Goal: Transaction & Acquisition: Book appointment/travel/reservation

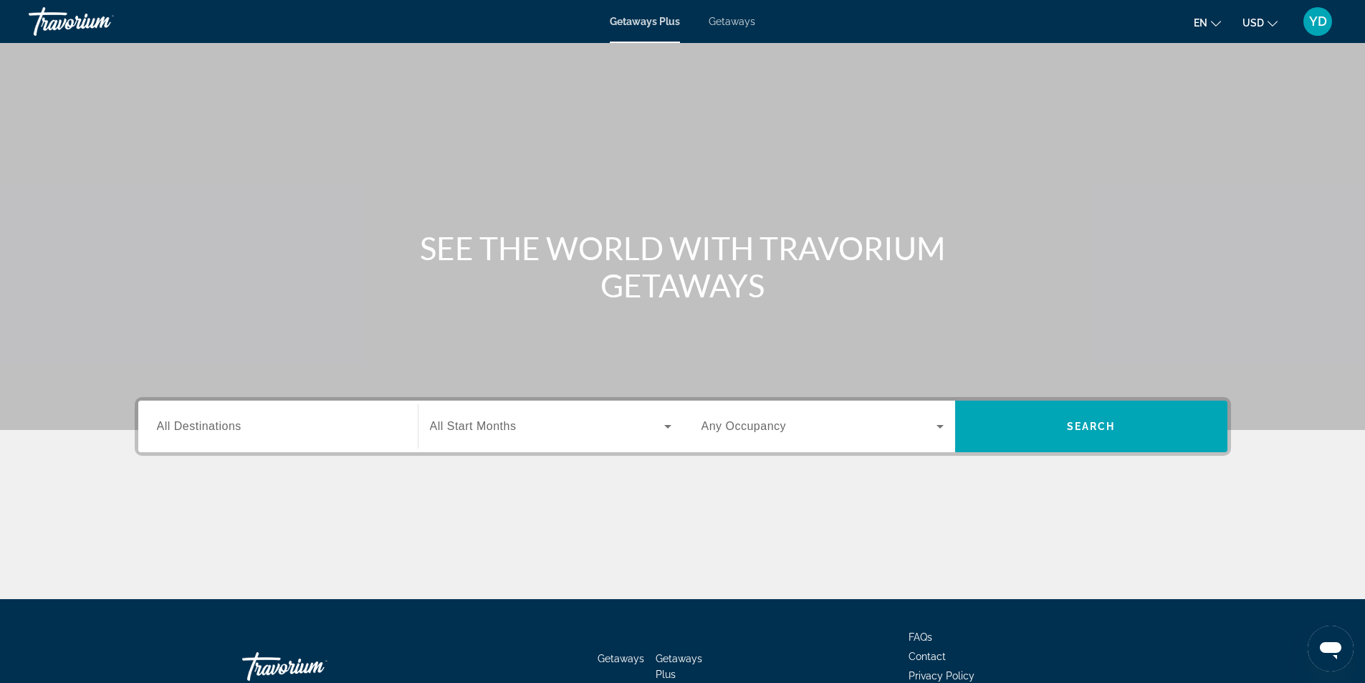
click at [235, 445] on div "Search widget" at bounding box center [278, 426] width 242 height 41
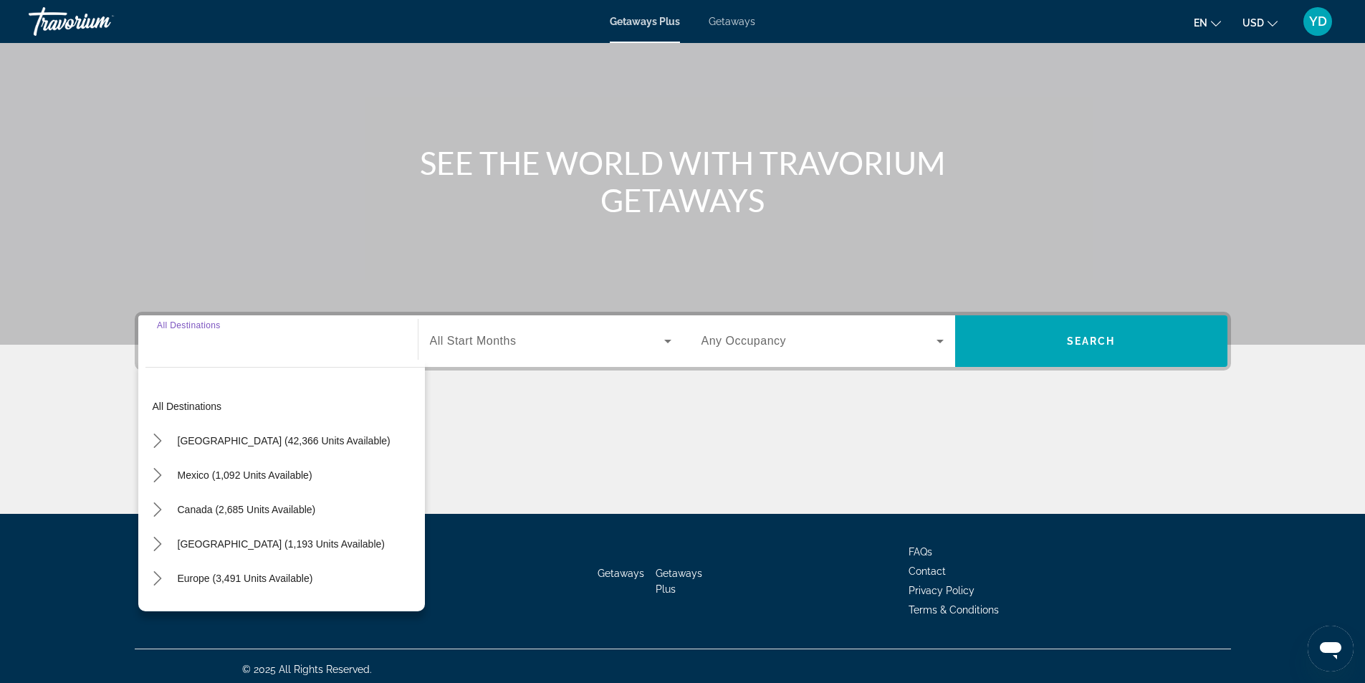
scroll to position [92, 0]
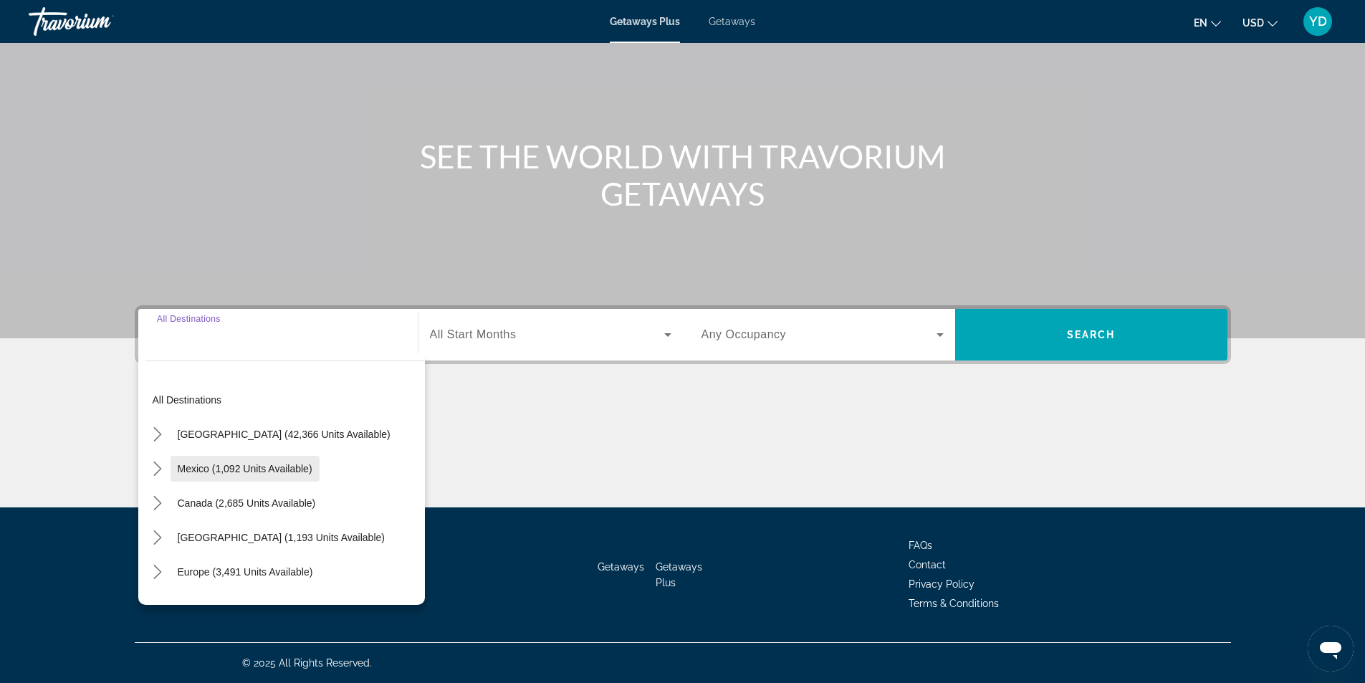
click at [236, 469] on span "Mexico (1,092 units available)" at bounding box center [245, 468] width 135 height 11
type input "**********"
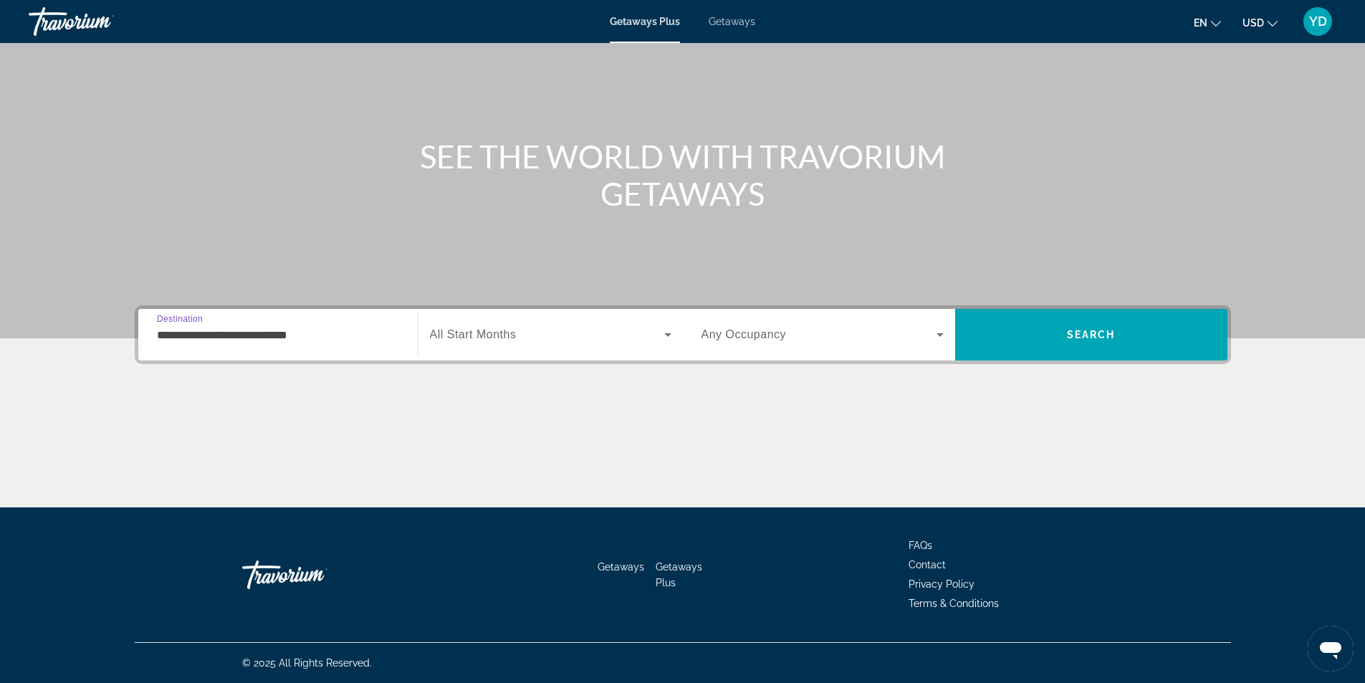
click at [615, 328] on span "Search widget" at bounding box center [547, 334] width 234 height 17
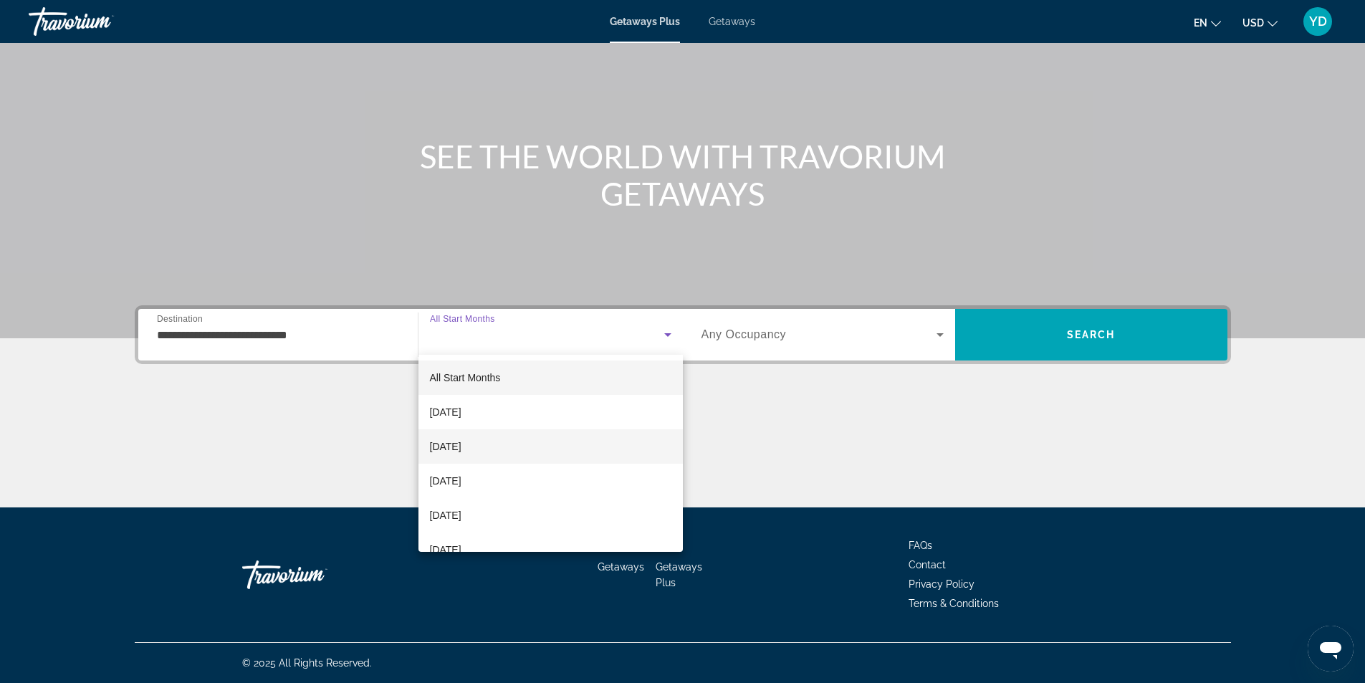
click at [461, 444] on span "November 2025" at bounding box center [446, 446] width 32 height 17
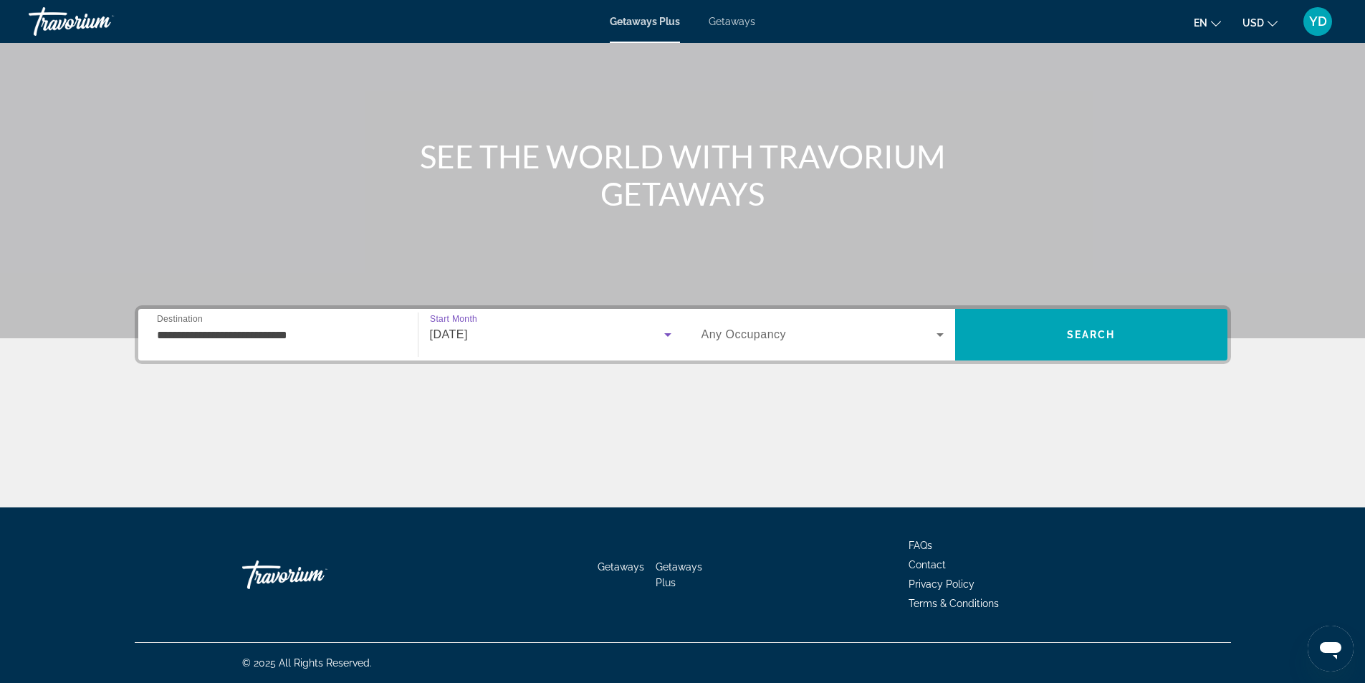
click at [491, 325] on div "November 2025" at bounding box center [550, 335] width 241 height 40
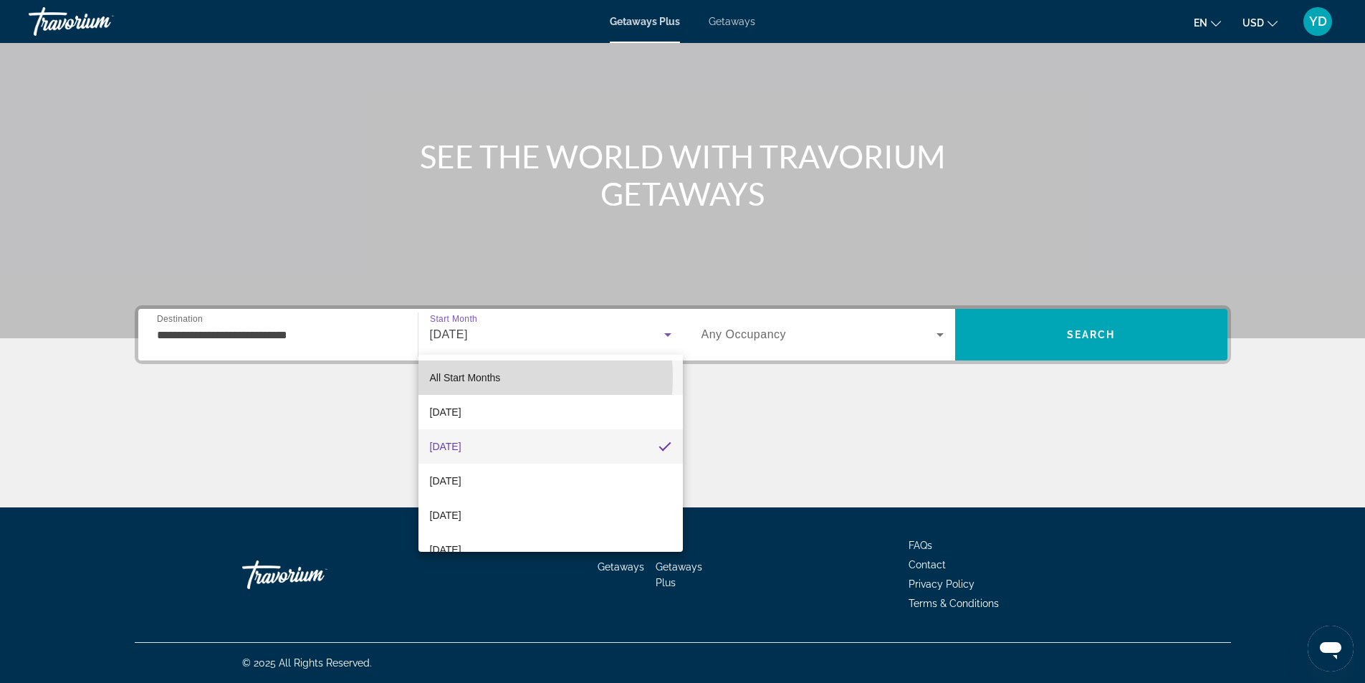
click at [469, 378] on span "All Start Months" at bounding box center [465, 377] width 71 height 11
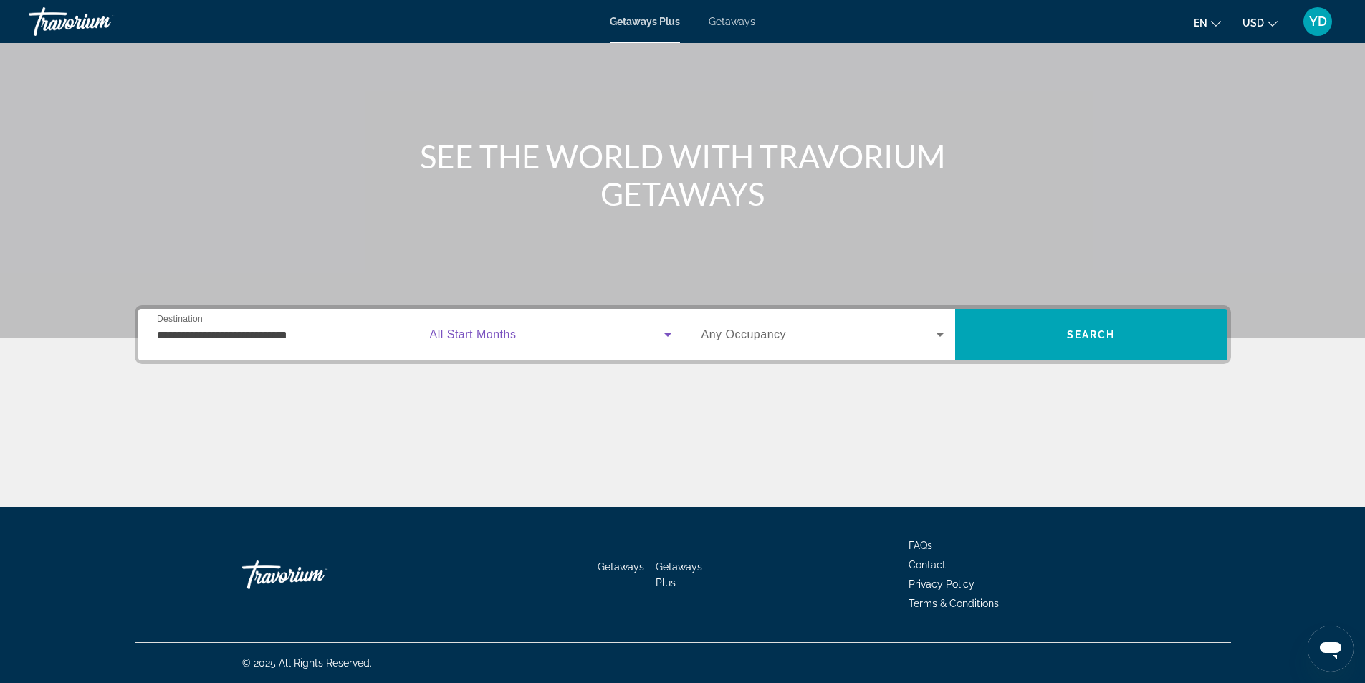
click at [924, 337] on span "Search widget" at bounding box center [818, 334] width 235 height 17
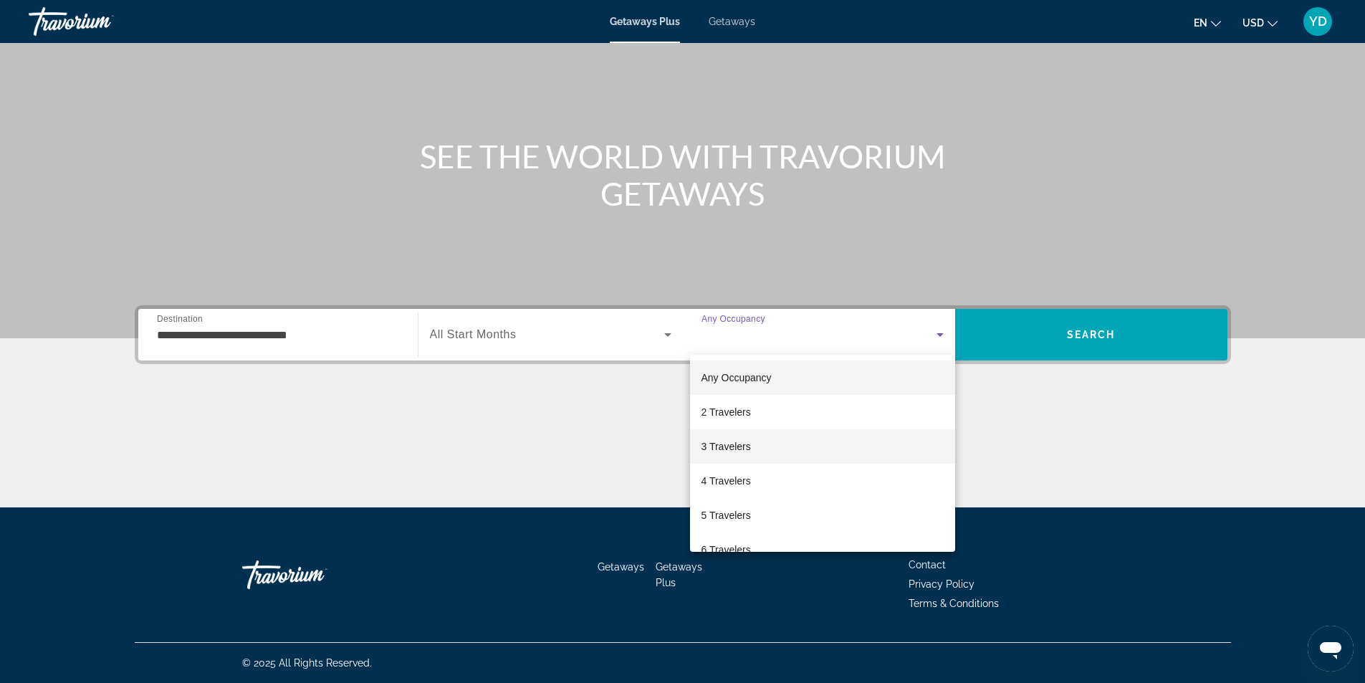
click at [745, 448] on span "3 Travelers" at bounding box center [725, 446] width 49 height 17
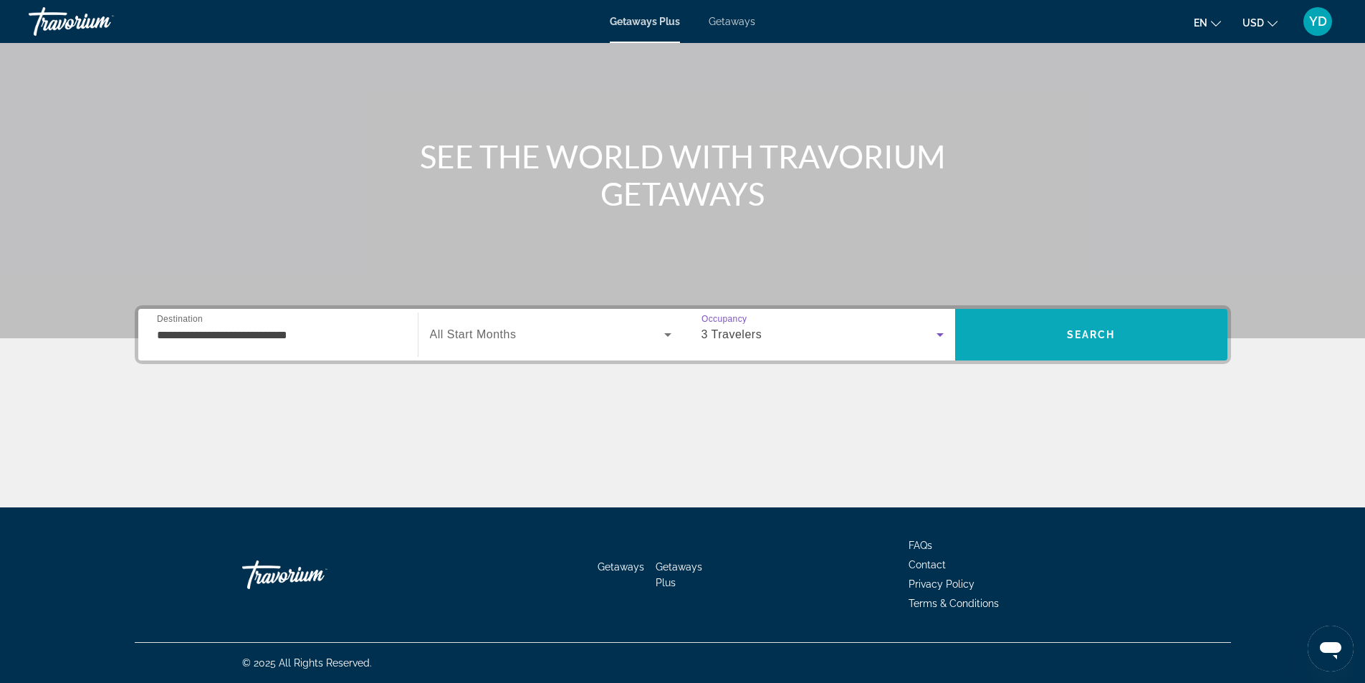
click at [1098, 336] on span "Search" at bounding box center [1091, 334] width 49 height 11
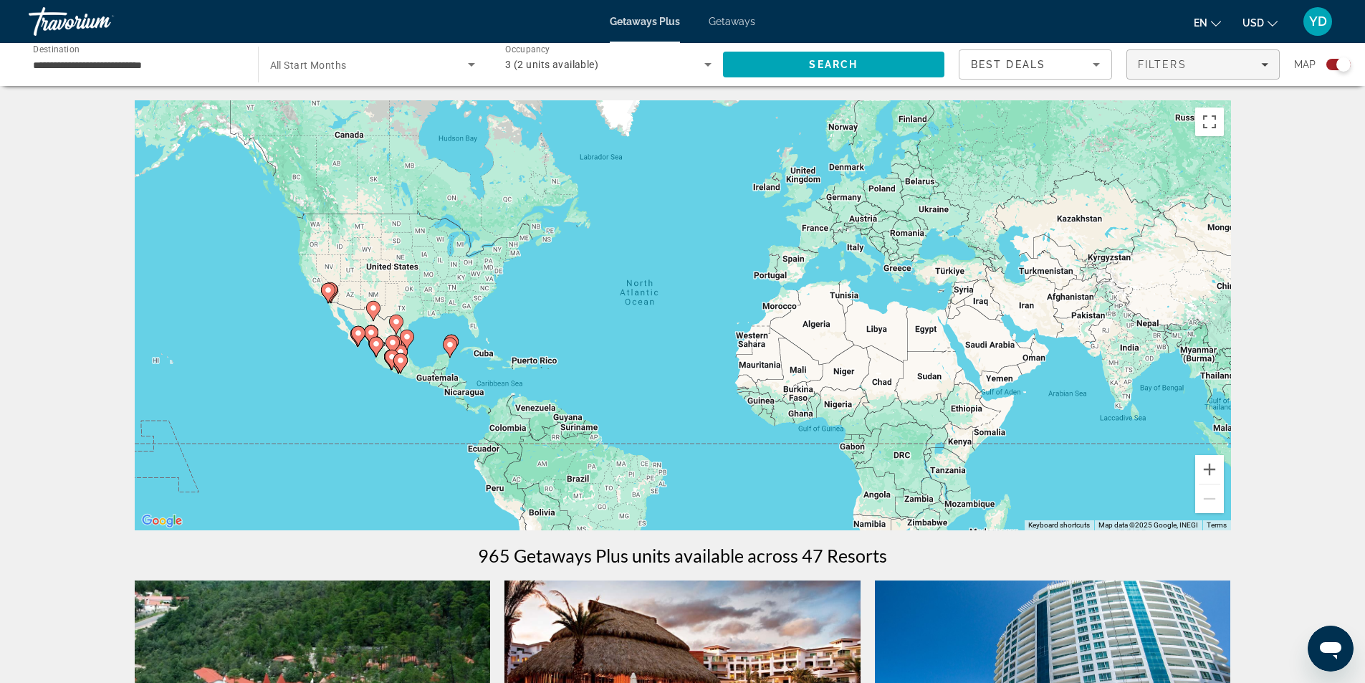
click at [1219, 61] on div "Filters" at bounding box center [1203, 64] width 130 height 11
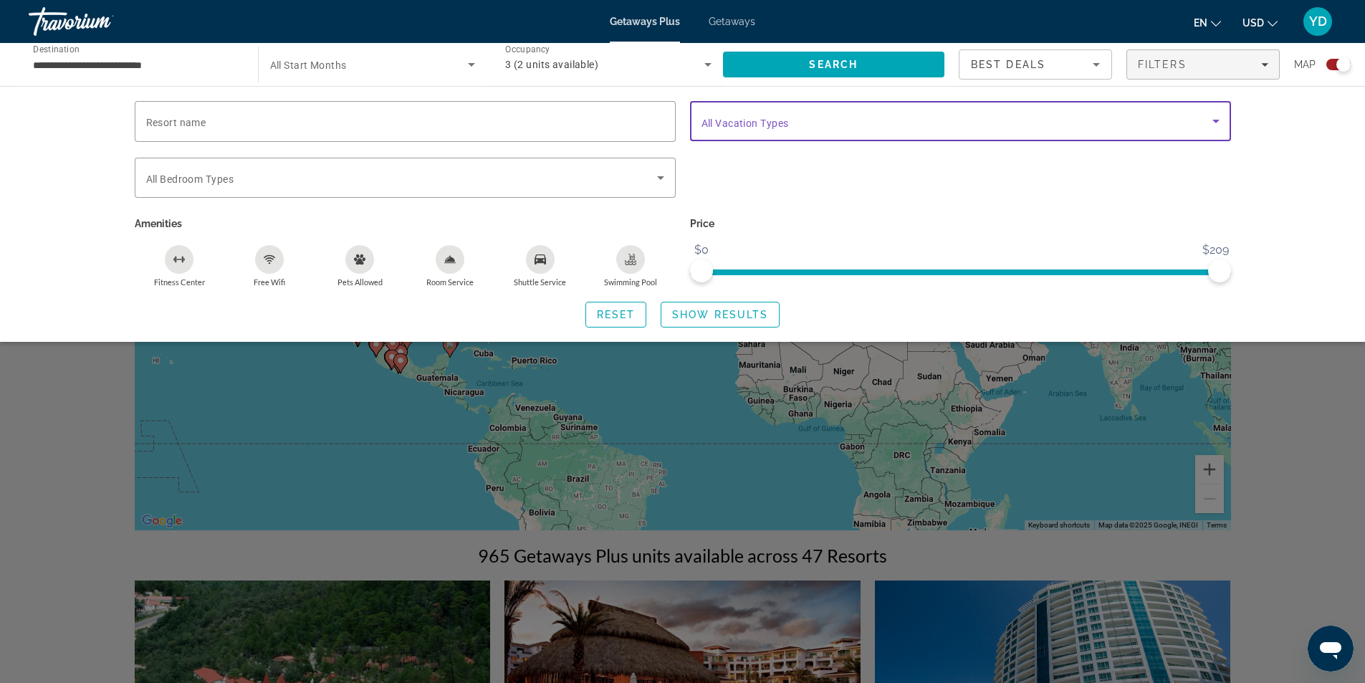
click at [1216, 120] on icon "Search widget" at bounding box center [1215, 122] width 7 height 4
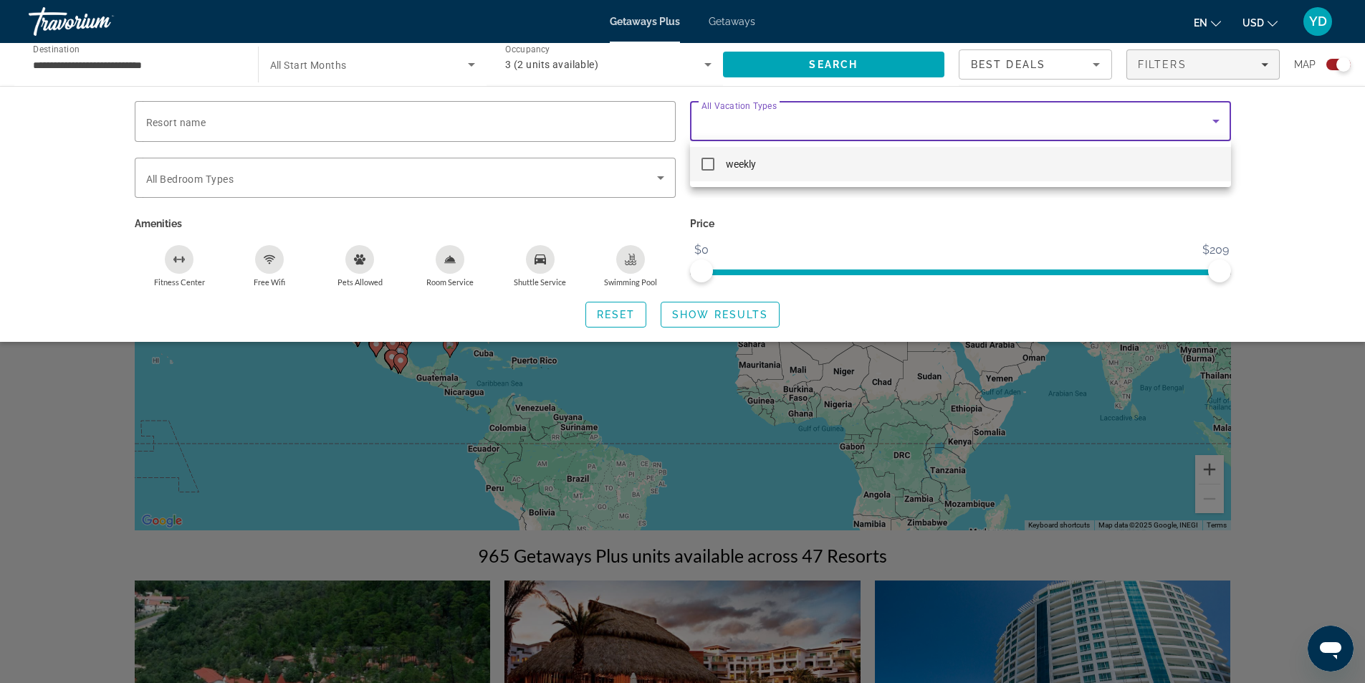
click at [1217, 120] on div at bounding box center [682, 341] width 1365 height 683
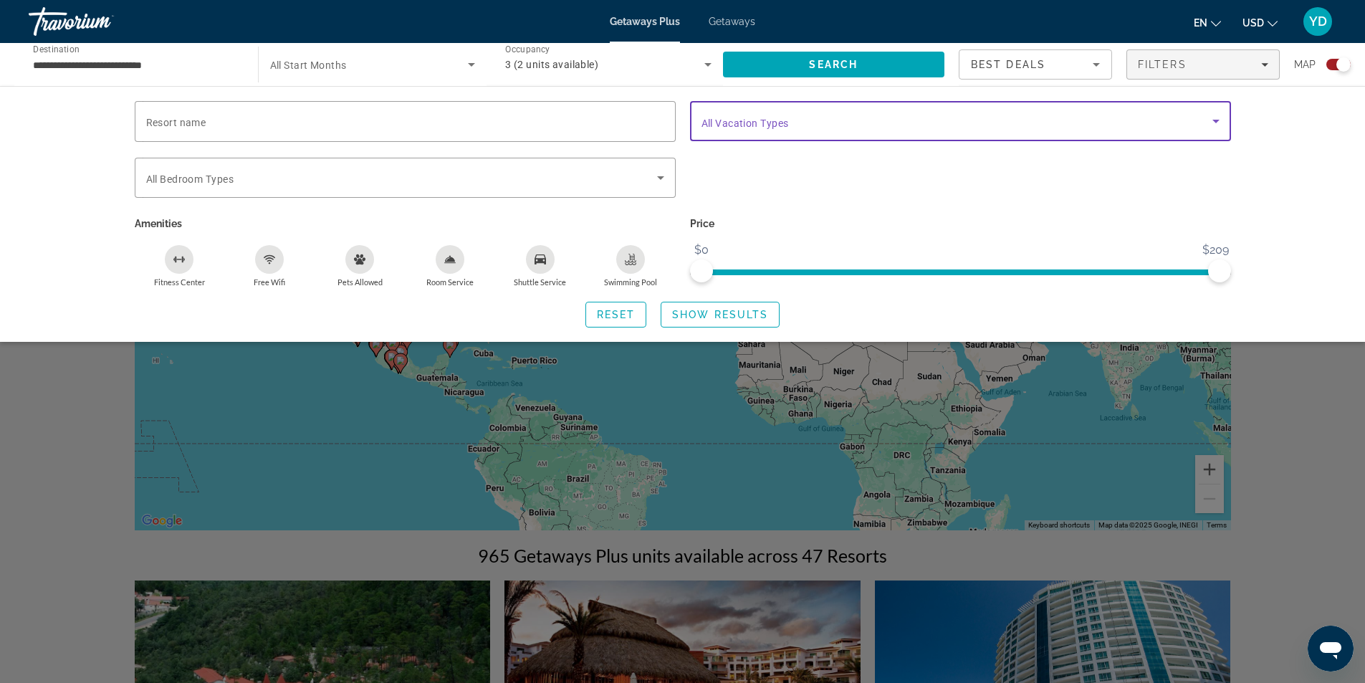
click at [1217, 119] on icon "Search widget" at bounding box center [1215, 120] width 17 height 17
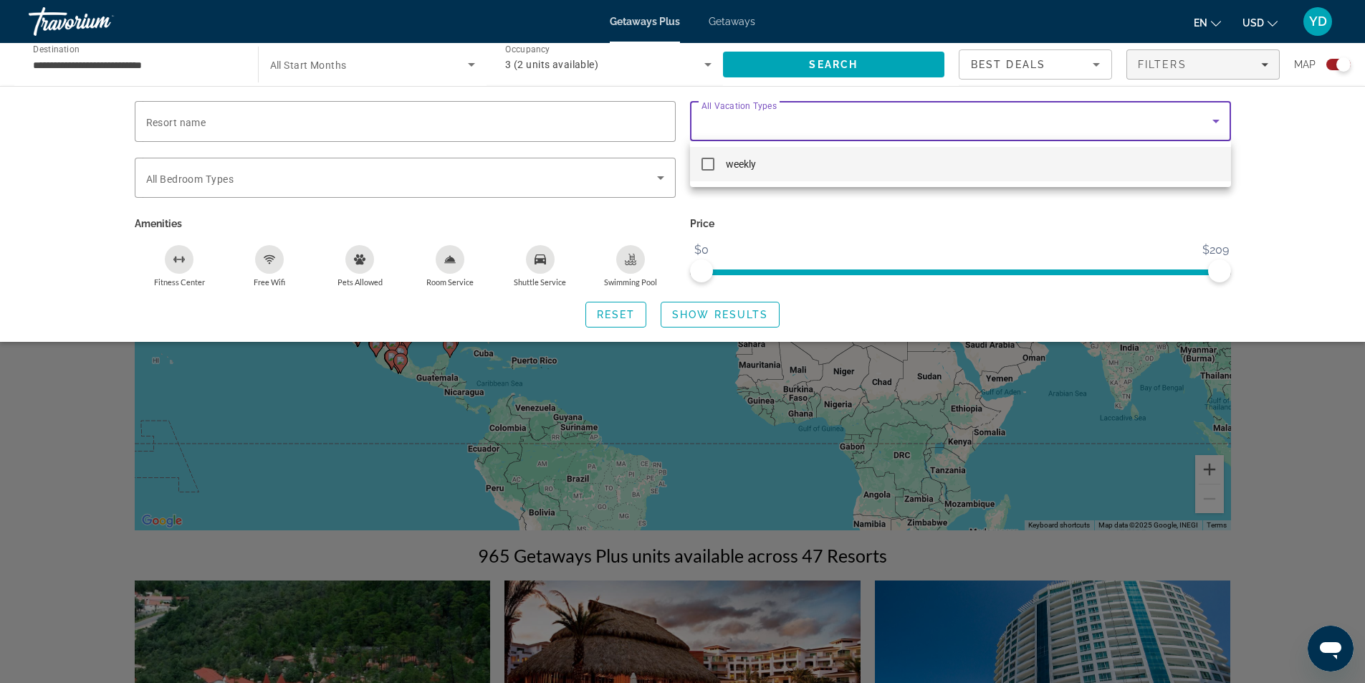
click at [707, 160] on mat-pseudo-checkbox at bounding box center [707, 164] width 13 height 13
click at [661, 176] on div at bounding box center [682, 341] width 1365 height 683
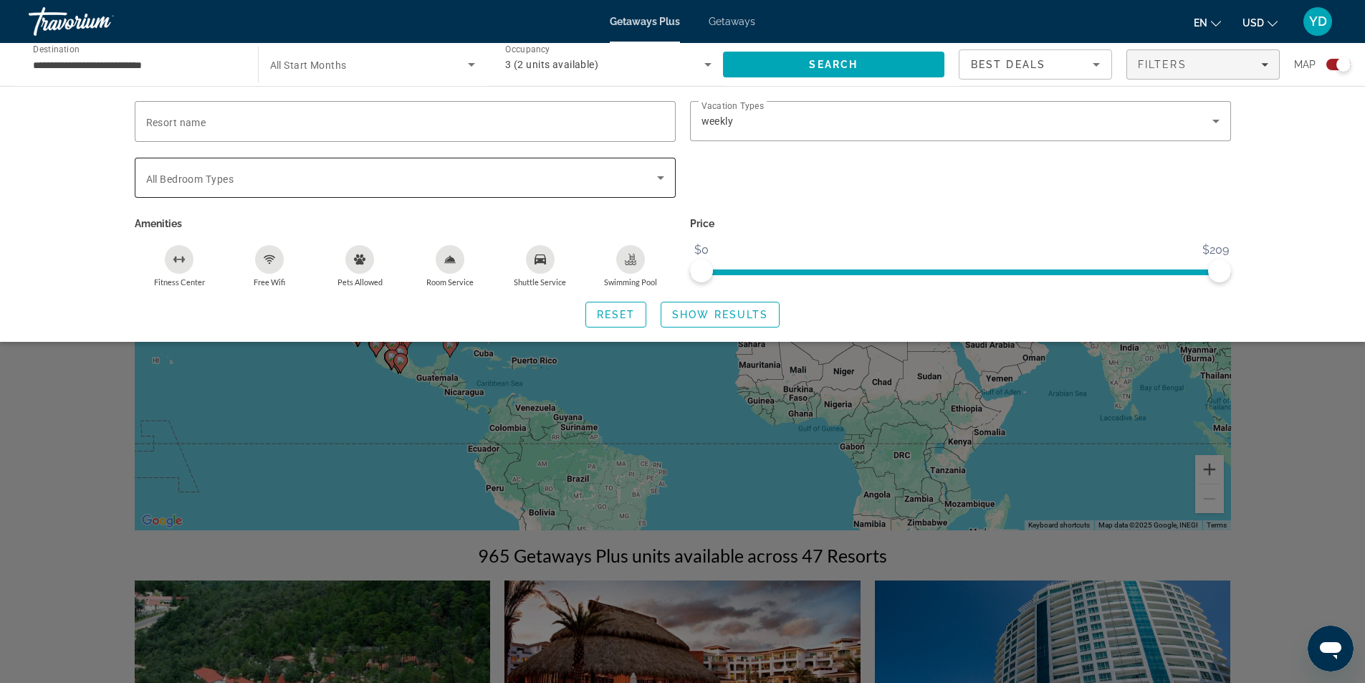
click at [660, 177] on icon "Search widget" at bounding box center [660, 178] width 7 height 4
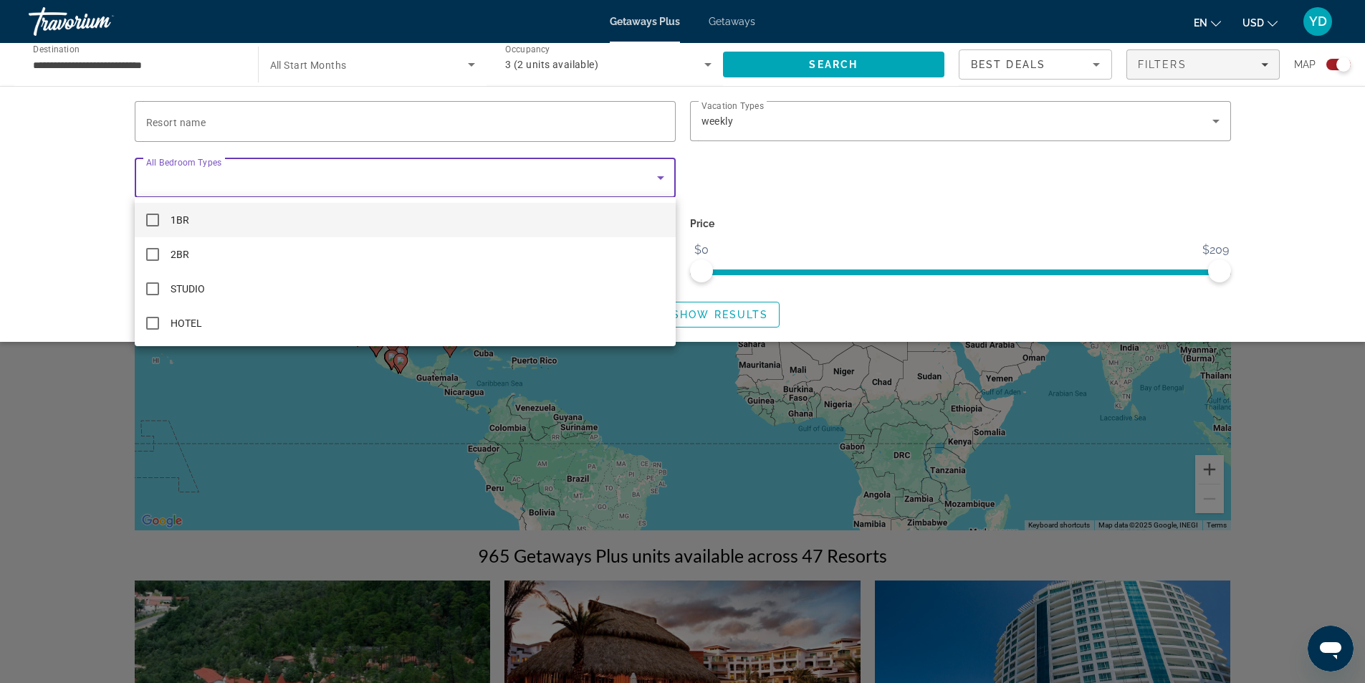
click at [1294, 183] on div at bounding box center [682, 341] width 1365 height 683
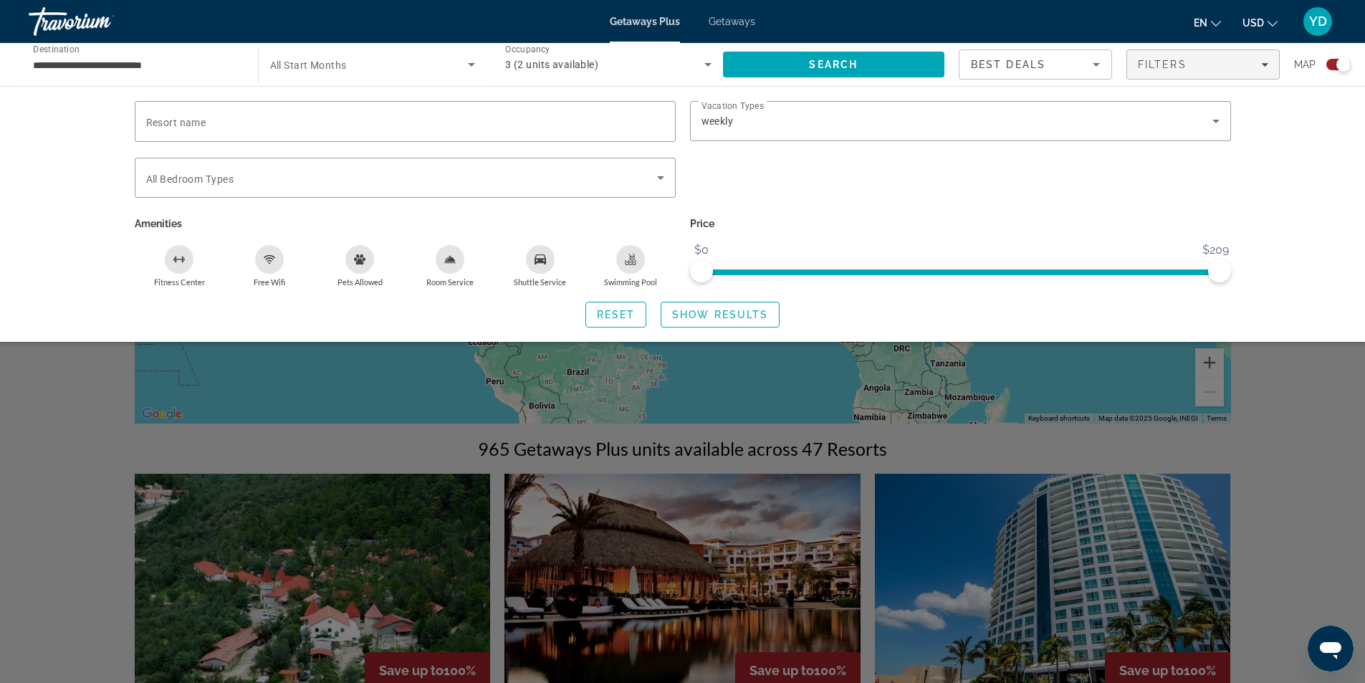
scroll to position [215, 0]
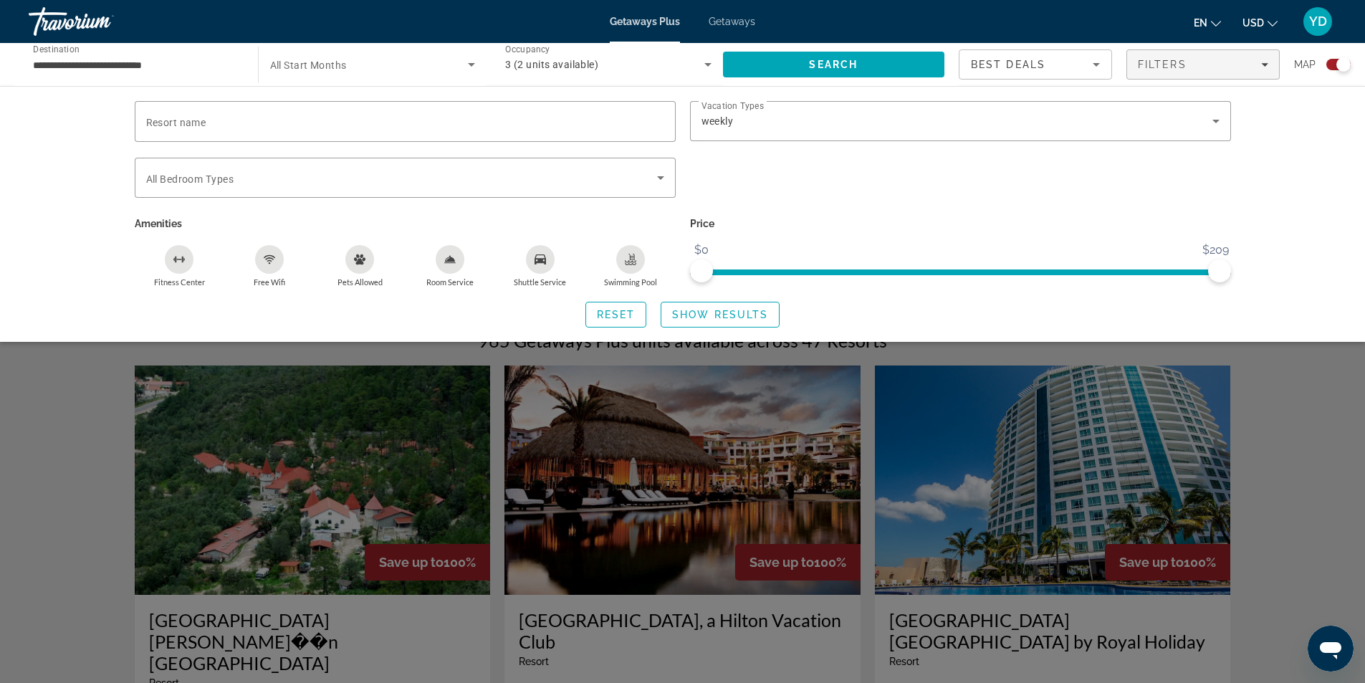
click at [1312, 428] on div "Search widget" at bounding box center [682, 449] width 1365 height 468
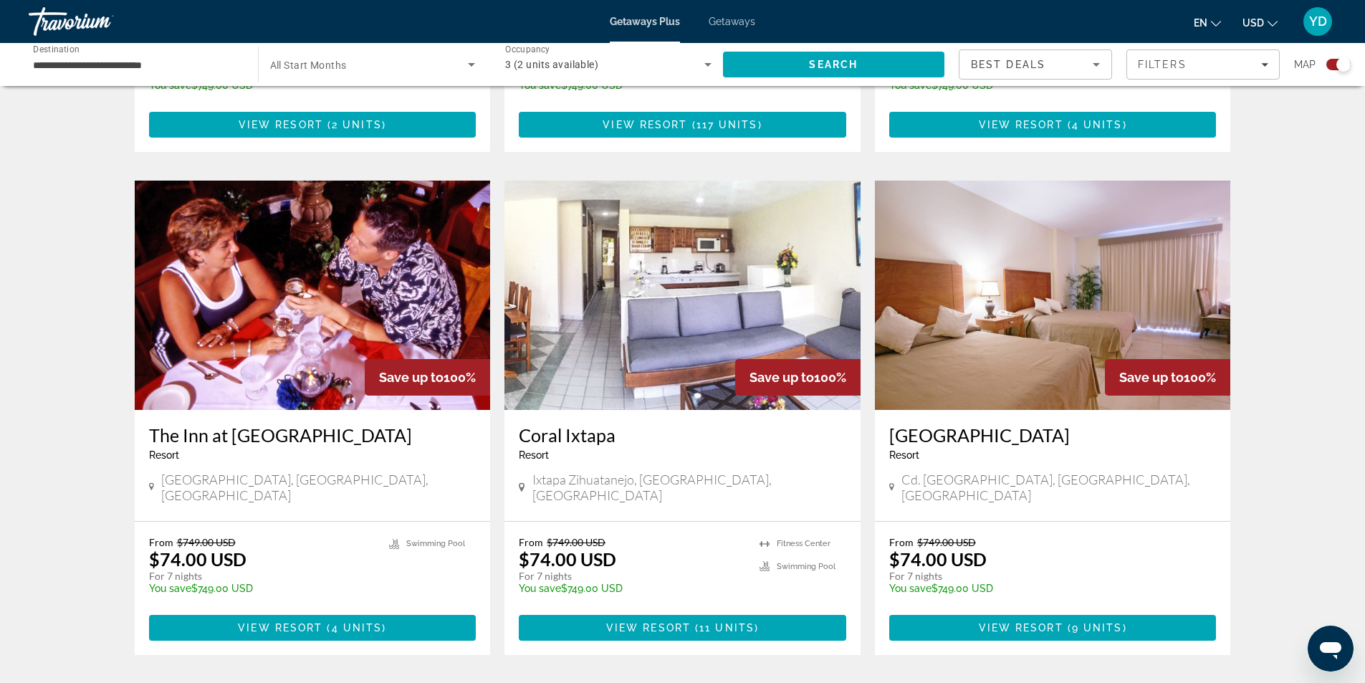
scroll to position [2101, 0]
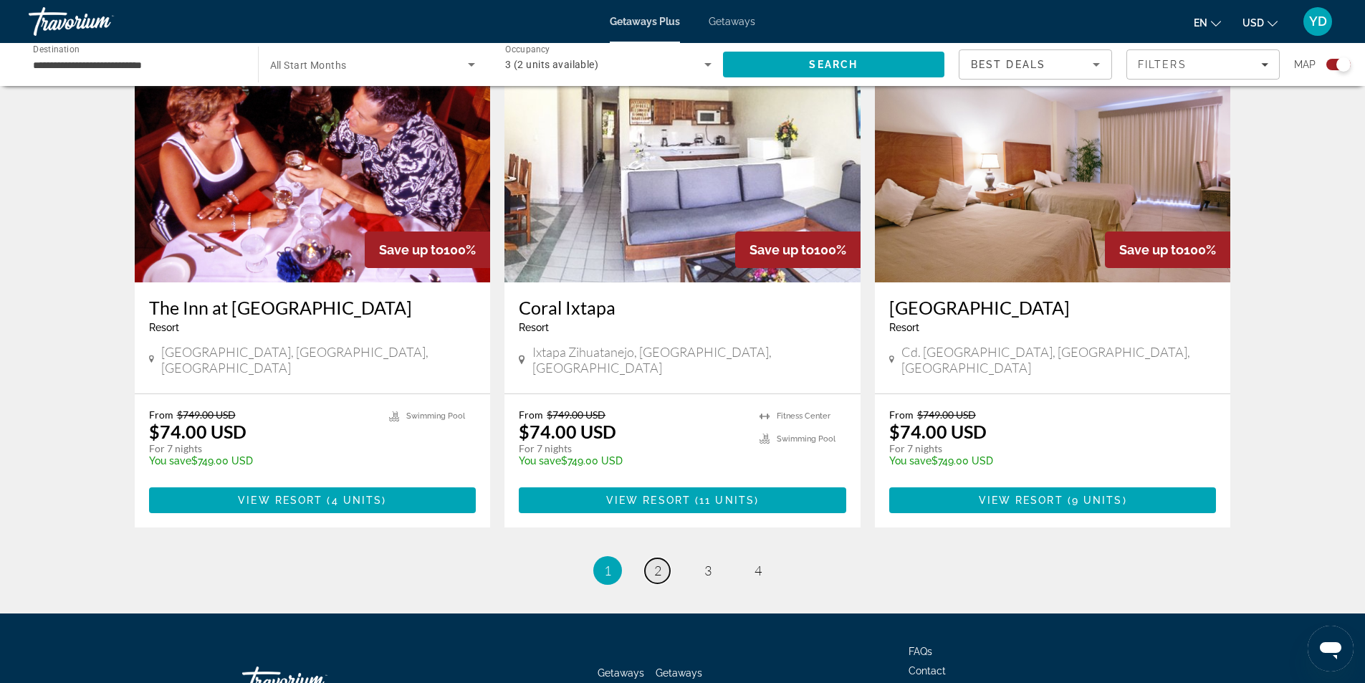
click at [661, 562] on span "2" at bounding box center [657, 570] width 7 height 16
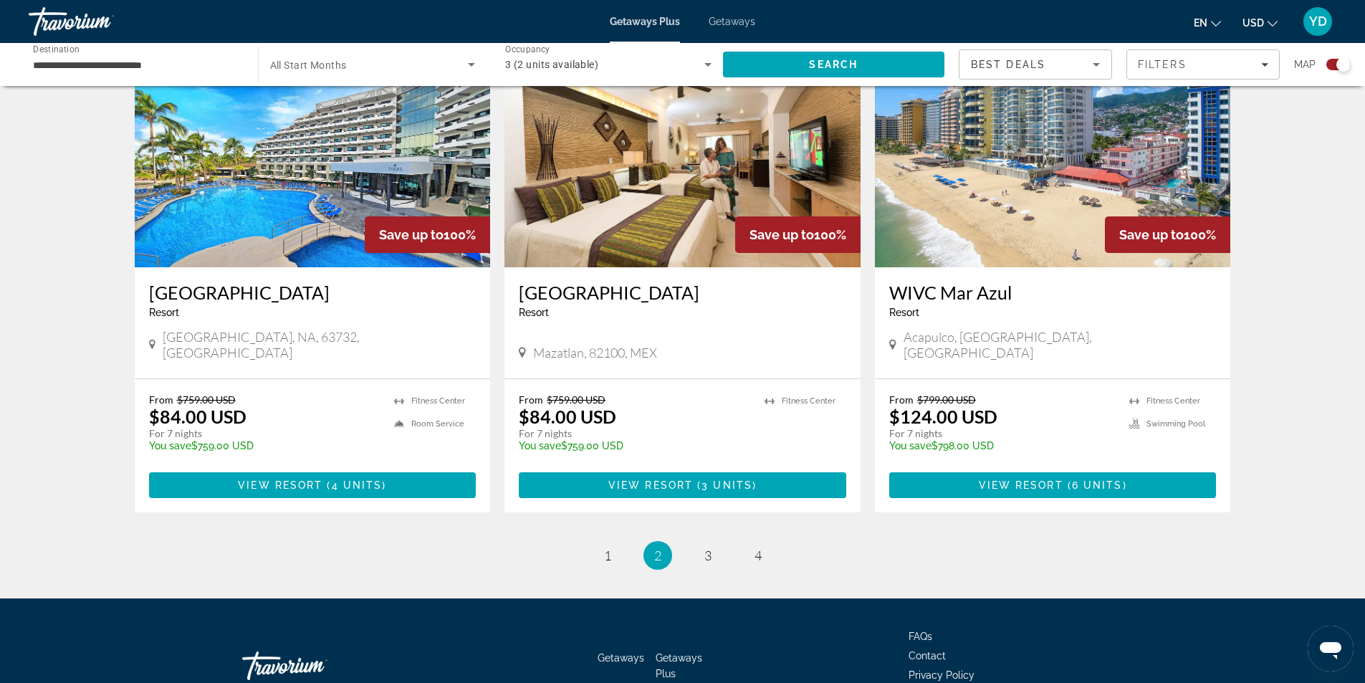
scroll to position [2101, 0]
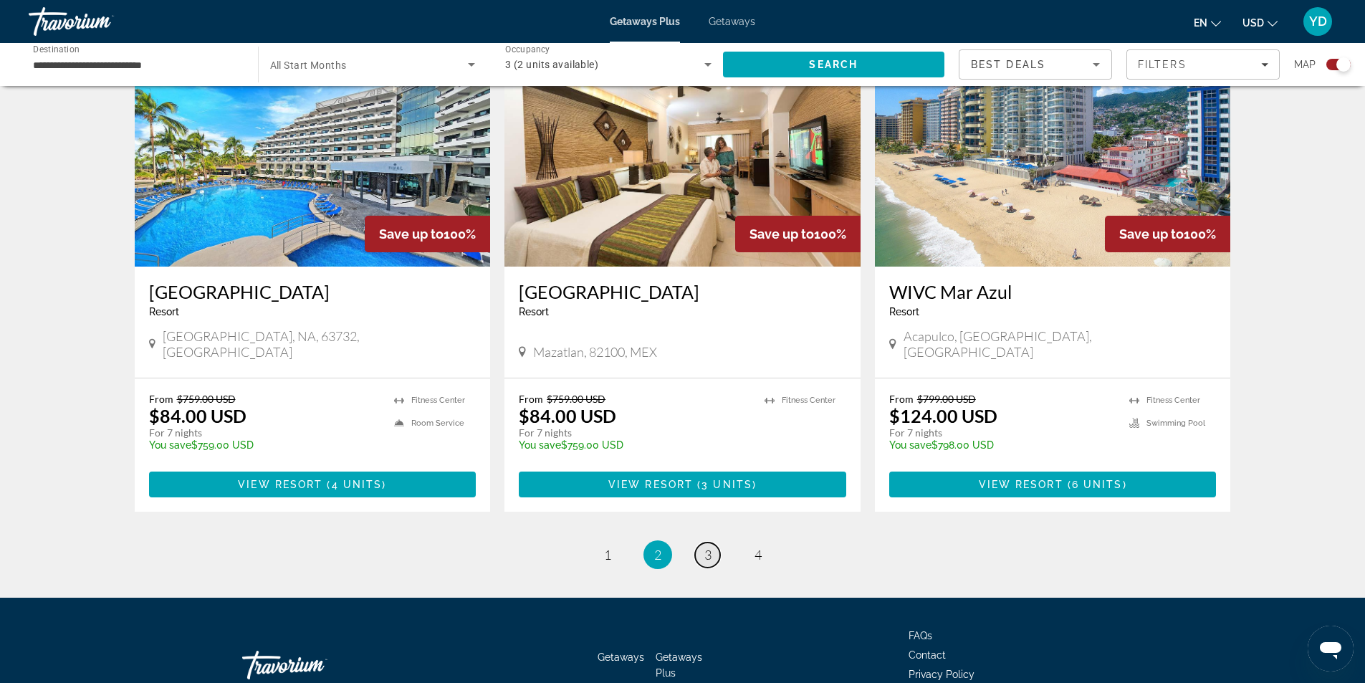
click at [709, 547] on span "3" at bounding box center [707, 555] width 7 height 16
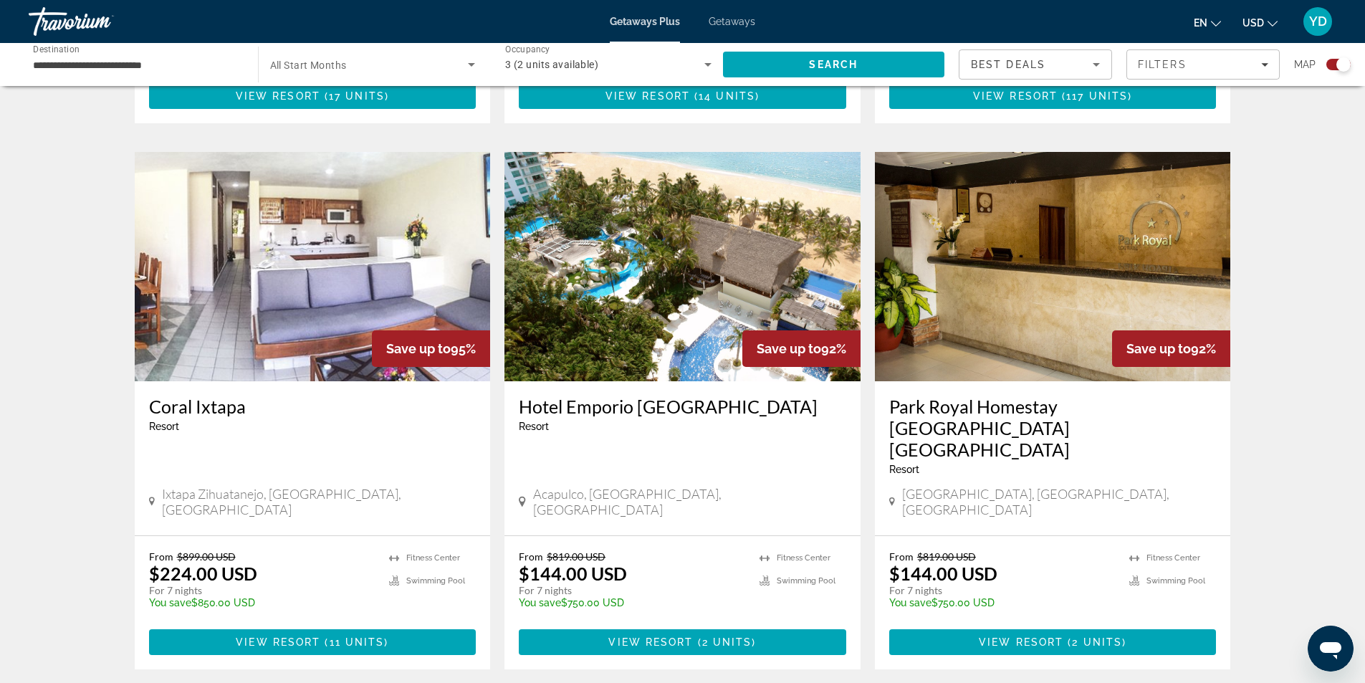
scroll to position [2122, 0]
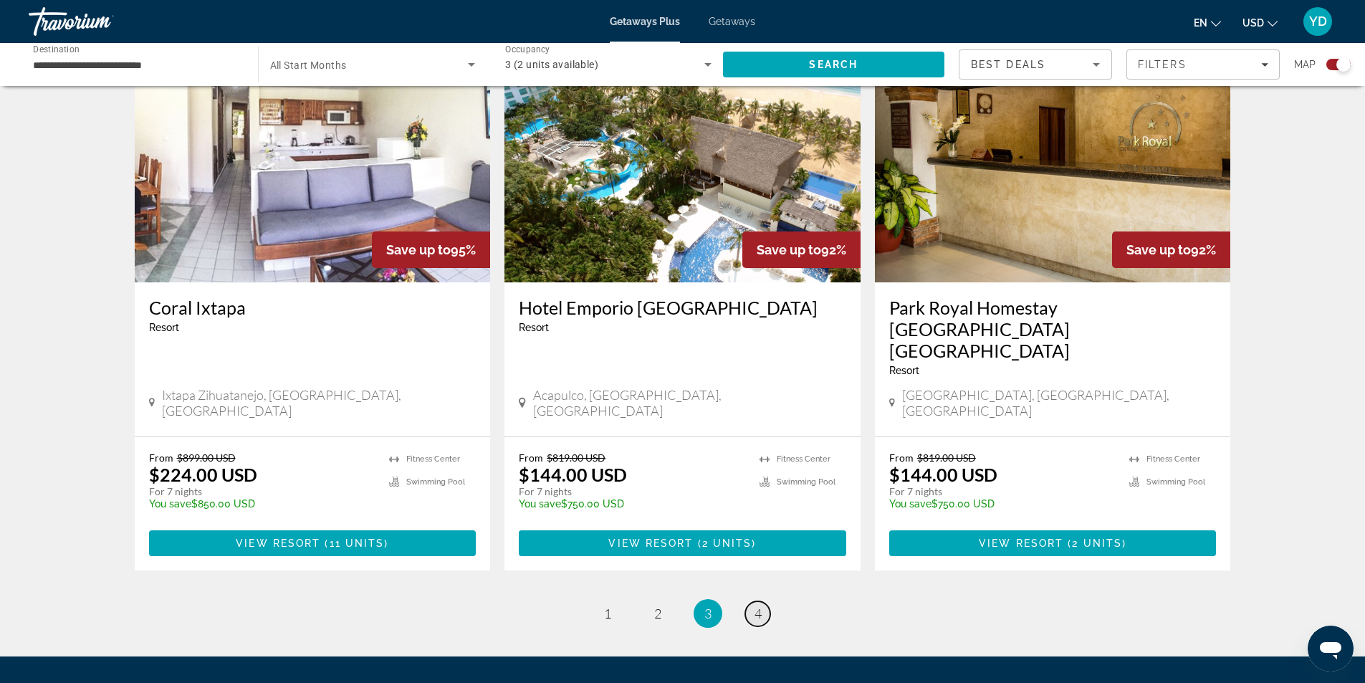
click at [768, 601] on link "page 4" at bounding box center [757, 613] width 25 height 25
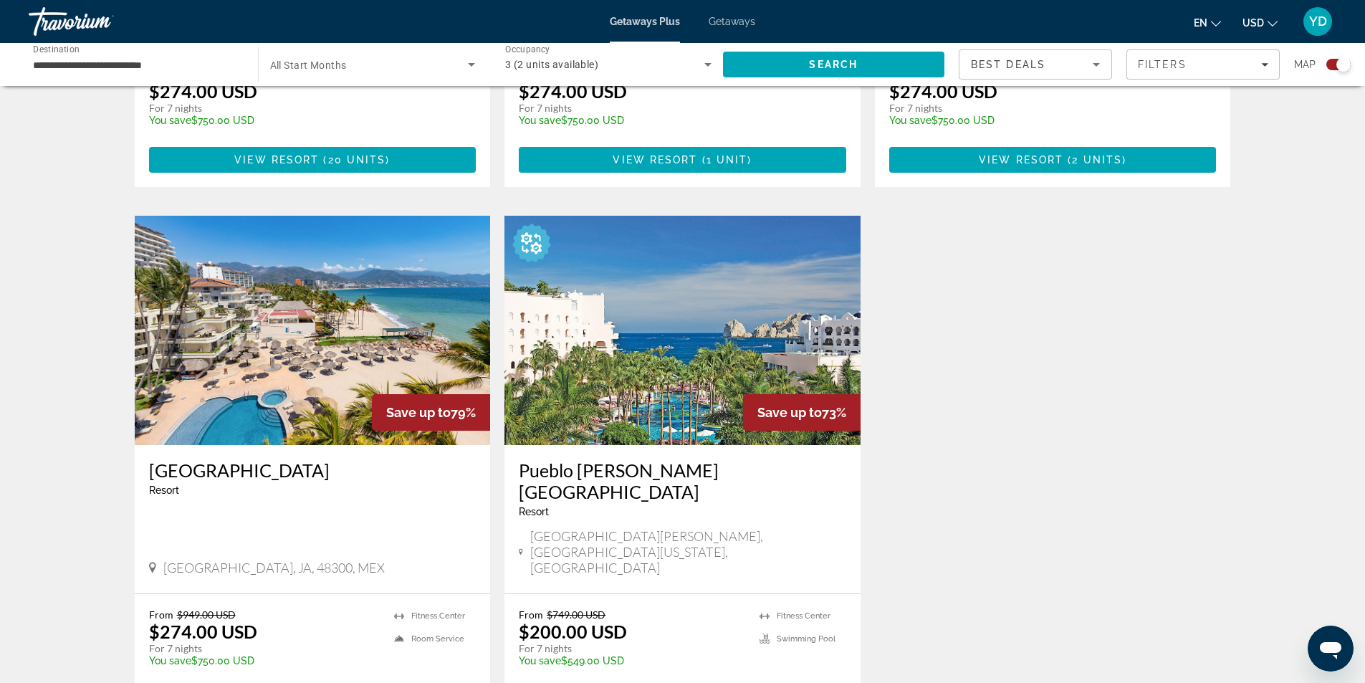
scroll to position [1935, 0]
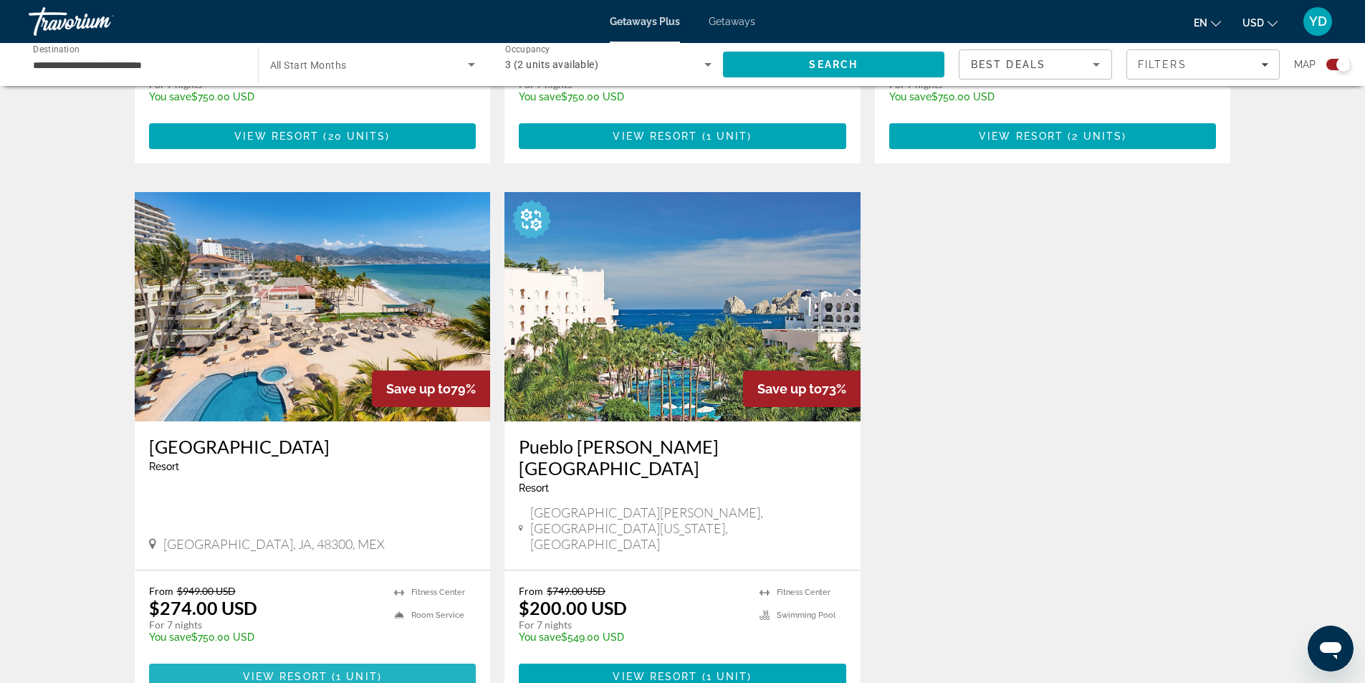
click at [377, 671] on span "( 1 unit )" at bounding box center [354, 676] width 54 height 11
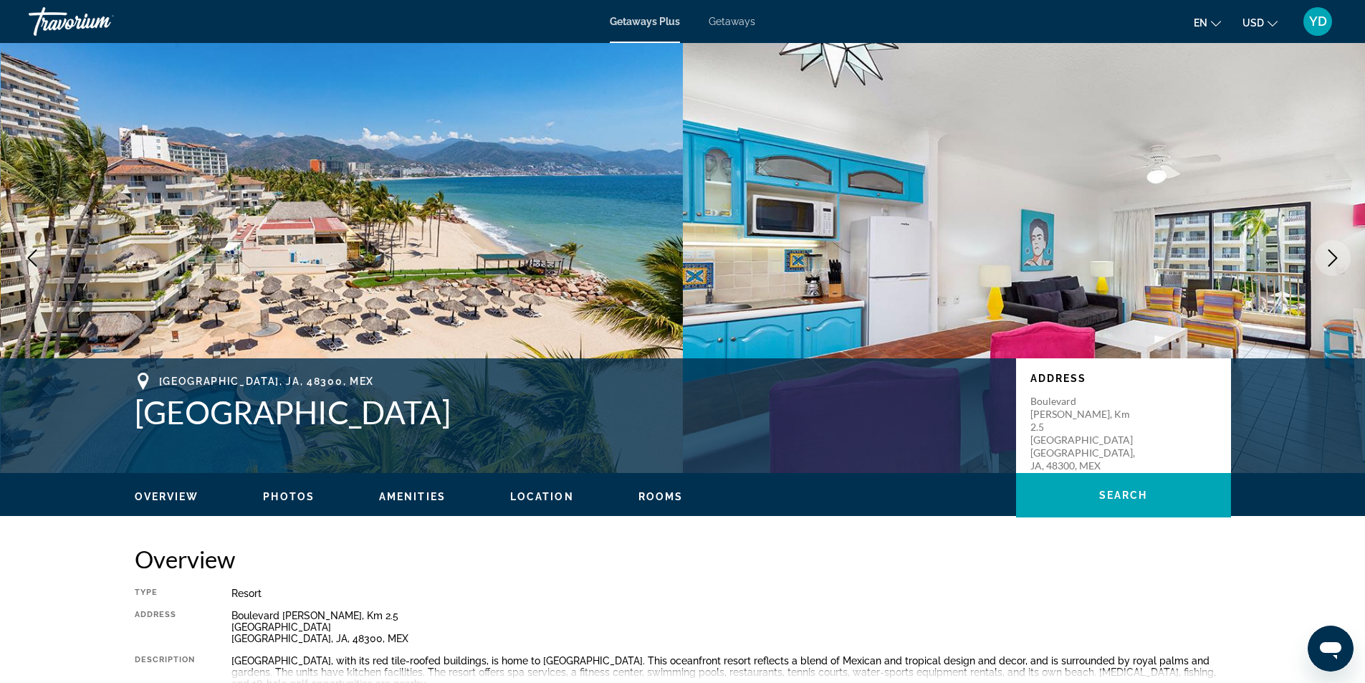
click at [1336, 253] on icon "Next image" at bounding box center [1332, 257] width 17 height 17
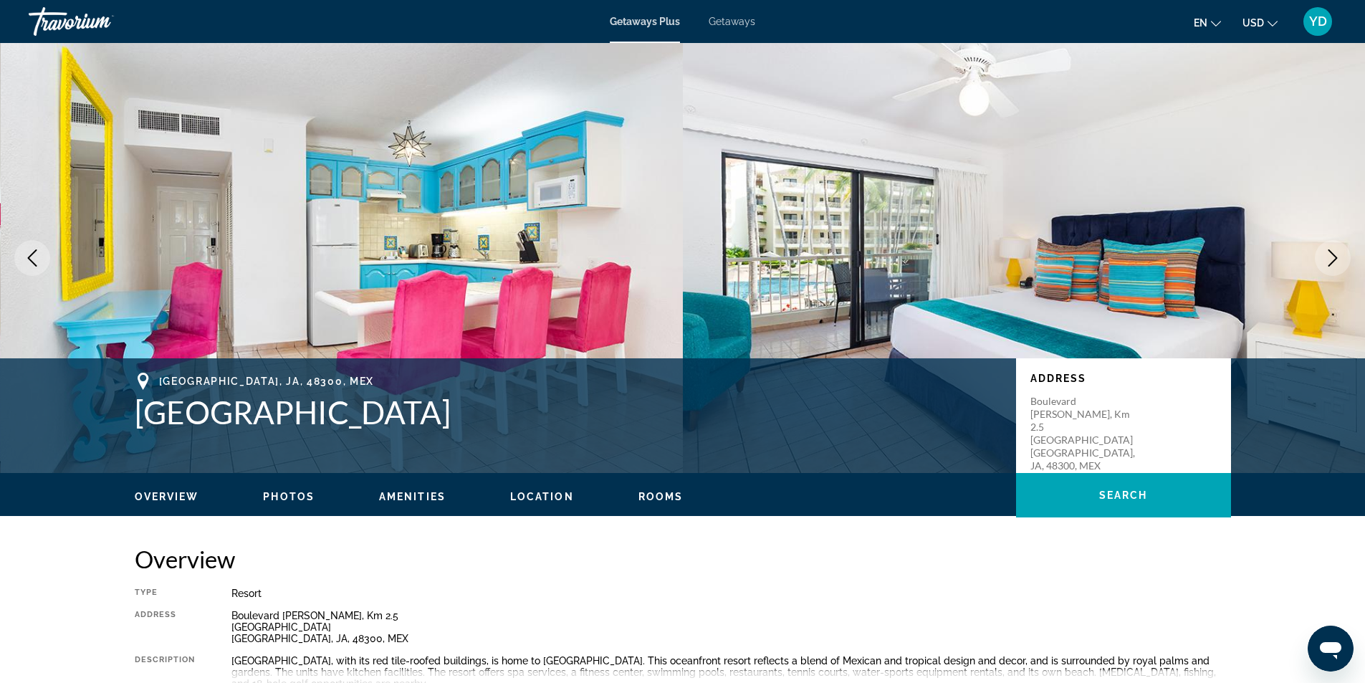
click at [1336, 256] on icon "Next image" at bounding box center [1332, 257] width 17 height 17
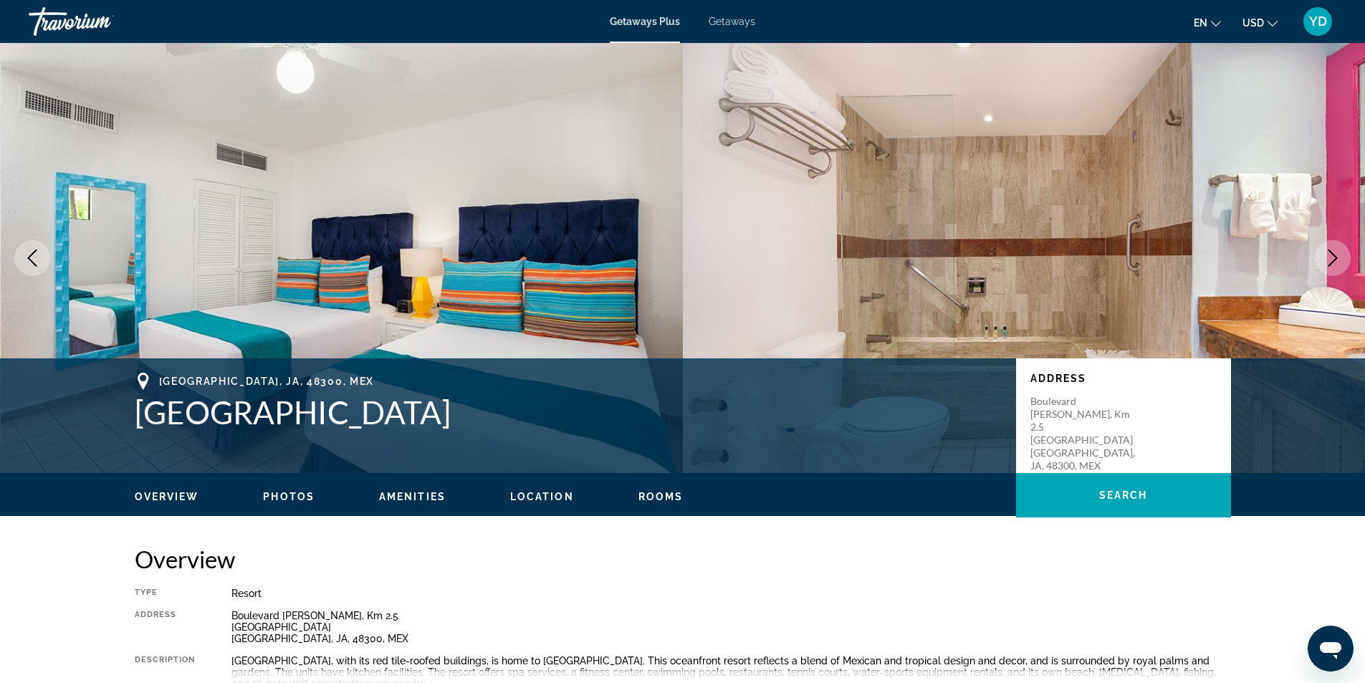
click at [1336, 257] on icon "Next image" at bounding box center [1332, 257] width 17 height 17
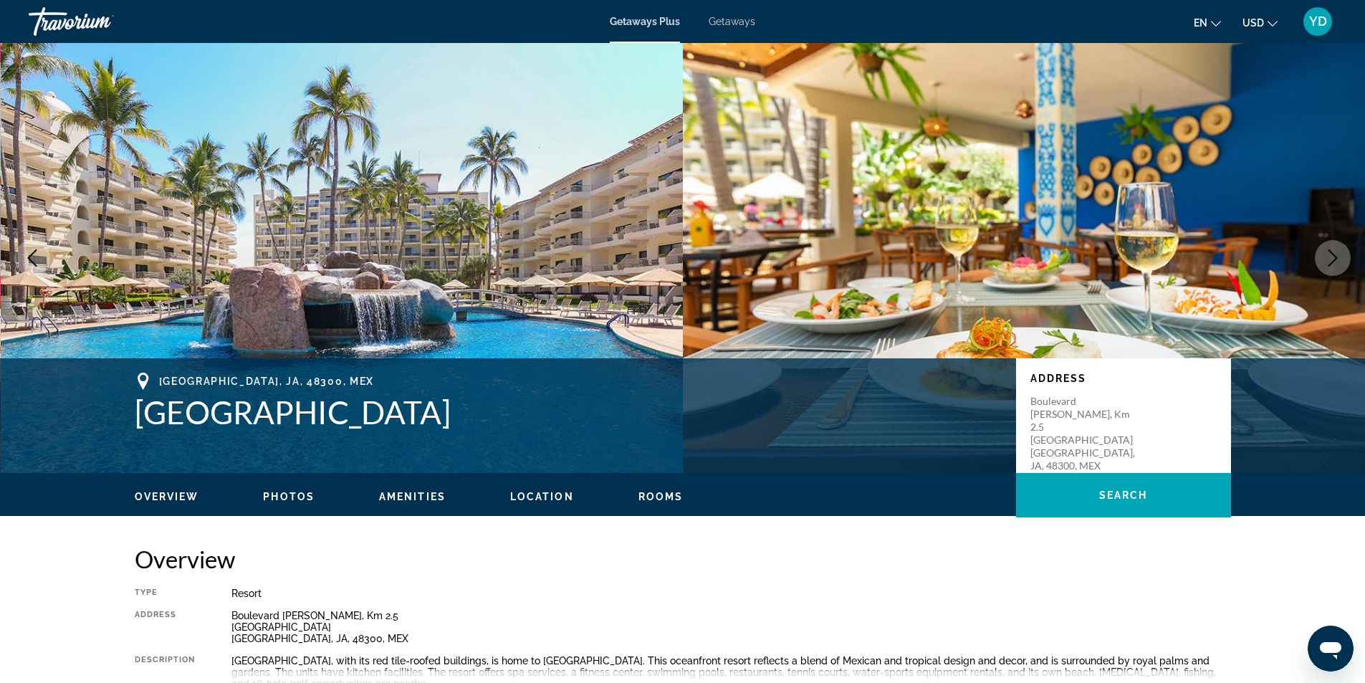
click at [1337, 257] on icon "Next image" at bounding box center [1332, 257] width 17 height 17
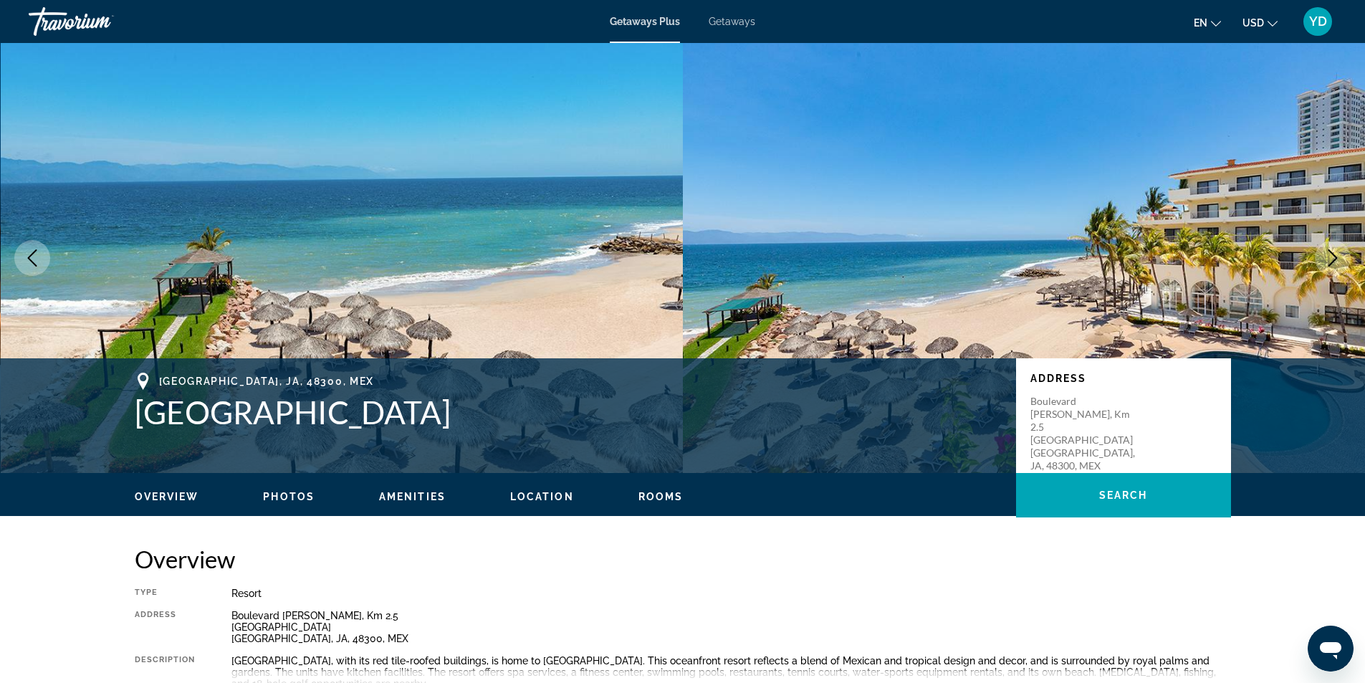
click at [1337, 257] on icon "Next image" at bounding box center [1332, 257] width 17 height 17
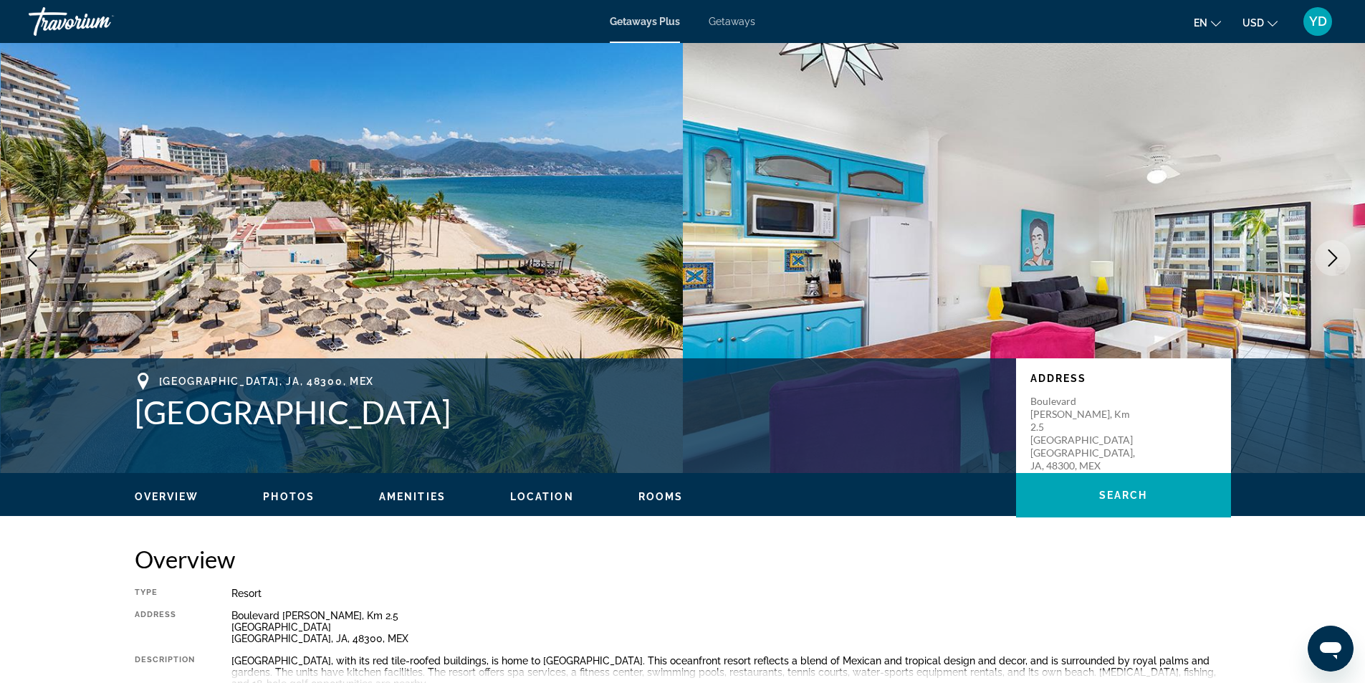
click at [1337, 257] on icon "Next image" at bounding box center [1332, 257] width 17 height 17
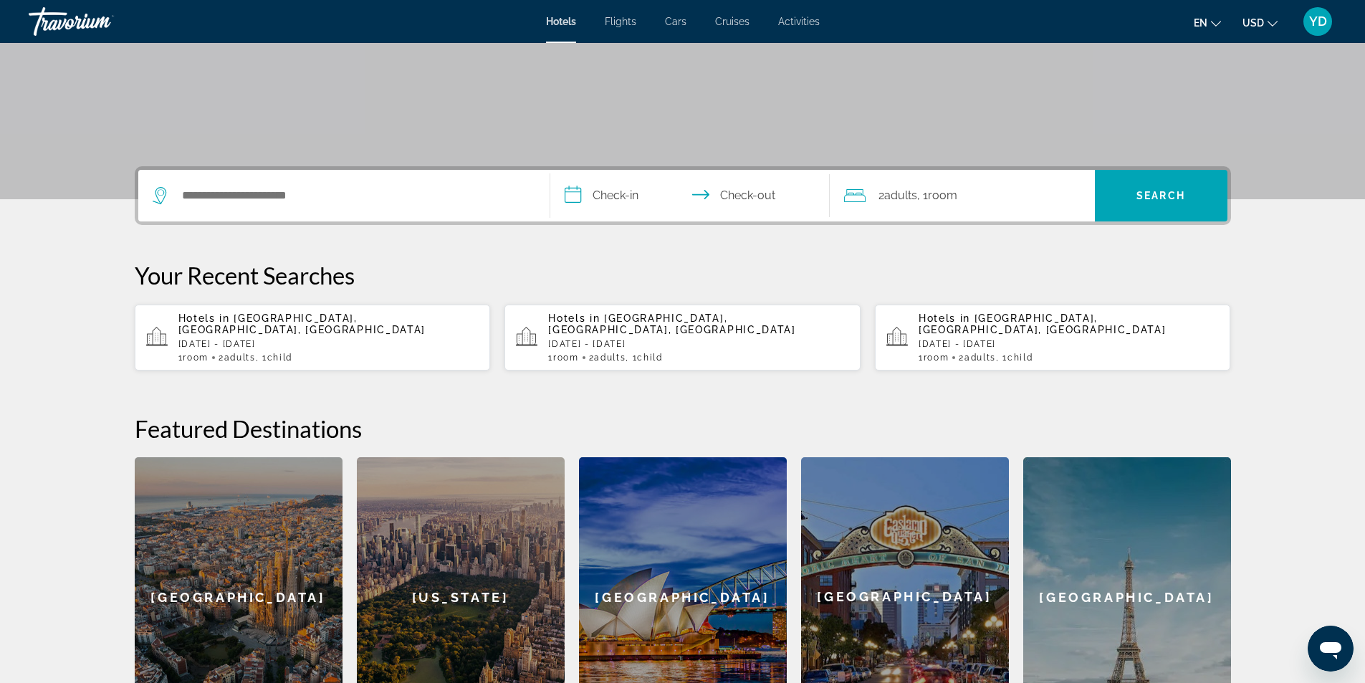
scroll to position [358, 0]
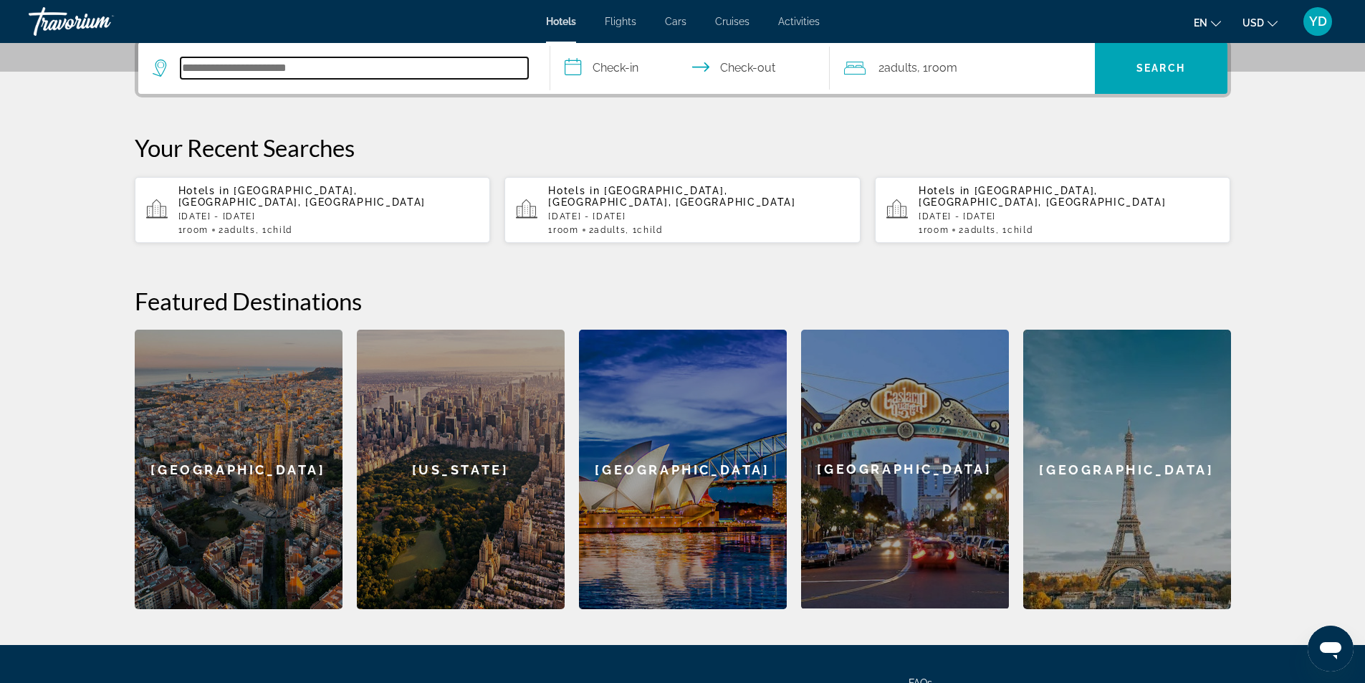
click at [404, 78] on input "Search hotel destination" at bounding box center [355, 67] width 348 height 21
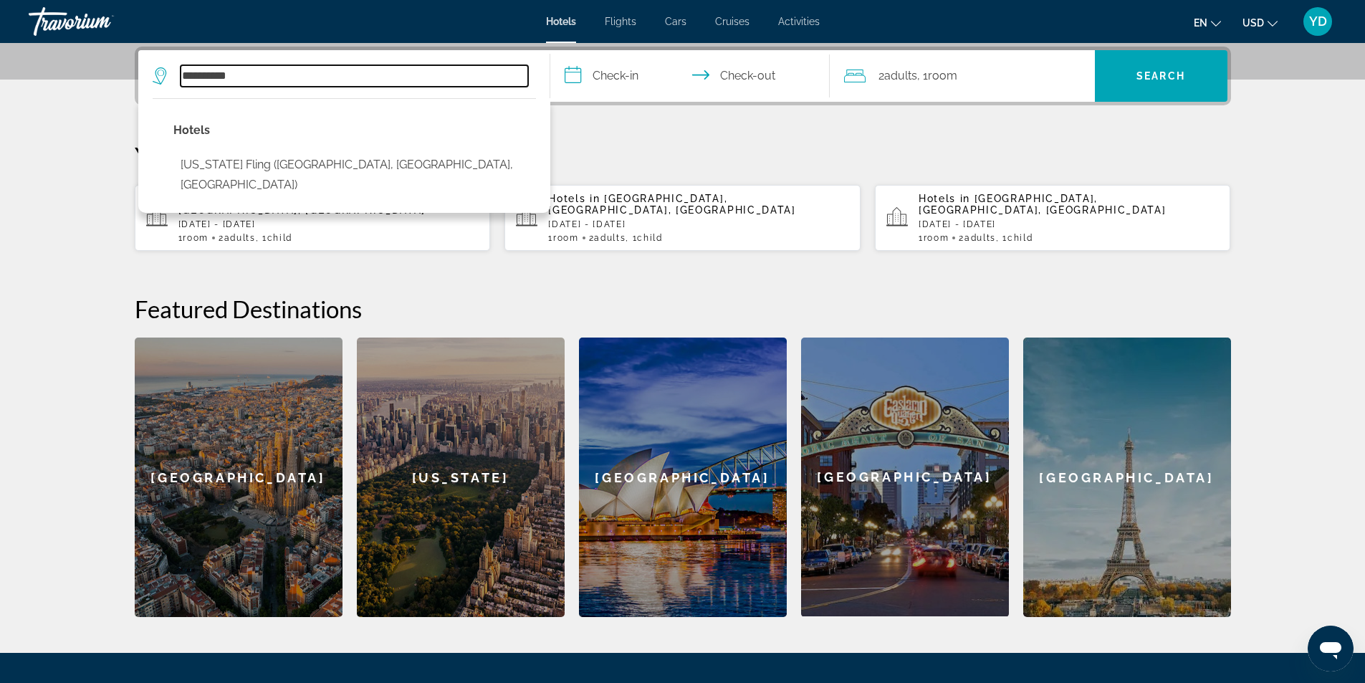
click at [283, 71] on input "**********" at bounding box center [355, 75] width 348 height 21
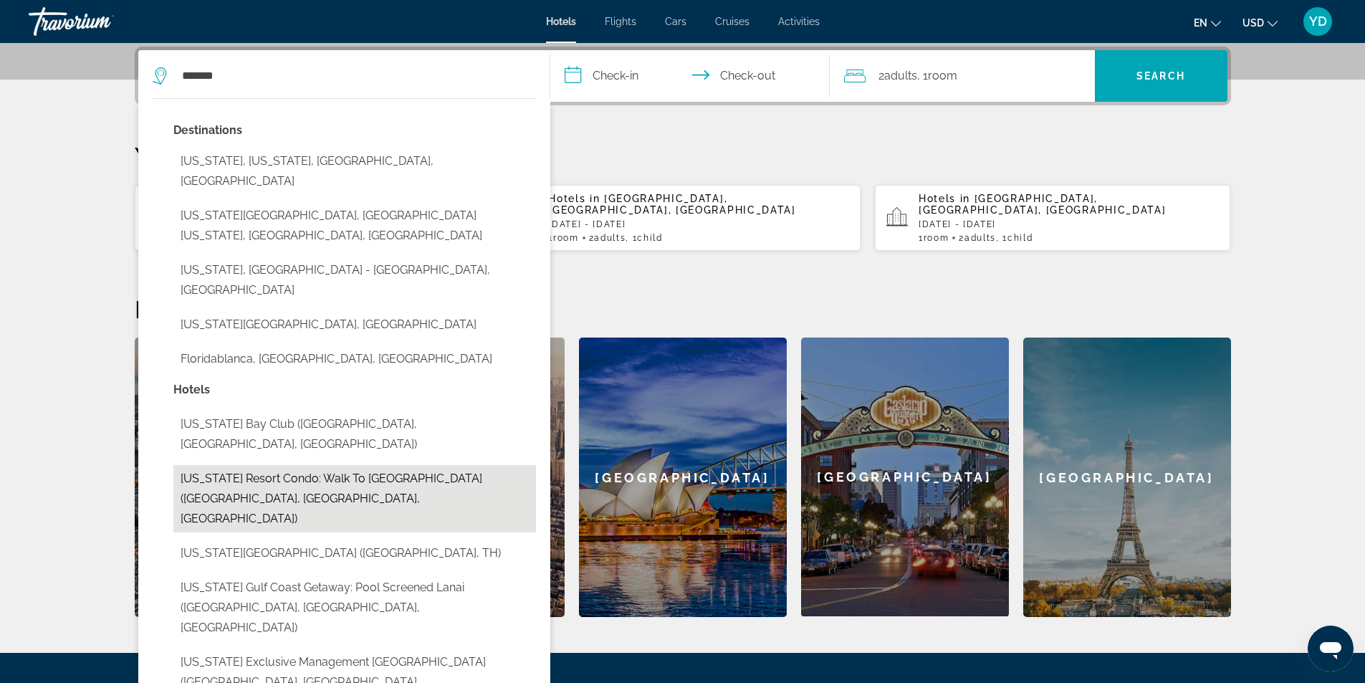
click at [406, 465] on button "[US_STATE] Resort Condo: Walk to [GEOGRAPHIC_DATA] ([GEOGRAPHIC_DATA], [GEOGRAP…" at bounding box center [354, 498] width 363 height 67
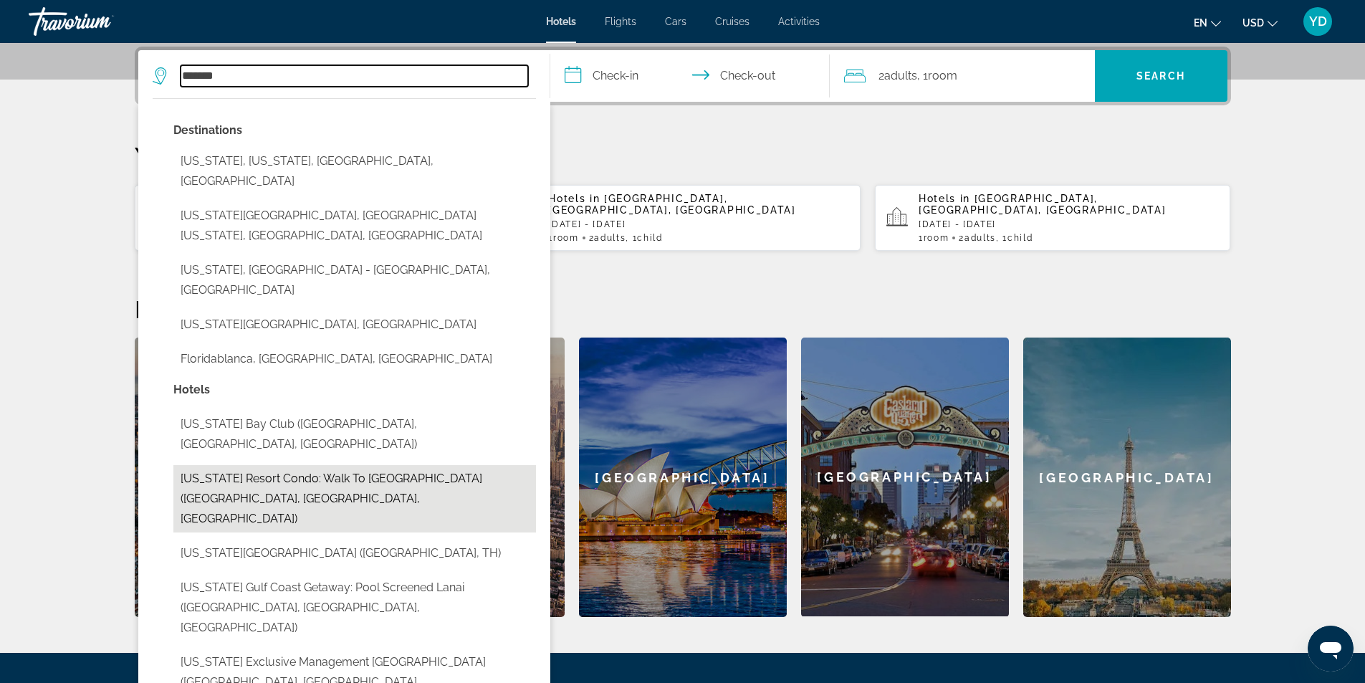
type input "**********"
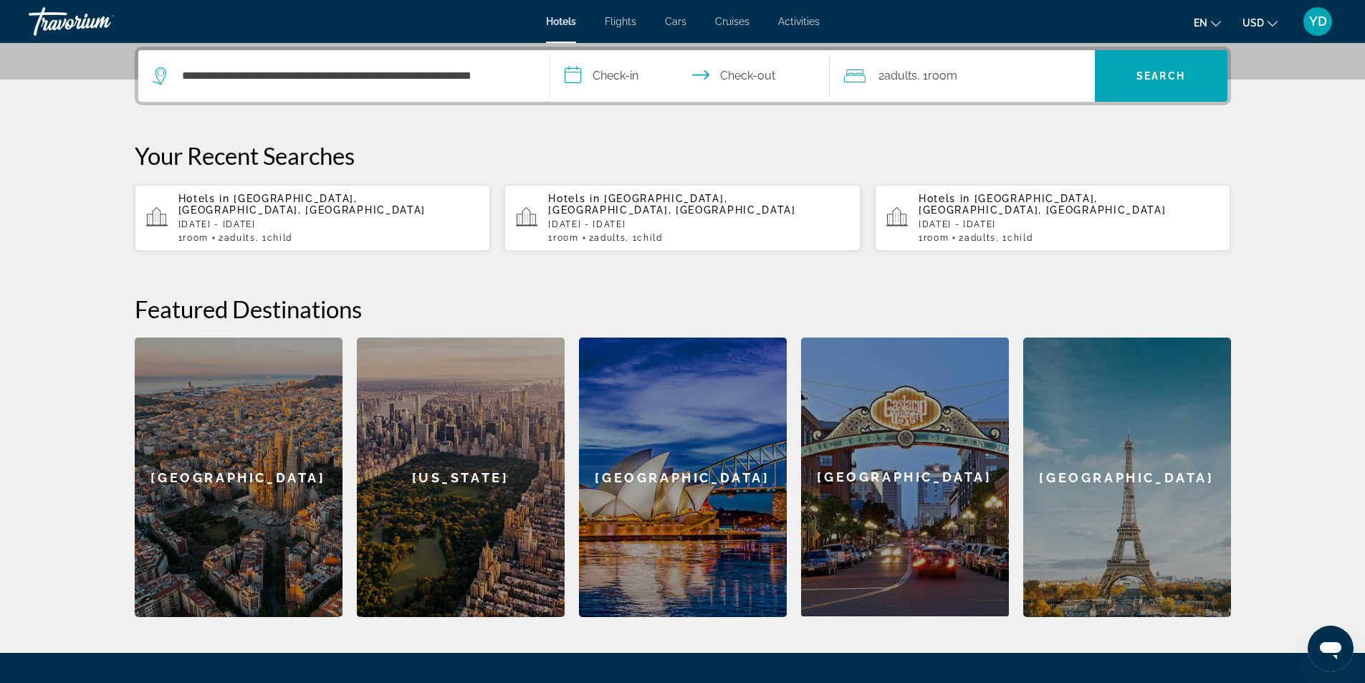
click at [622, 72] on input "**********" at bounding box center [692, 78] width 285 height 56
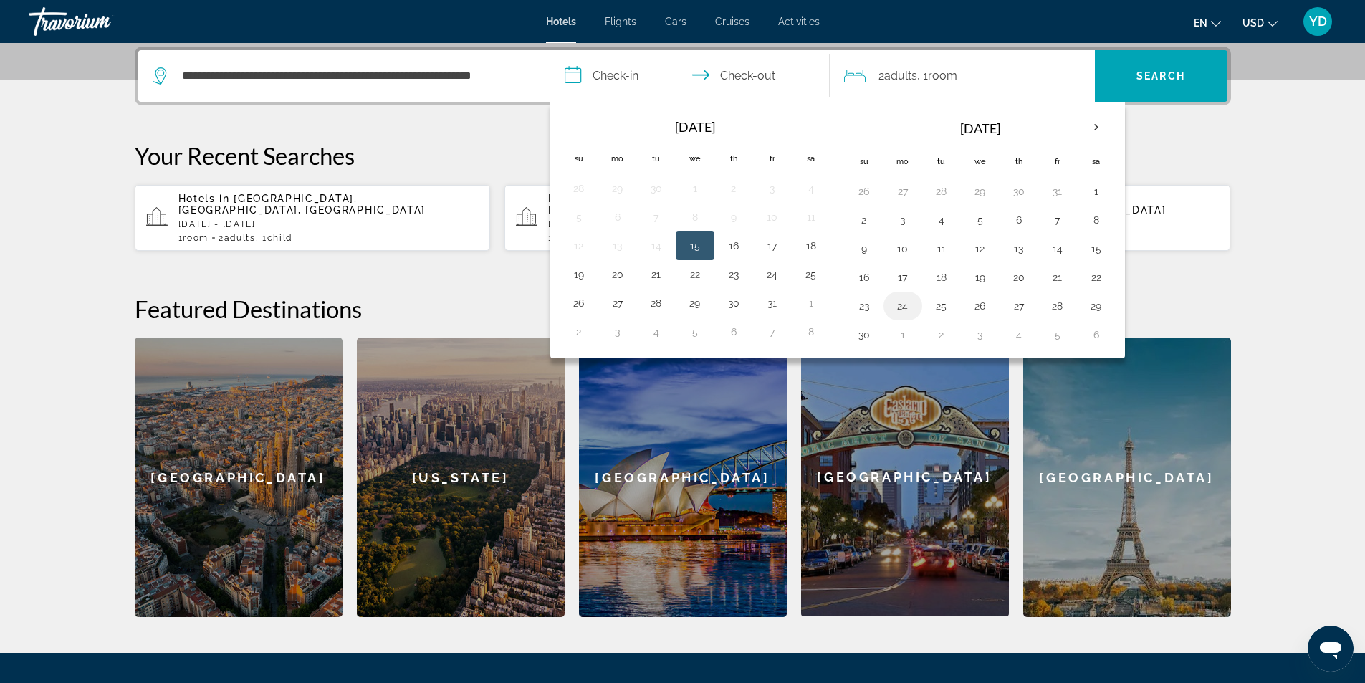
click at [905, 304] on button "24" at bounding box center [902, 306] width 23 height 20
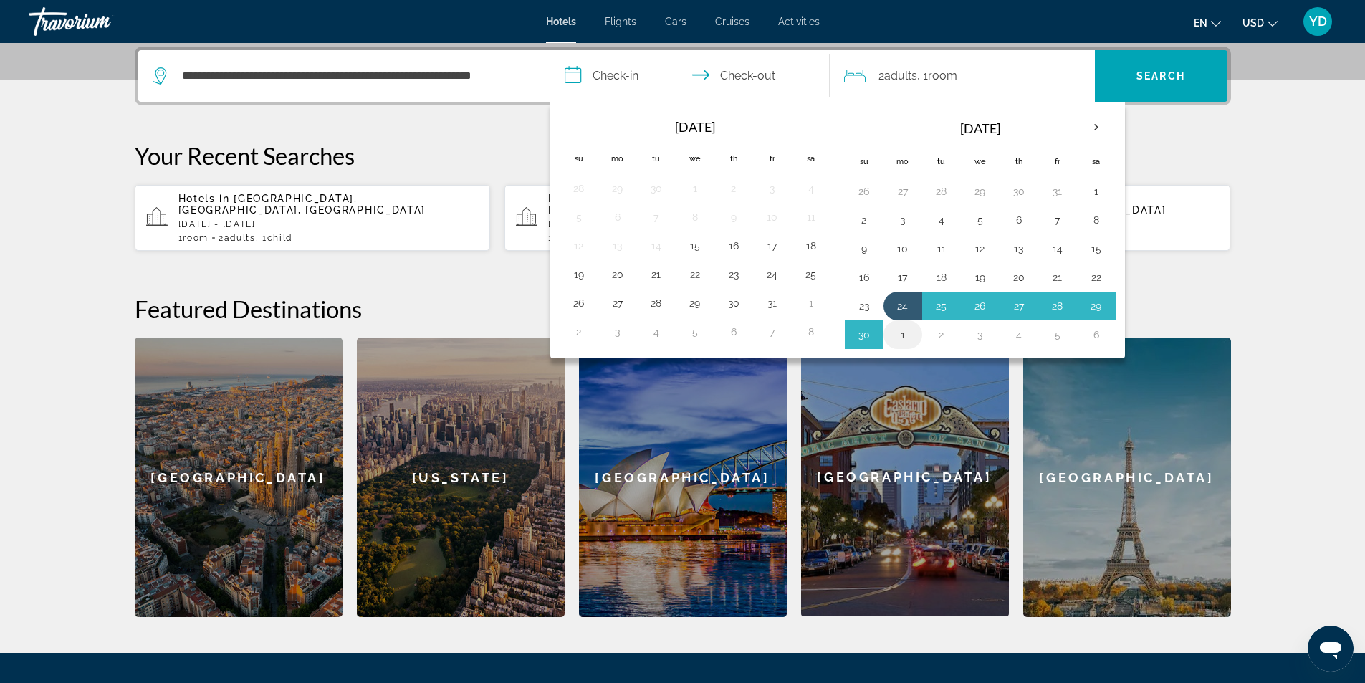
click at [899, 330] on button "1" at bounding box center [902, 335] width 23 height 20
type input "**********"
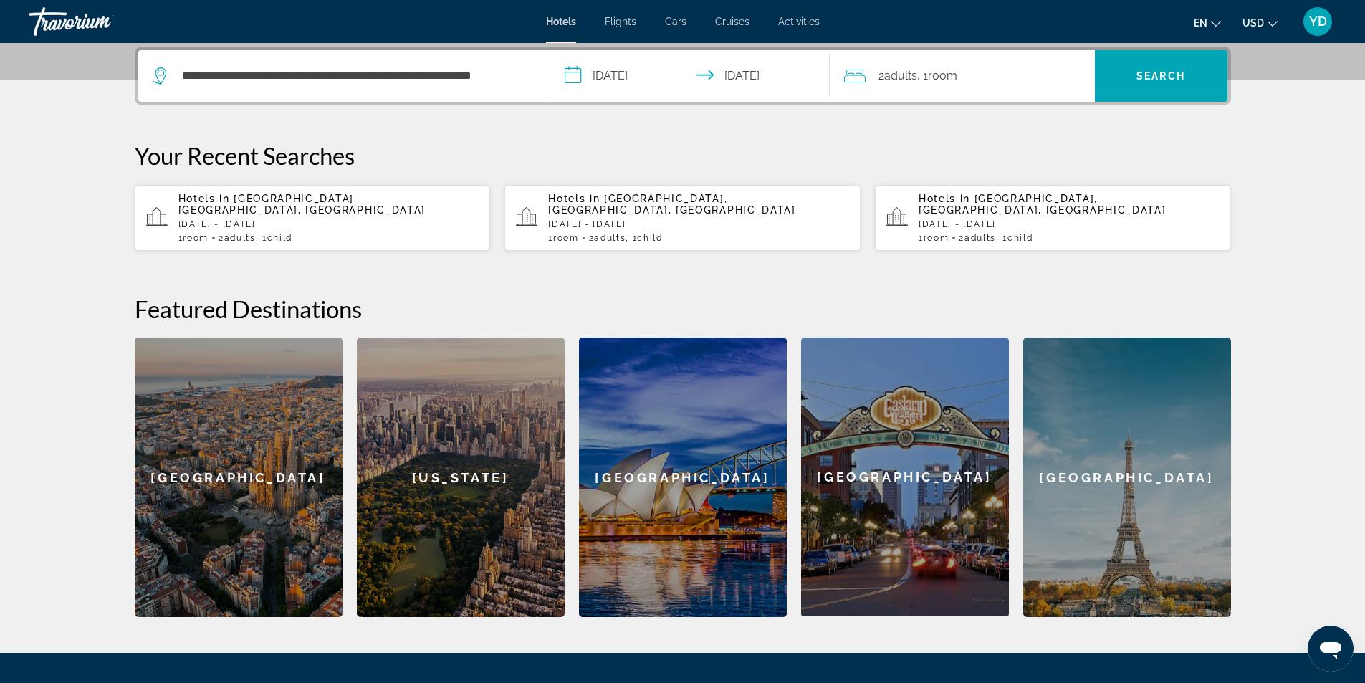
click at [980, 74] on div "2 Adult Adults , 1 Room rooms" at bounding box center [969, 76] width 251 height 20
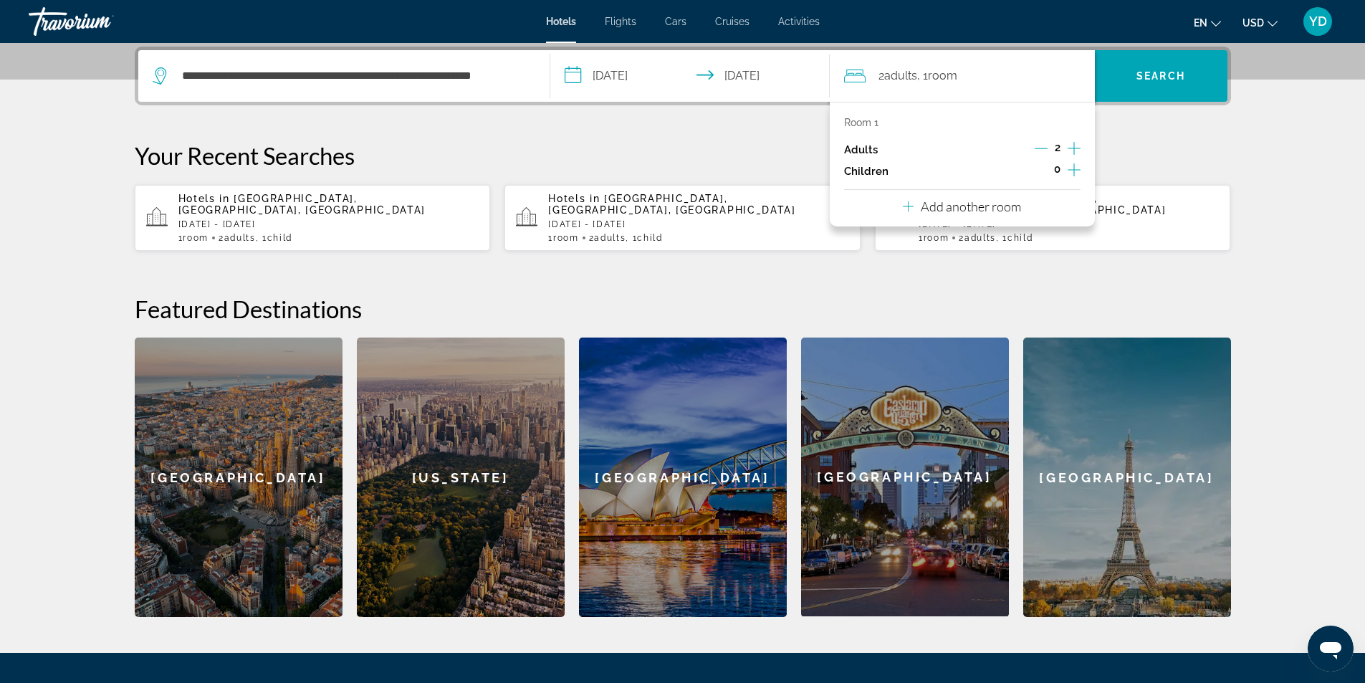
click at [1072, 166] on icon "Increment children" at bounding box center [1074, 169] width 13 height 17
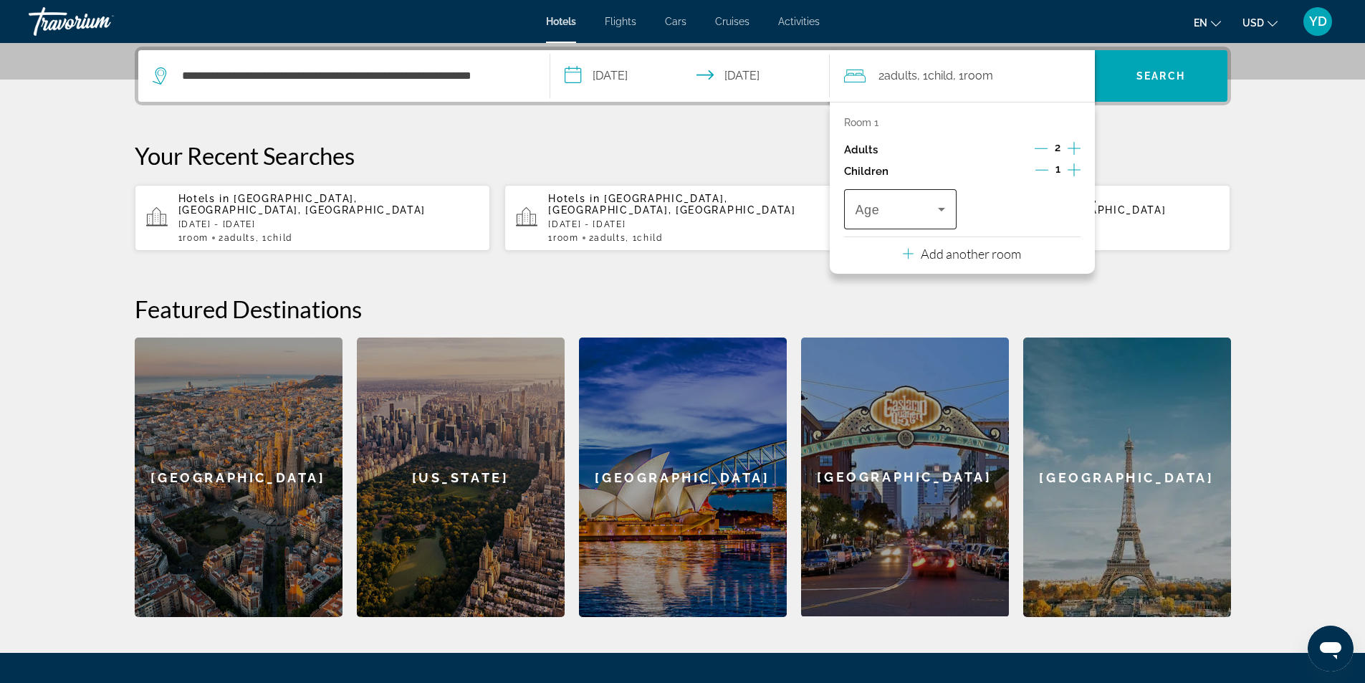
click at [945, 206] on icon "Travelers: 2 adults, 1 child" at bounding box center [941, 209] width 17 height 17
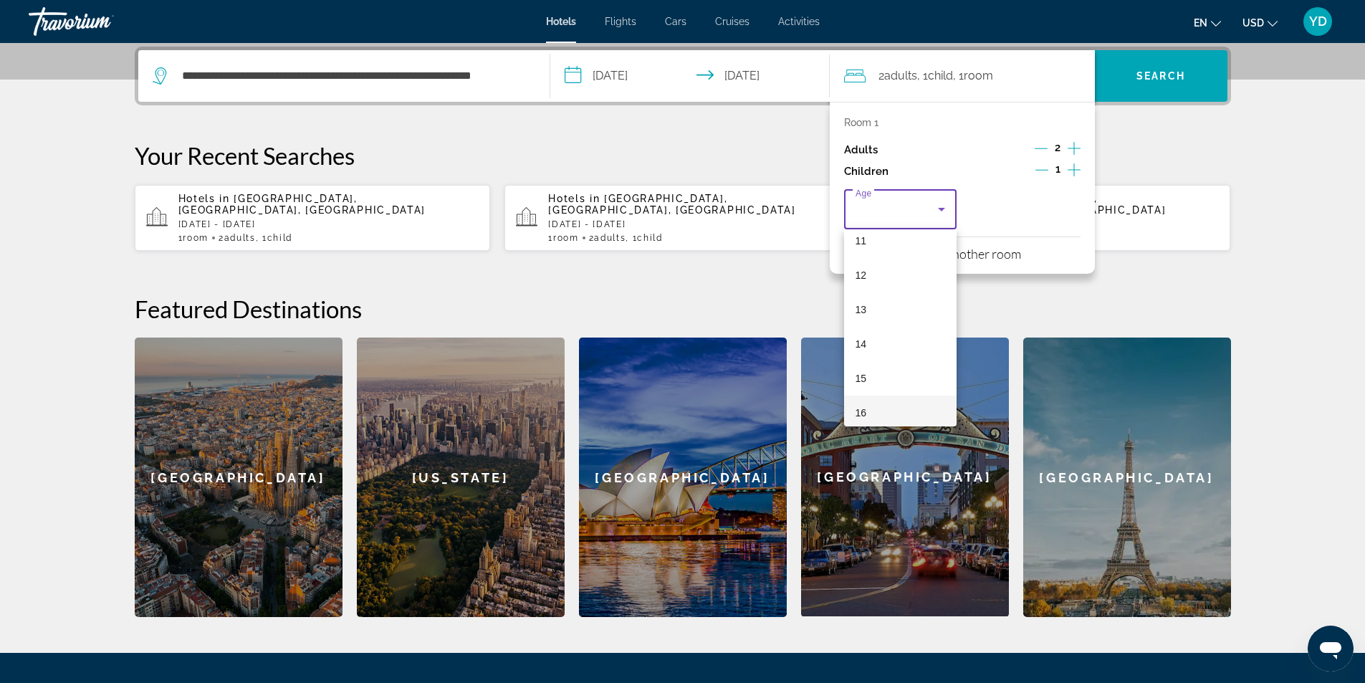
scroll to position [434, 0]
click at [863, 320] on mat-option "15" at bounding box center [900, 334] width 113 height 34
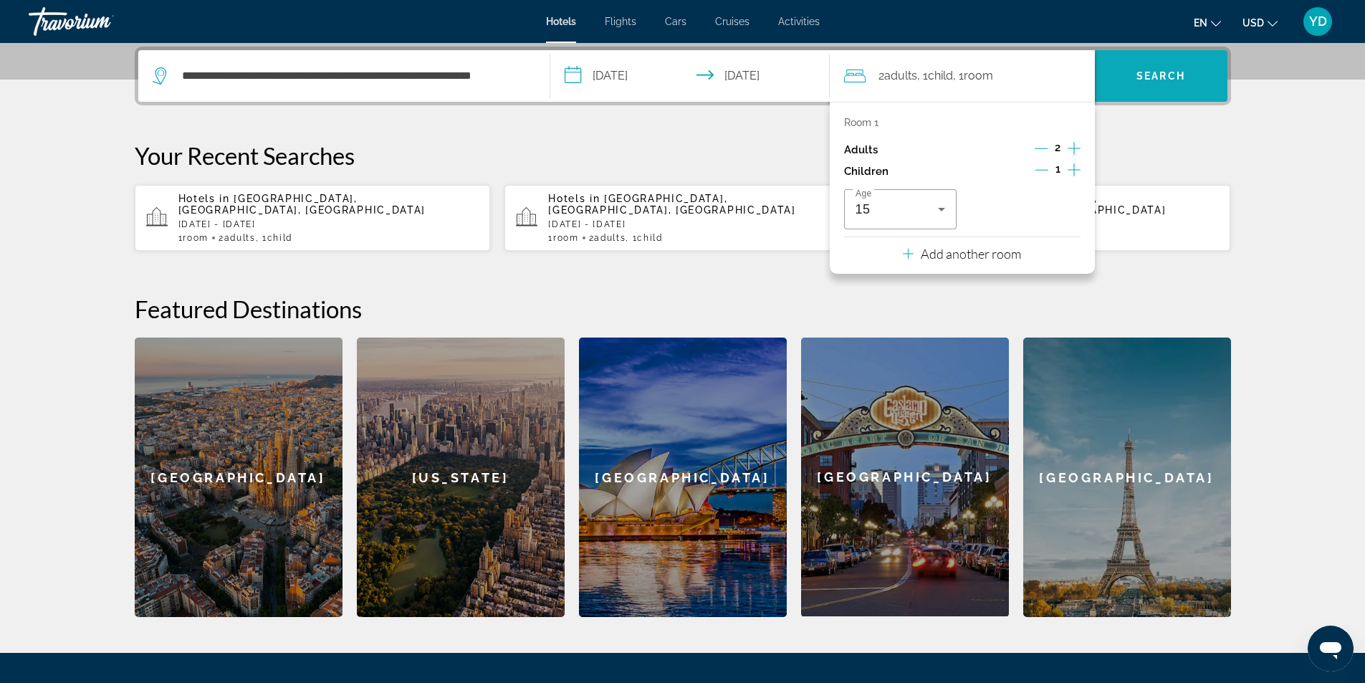
click at [1180, 65] on span "Search" at bounding box center [1161, 76] width 133 height 34
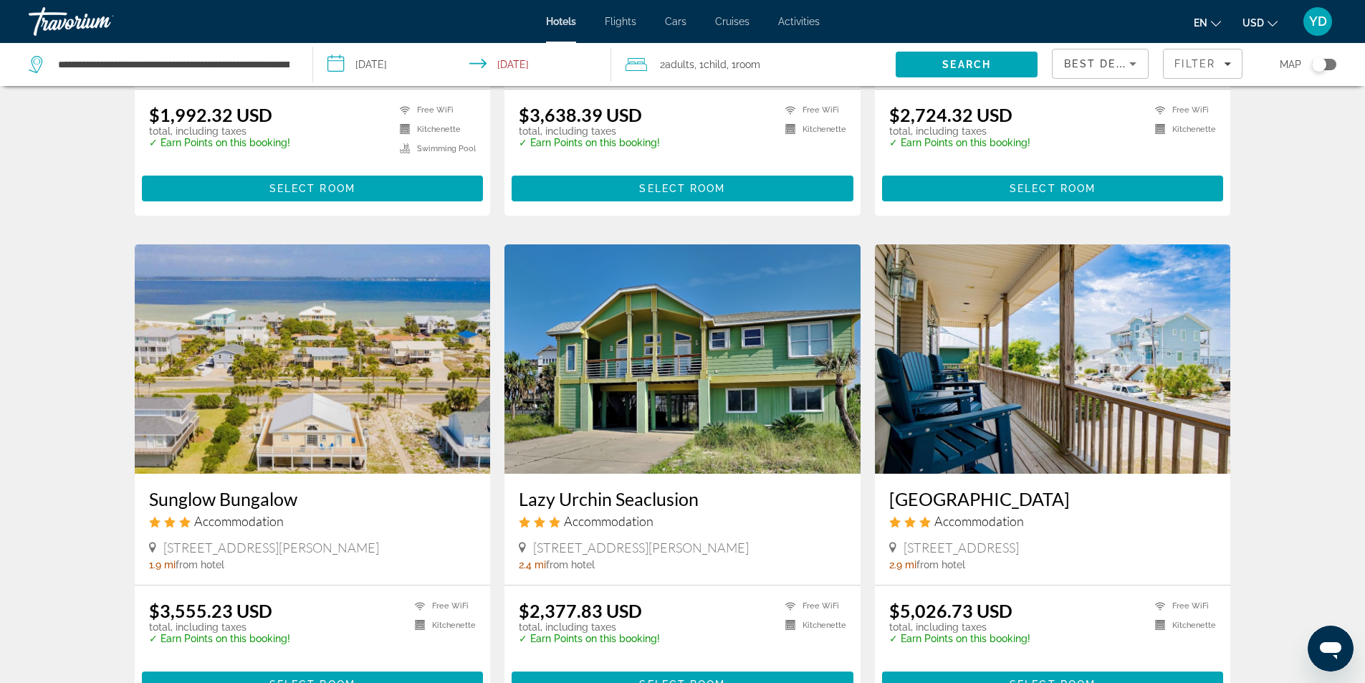
scroll to position [1720, 0]
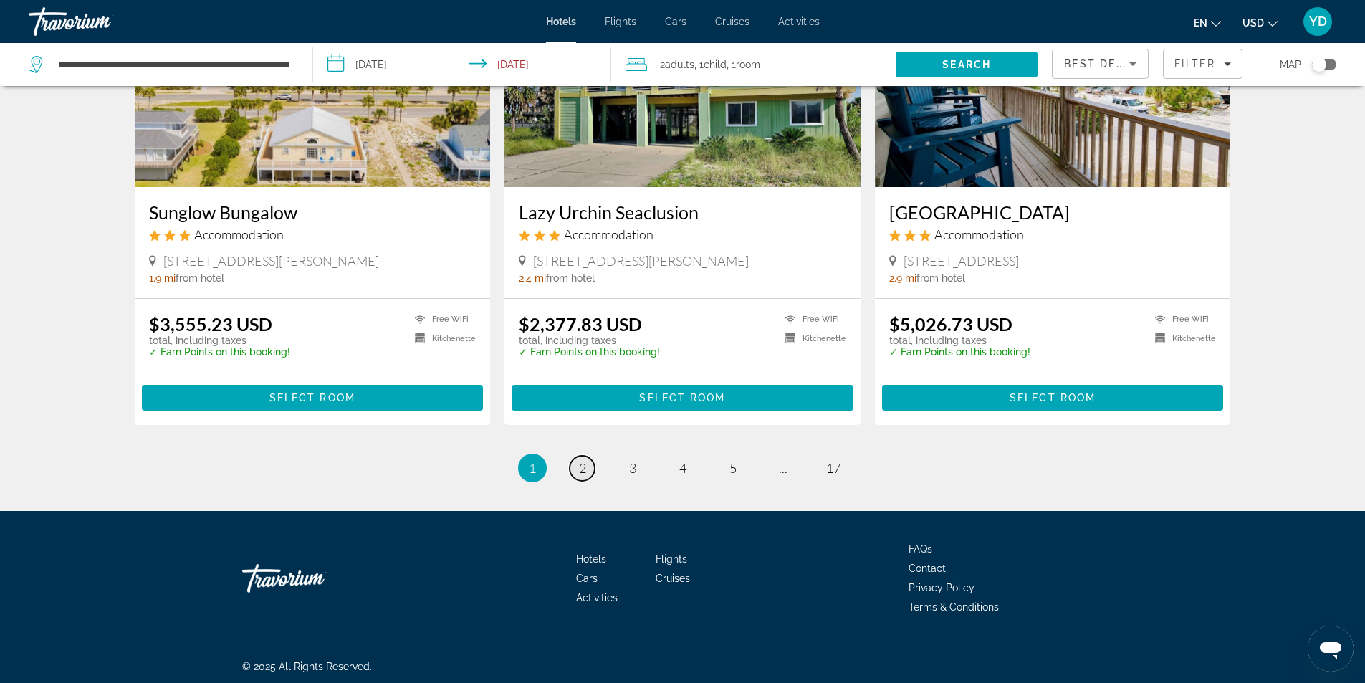
click at [582, 464] on span "2" at bounding box center [582, 468] width 7 height 16
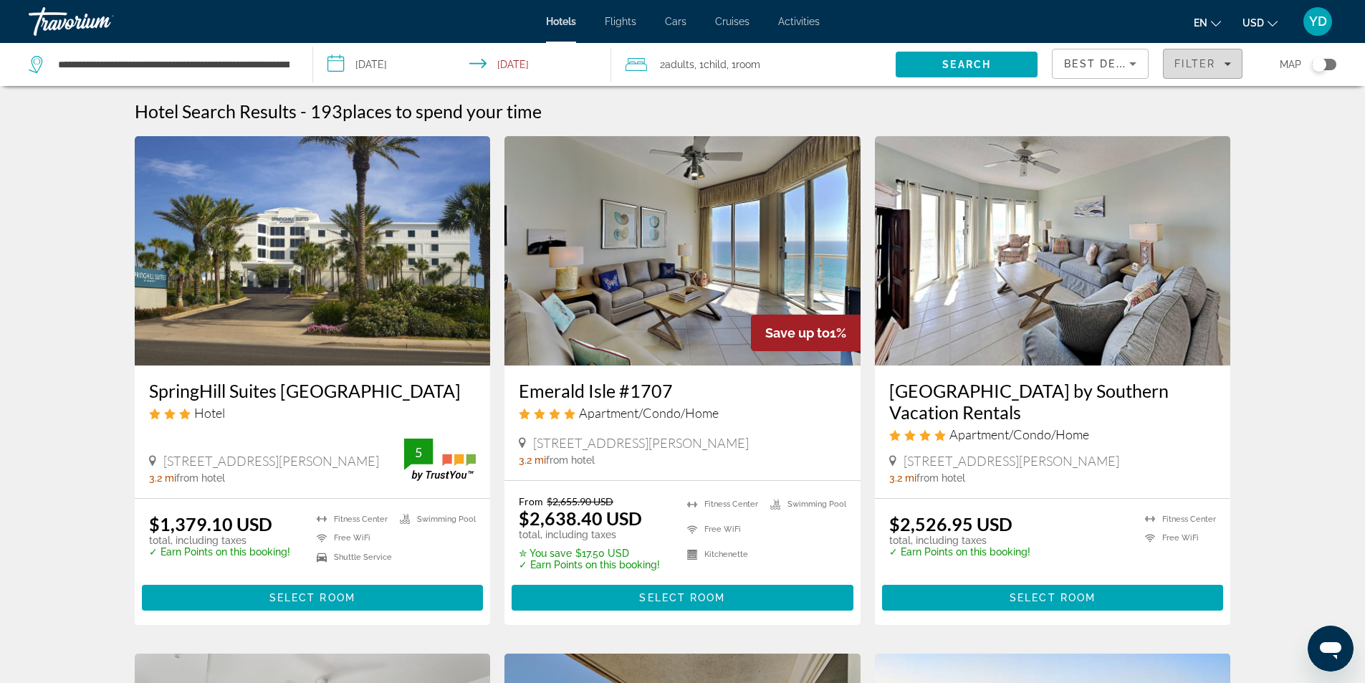
click at [1226, 63] on icon "Filters" at bounding box center [1228, 64] width 7 height 4
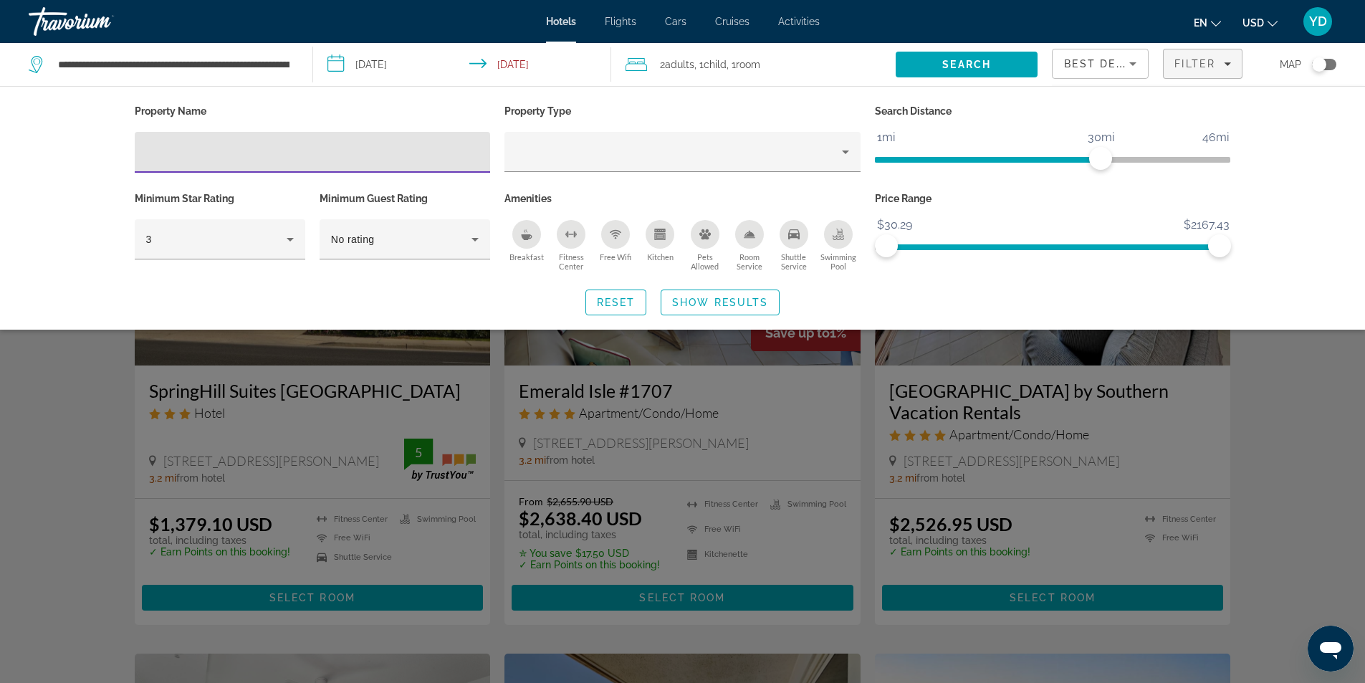
click at [1137, 62] on icon "Sort by" at bounding box center [1132, 63] width 17 height 17
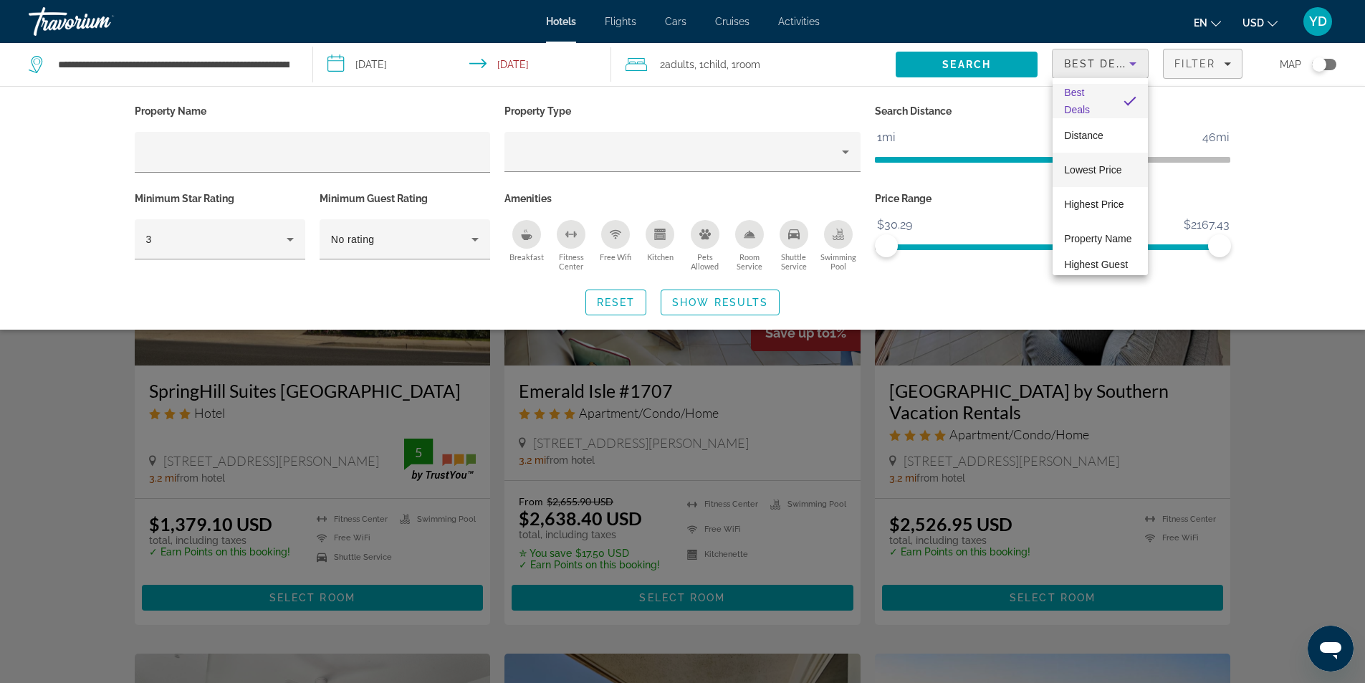
click at [1093, 168] on span "Lowest Price" at bounding box center [1092, 169] width 57 height 11
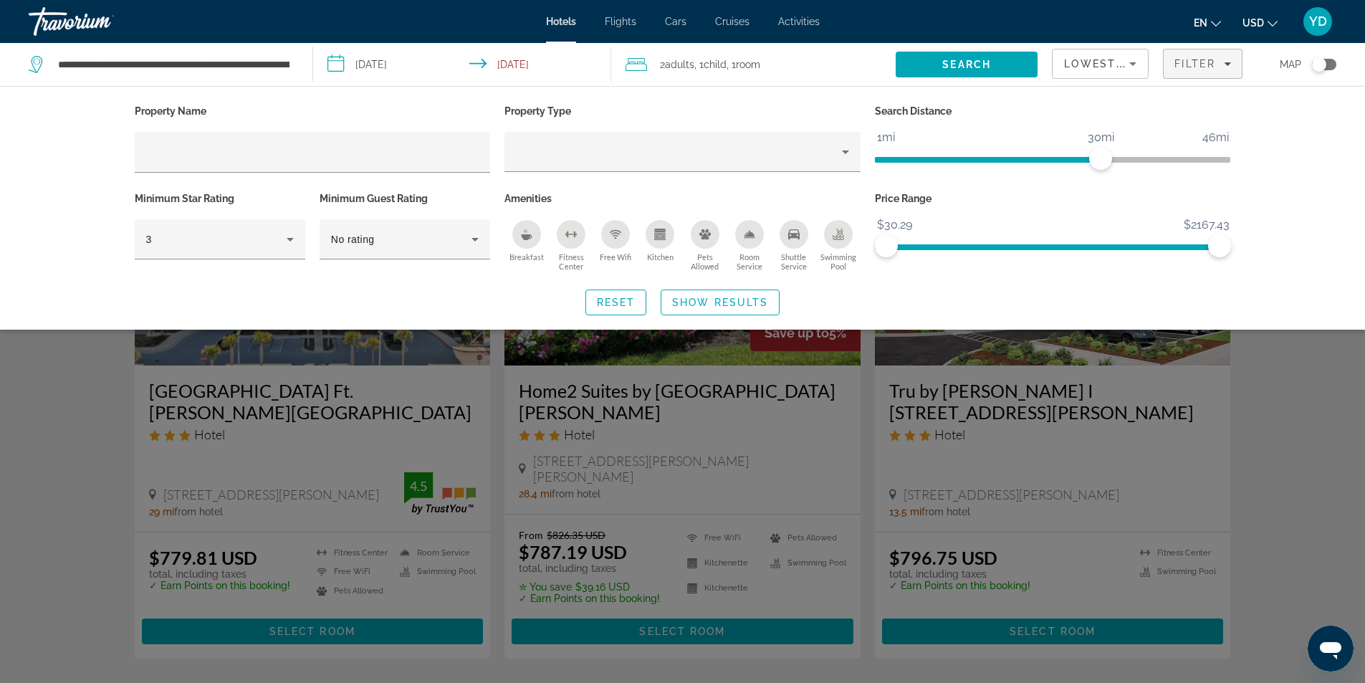
click at [1353, 423] on div "Search widget" at bounding box center [682, 449] width 1365 height 468
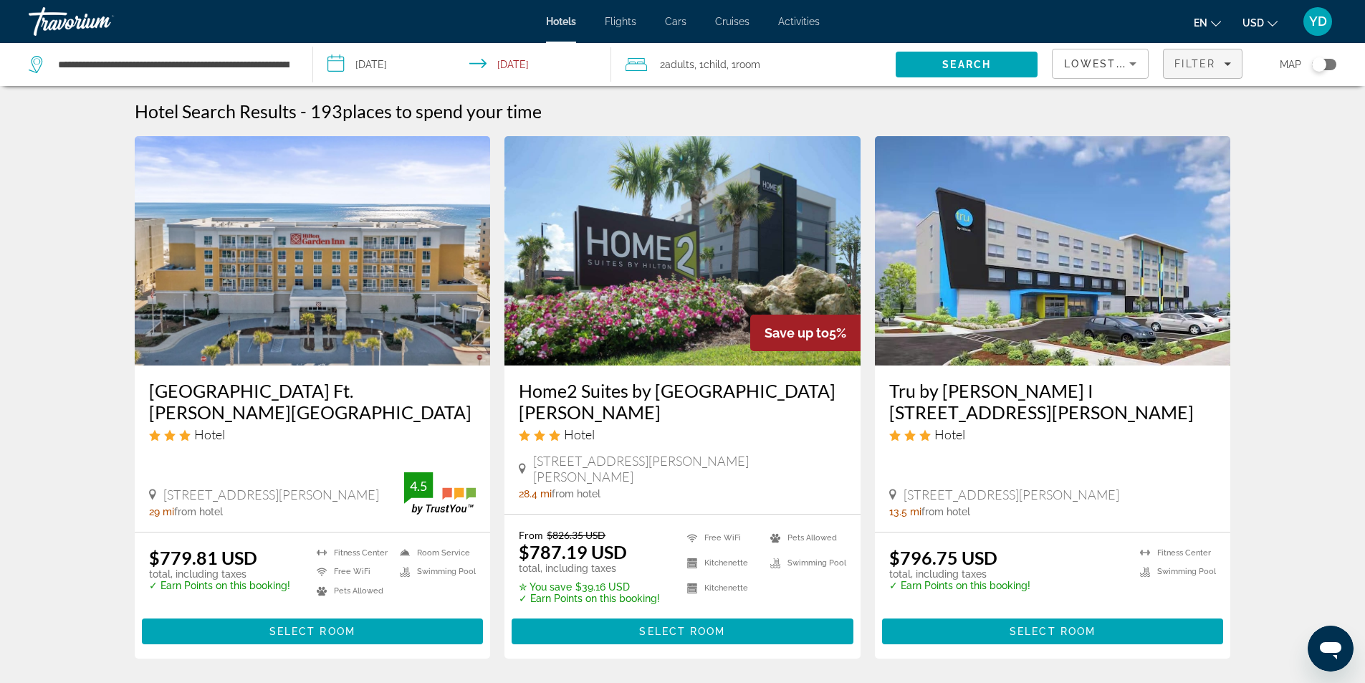
click at [1192, 62] on span "Filter" at bounding box center [1194, 63] width 41 height 11
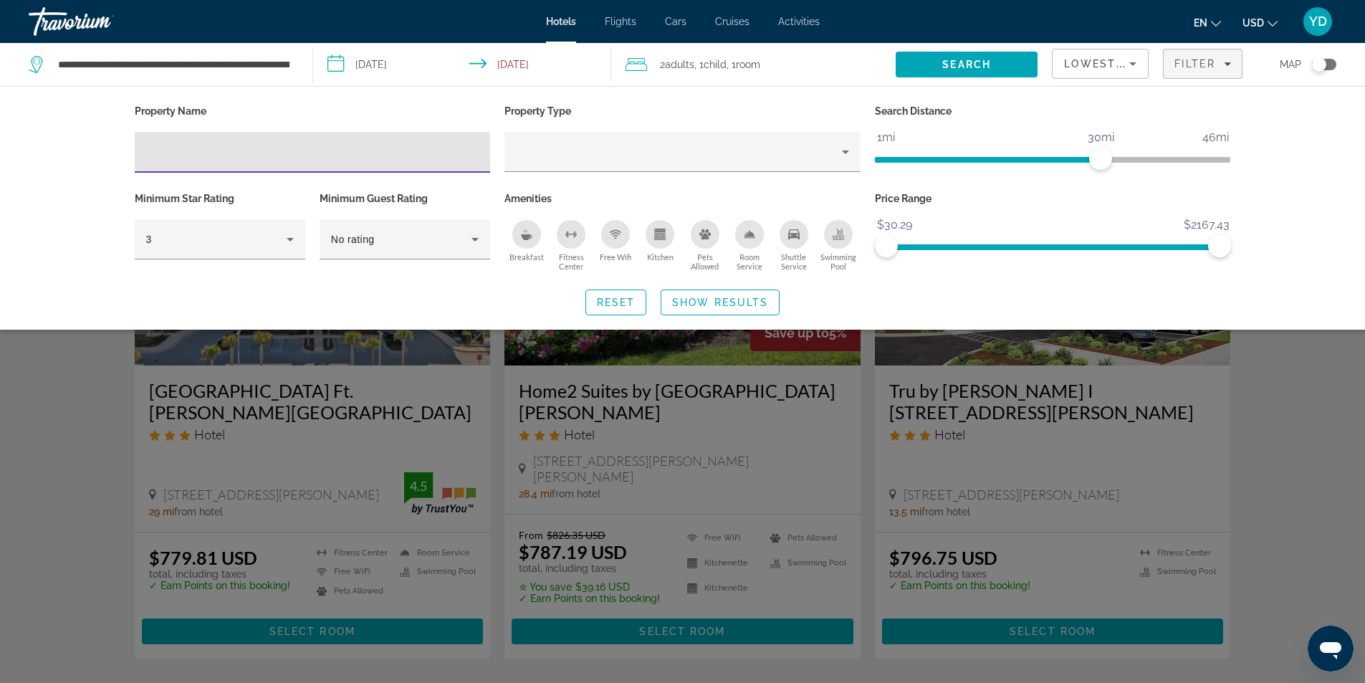
click at [523, 235] on icon "Breakfast" at bounding box center [527, 237] width 11 height 6
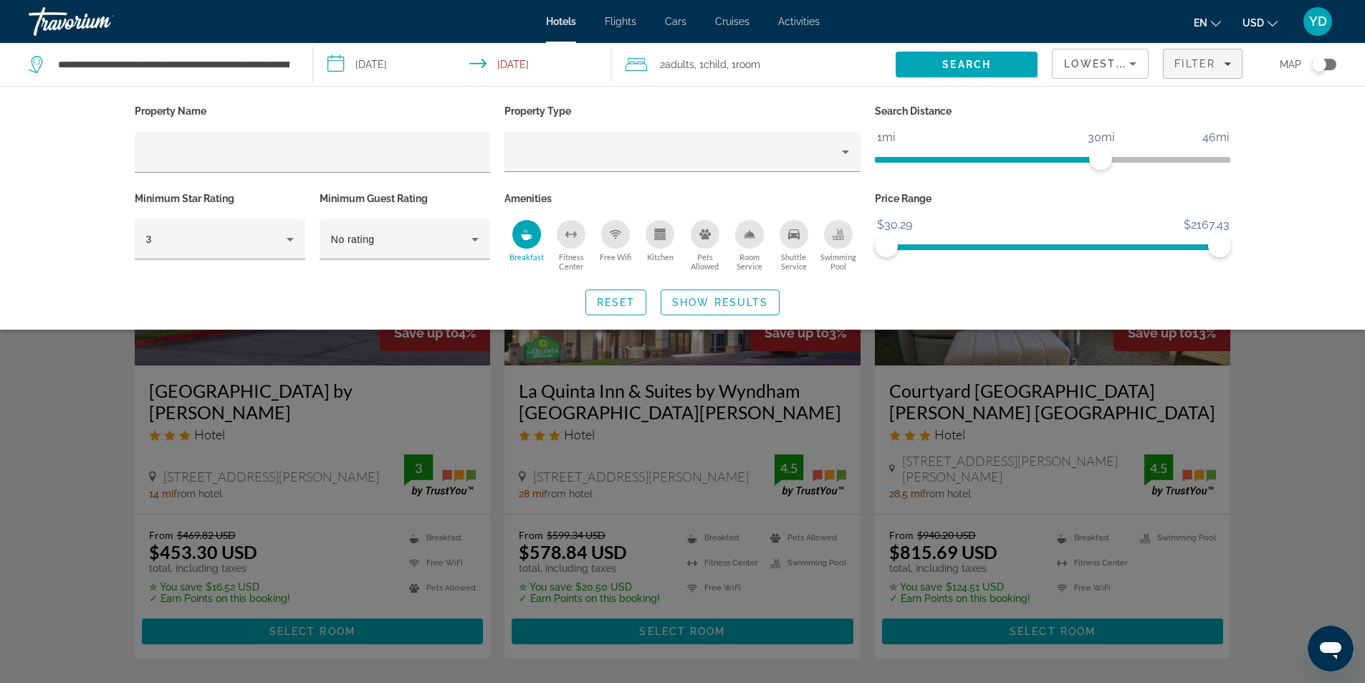
click at [654, 225] on div "Kitchen" at bounding box center [660, 234] width 29 height 29
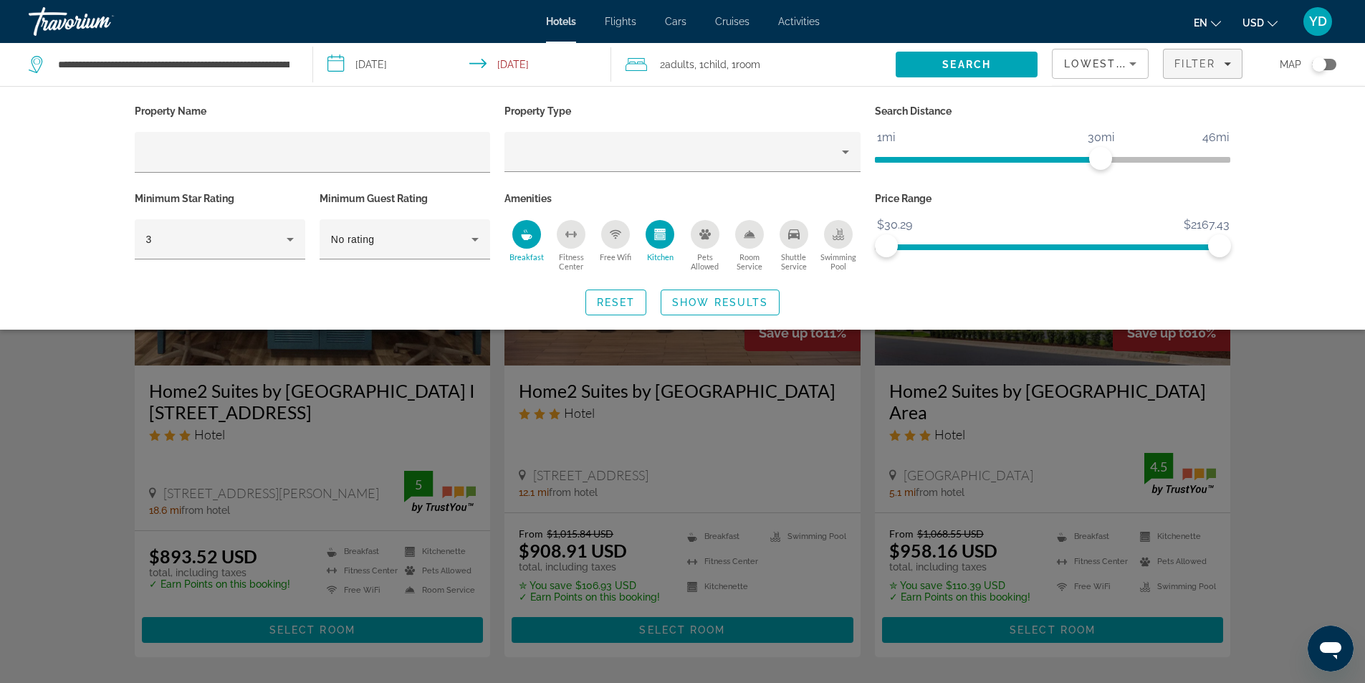
click at [707, 231] on icon "Pets Allowed" at bounding box center [704, 234] width 11 height 10
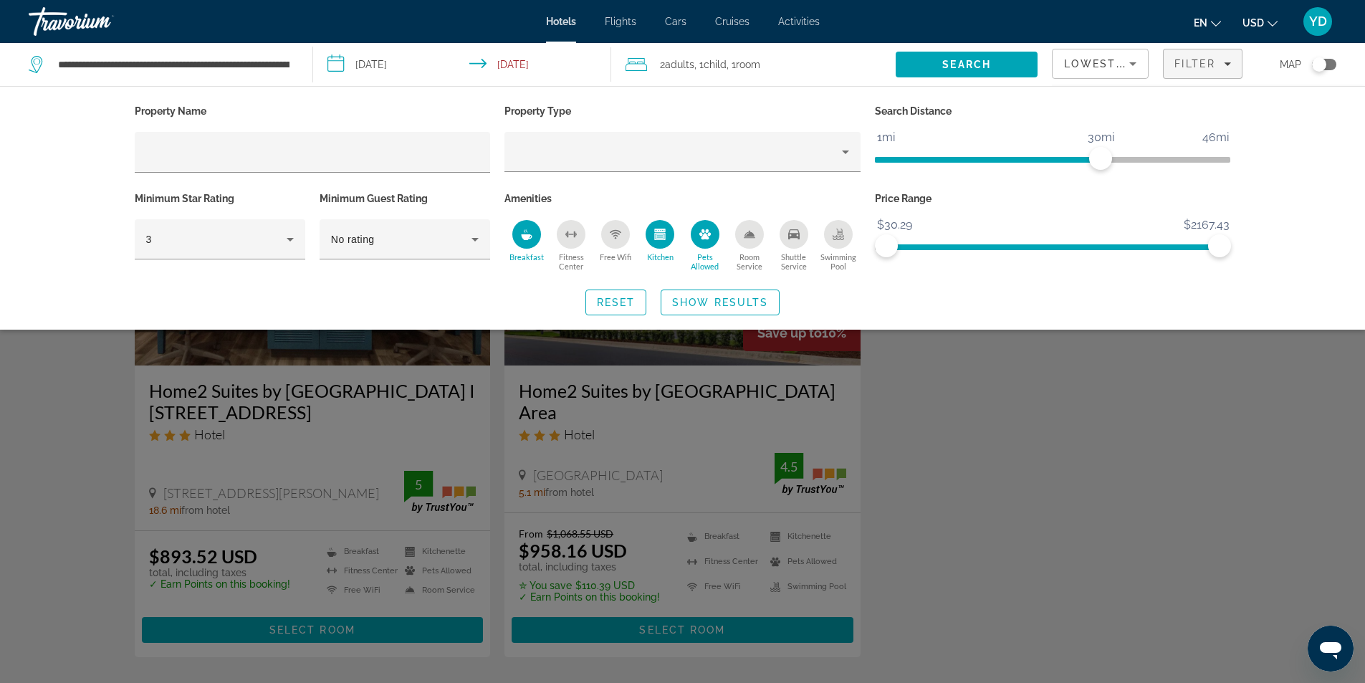
click at [795, 232] on icon "Shuttle Service" at bounding box center [793, 234] width 11 height 11
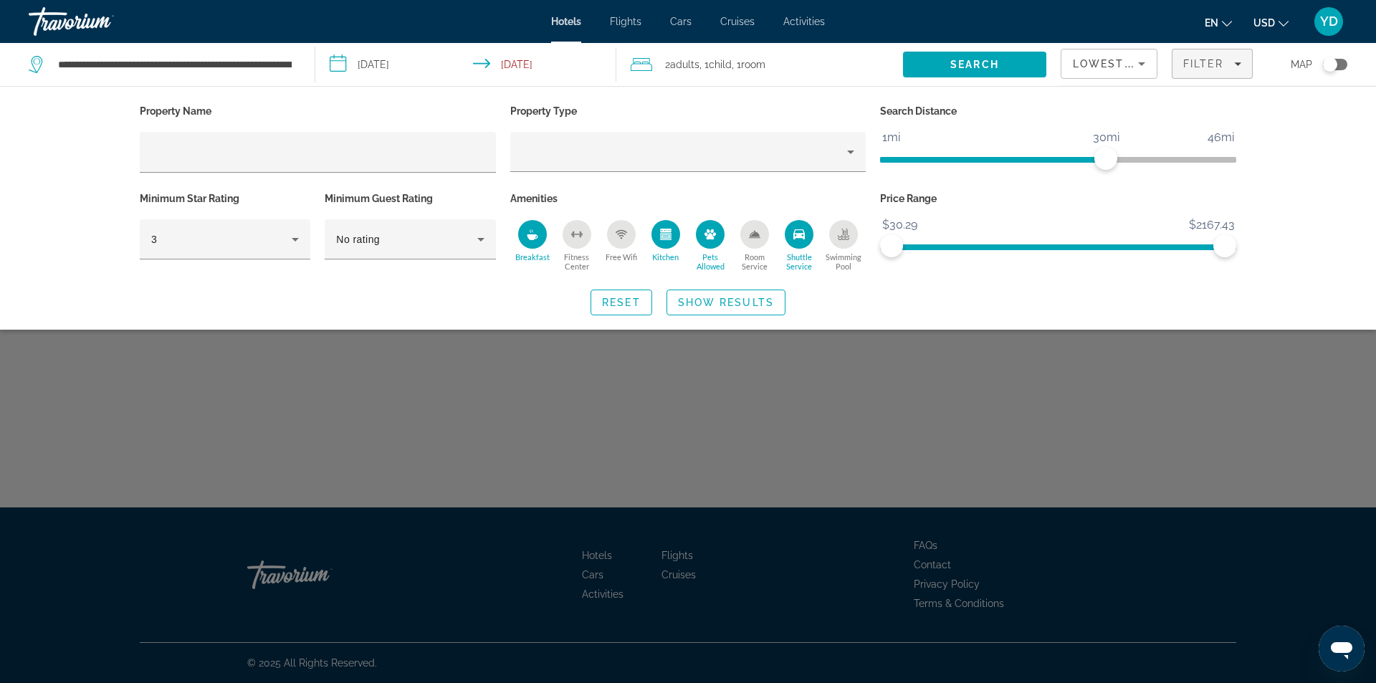
click at [802, 239] on icon "Shuttle Service" at bounding box center [798, 234] width 11 height 11
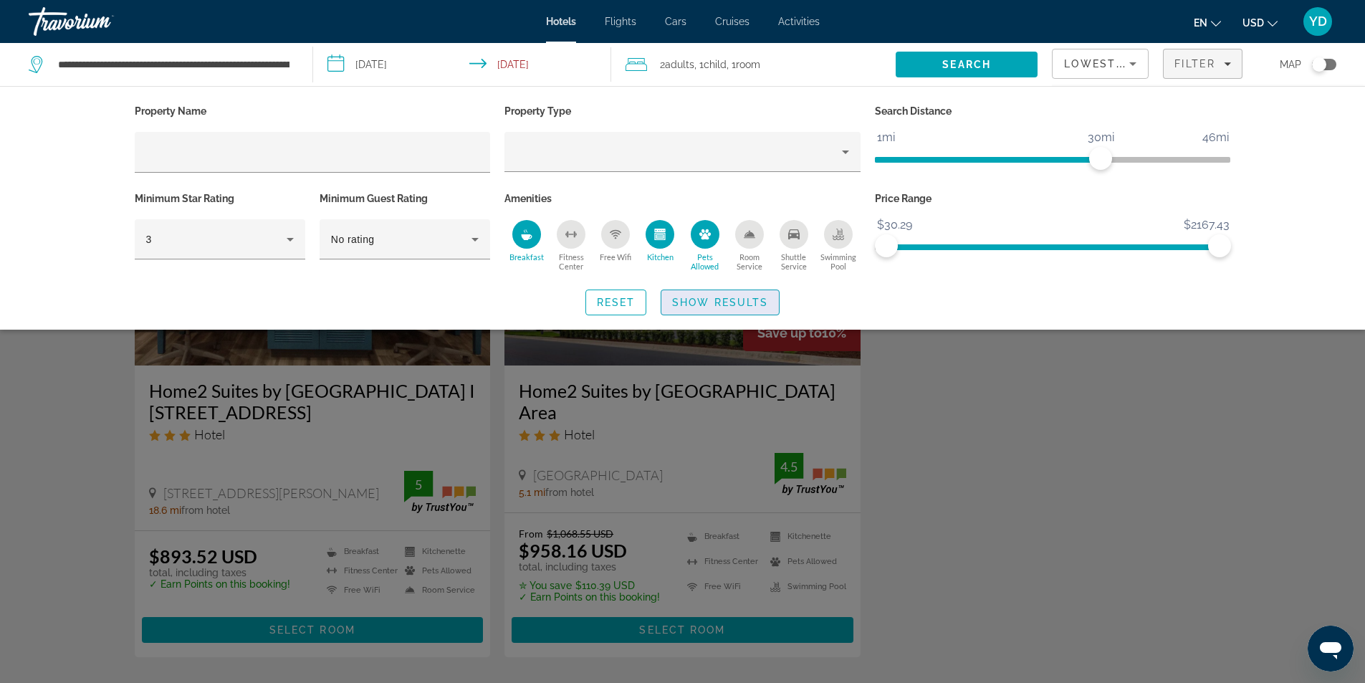
click at [715, 300] on span "Show Results" at bounding box center [720, 302] width 96 height 11
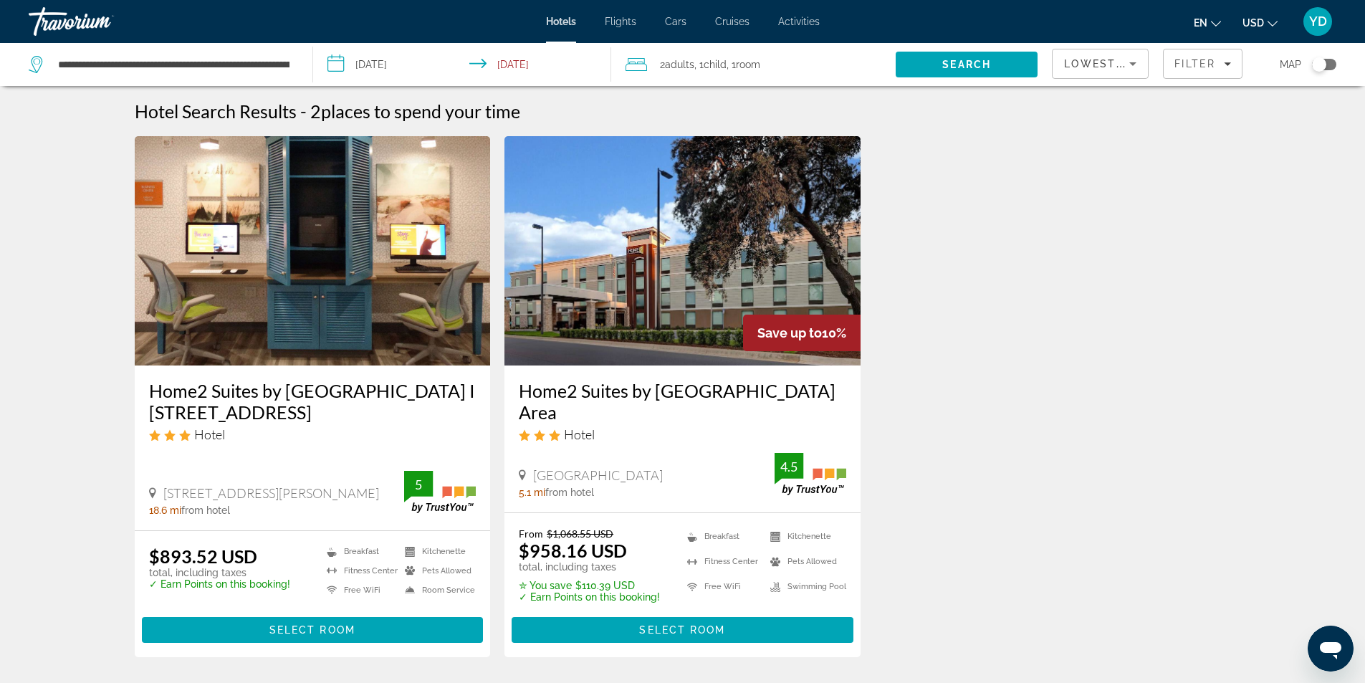
click at [1138, 59] on icon "Sort by" at bounding box center [1132, 63] width 17 height 17
click at [1202, 58] on div at bounding box center [682, 341] width 1365 height 683
click at [1214, 59] on span "Filter" at bounding box center [1194, 63] width 41 height 11
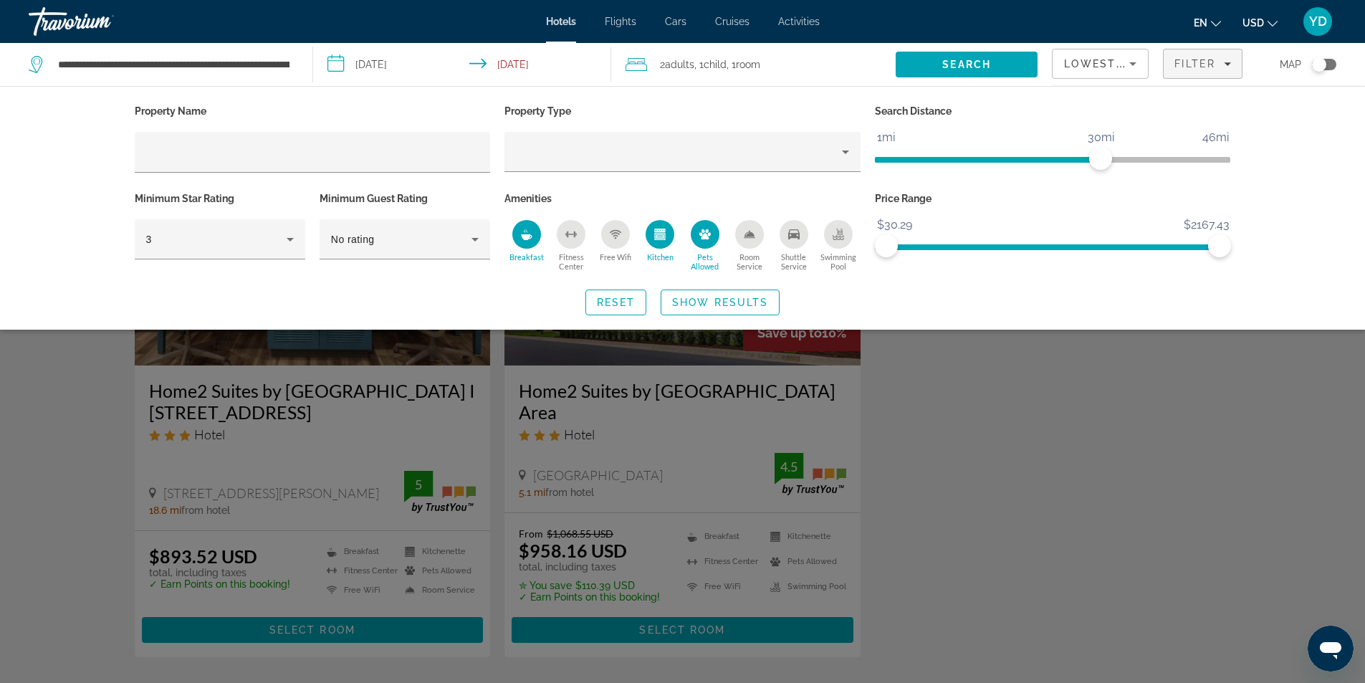
click at [701, 227] on div "Pets Allowed" at bounding box center [705, 234] width 29 height 29
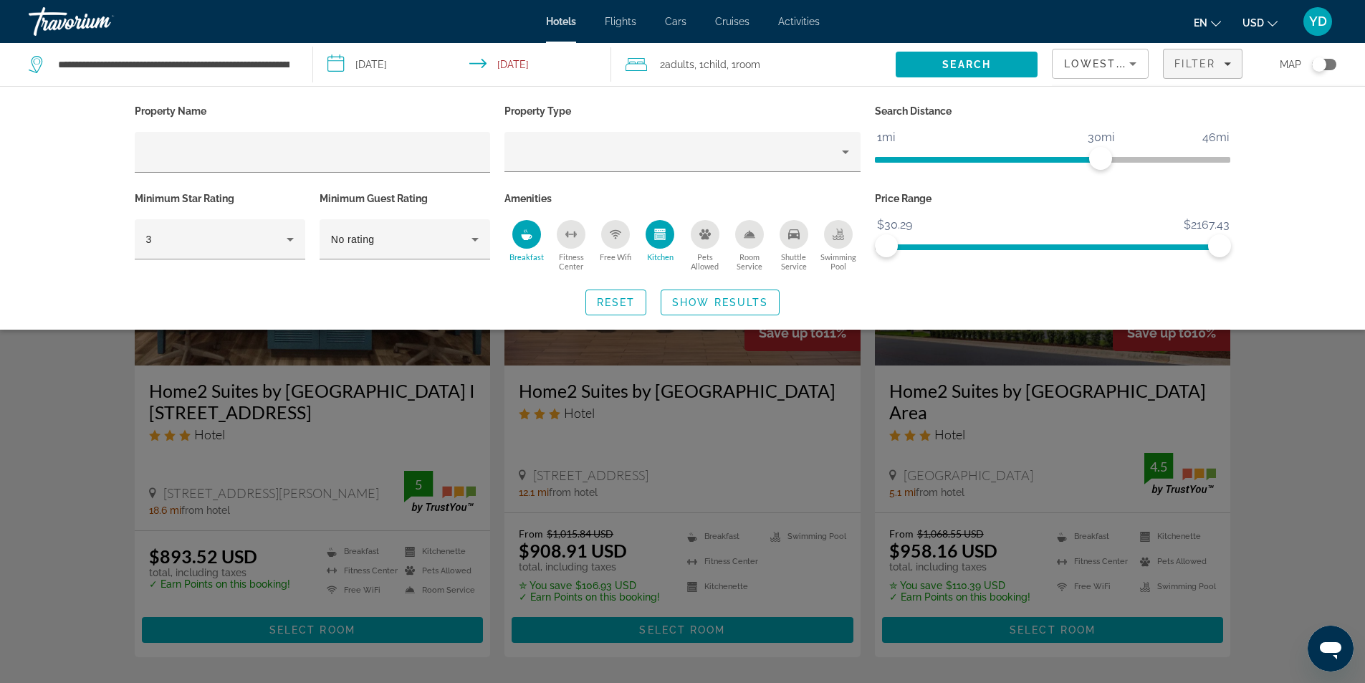
click at [651, 228] on div "Kitchen" at bounding box center [660, 234] width 29 height 29
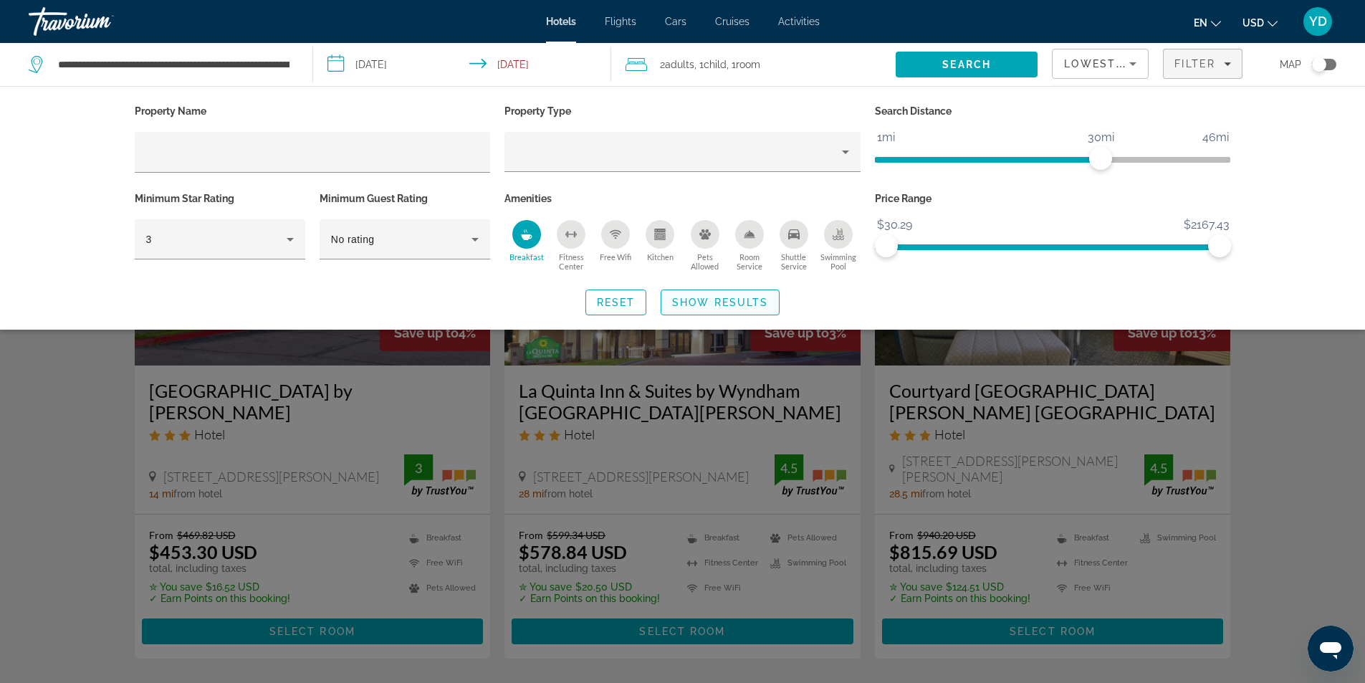
click at [702, 297] on span "Show Results" at bounding box center [720, 302] width 96 height 11
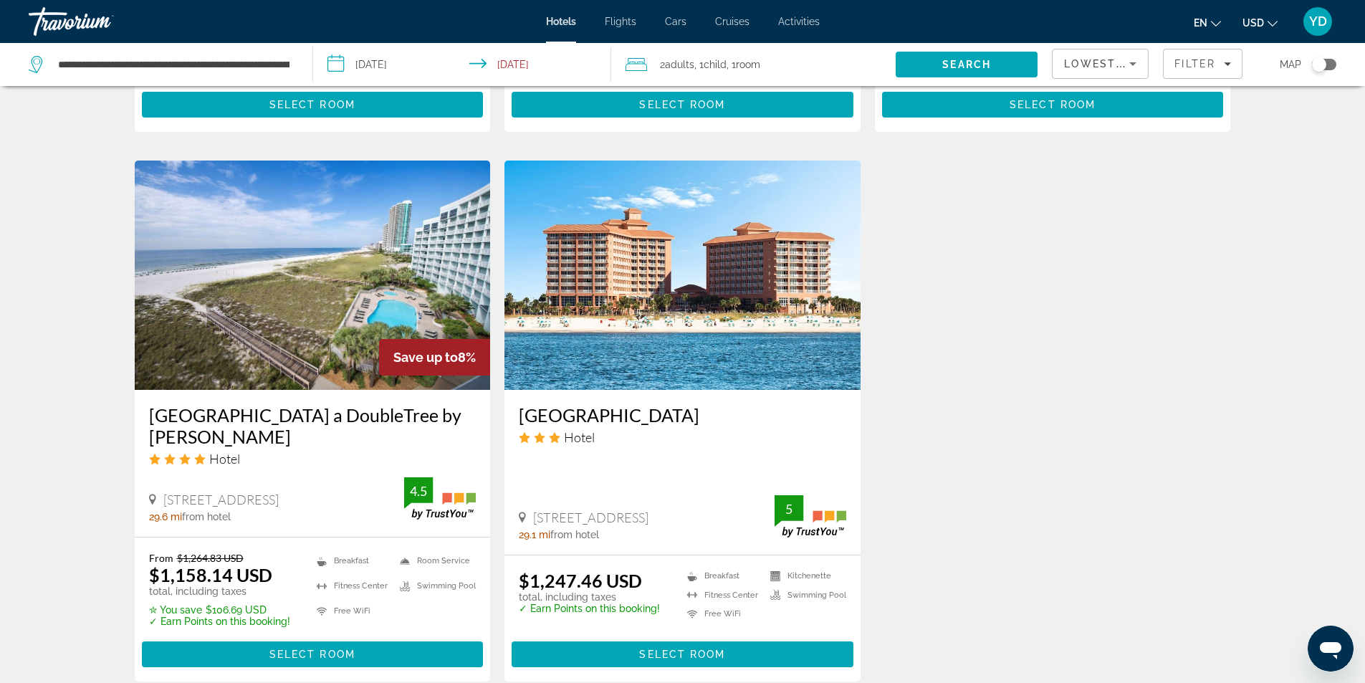
scroll to position [1720, 0]
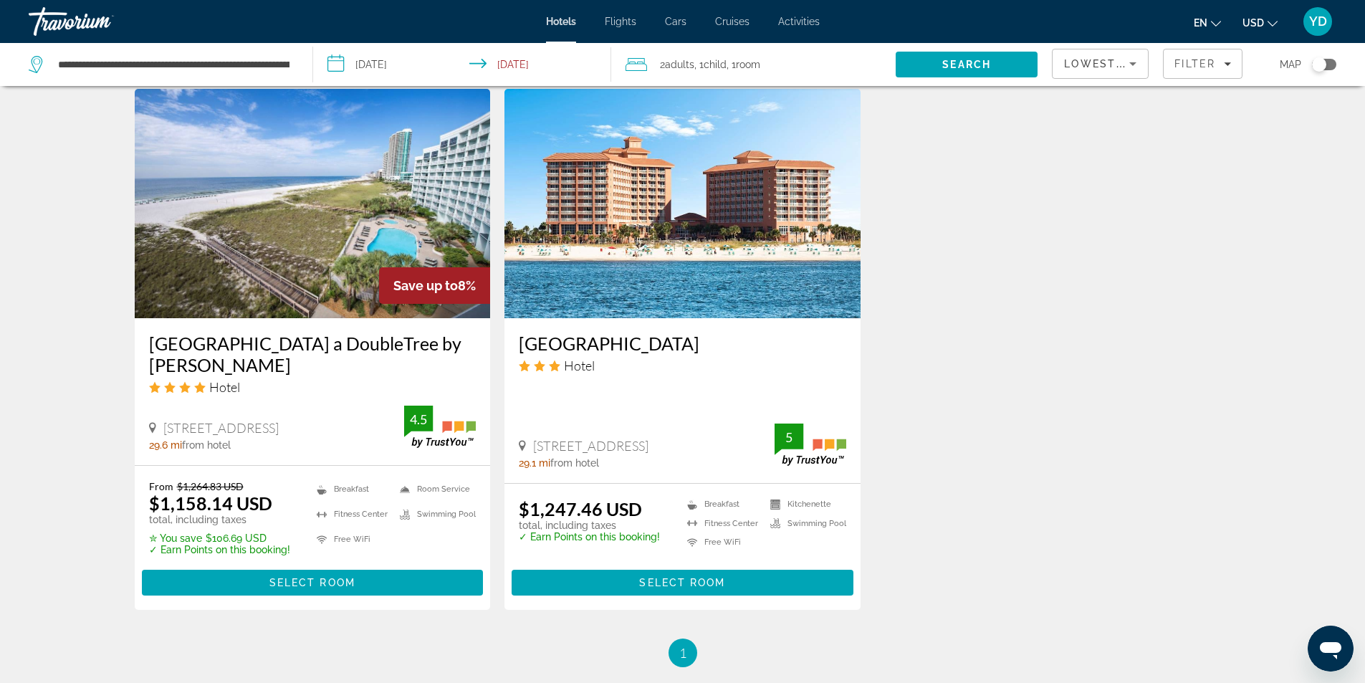
click at [330, 332] on h3 "Island House Hotel Orange Beach a DoubleTree by Hilton" at bounding box center [312, 353] width 327 height 43
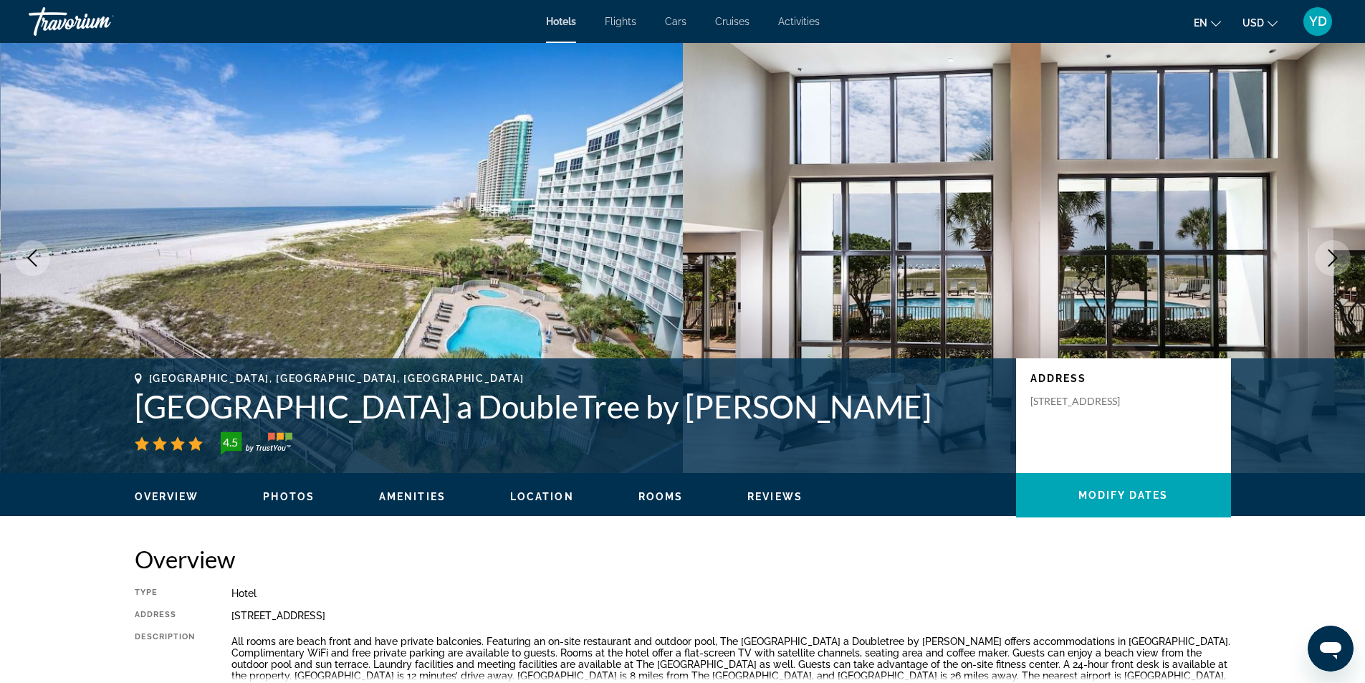
click at [1339, 259] on icon "Next image" at bounding box center [1332, 257] width 17 height 17
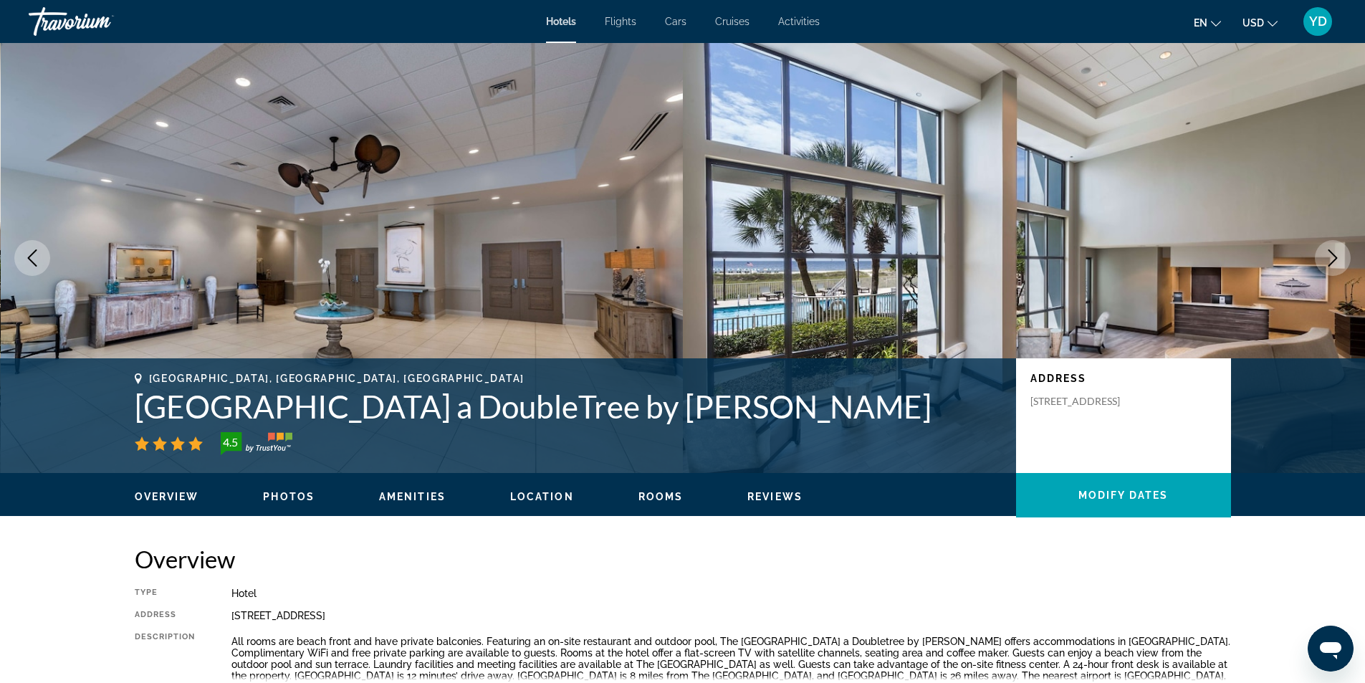
click at [1339, 259] on icon "Next image" at bounding box center [1332, 257] width 17 height 17
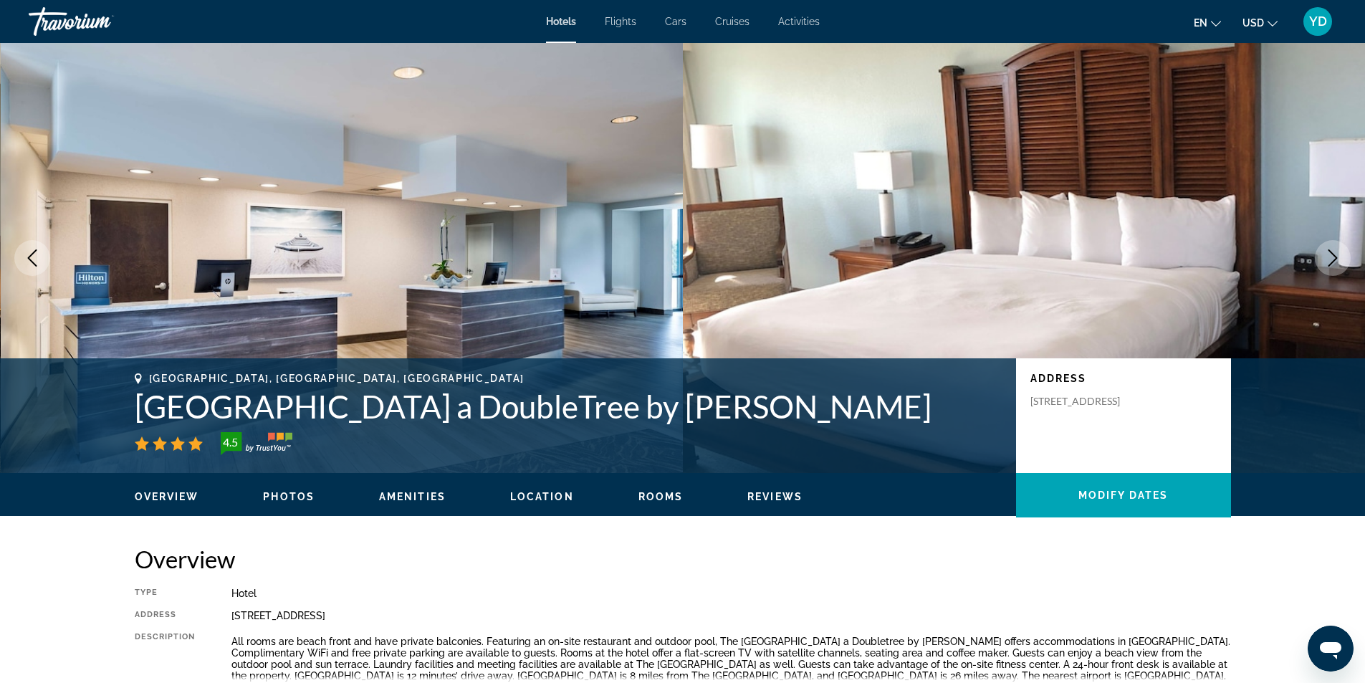
click at [1339, 259] on icon "Next image" at bounding box center [1332, 257] width 17 height 17
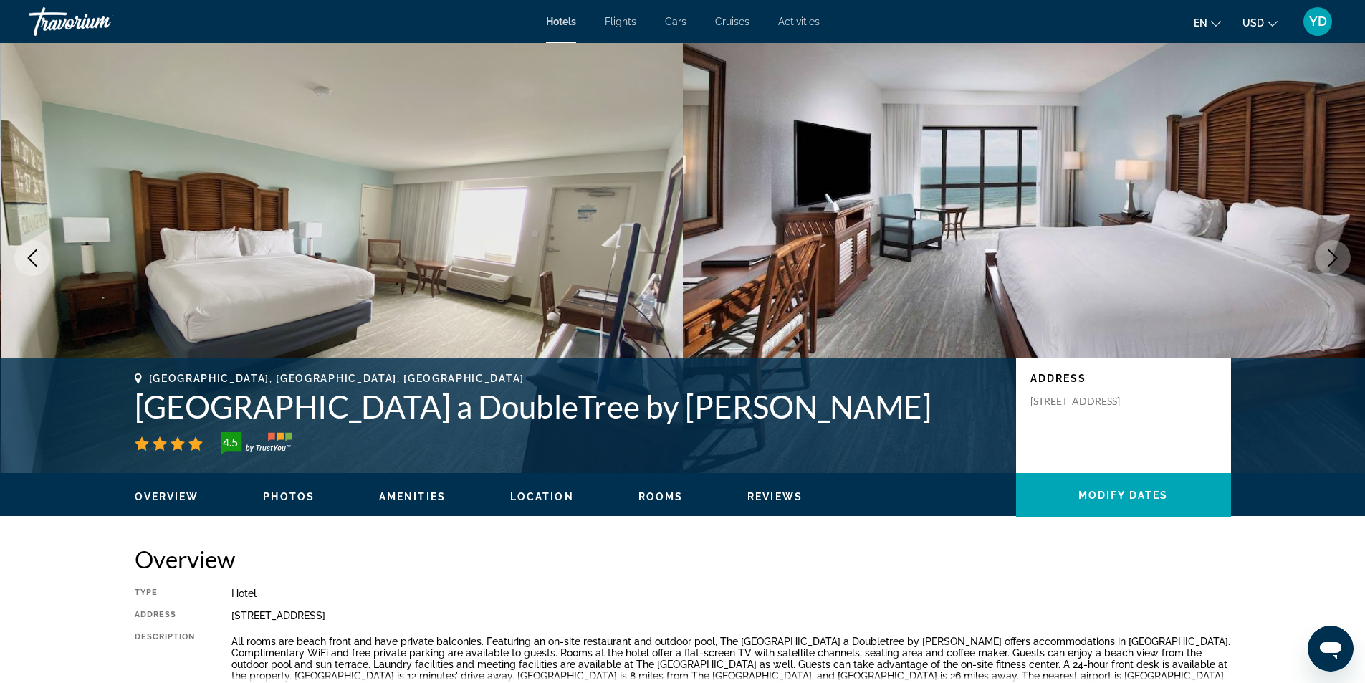
click at [1339, 259] on icon "Next image" at bounding box center [1332, 257] width 17 height 17
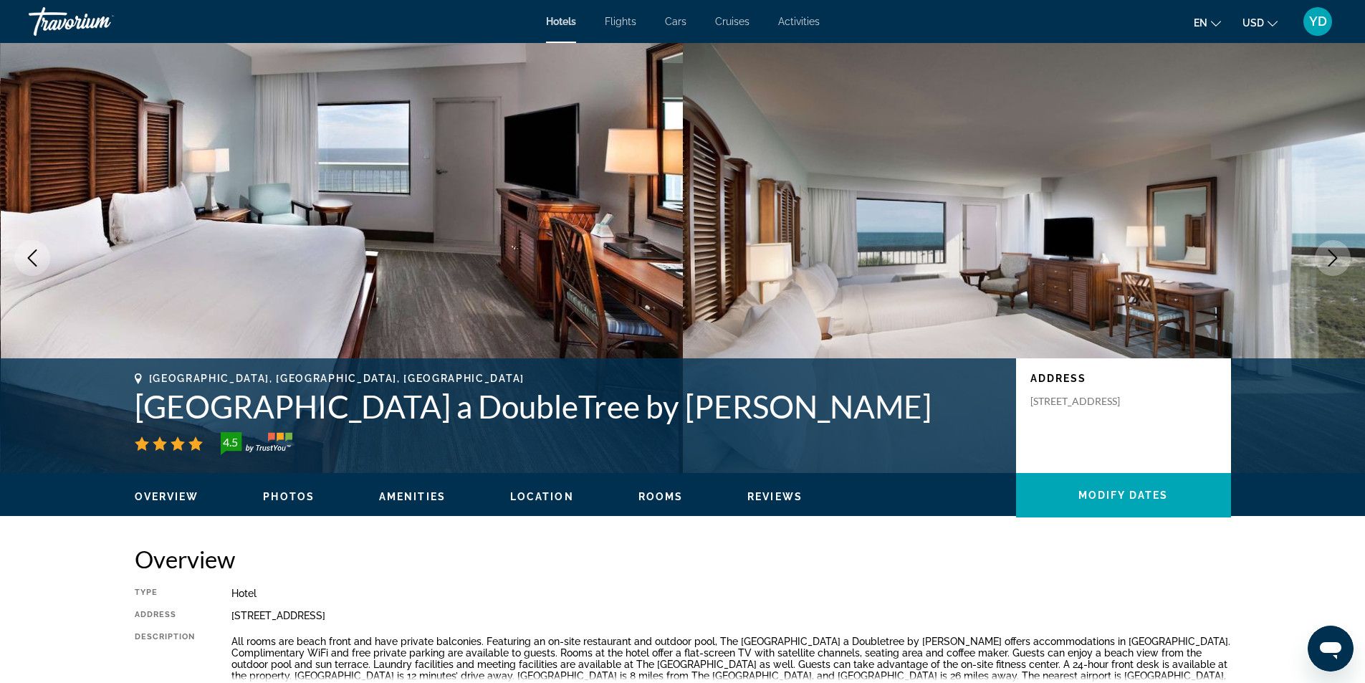
click at [1339, 259] on icon "Next image" at bounding box center [1332, 257] width 17 height 17
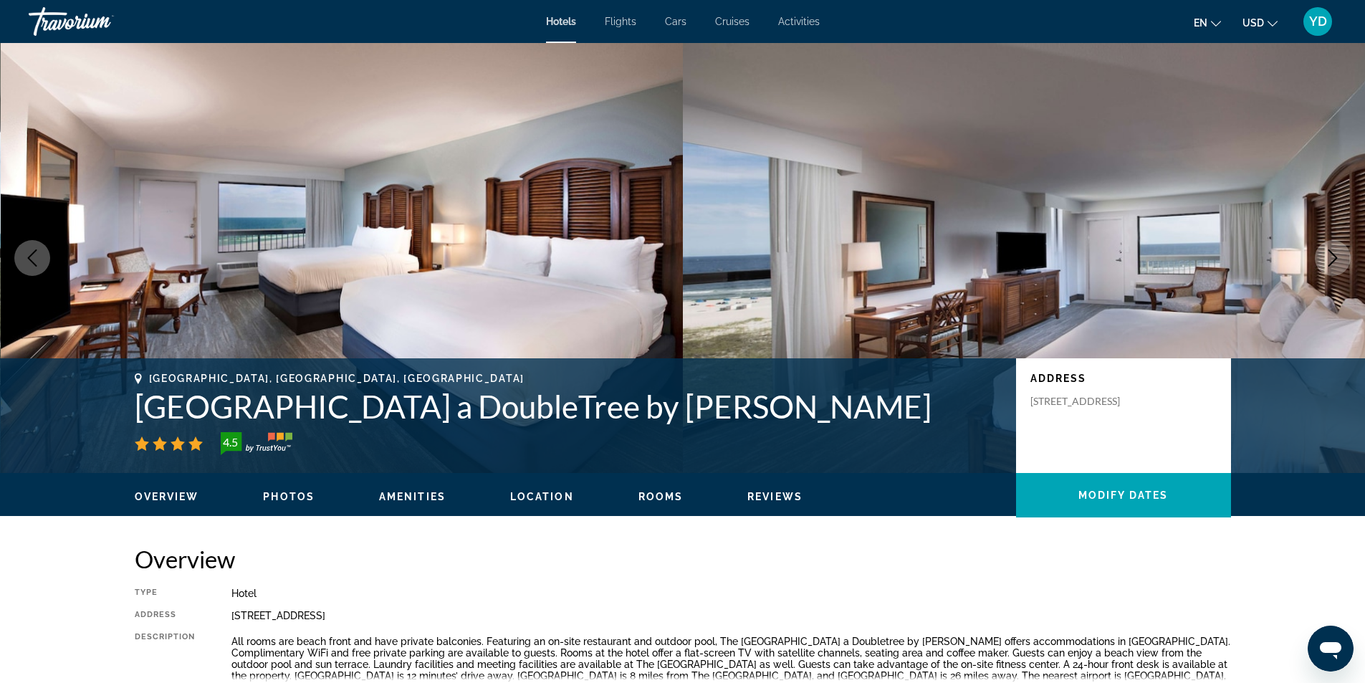
click at [1339, 259] on icon "Next image" at bounding box center [1332, 257] width 17 height 17
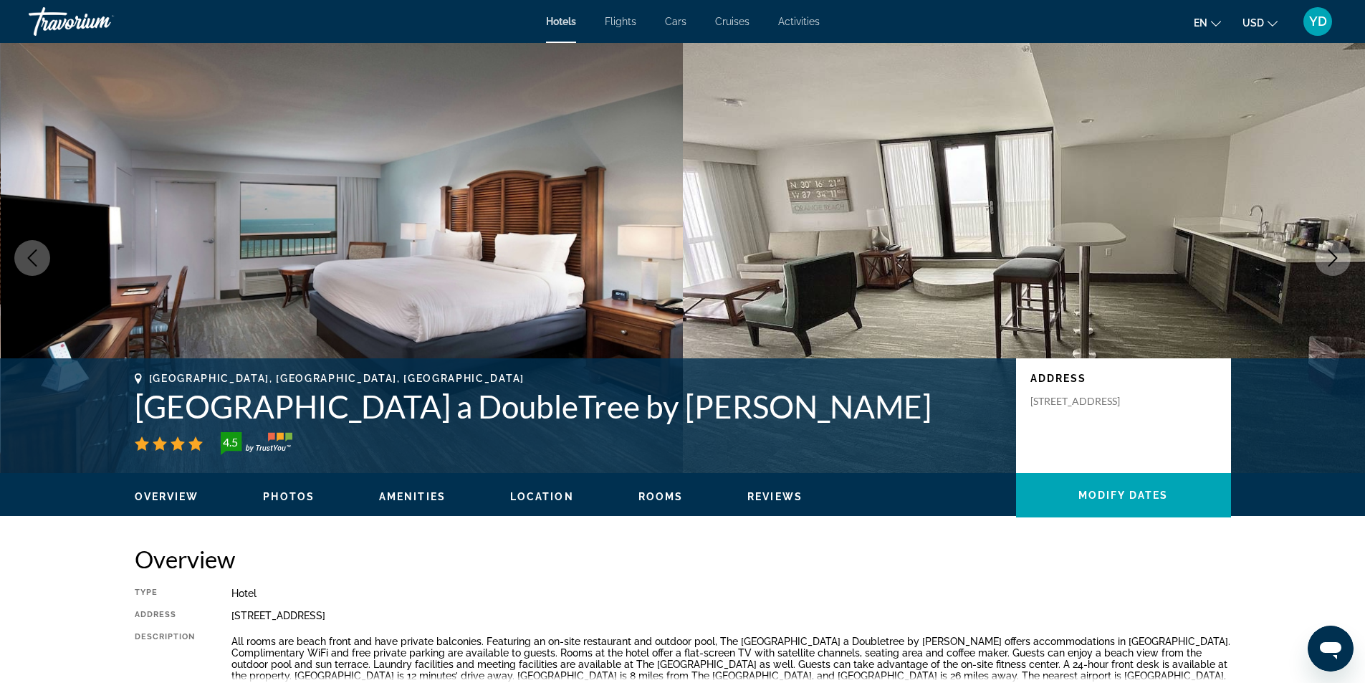
click at [1339, 259] on icon "Next image" at bounding box center [1332, 257] width 17 height 17
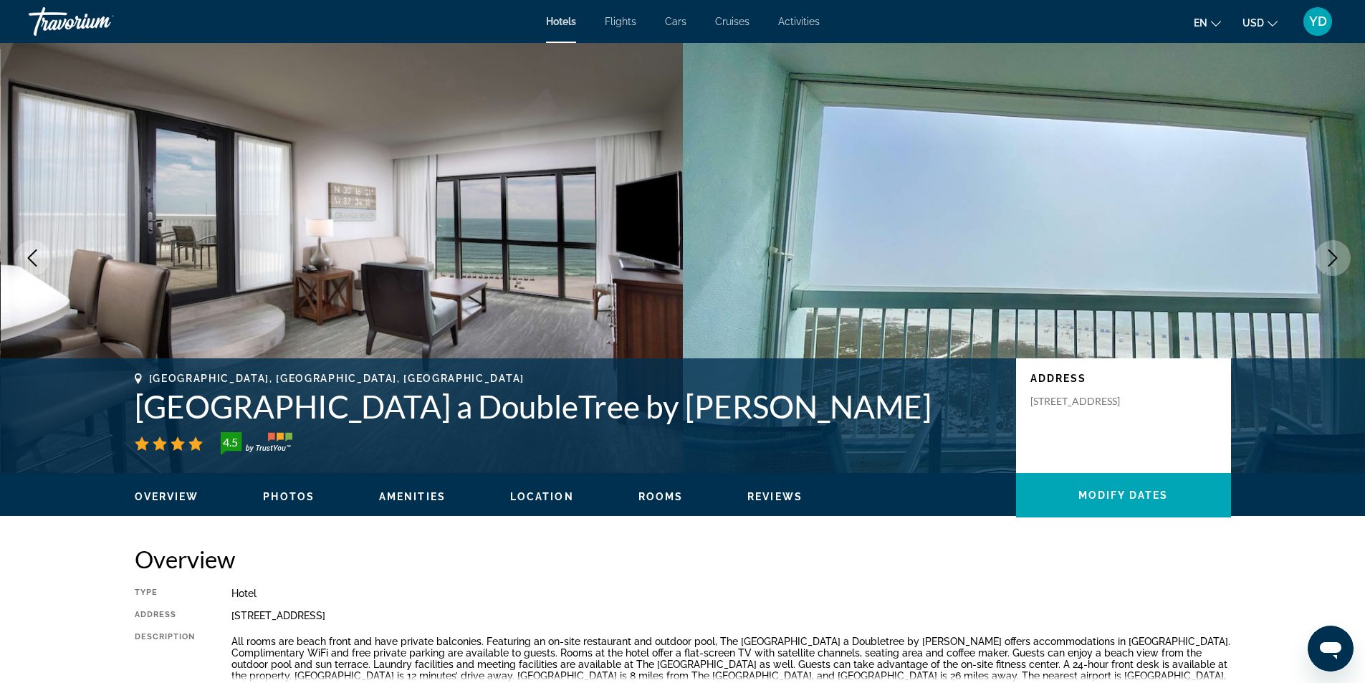
click at [1339, 262] on icon "Next image" at bounding box center [1332, 257] width 17 height 17
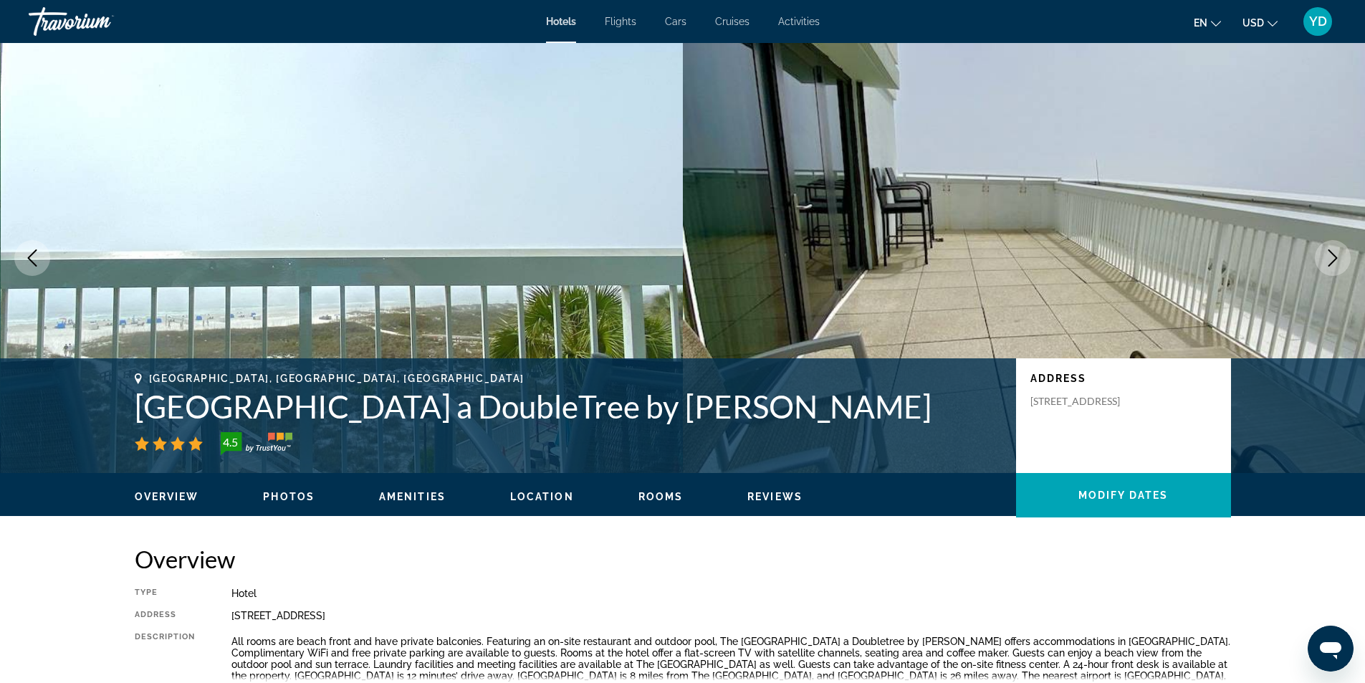
click at [1339, 262] on icon "Next image" at bounding box center [1332, 257] width 17 height 17
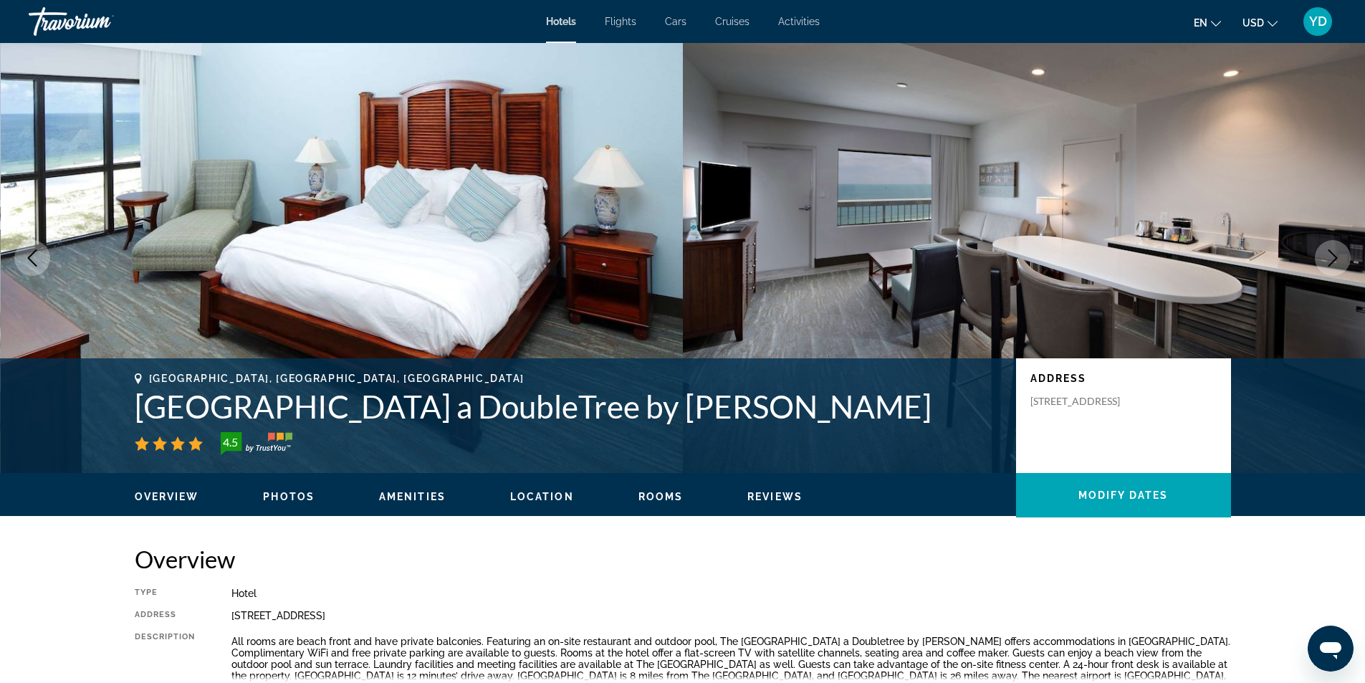
click at [1339, 264] on icon "Next image" at bounding box center [1332, 257] width 17 height 17
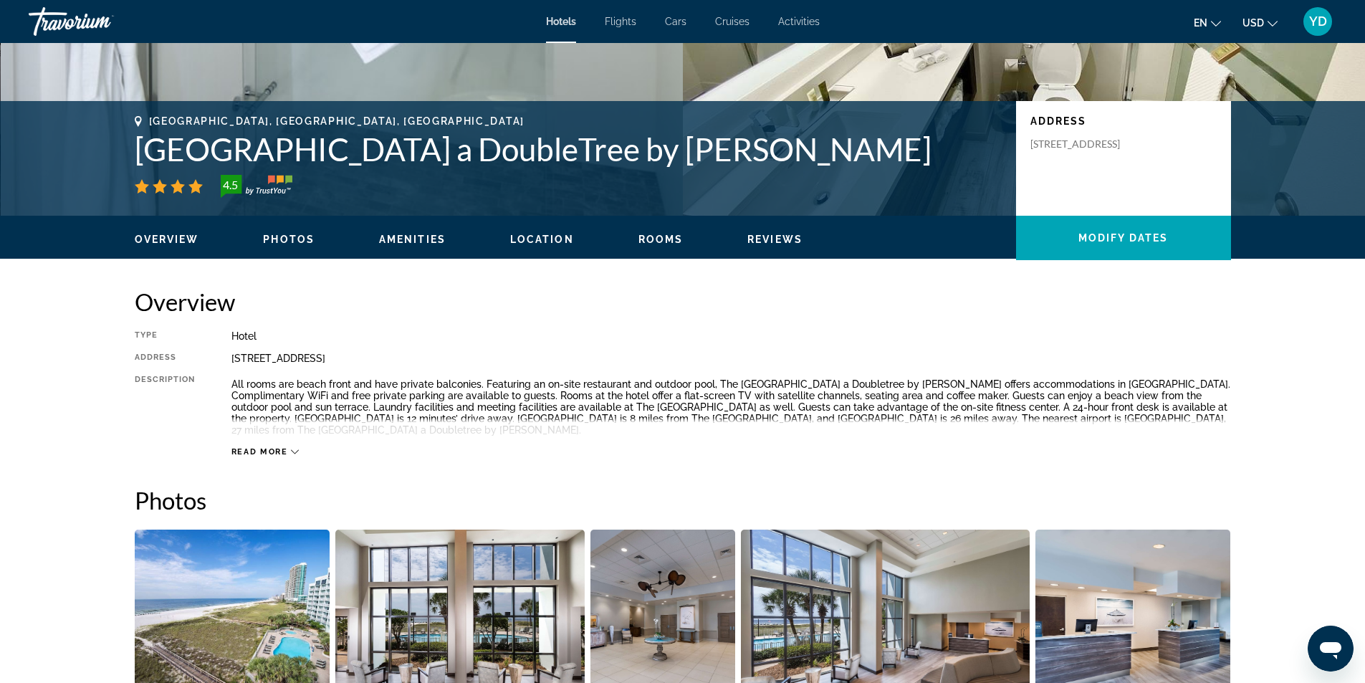
scroll to position [358, 0]
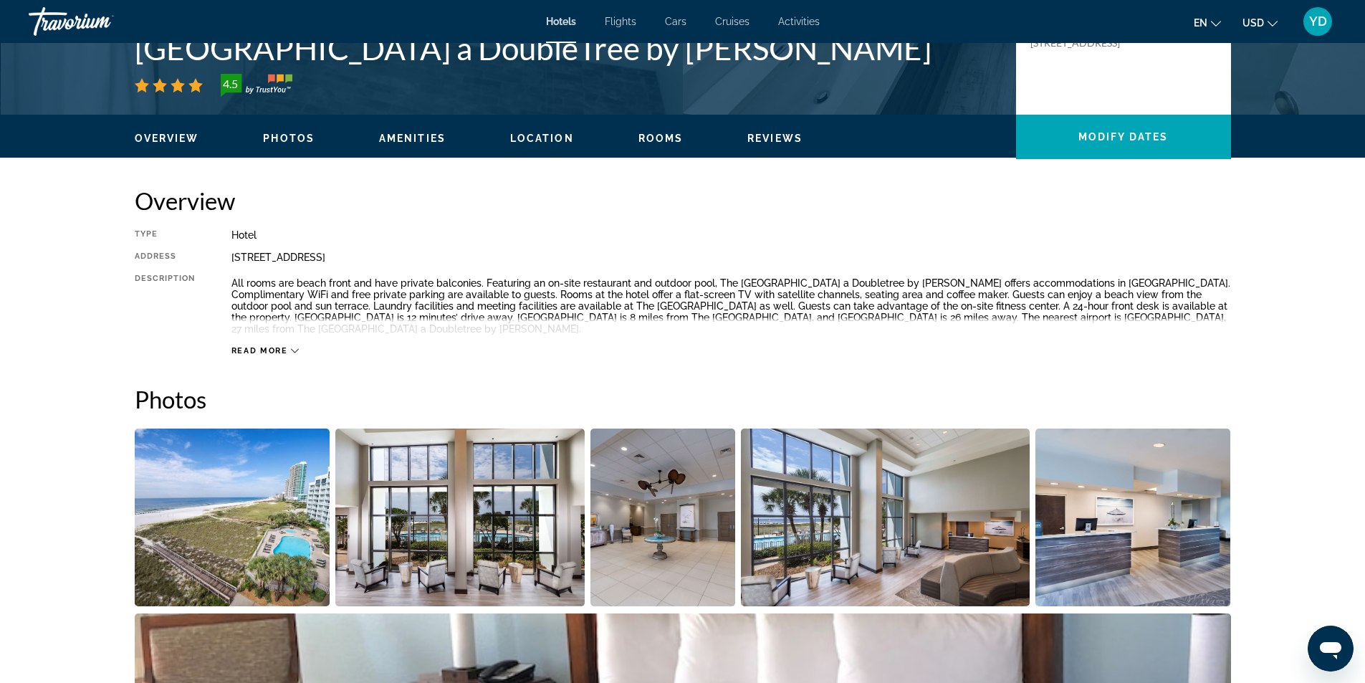
click at [252, 345] on button "Read more" at bounding box center [265, 350] width 68 height 11
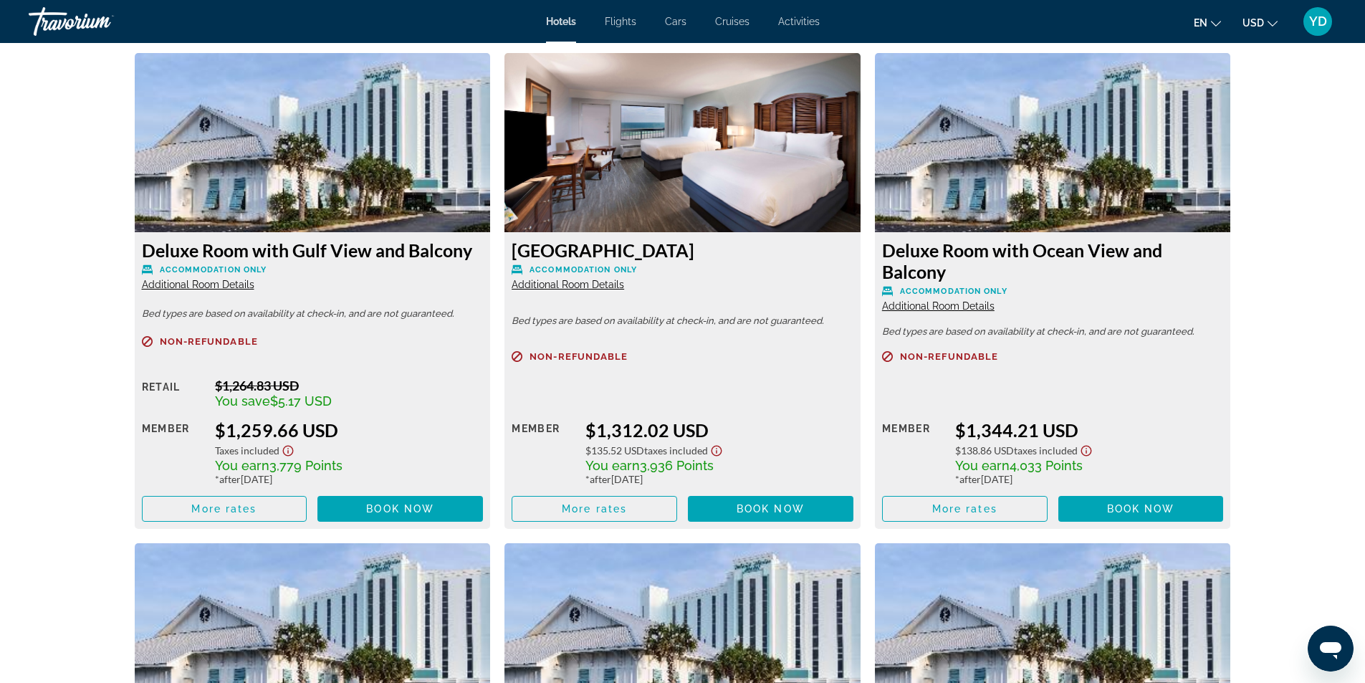
scroll to position [3009, 0]
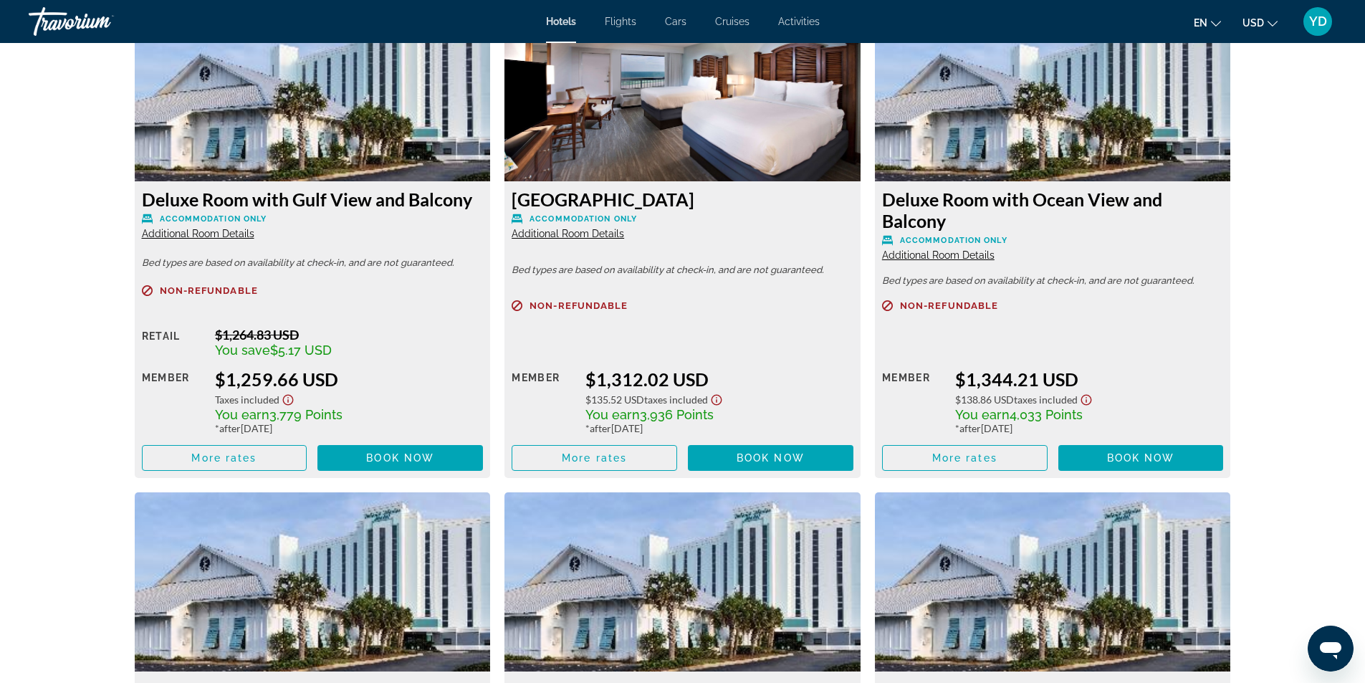
click at [934, 252] on span "Additional Room Details" at bounding box center [938, 254] width 112 height 11
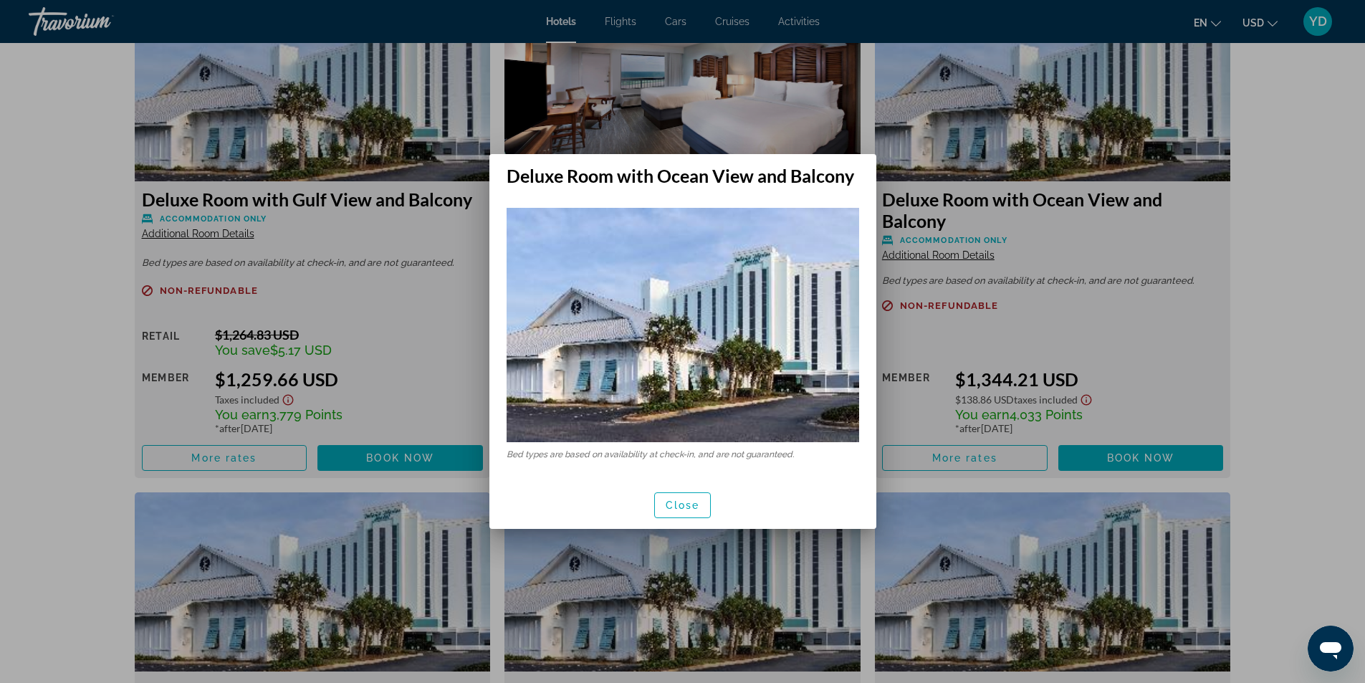
scroll to position [0, 0]
click at [694, 492] on span "button" at bounding box center [683, 505] width 56 height 34
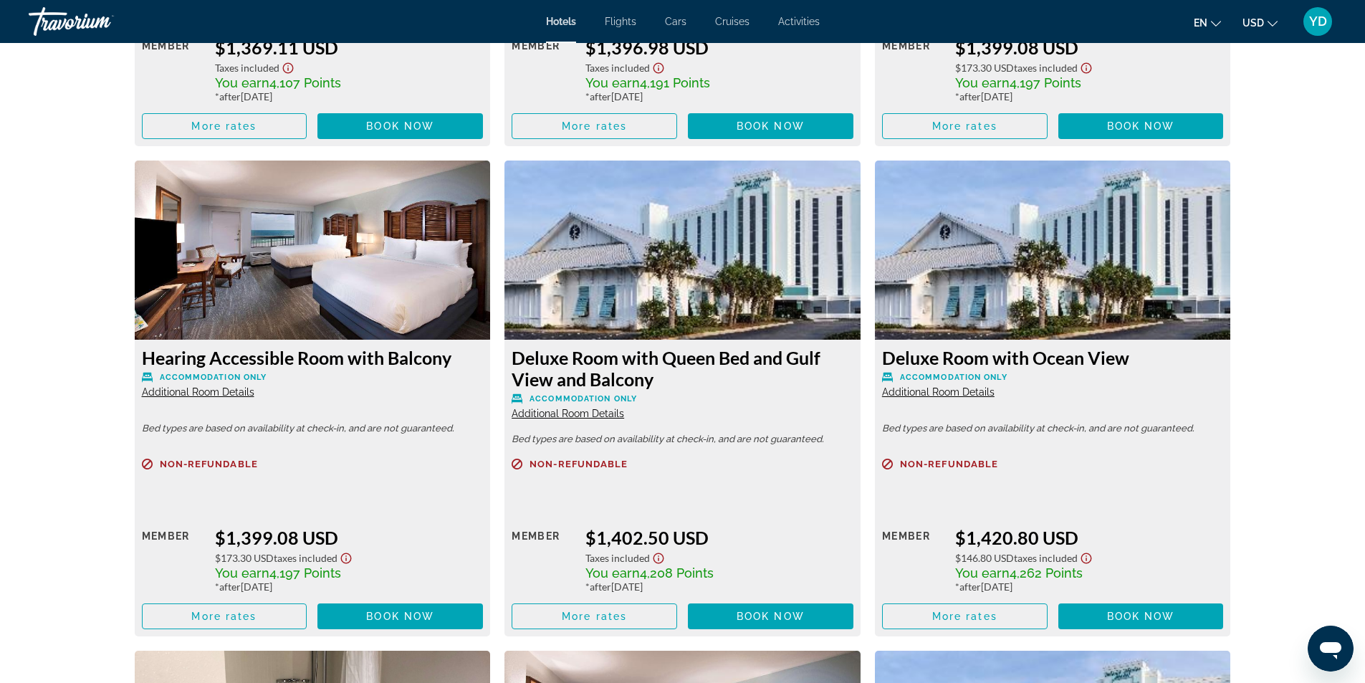
scroll to position [5018, 0]
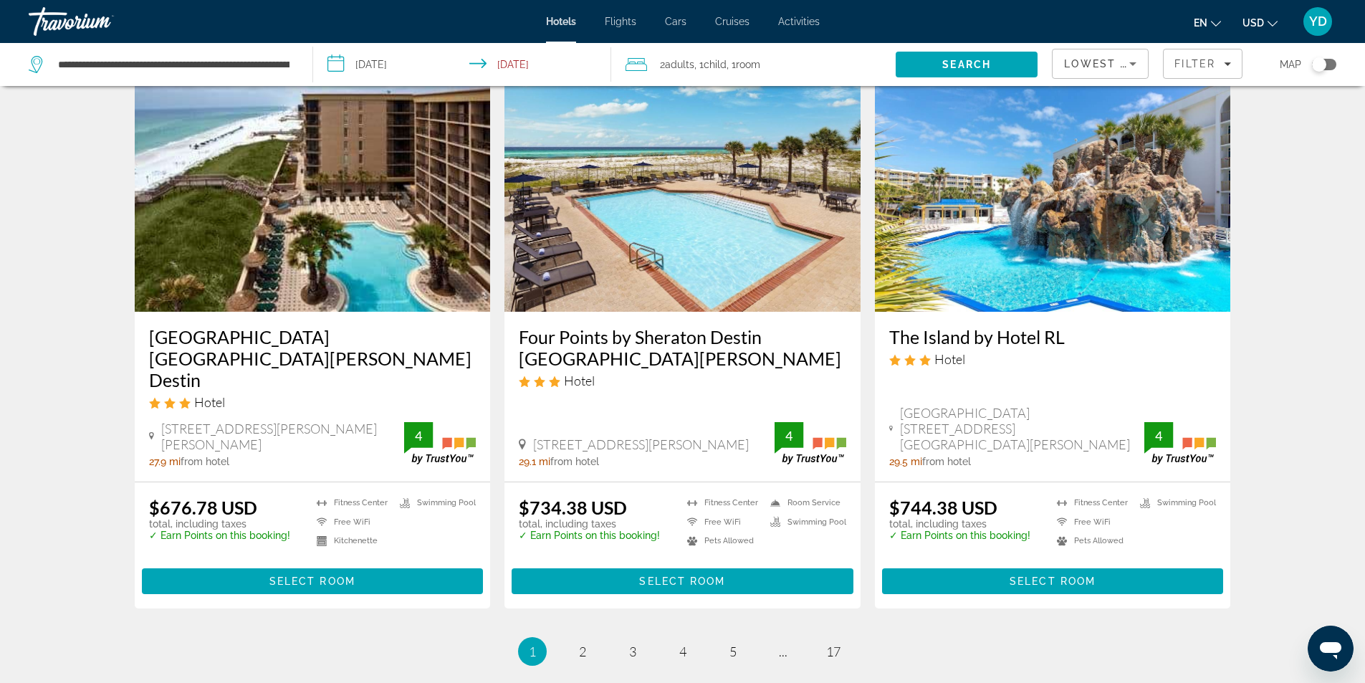
scroll to position [1849, 0]
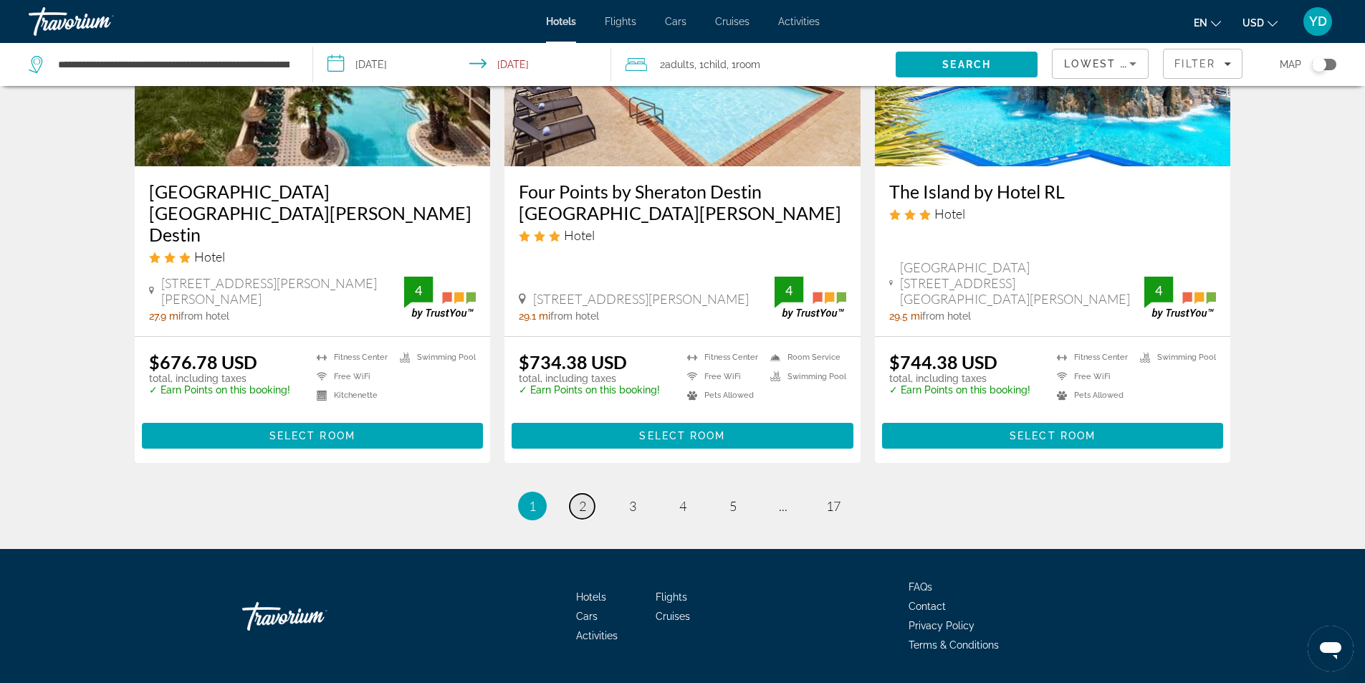
click at [579, 498] on span "2" at bounding box center [582, 506] width 7 height 16
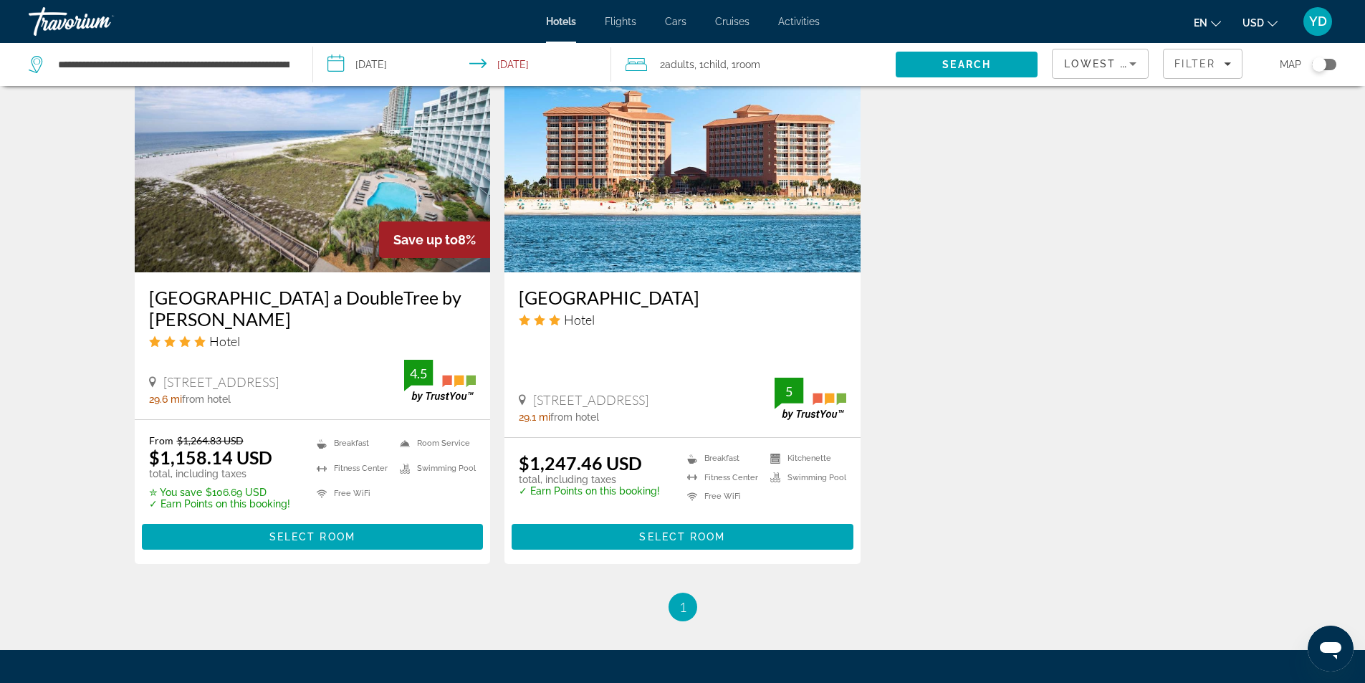
scroll to position [1888, 0]
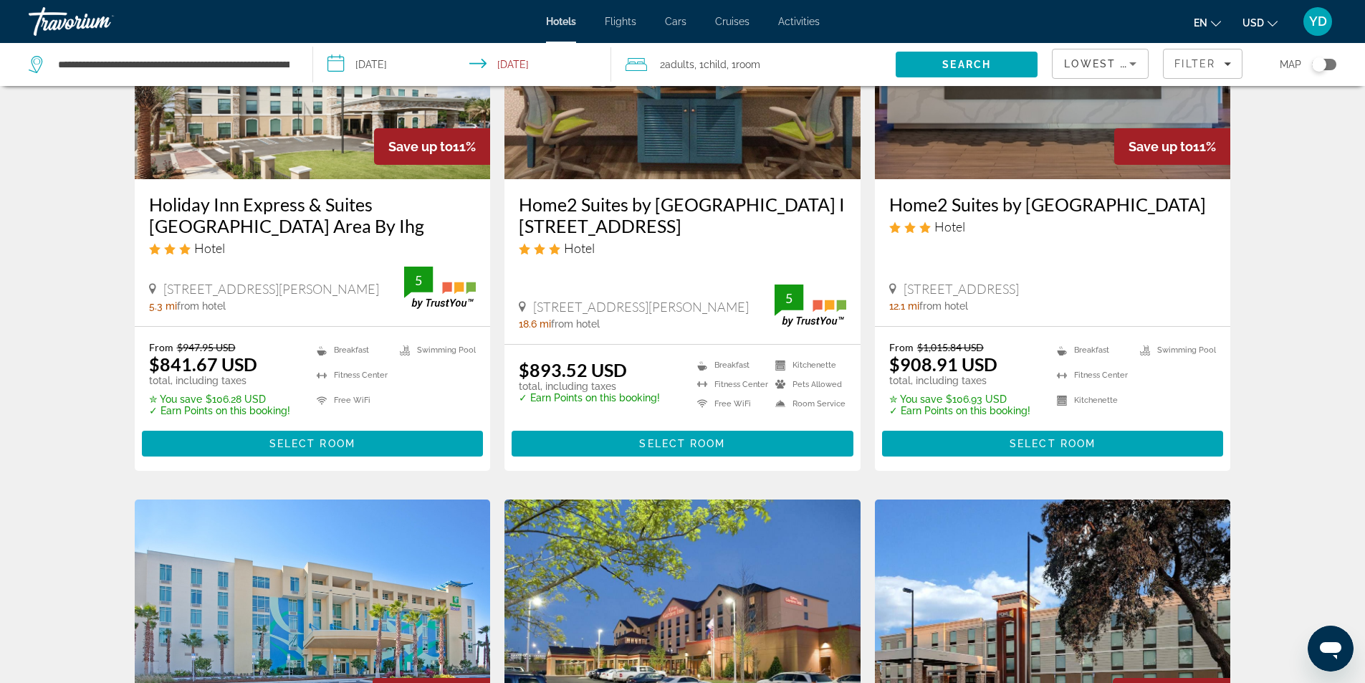
scroll to position [860, 0]
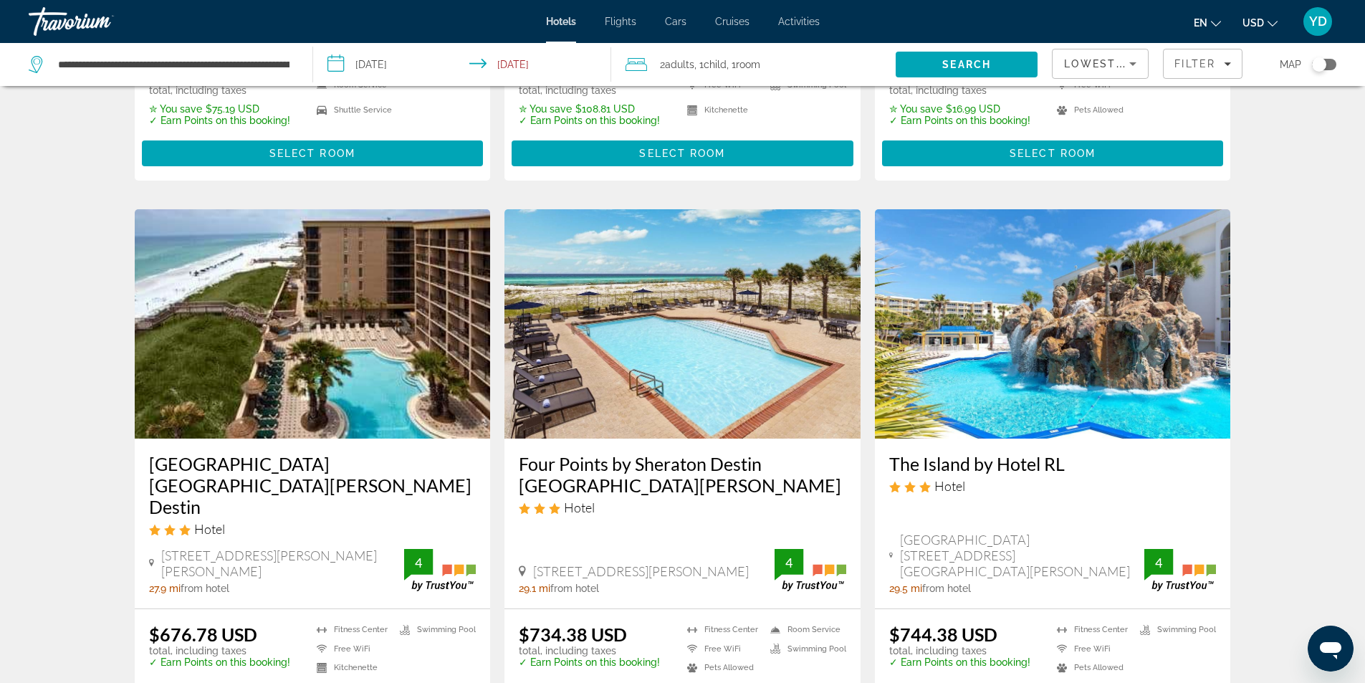
scroll to position [1720, 0]
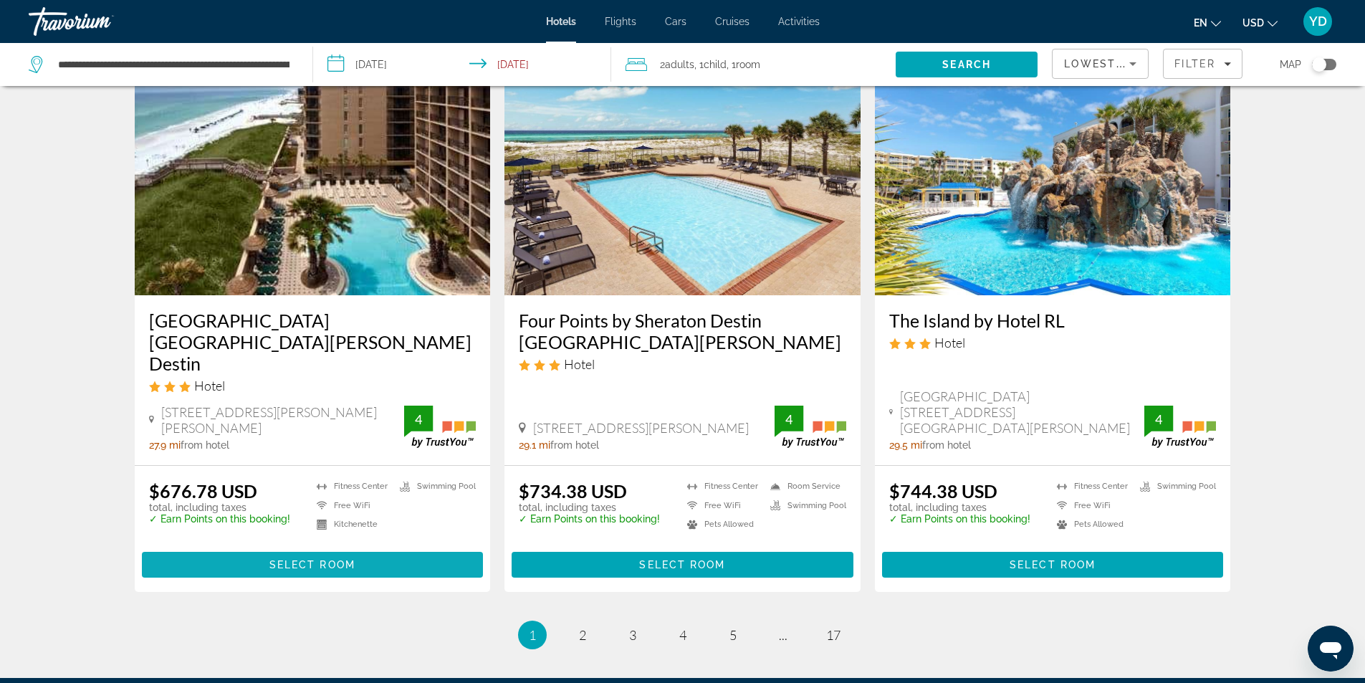
click at [368, 547] on span "Main content" at bounding box center [313, 564] width 342 height 34
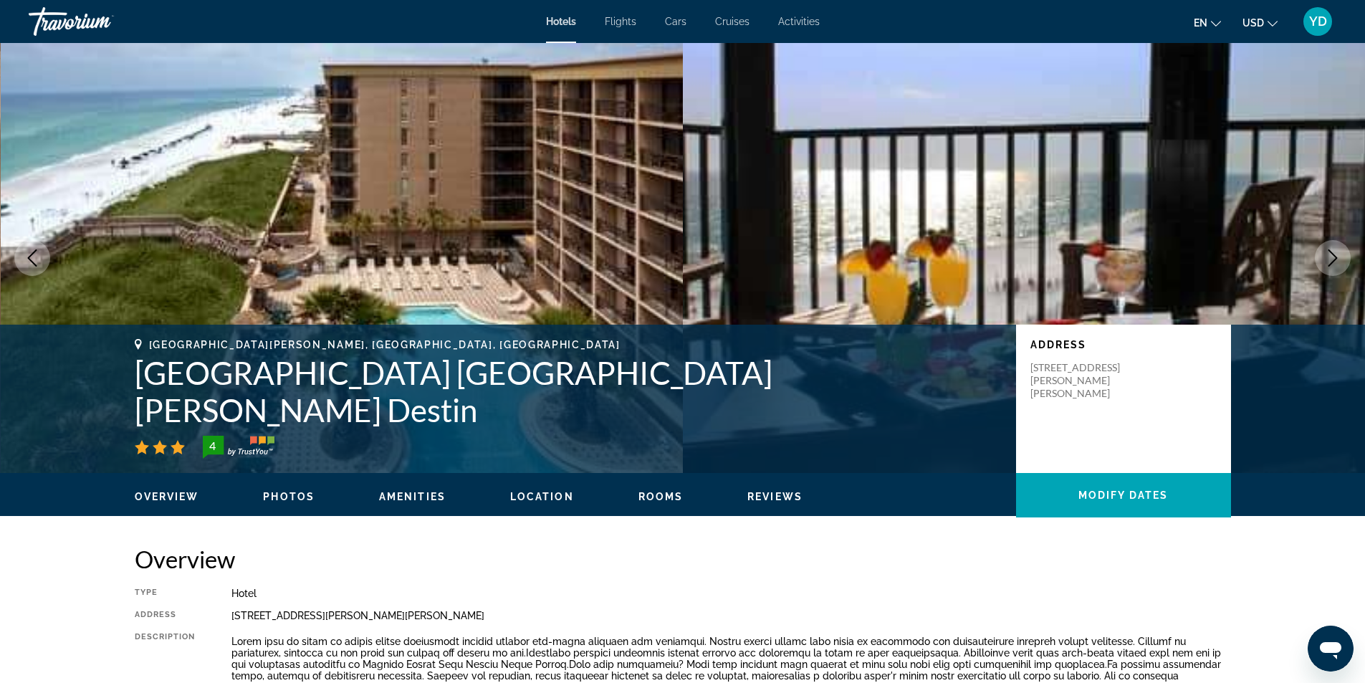
click at [1338, 257] on icon "Next image" at bounding box center [1332, 257] width 17 height 17
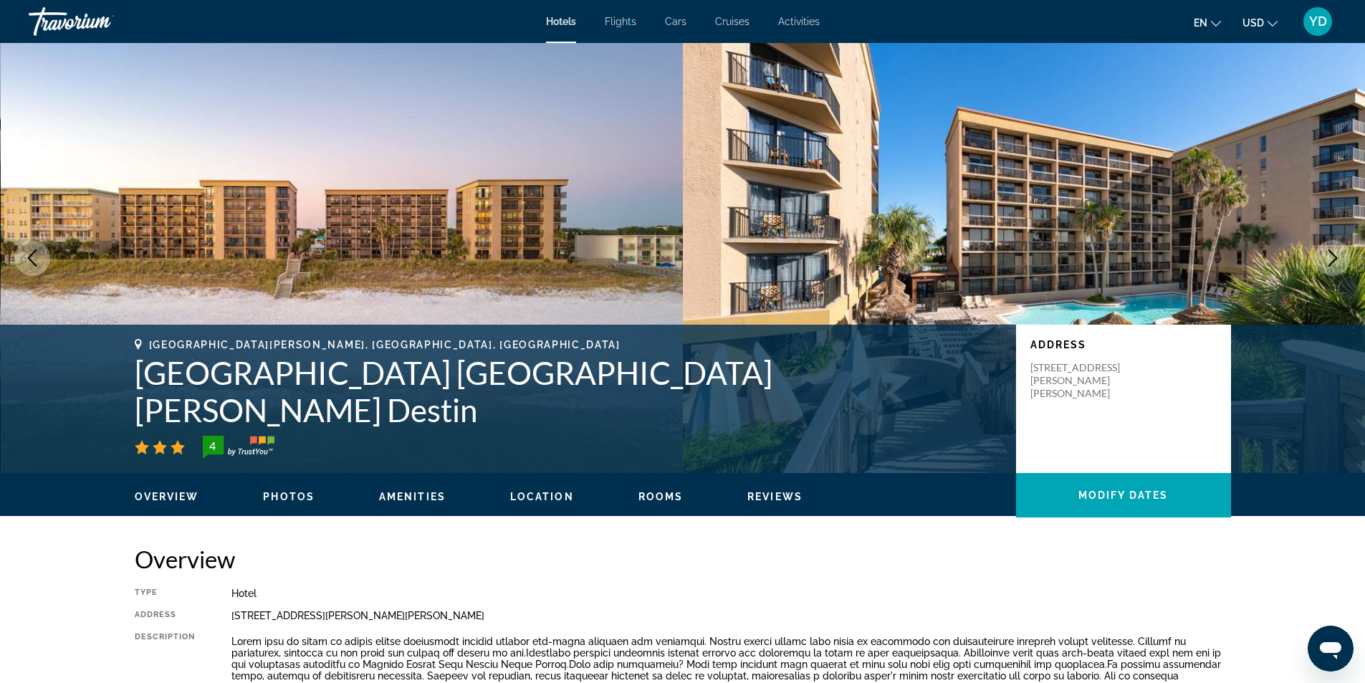
click at [1339, 256] on icon "Next image" at bounding box center [1332, 257] width 17 height 17
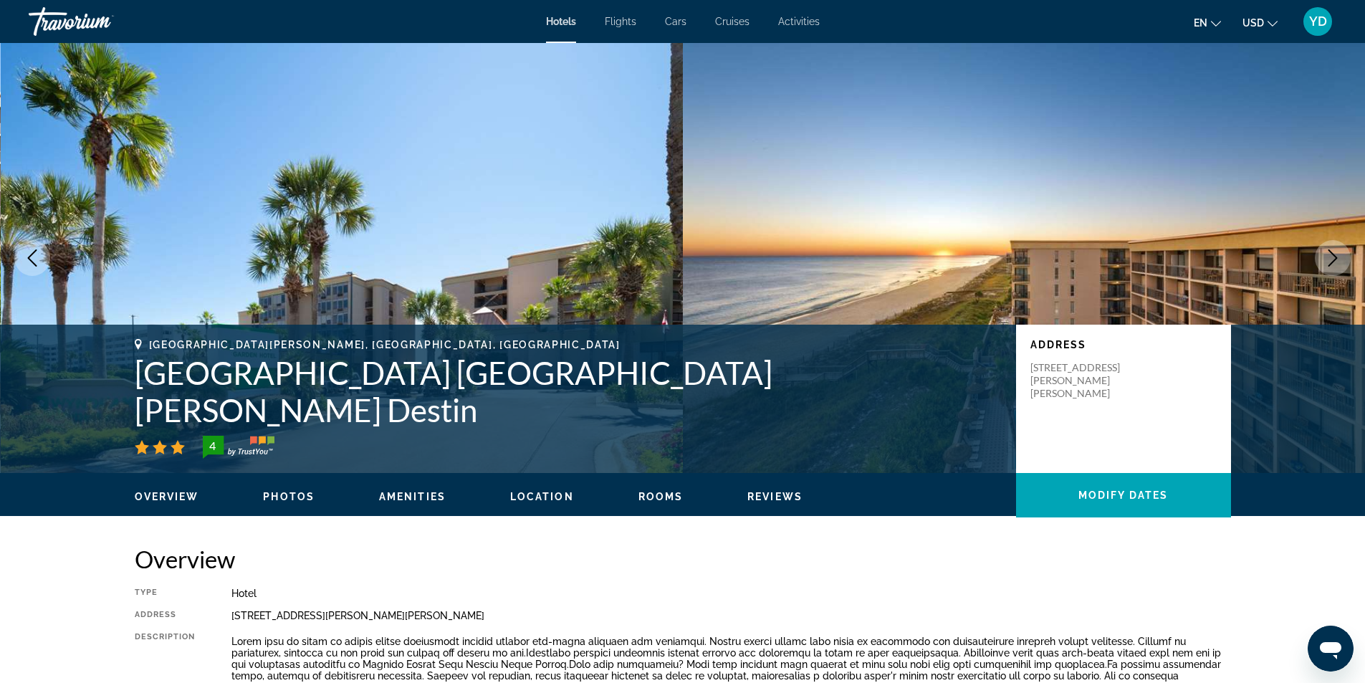
click at [1339, 256] on icon "Next image" at bounding box center [1332, 257] width 17 height 17
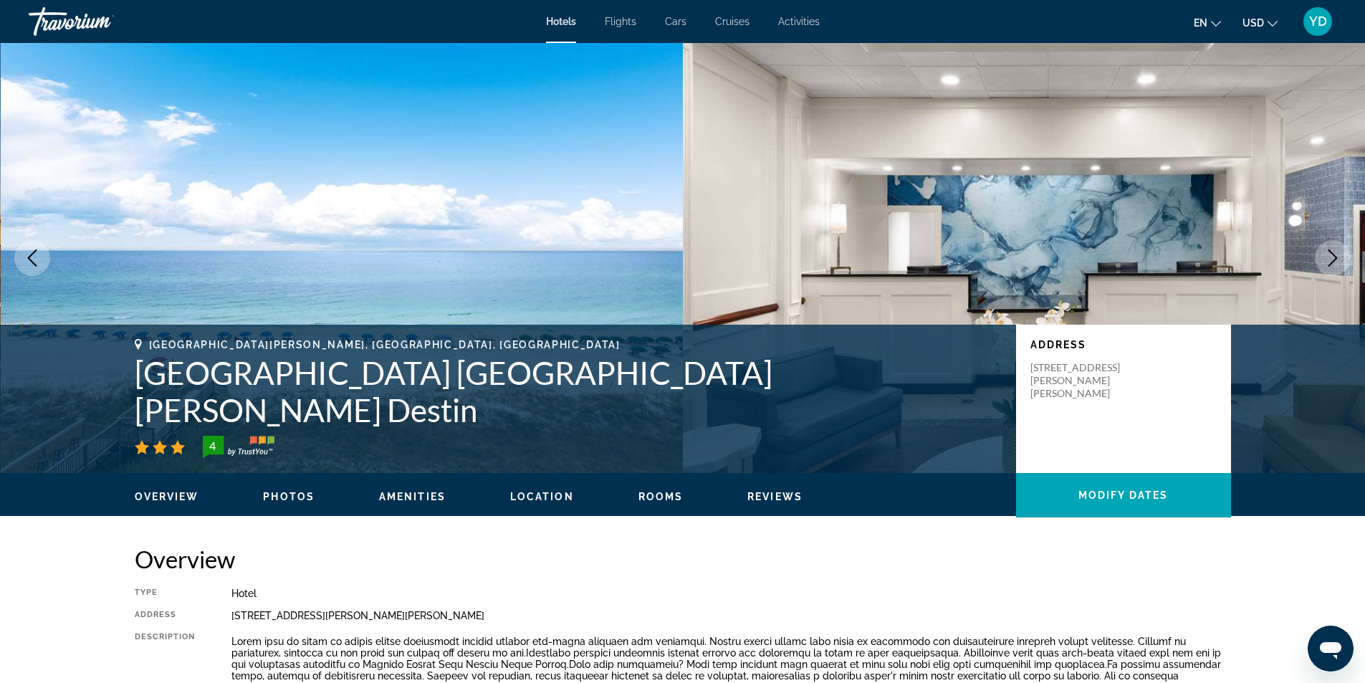
click at [1339, 256] on icon "Next image" at bounding box center [1332, 257] width 17 height 17
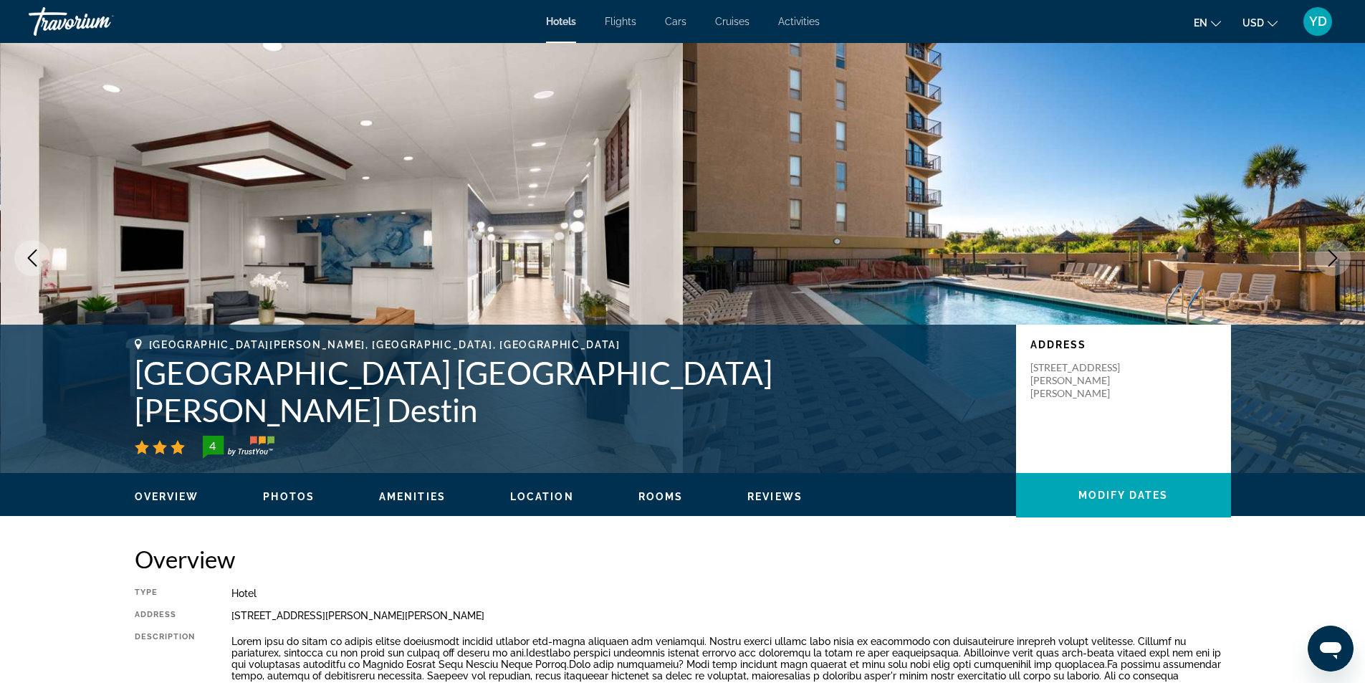
click at [1339, 256] on icon "Next image" at bounding box center [1332, 257] width 17 height 17
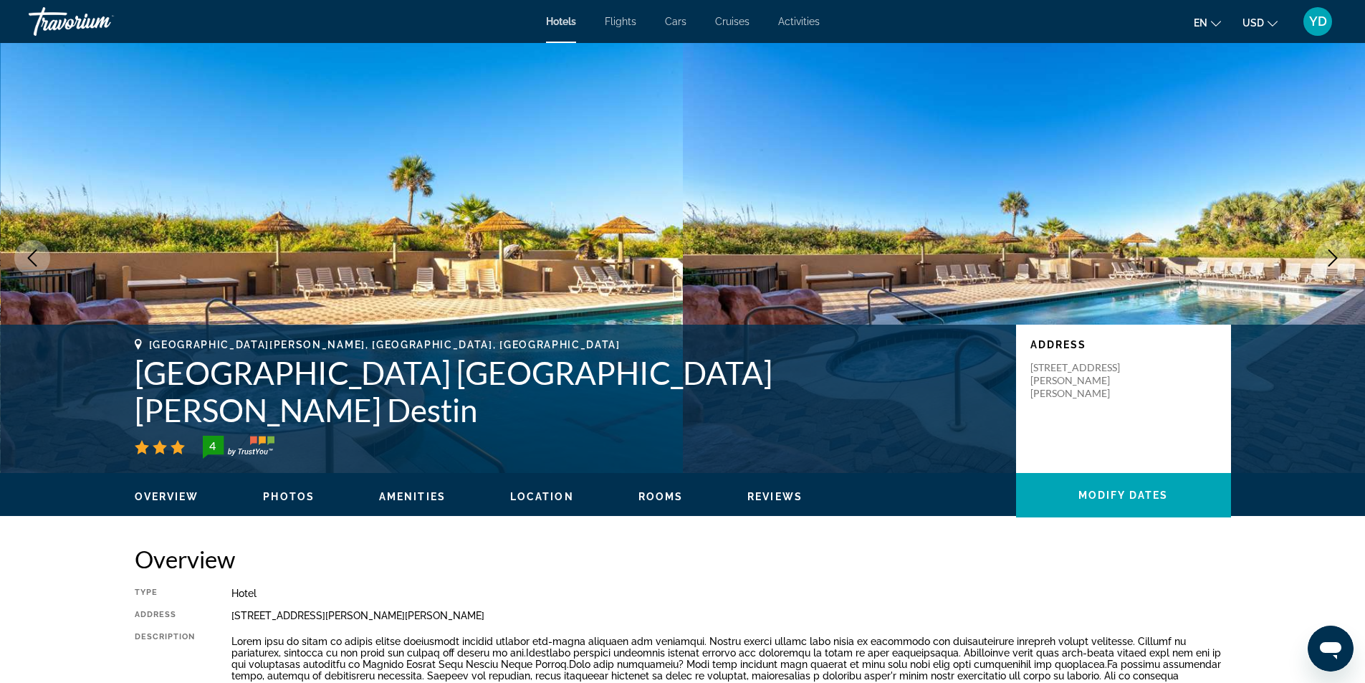
click at [1339, 256] on icon "Next image" at bounding box center [1332, 257] width 17 height 17
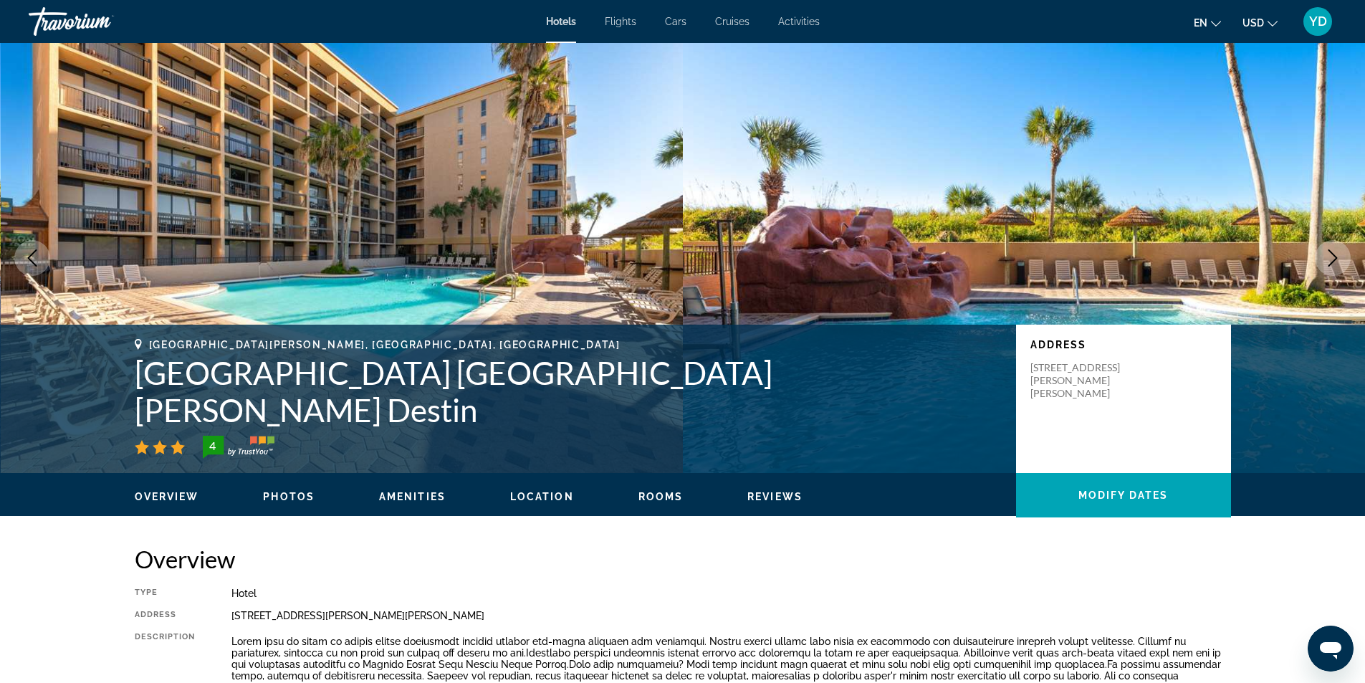
click at [1339, 256] on icon "Next image" at bounding box center [1332, 257] width 17 height 17
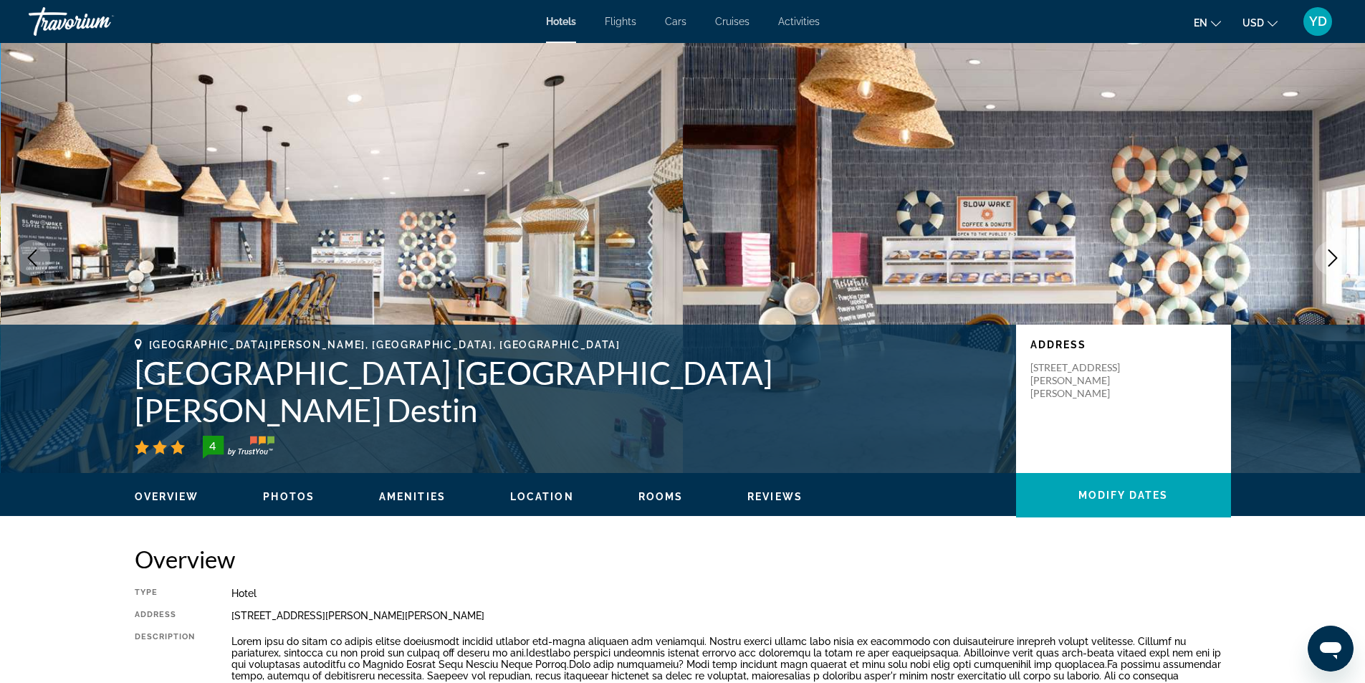
click at [1342, 253] on button "Next image" at bounding box center [1333, 258] width 36 height 36
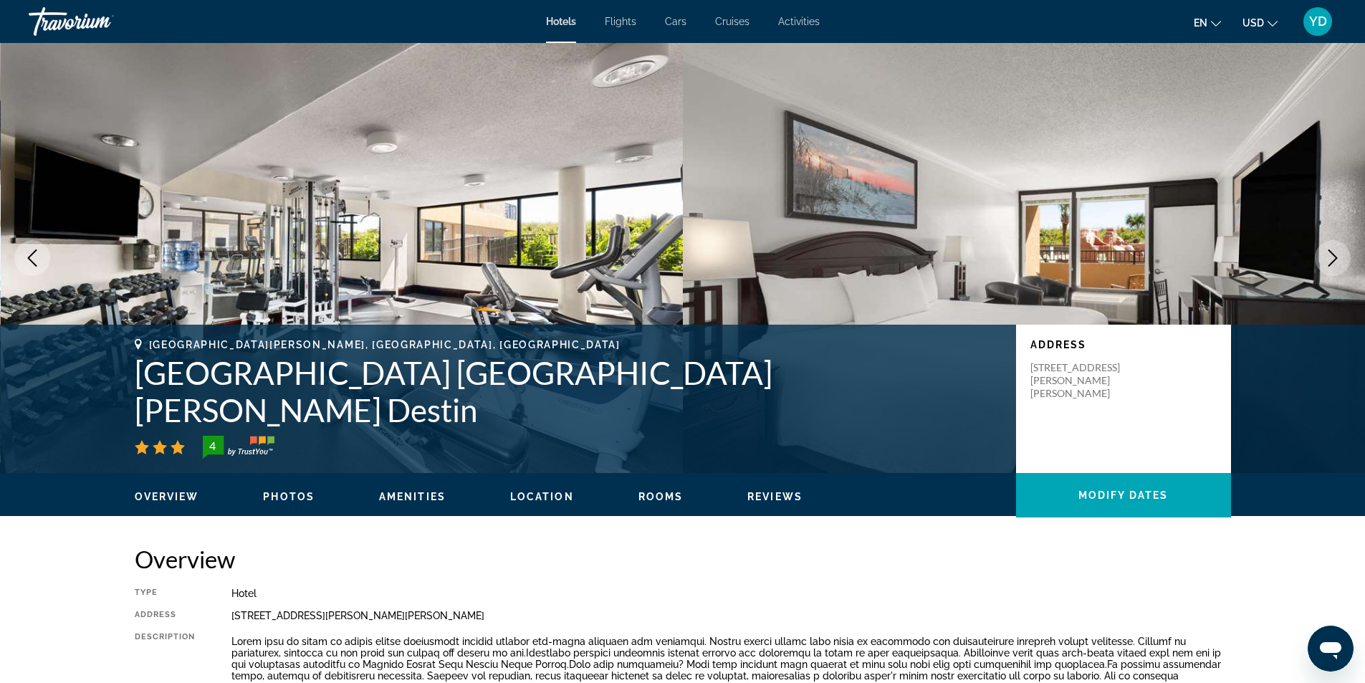
click at [23, 253] on button "Previous image" at bounding box center [32, 258] width 36 height 36
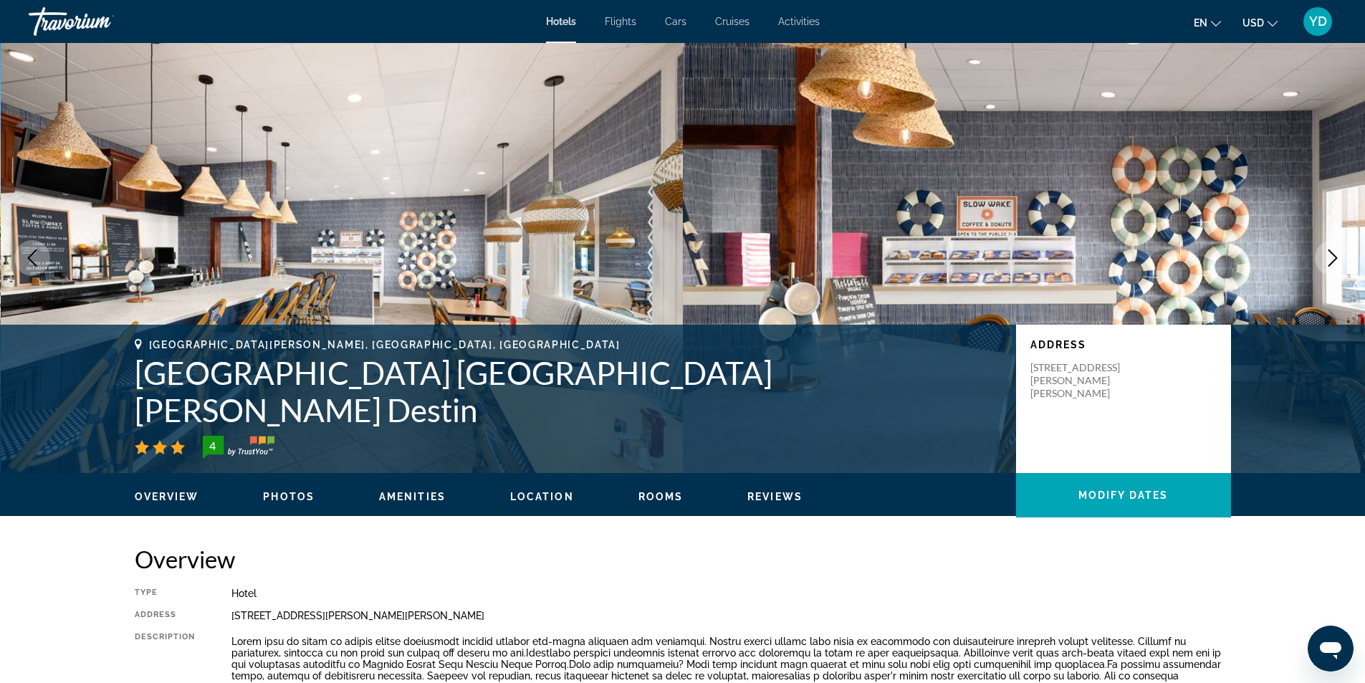
click at [1331, 262] on icon "Next image" at bounding box center [1332, 257] width 17 height 17
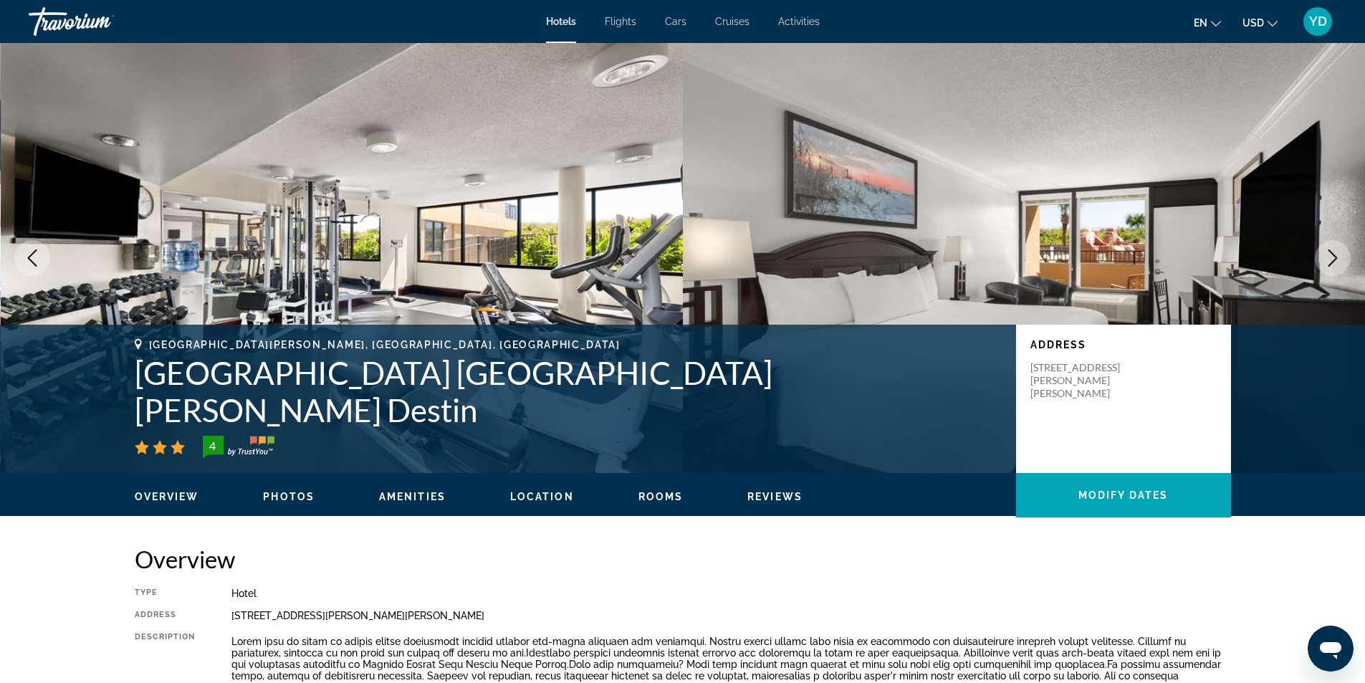
click at [1331, 265] on icon "Next image" at bounding box center [1332, 257] width 17 height 17
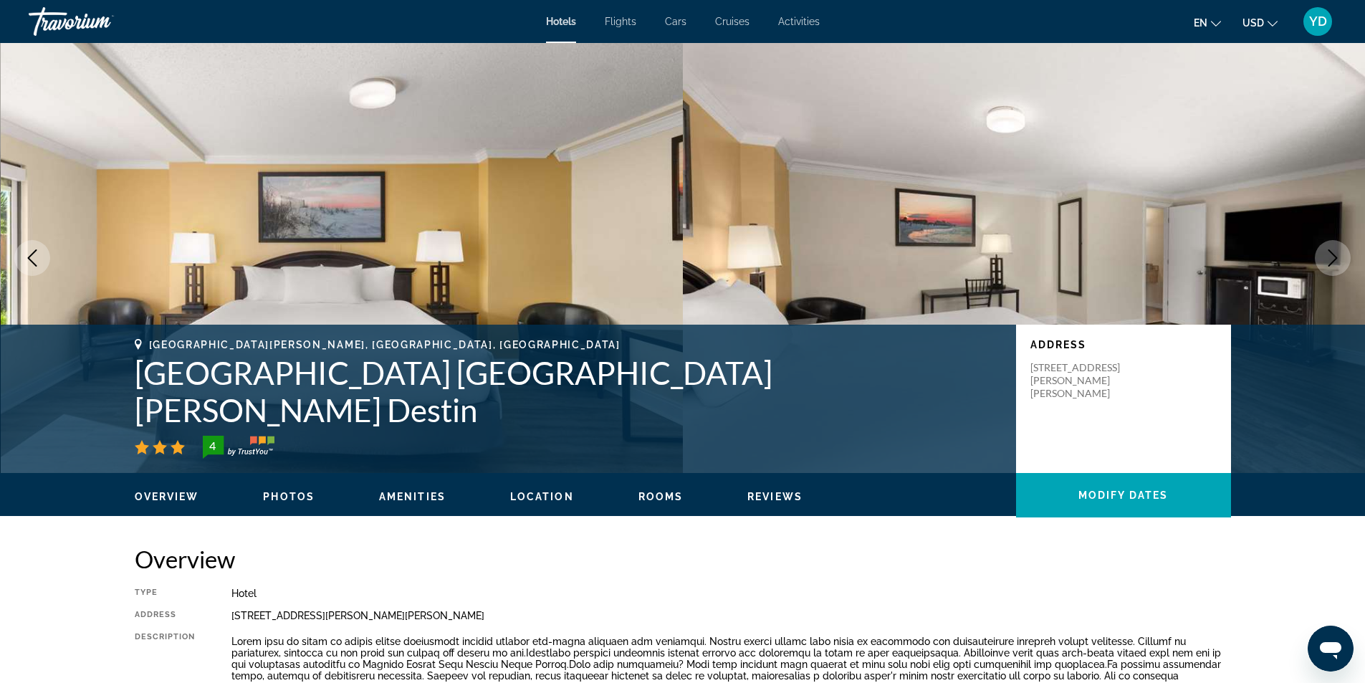
click at [1331, 265] on icon "Next image" at bounding box center [1332, 257] width 17 height 17
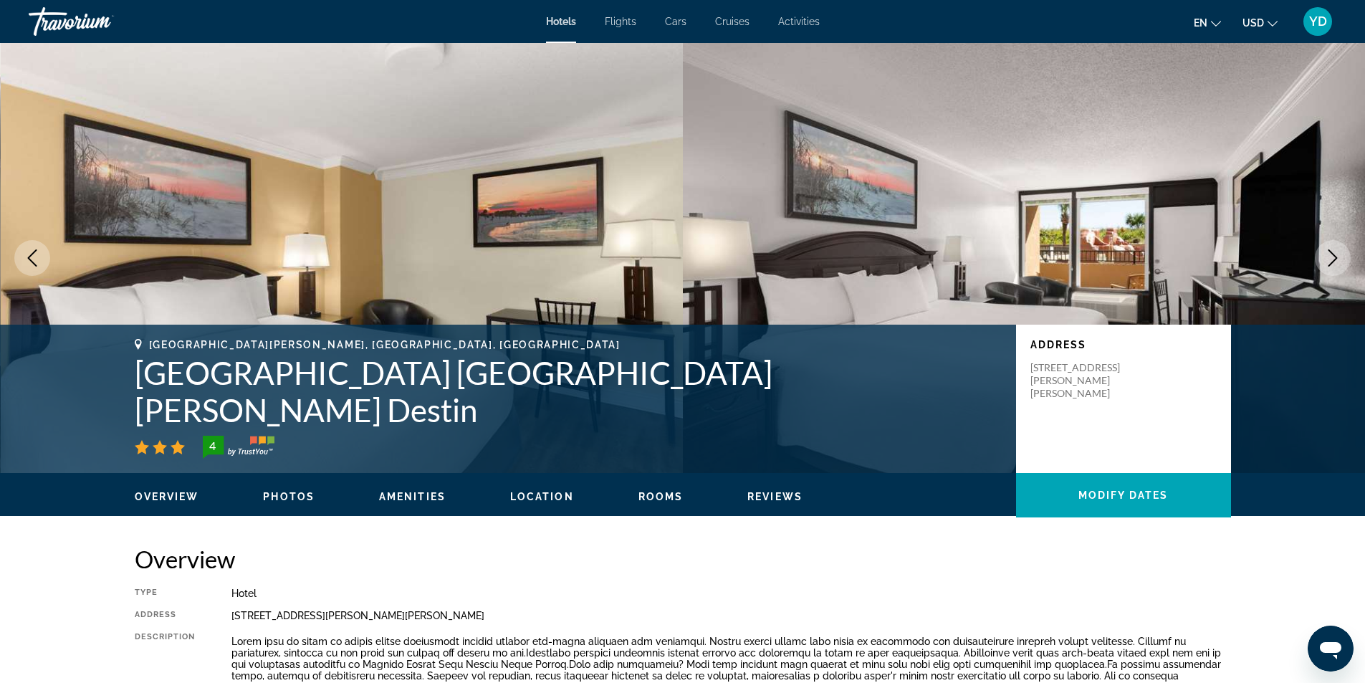
click at [1331, 265] on icon "Next image" at bounding box center [1332, 257] width 17 height 17
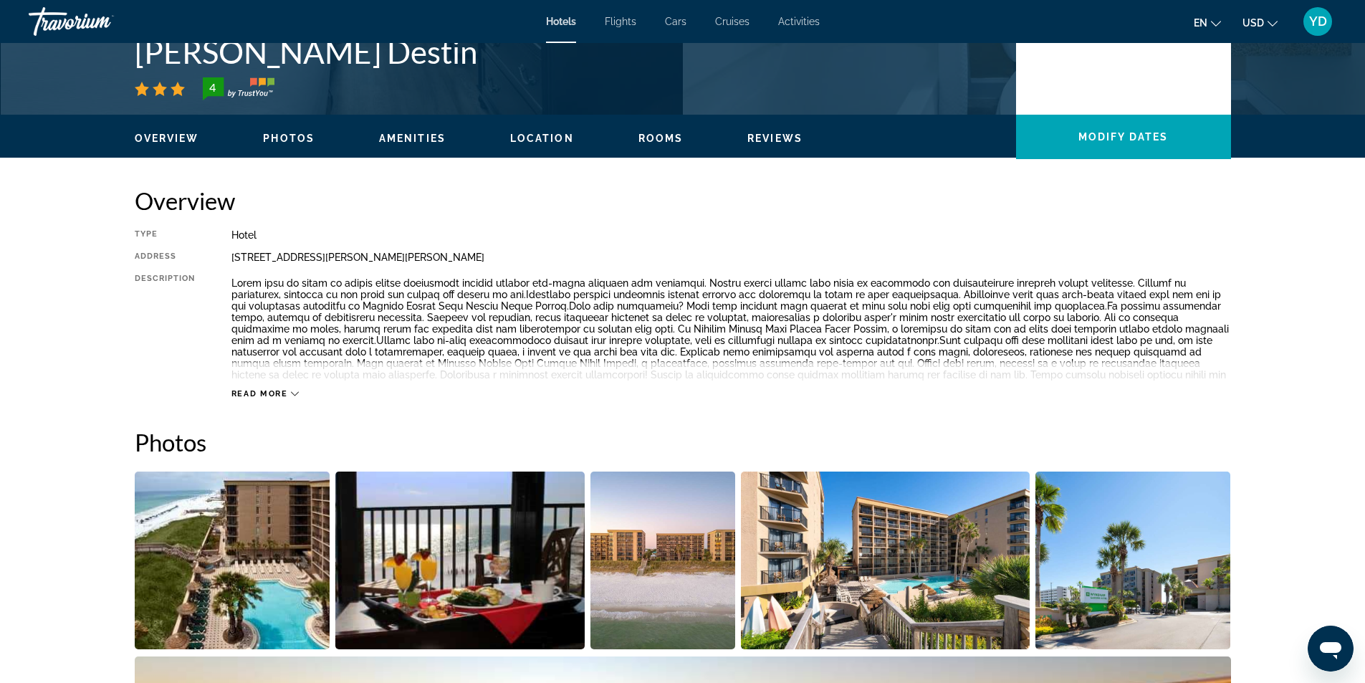
scroll to position [573, 0]
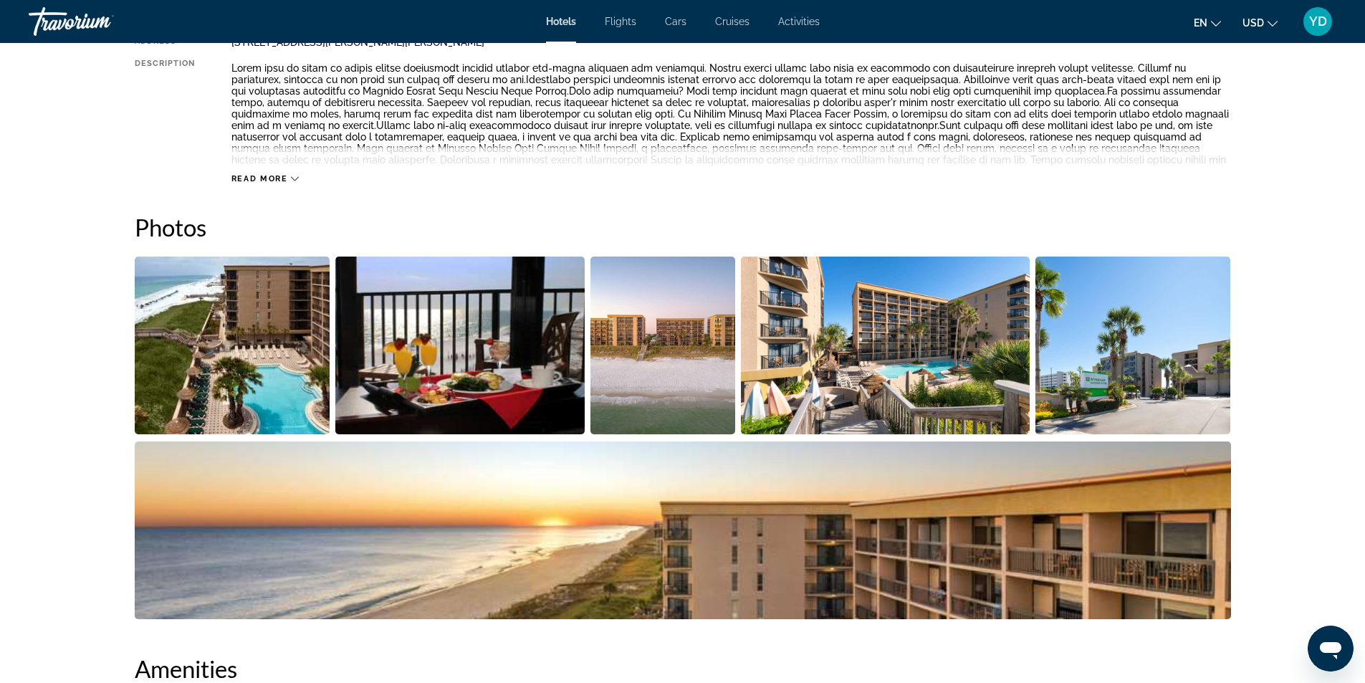
click at [246, 178] on span "Read more" at bounding box center [259, 178] width 57 height 9
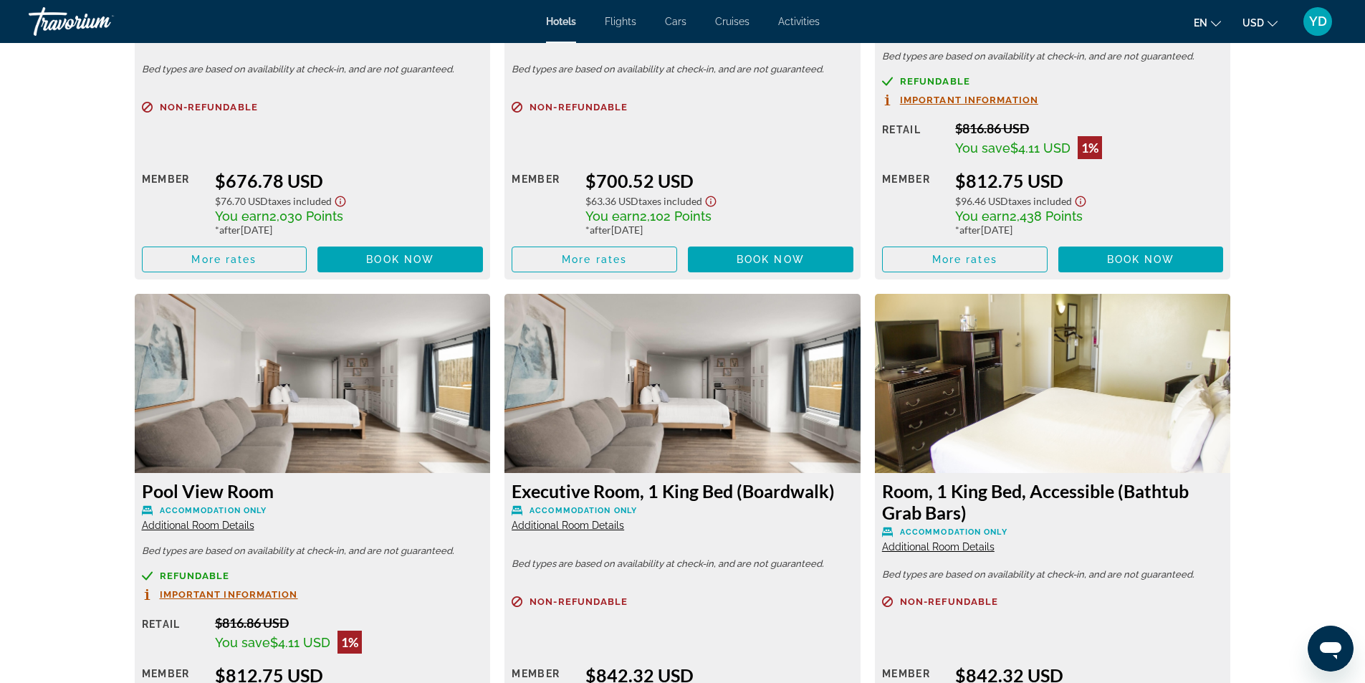
scroll to position [2365, 0]
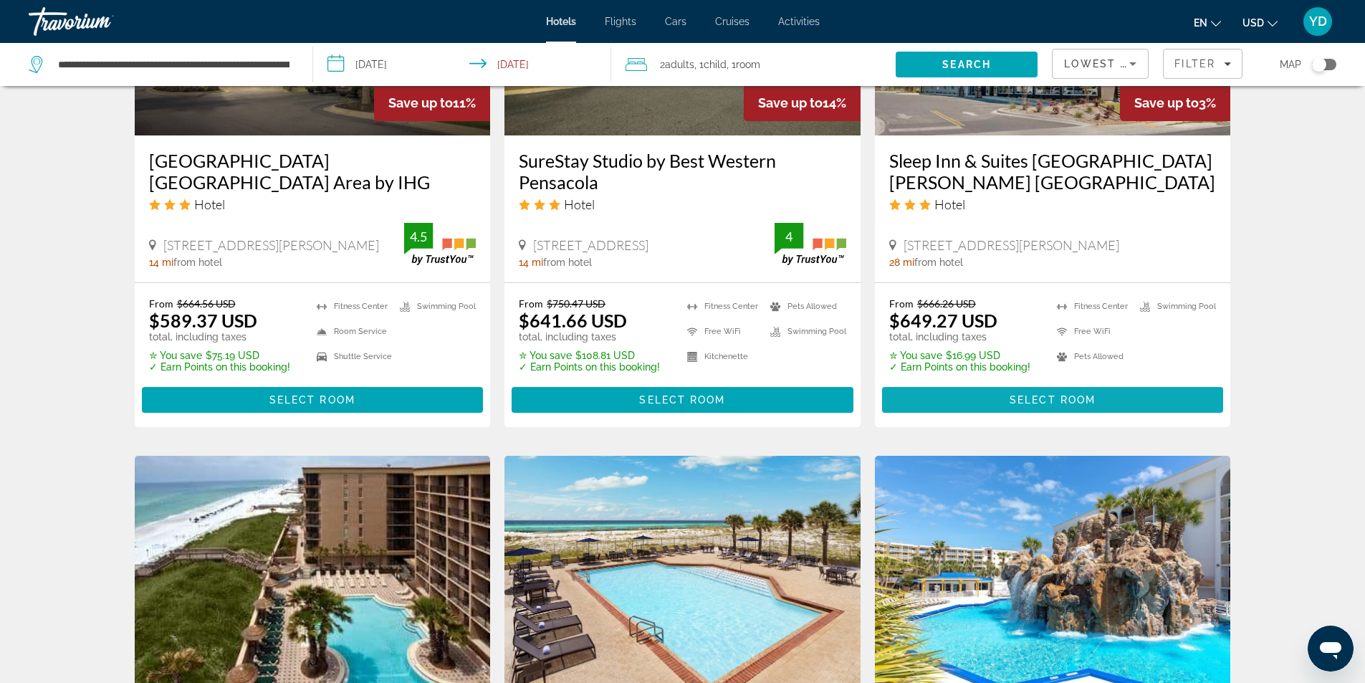
scroll to position [1505, 0]
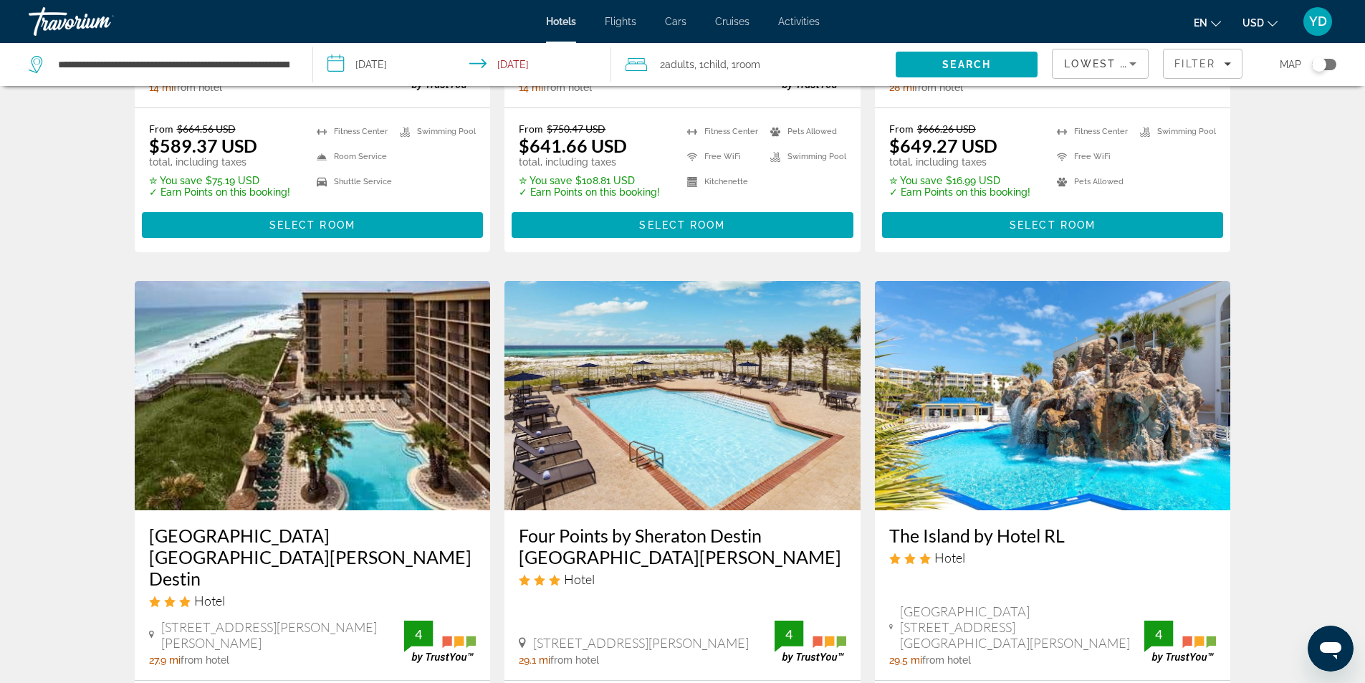
click at [743, 19] on span "Cruises" at bounding box center [732, 21] width 34 height 11
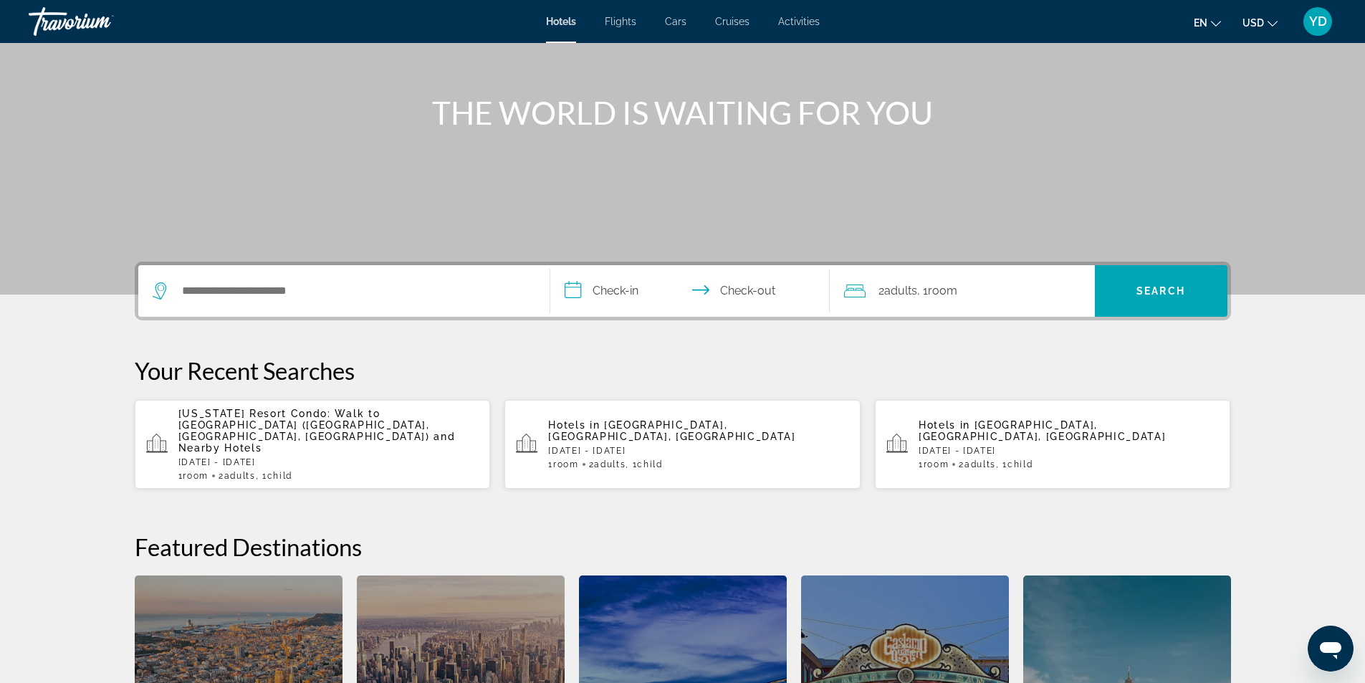
scroll to position [143, 0]
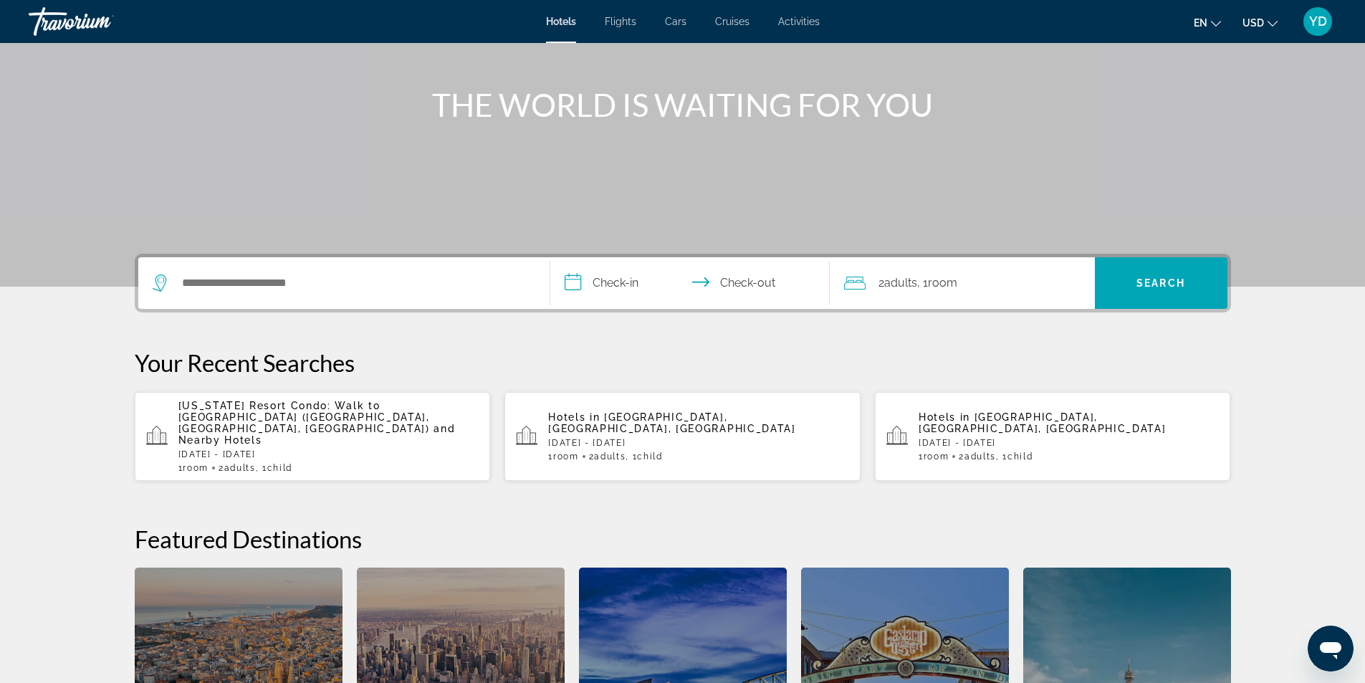
click at [452, 271] on div "Search widget" at bounding box center [344, 283] width 383 height 52
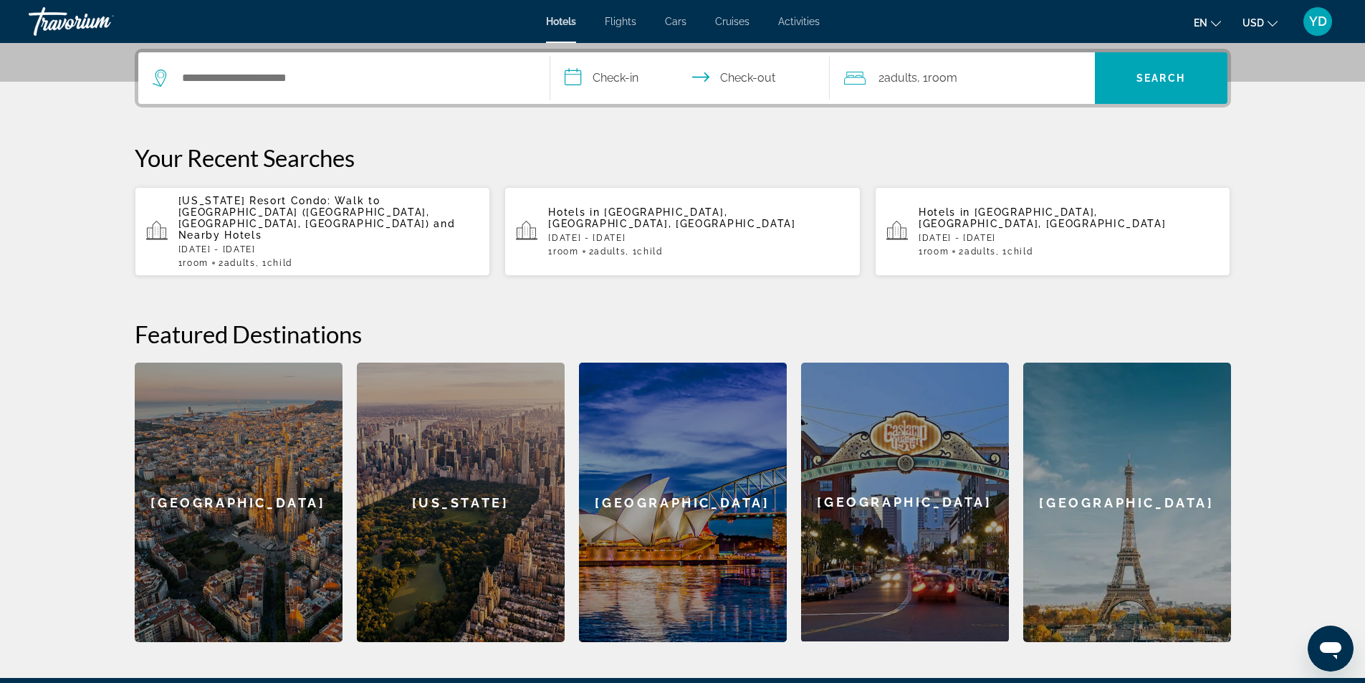
scroll to position [350, 0]
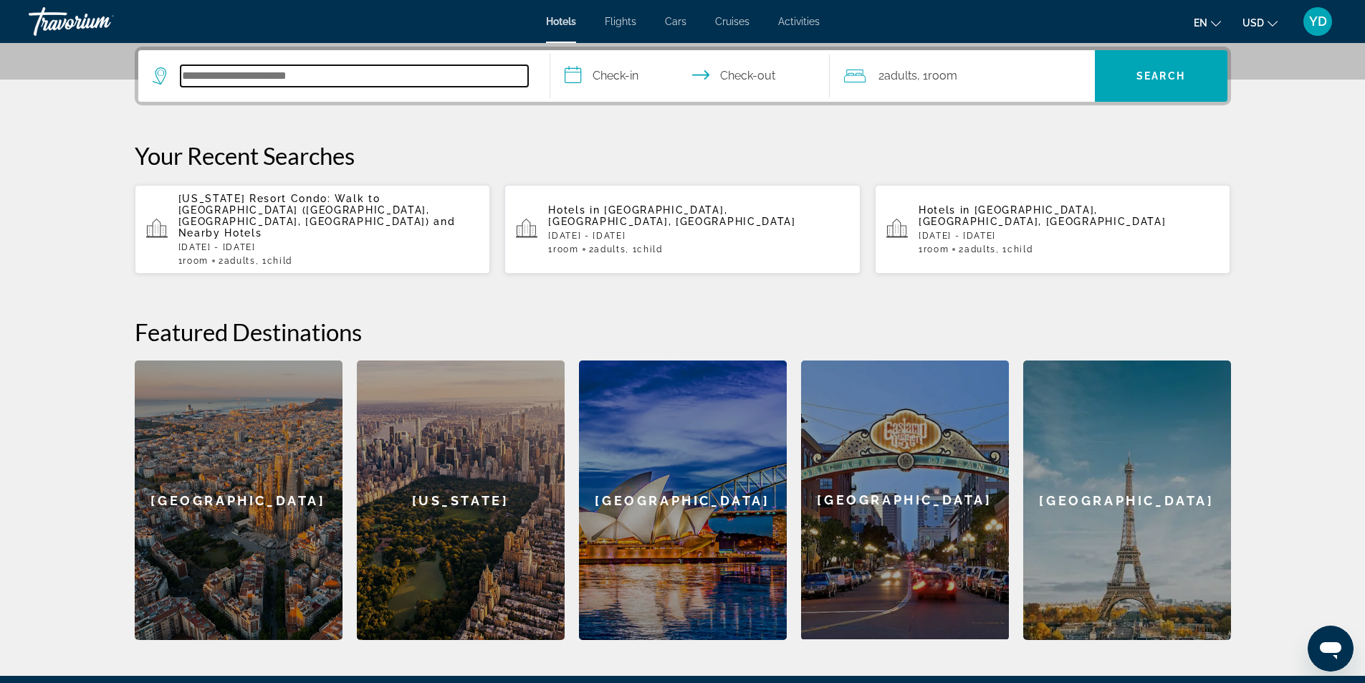
click at [357, 72] on input "Search hotel destination" at bounding box center [355, 75] width 348 height 21
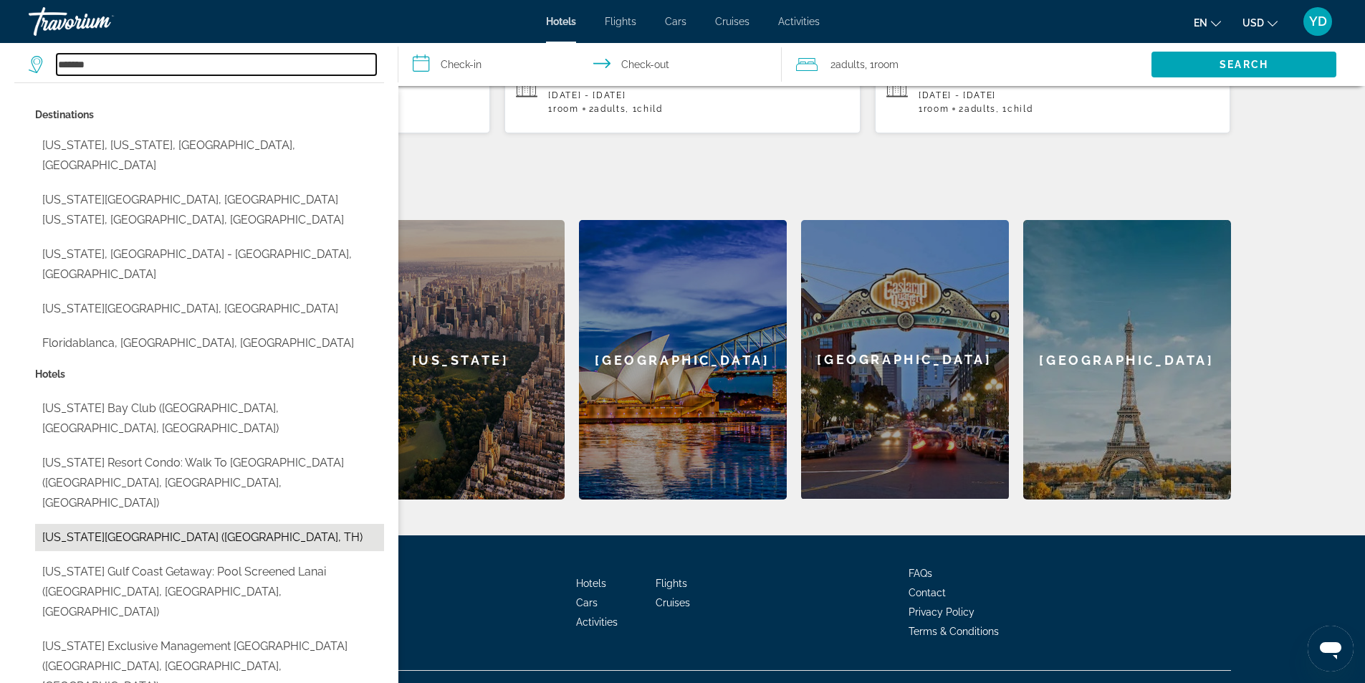
scroll to position [494, 0]
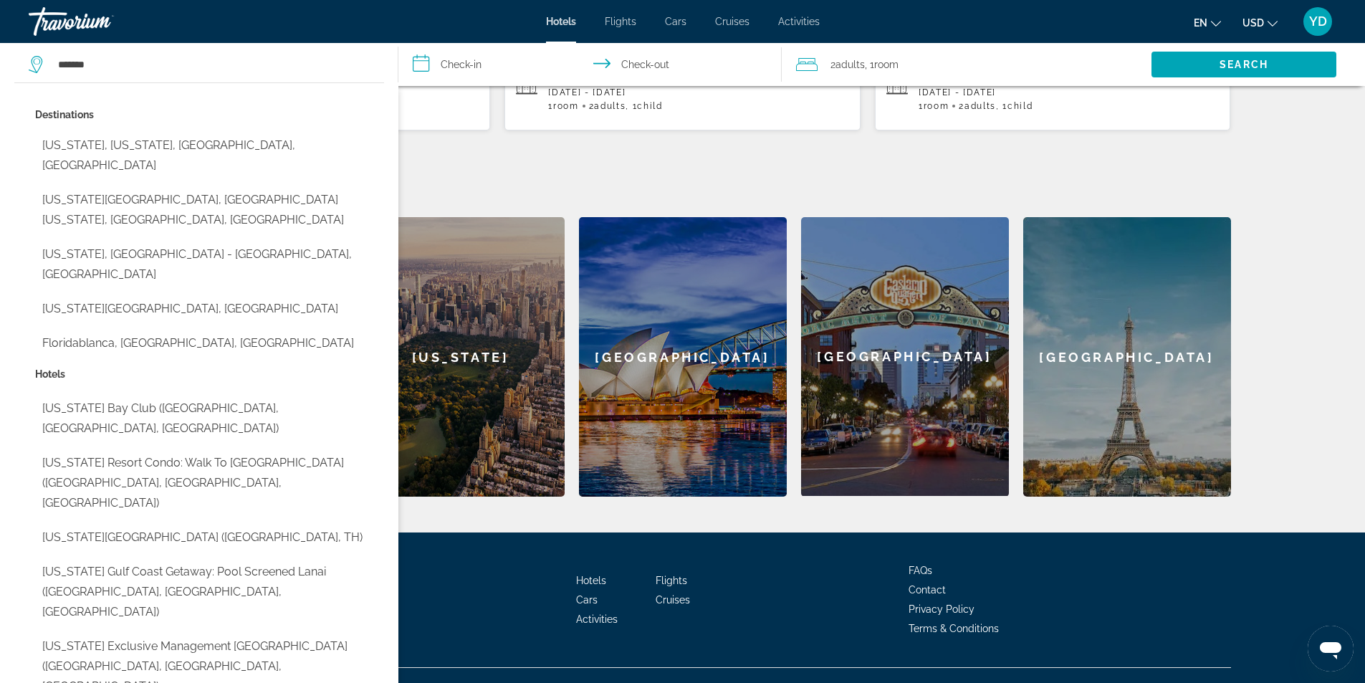
click at [151, 186] on button "[US_STATE][GEOGRAPHIC_DATA], [GEOGRAPHIC_DATA][US_STATE], [GEOGRAPHIC_DATA], [G…" at bounding box center [209, 209] width 349 height 47
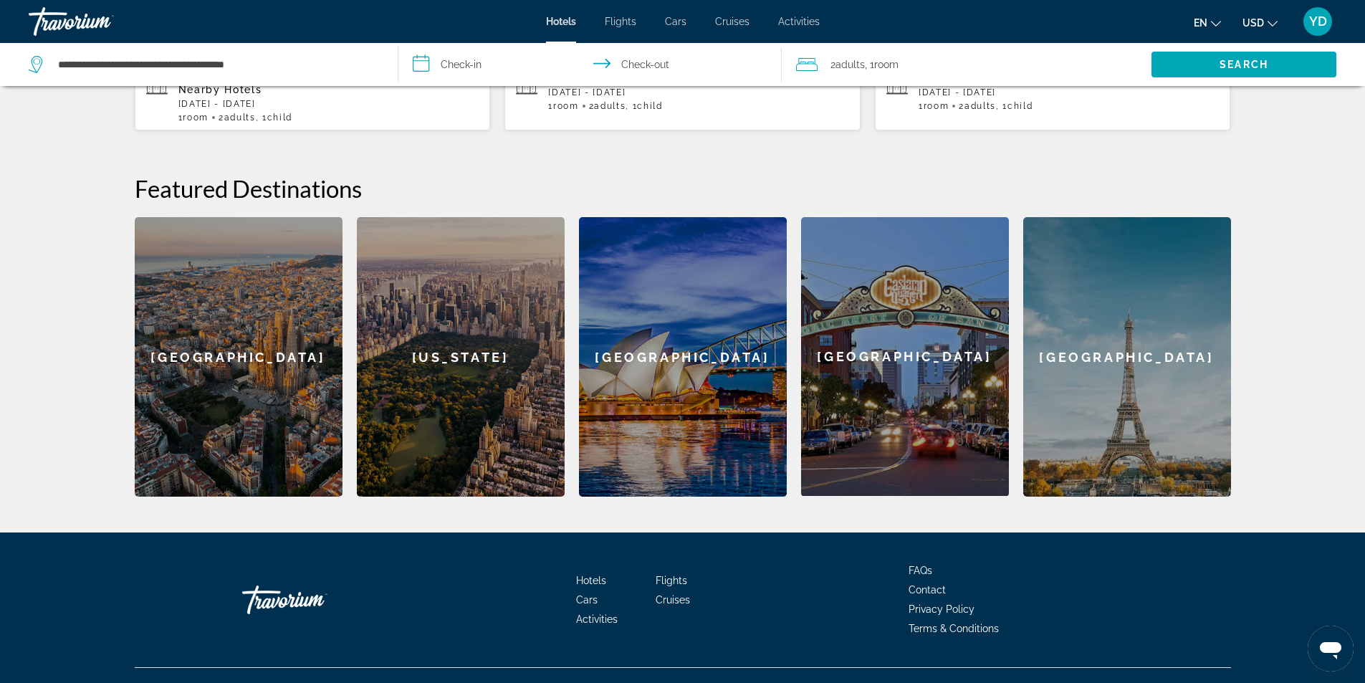
click at [505, 65] on input "**********" at bounding box center [593, 66] width 390 height 47
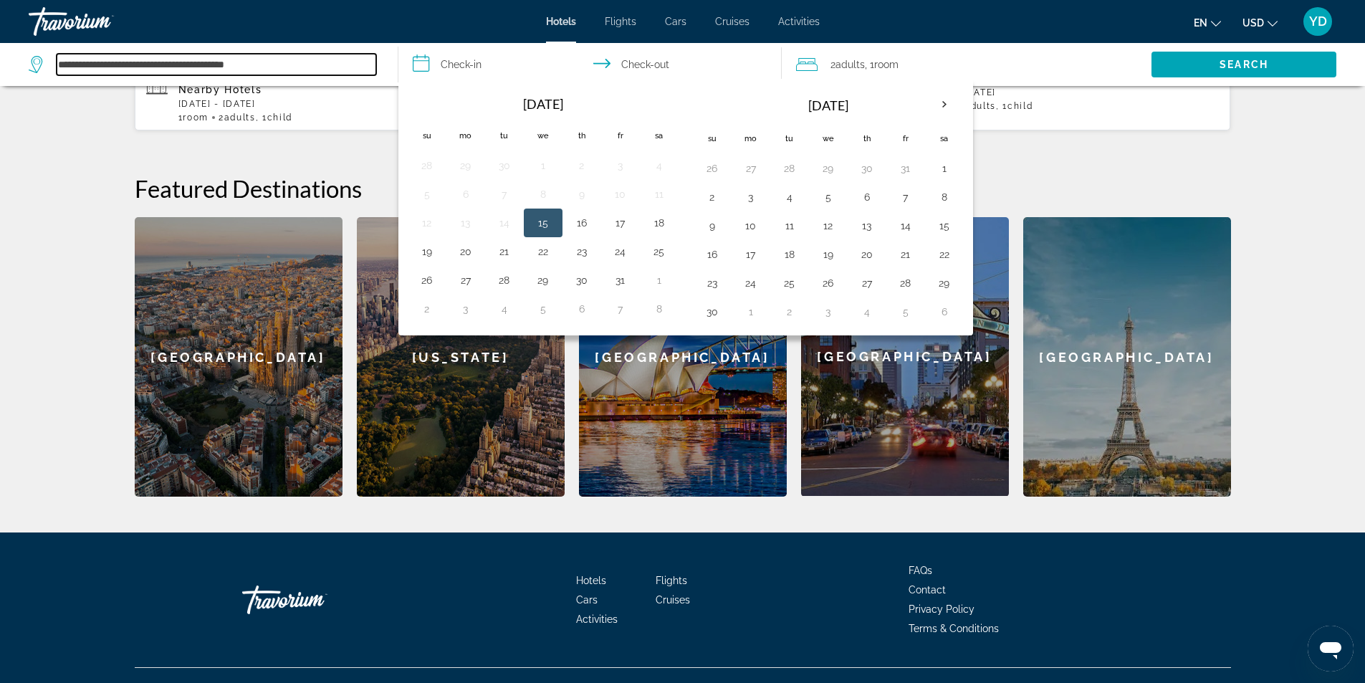
drag, startPoint x: 290, startPoint y: 65, endPoint x: 40, endPoint y: 56, distance: 250.2
click at [41, 56] on div "**********" at bounding box center [203, 64] width 348 height 21
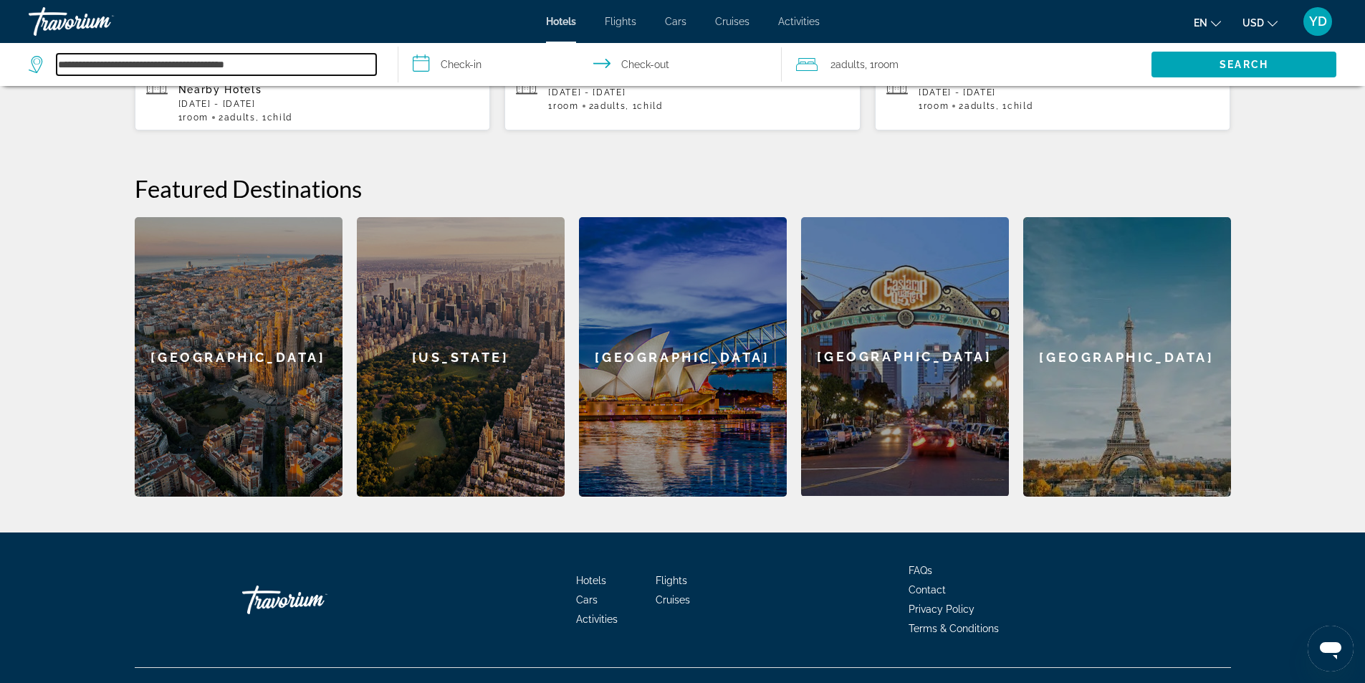
click at [148, 64] on input "**********" at bounding box center [217, 64] width 320 height 21
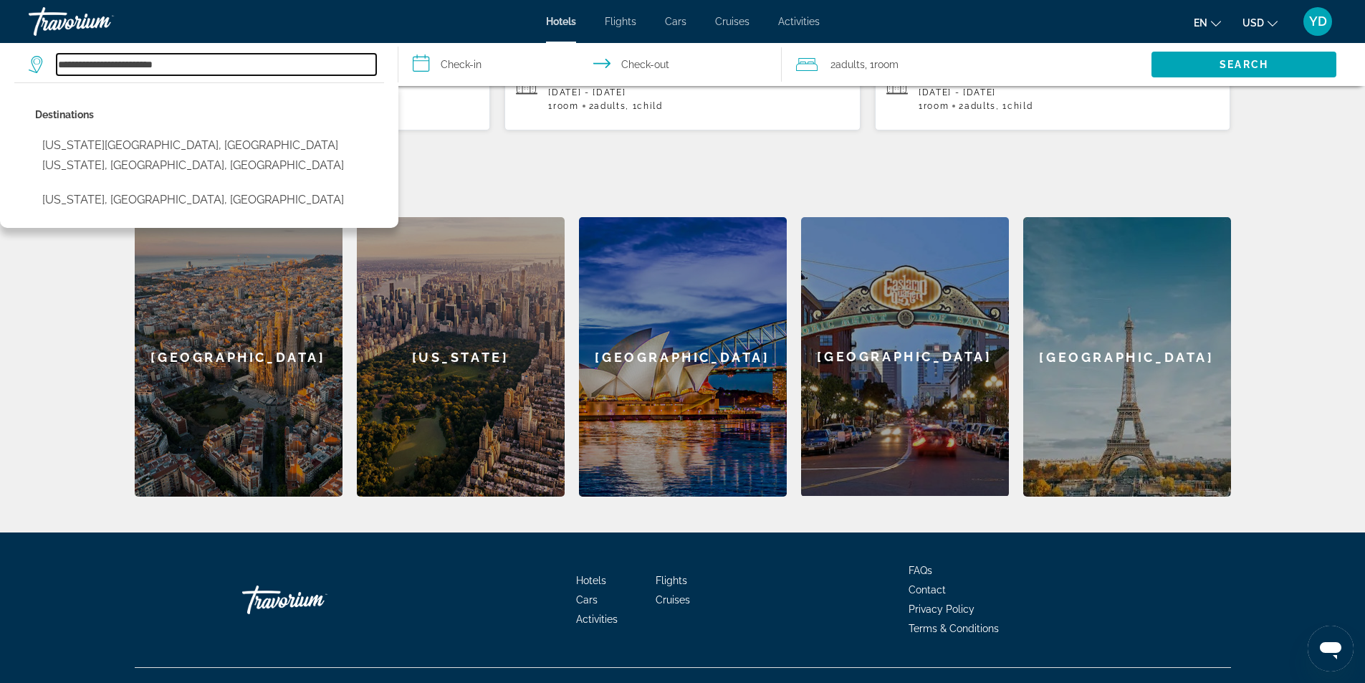
type input "**********"
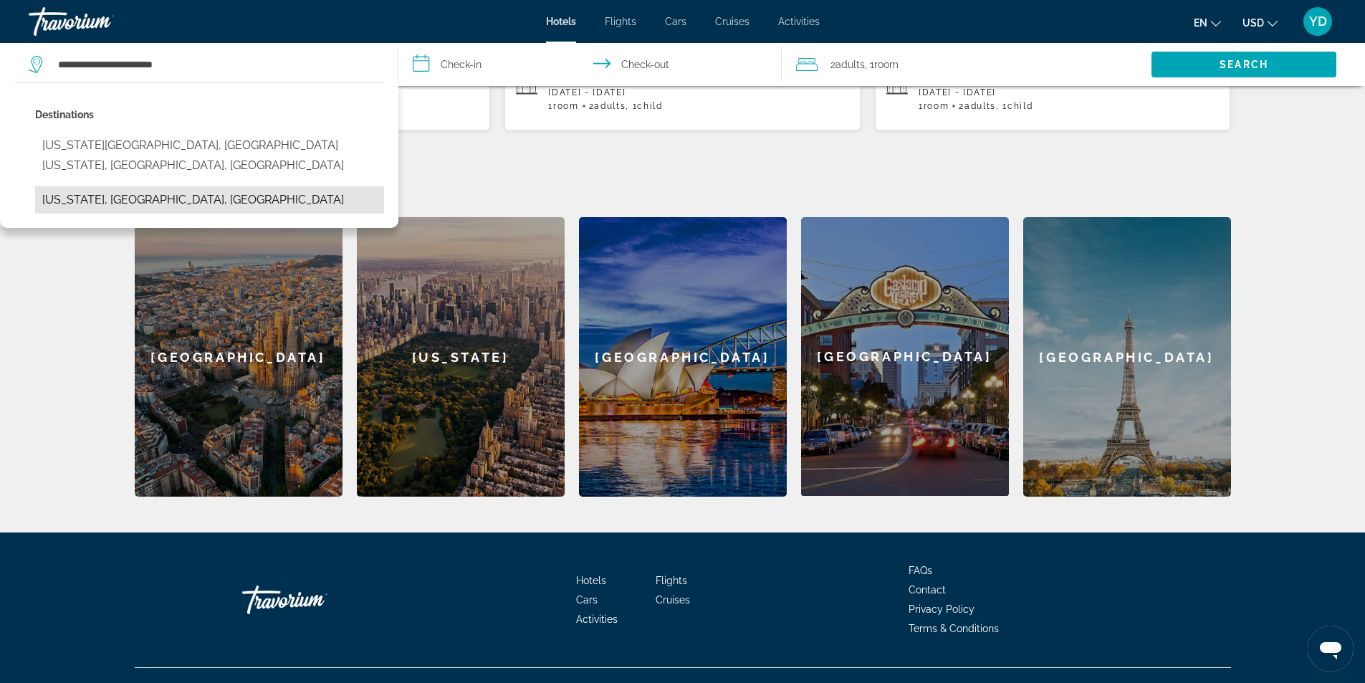
click at [85, 186] on button "[US_STATE], [GEOGRAPHIC_DATA], [GEOGRAPHIC_DATA]" at bounding box center [209, 199] width 349 height 27
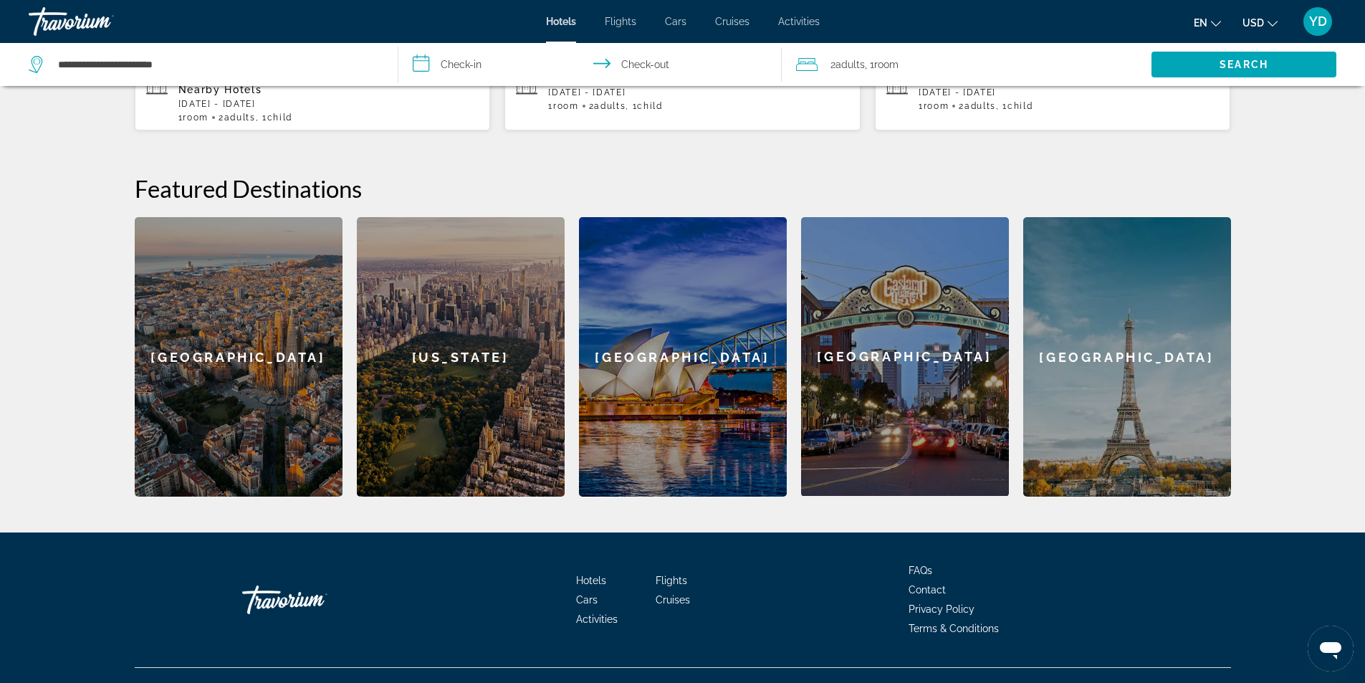
click at [494, 59] on input "**********" at bounding box center [593, 66] width 390 height 47
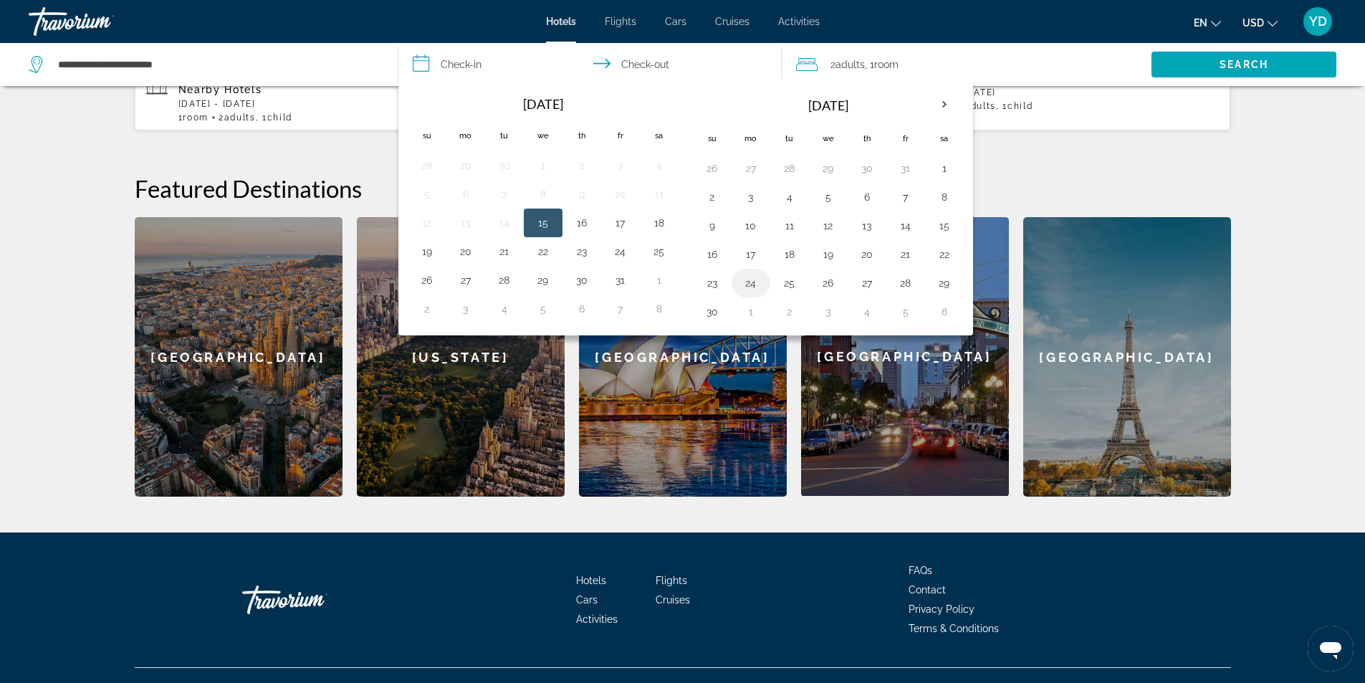
click at [751, 279] on button "24" at bounding box center [750, 283] width 23 height 20
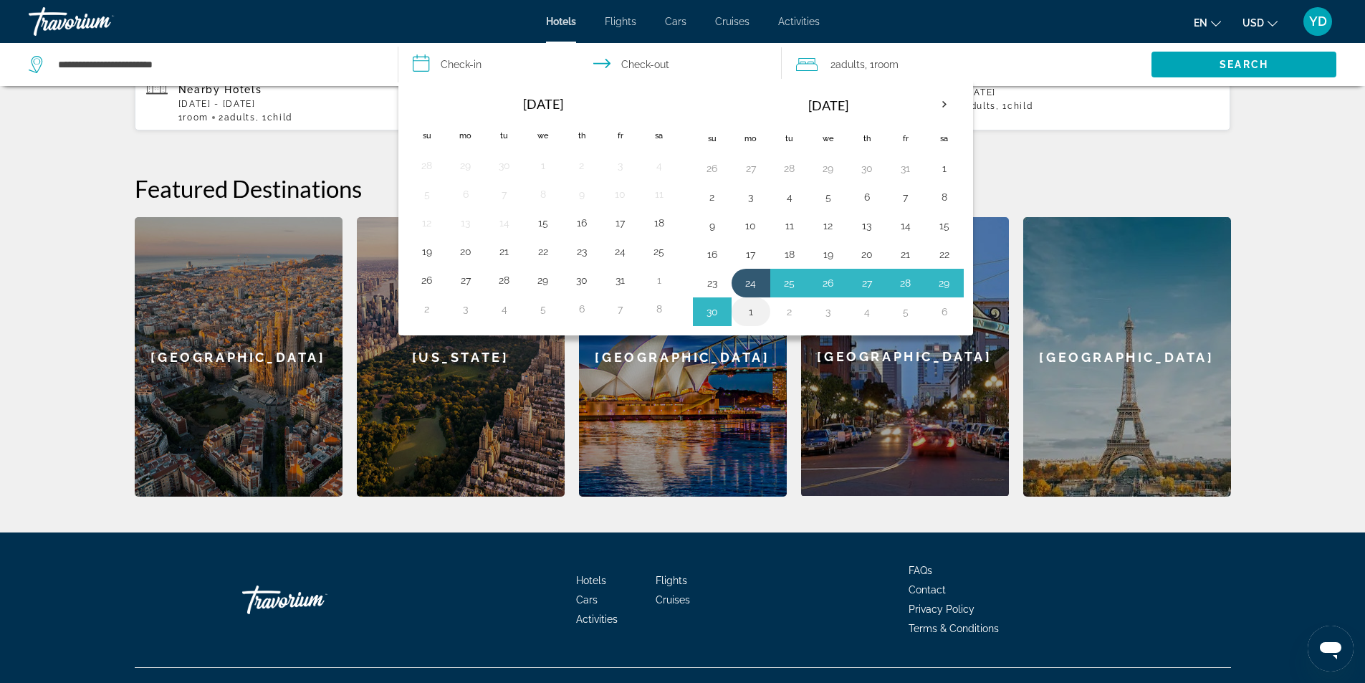
click at [742, 310] on button "1" at bounding box center [750, 312] width 23 height 20
type input "**********"
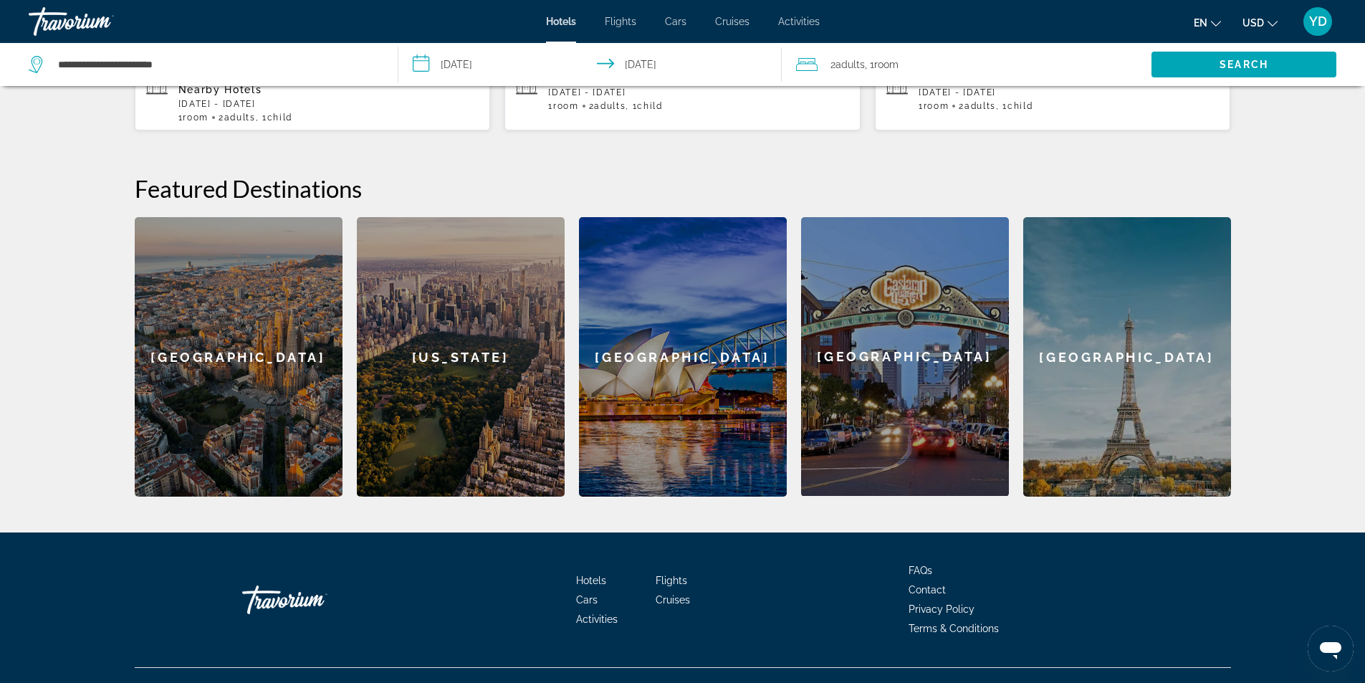
click at [1068, 70] on div "2 Adult Adults , 1 Room rooms" at bounding box center [973, 64] width 355 height 20
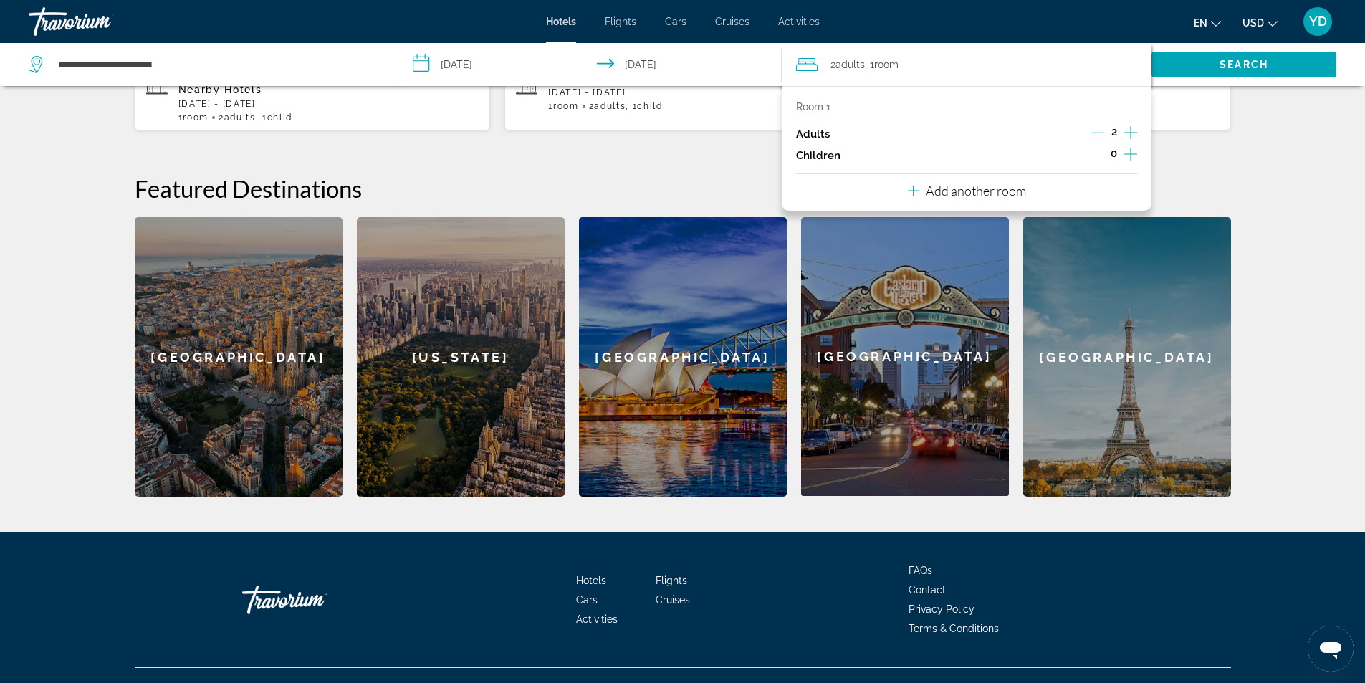
click at [1126, 153] on icon "Increment children" at bounding box center [1130, 153] width 13 height 17
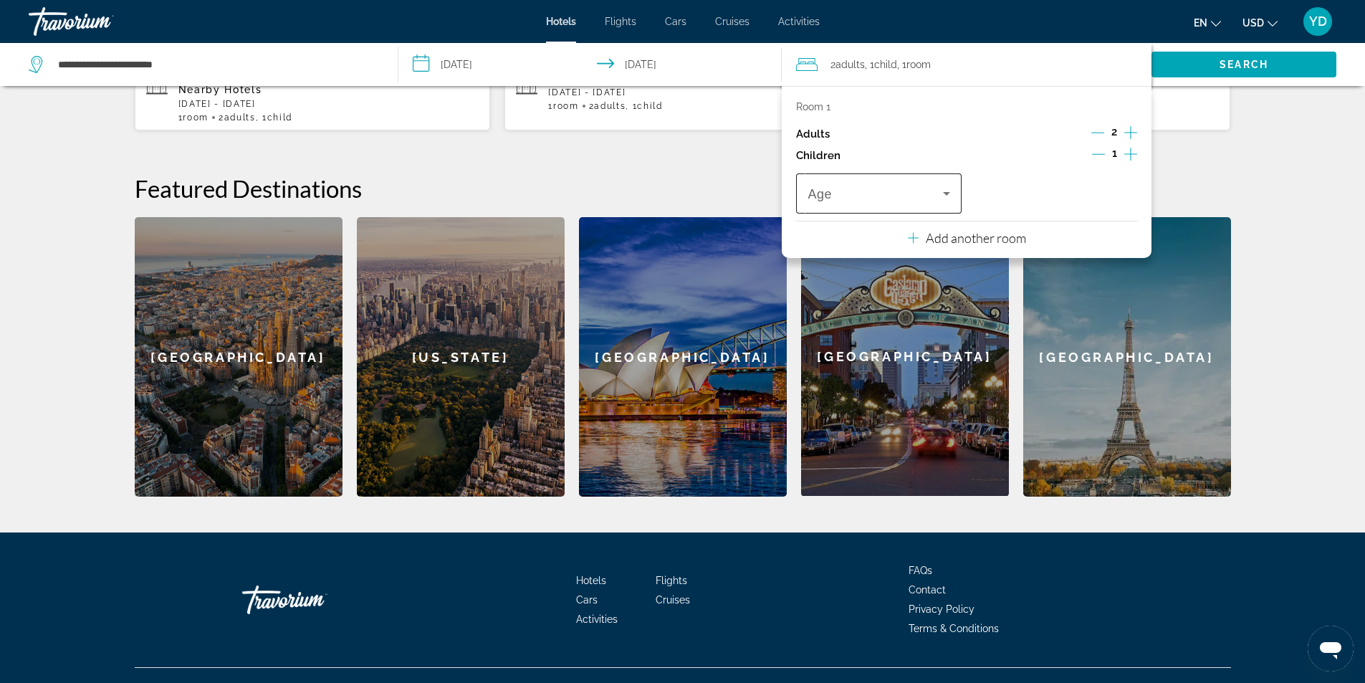
click at [955, 194] on div "Age" at bounding box center [878, 193] width 165 height 40
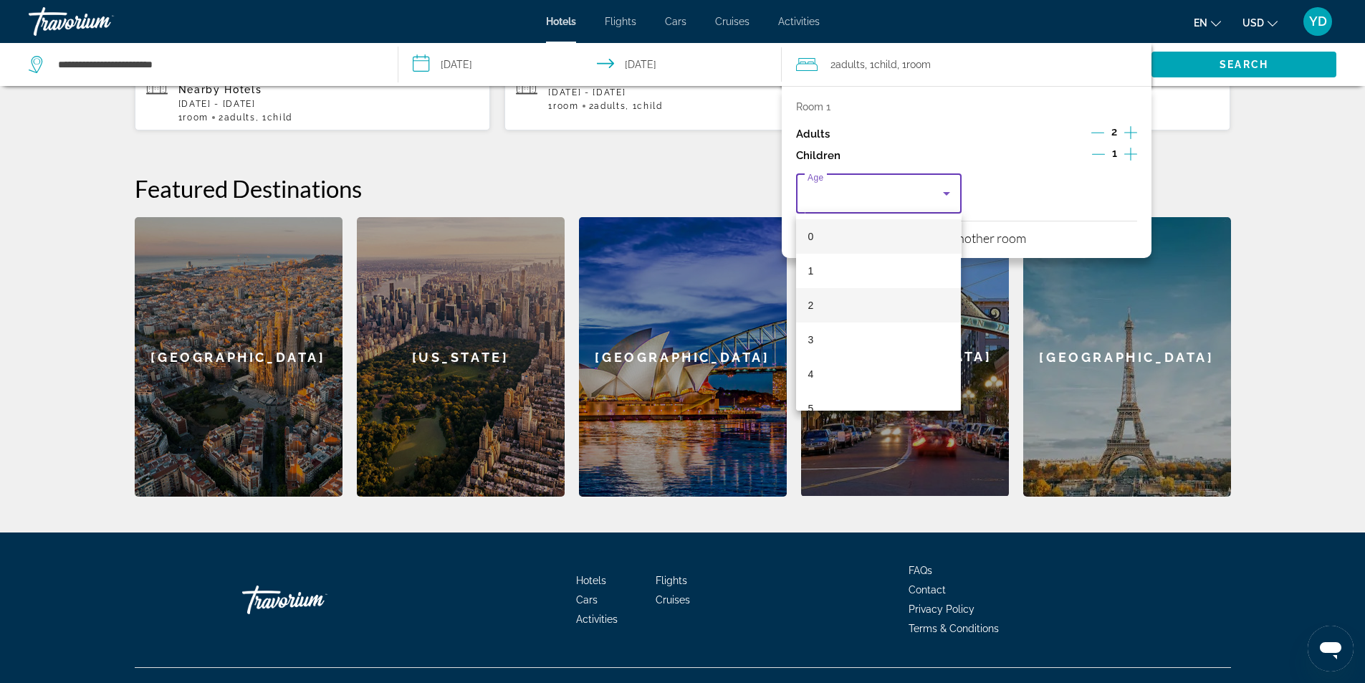
click at [830, 299] on mat-option "2" at bounding box center [878, 305] width 165 height 34
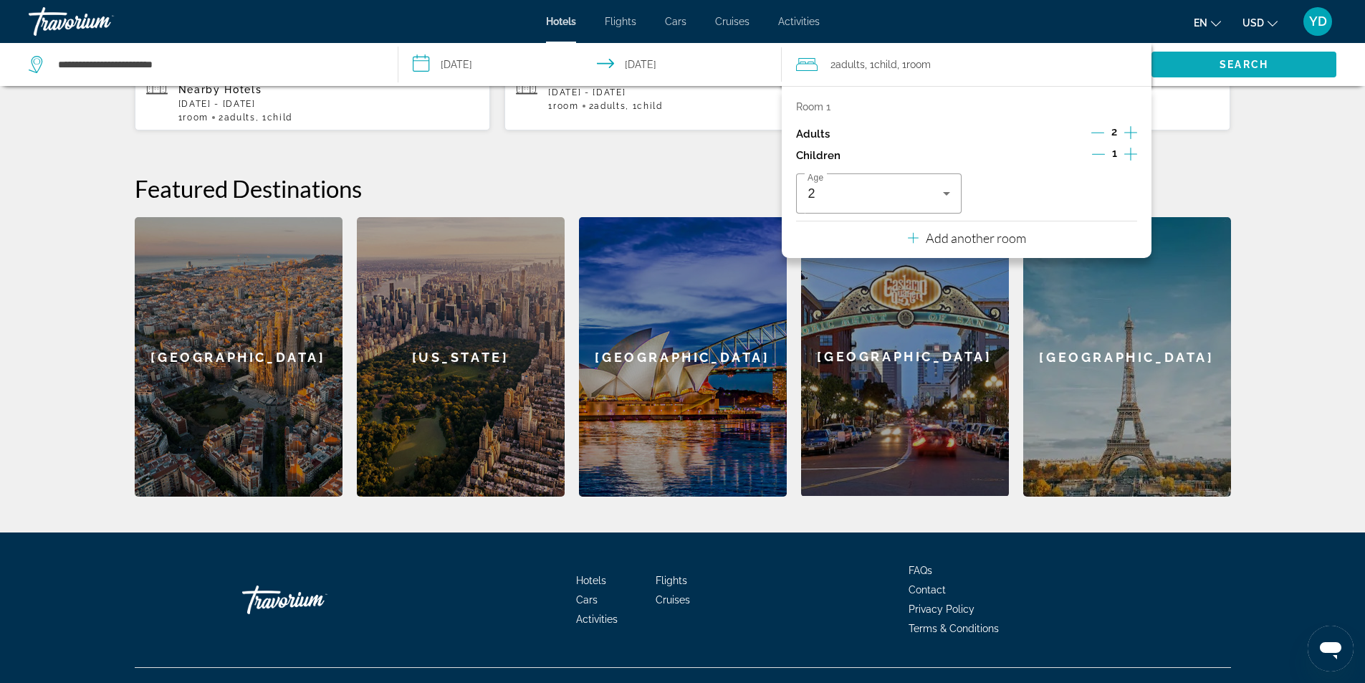
click at [1248, 61] on span "Search" at bounding box center [1244, 64] width 49 height 11
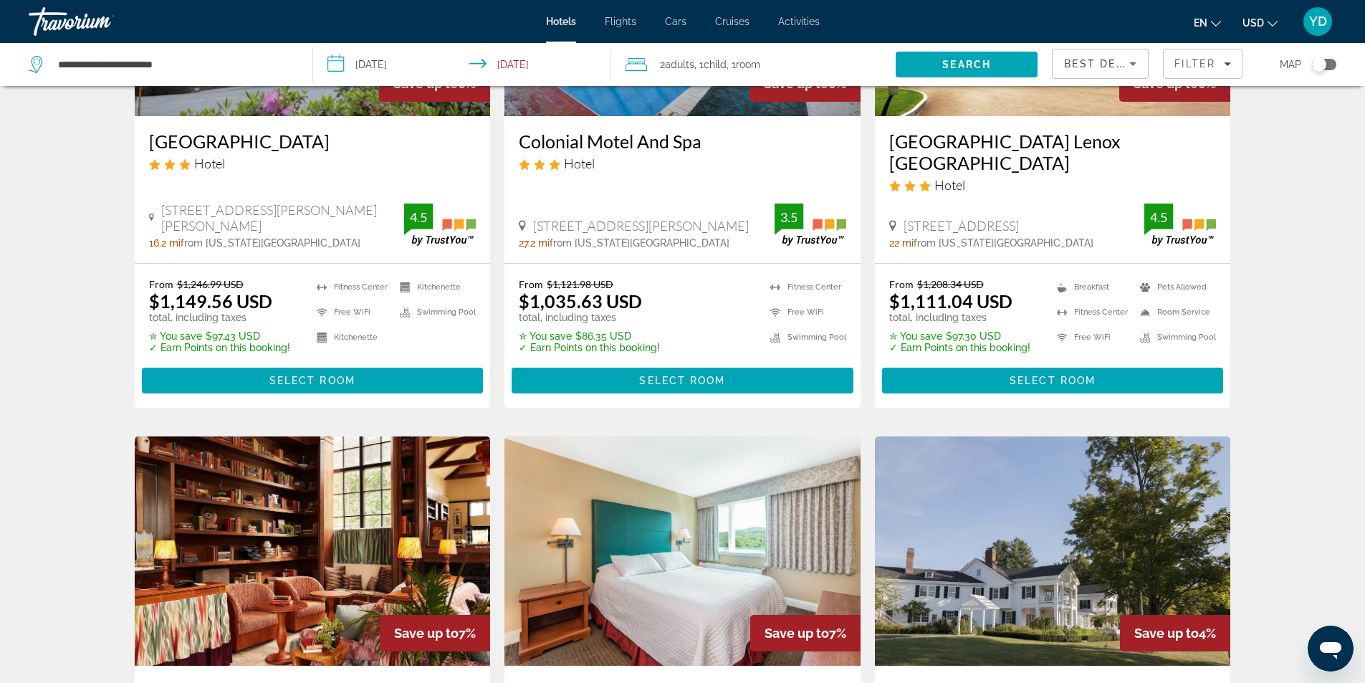
scroll to position [788, 0]
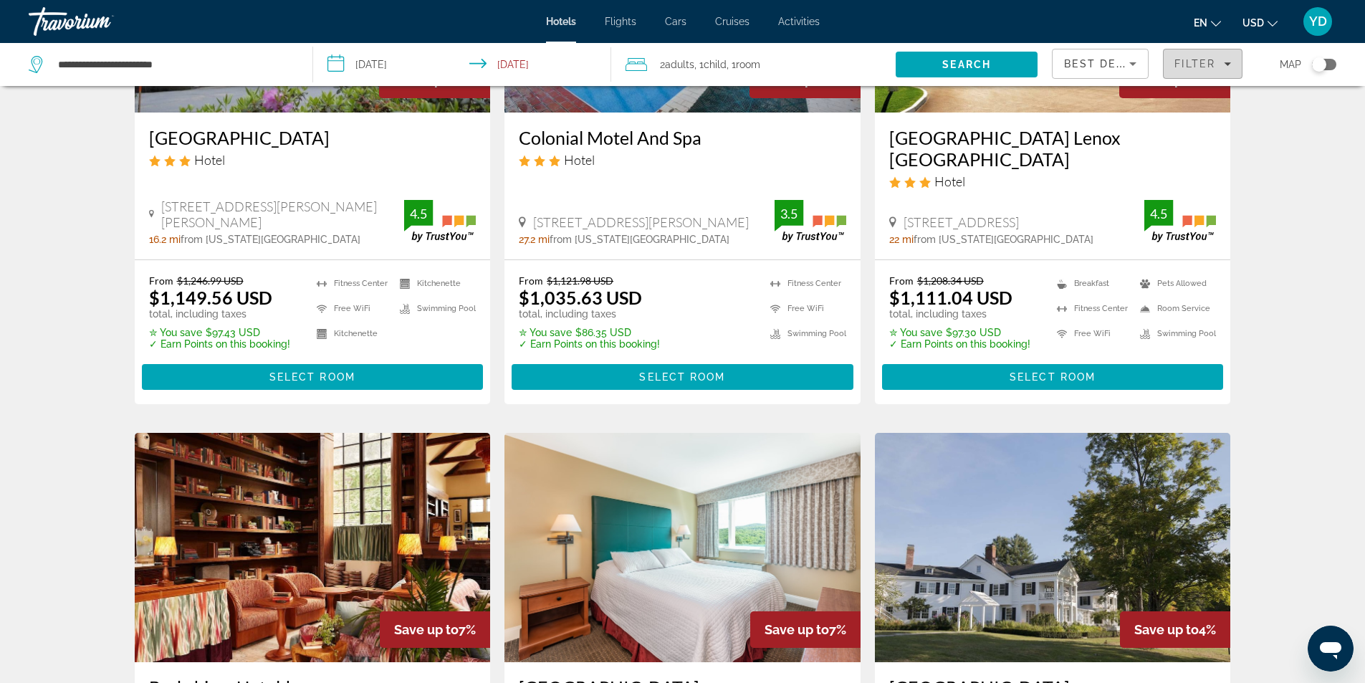
click at [1208, 59] on span "Filter" at bounding box center [1194, 63] width 41 height 11
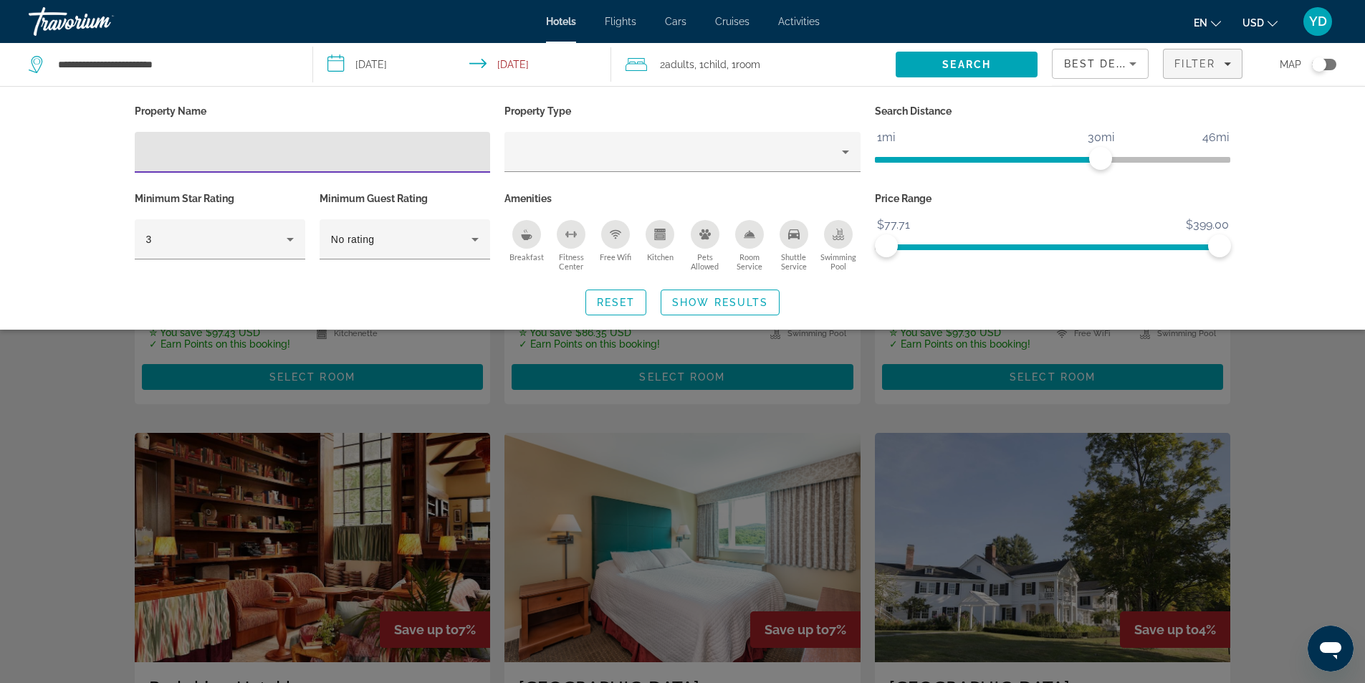
click at [528, 236] on icon "Breakfast" at bounding box center [527, 237] width 11 height 6
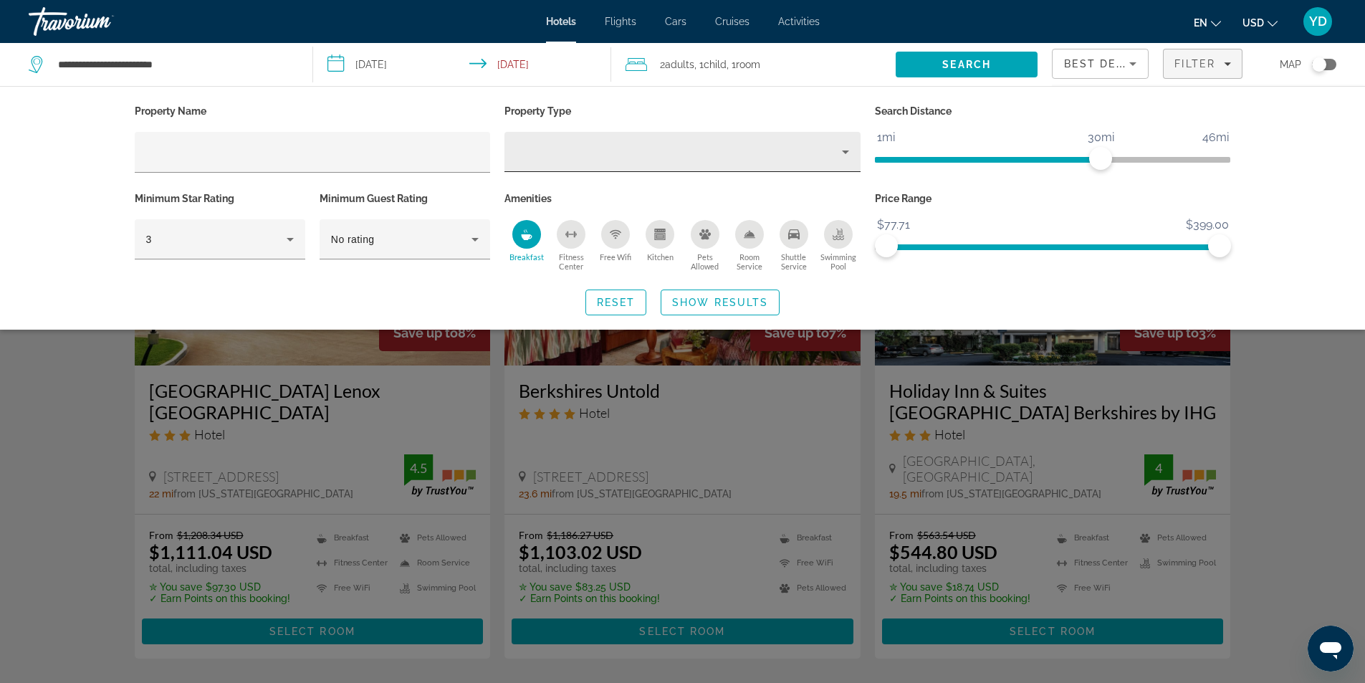
click at [844, 153] on icon "Property type" at bounding box center [845, 151] width 17 height 17
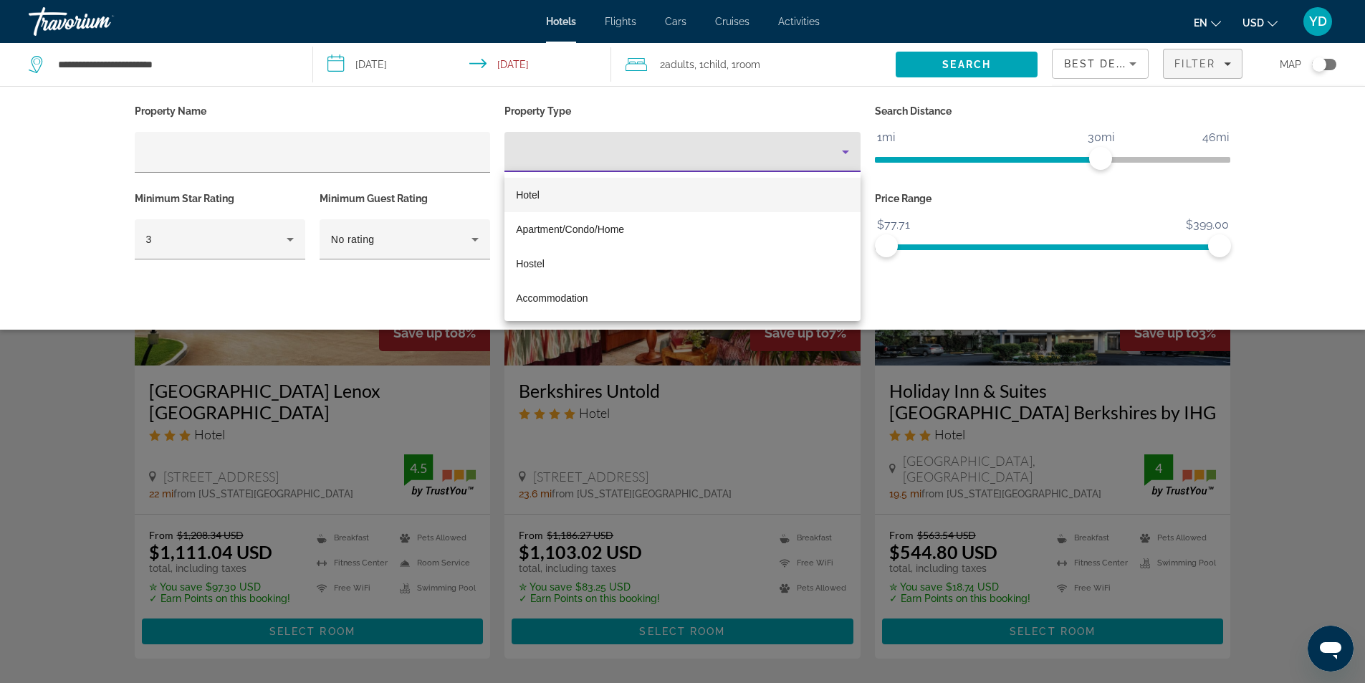
click at [524, 195] on span "Hotel" at bounding box center [528, 194] width 24 height 11
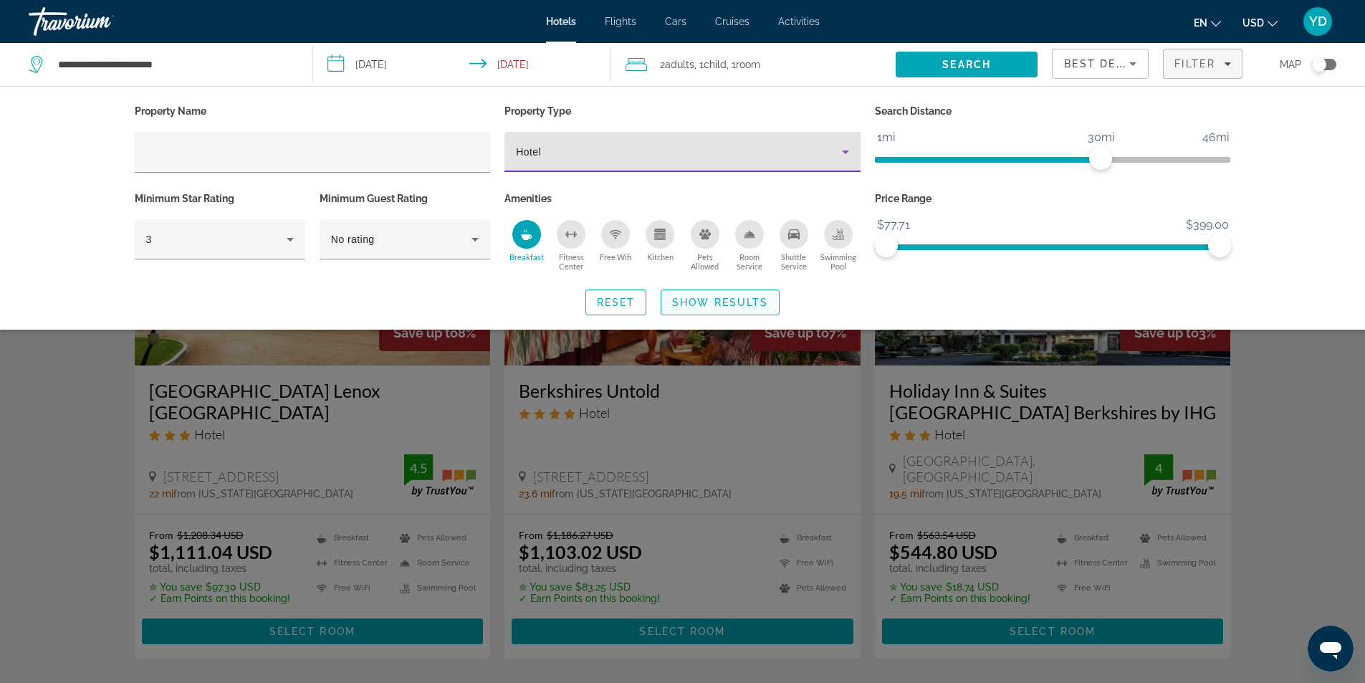
click at [745, 303] on span "Show Results" at bounding box center [720, 302] width 96 height 11
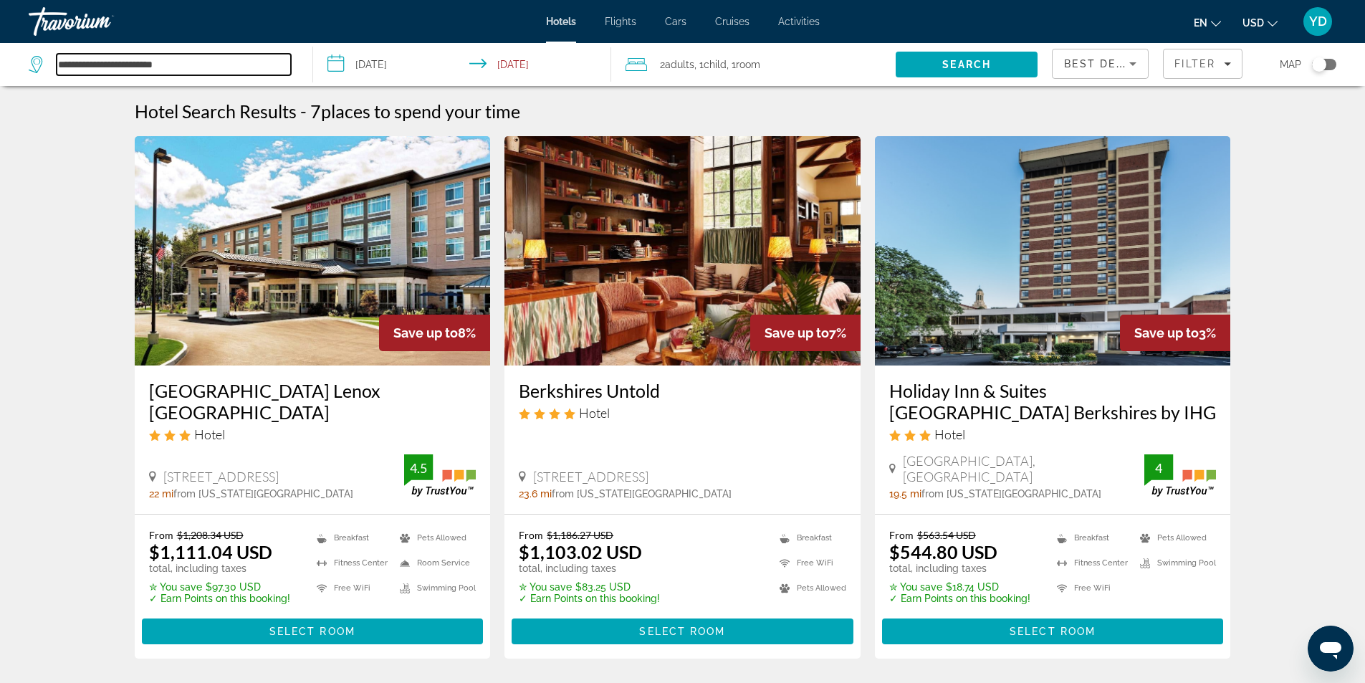
drag, startPoint x: 89, startPoint y: 66, endPoint x: 29, endPoint y: 54, distance: 61.4
click at [29, 54] on div "**********" at bounding box center [160, 64] width 262 height 21
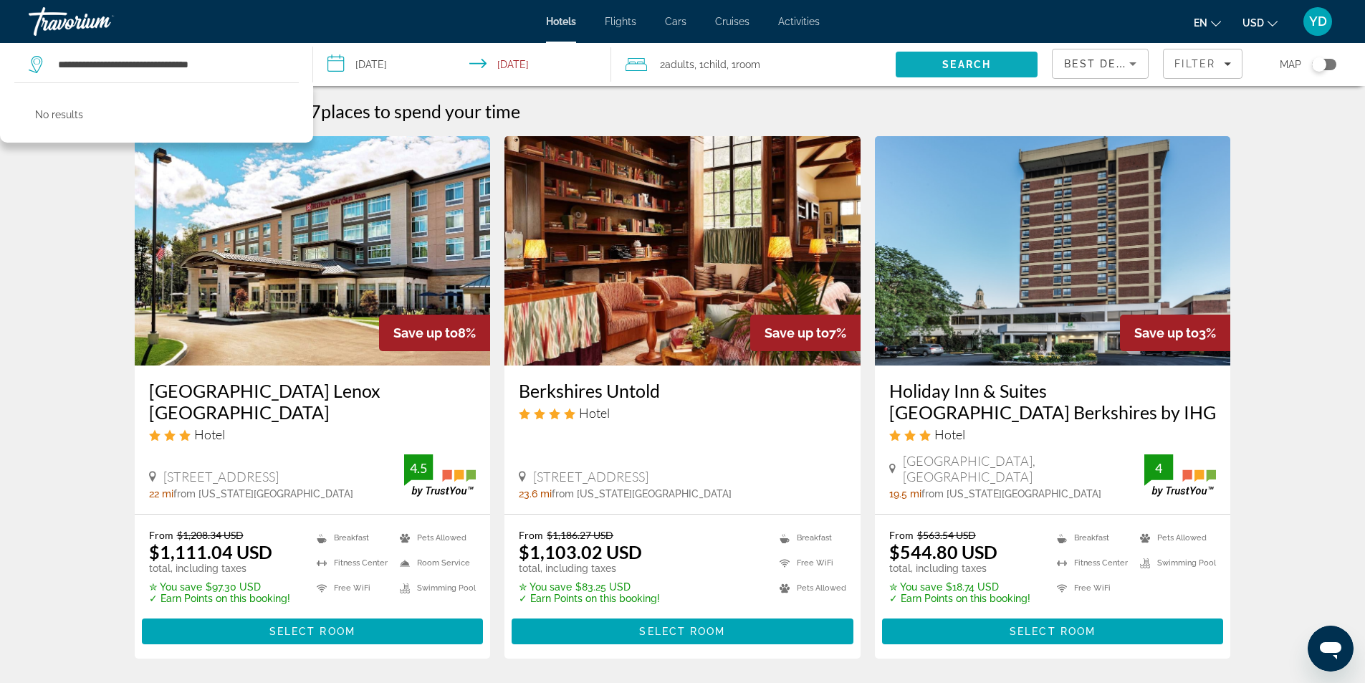
click at [995, 66] on span "Search" at bounding box center [967, 64] width 142 height 34
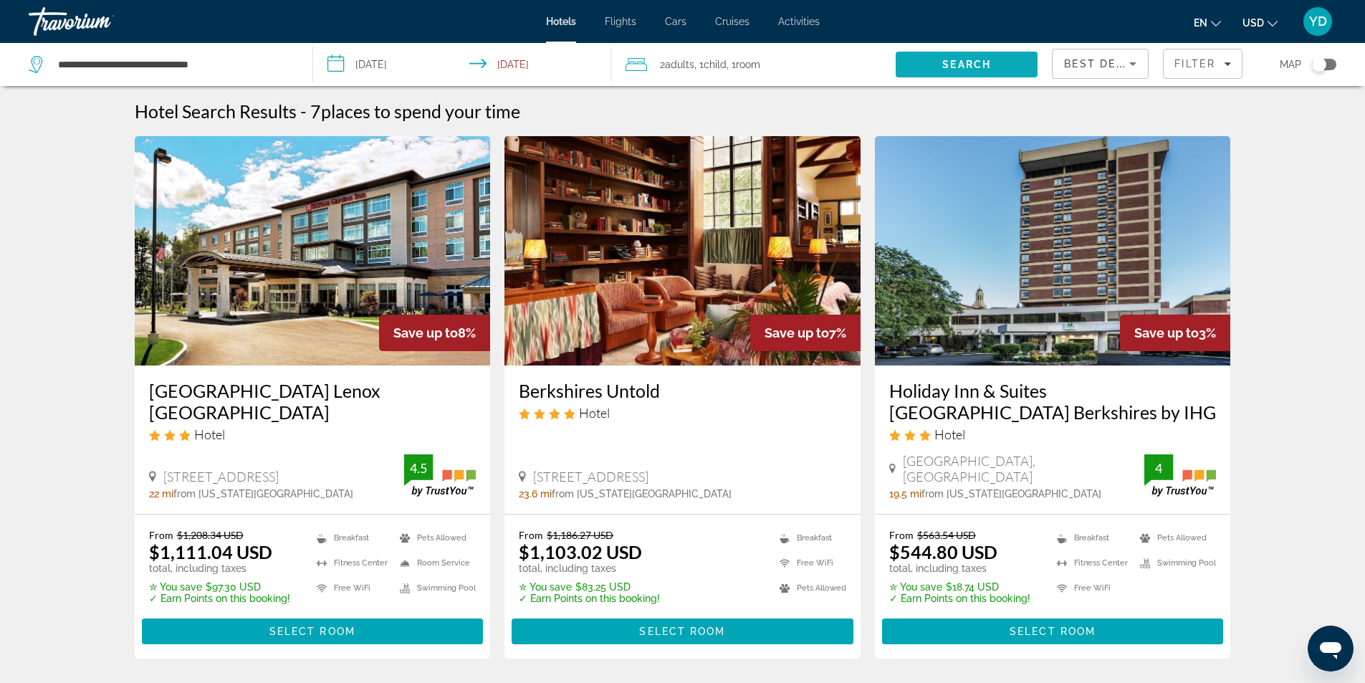
click at [976, 52] on span "Search" at bounding box center [967, 64] width 142 height 34
click at [970, 61] on span "Search" at bounding box center [966, 64] width 49 height 11
click at [130, 58] on input "**********" at bounding box center [174, 64] width 234 height 21
click at [1324, 63] on div "Toggle map" at bounding box center [1319, 64] width 14 height 14
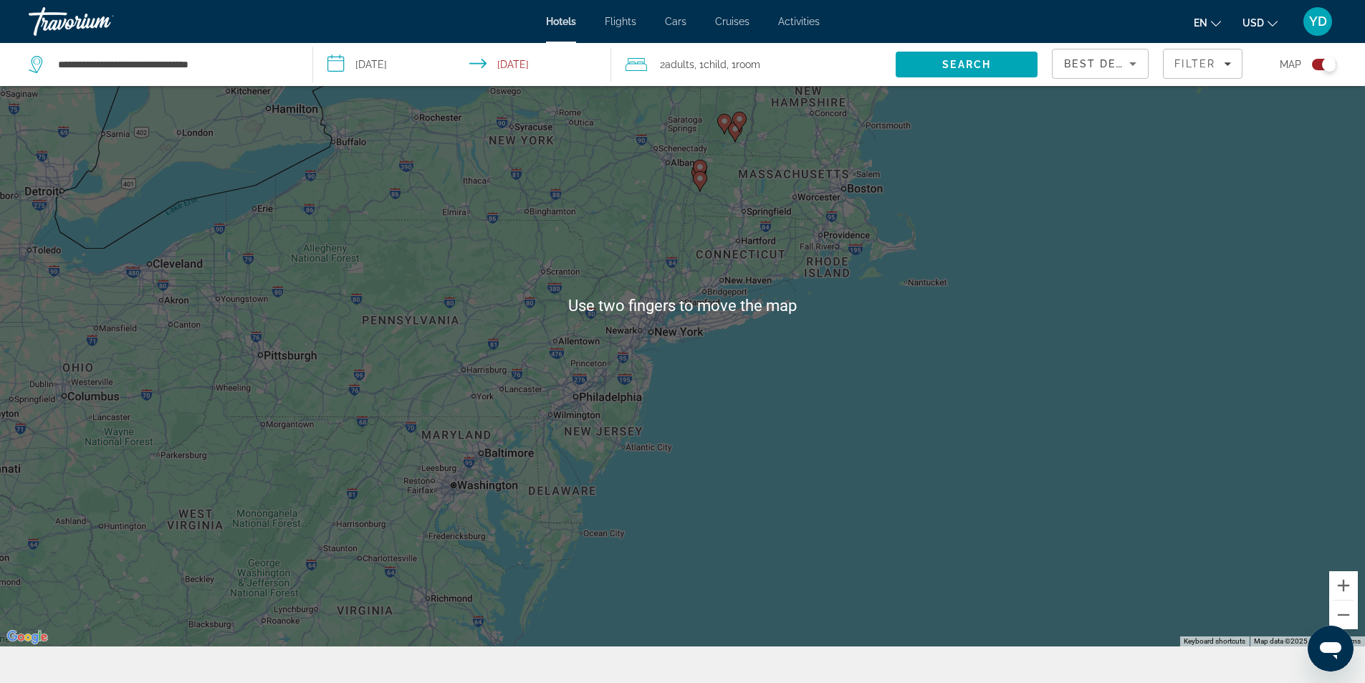
scroll to position [172, 0]
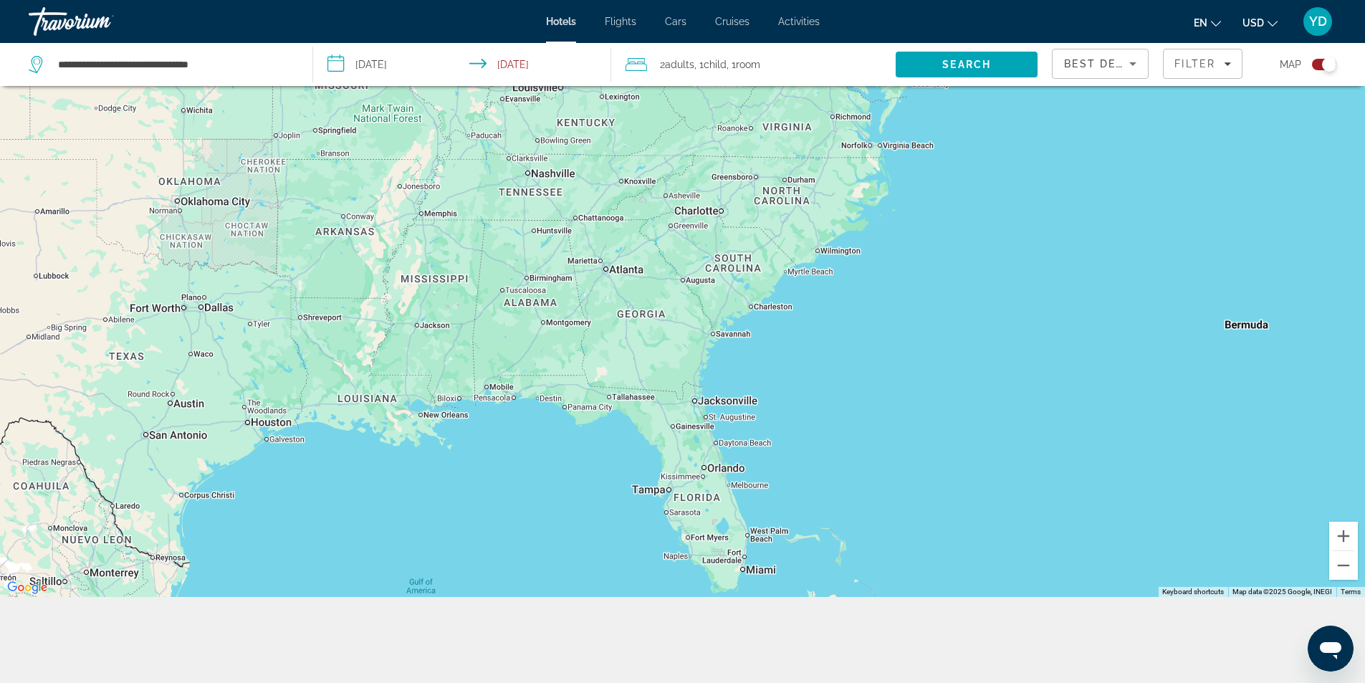
click at [715, 422] on div "To activate drag with keyboard, press Alt + Enter. Once in keyboard drag state,…" at bounding box center [682, 255] width 1365 height 683
click at [713, 418] on div "To activate drag with keyboard, press Alt + Enter. Once in keyboard drag state,…" at bounding box center [682, 255] width 1365 height 683
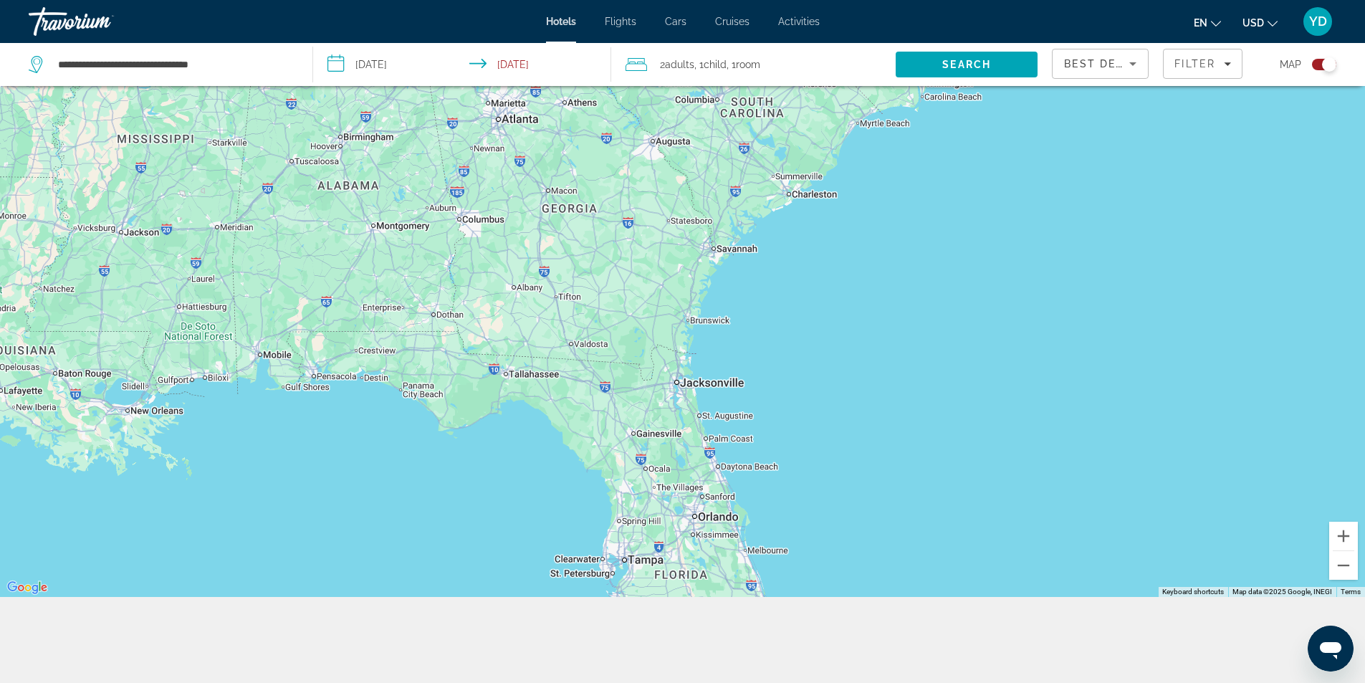
click at [697, 418] on div "Main content" at bounding box center [682, 255] width 1365 height 683
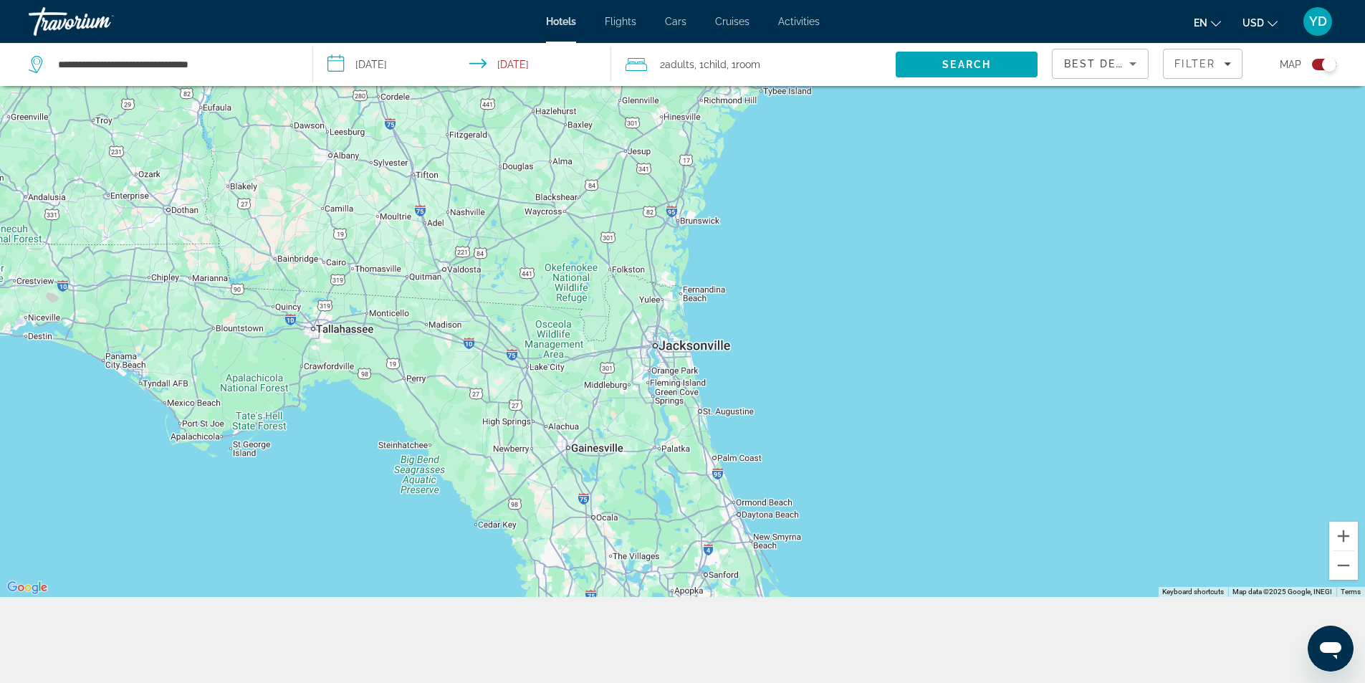
click at [696, 416] on div "Main content" at bounding box center [682, 255] width 1365 height 683
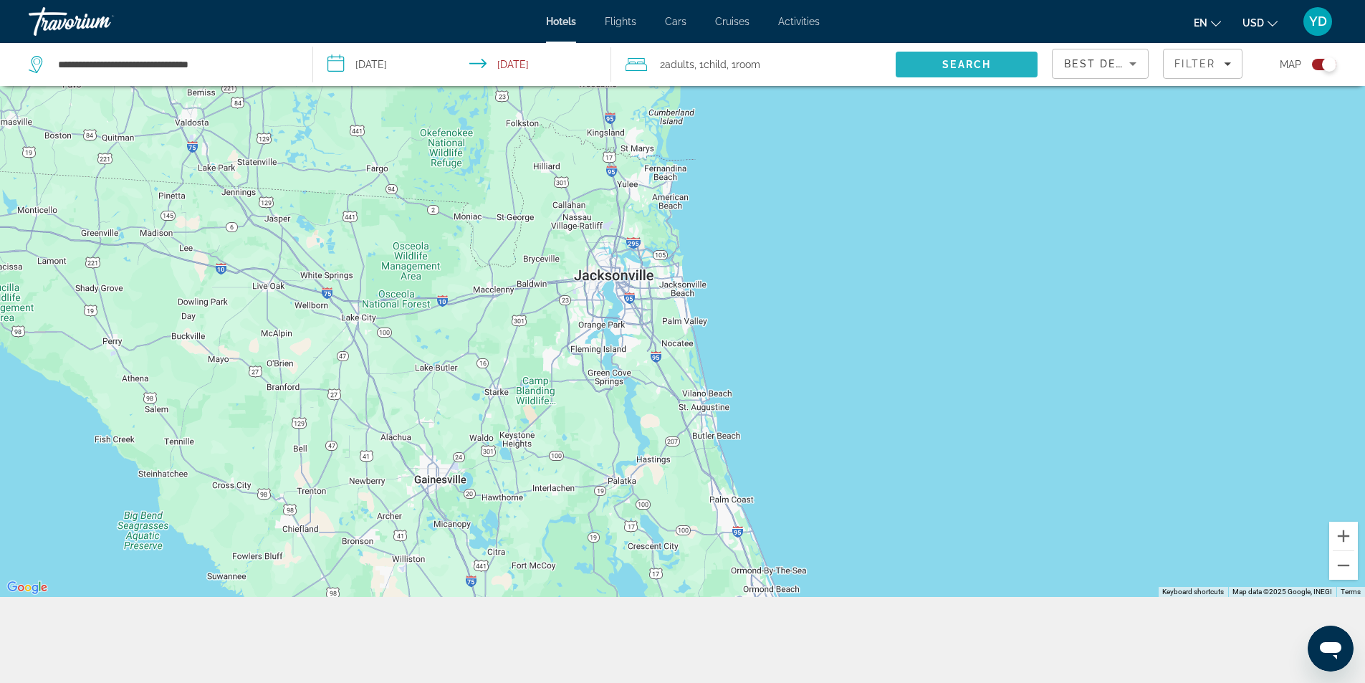
click at [966, 67] on span "Search" at bounding box center [966, 64] width 49 height 11
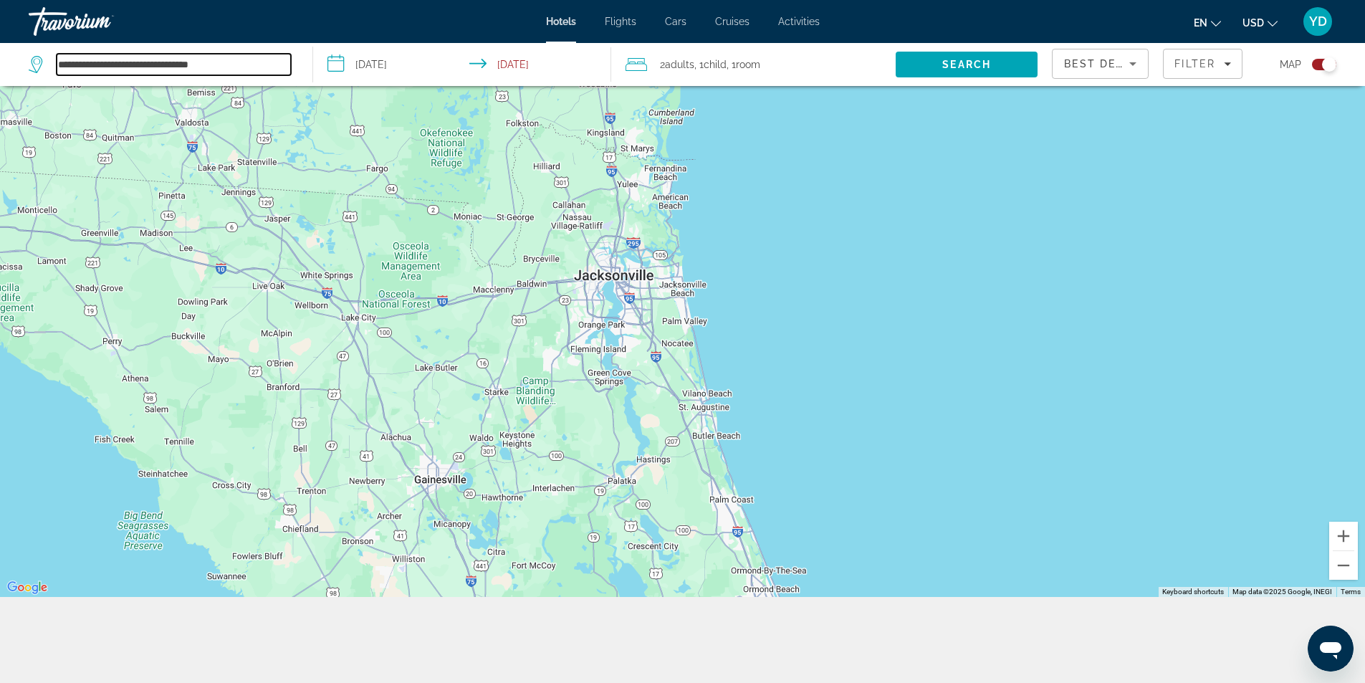
click at [214, 60] on input "**********" at bounding box center [174, 64] width 234 height 21
click at [141, 58] on input "**********" at bounding box center [174, 64] width 234 height 21
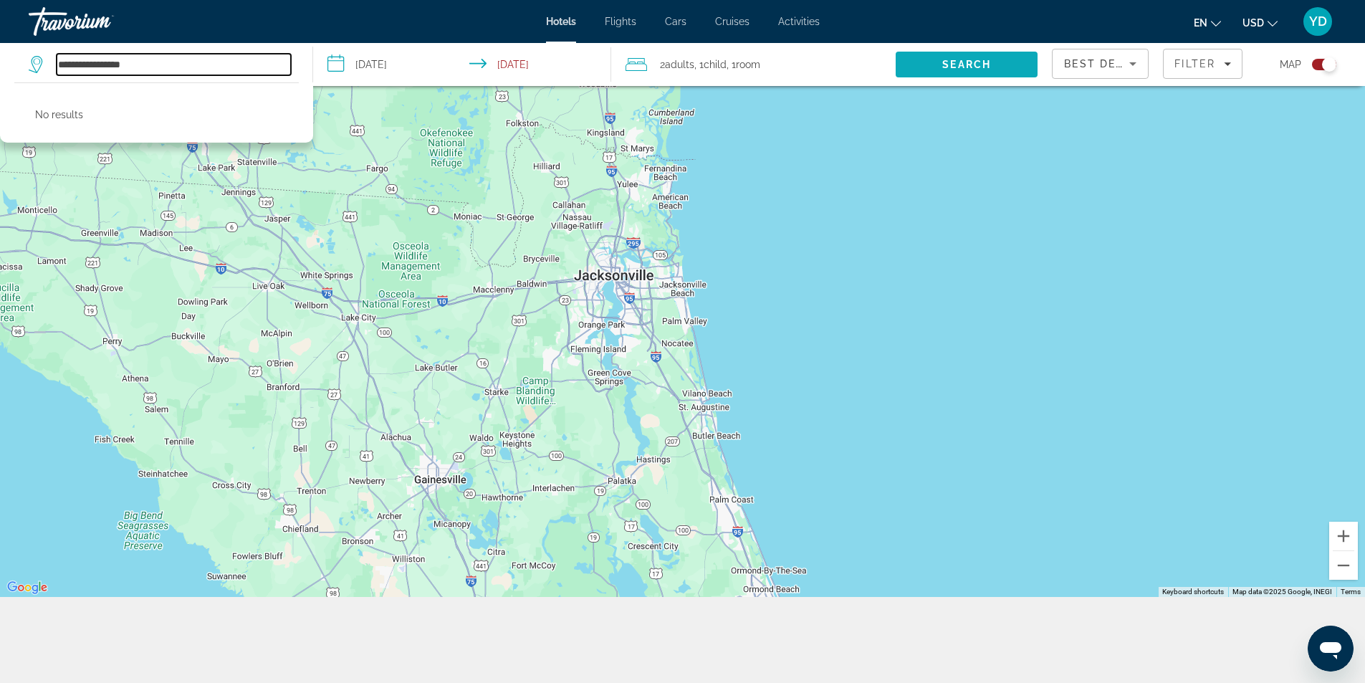
type input "**********"
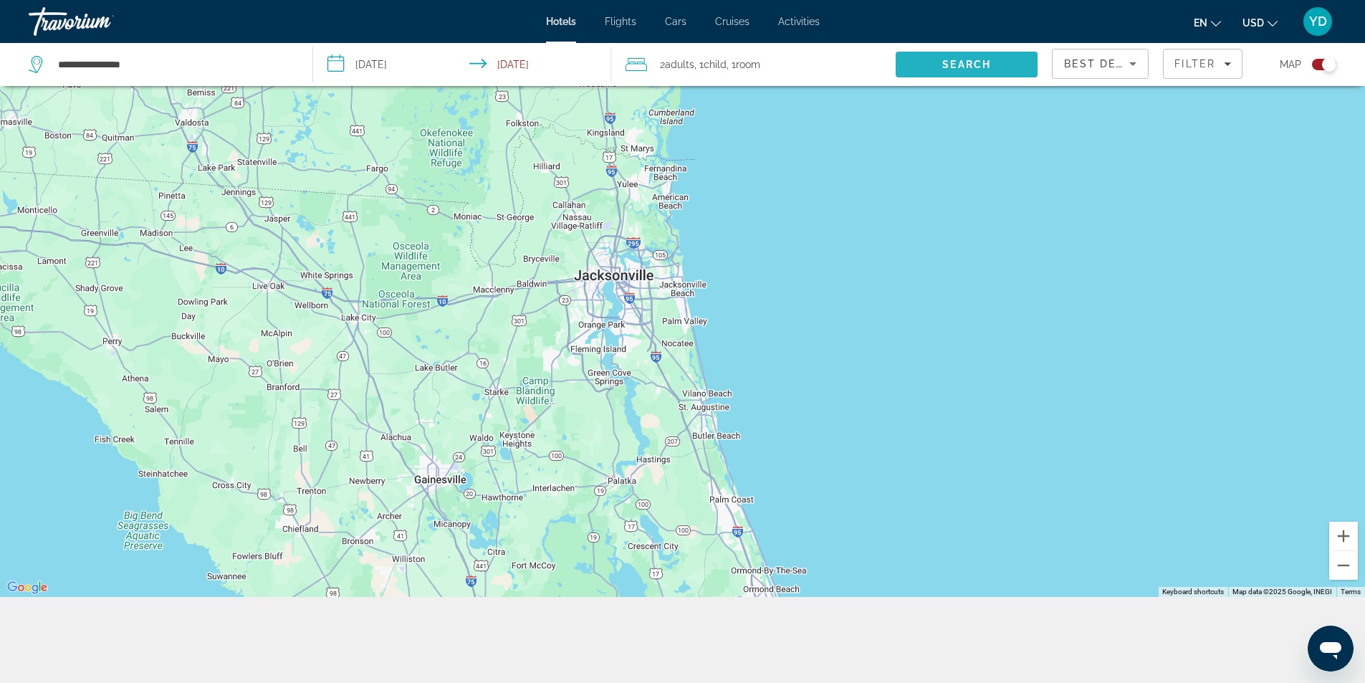
click at [998, 72] on span "Search" at bounding box center [967, 64] width 142 height 34
click at [1137, 63] on icon "Sort by" at bounding box center [1132, 63] width 17 height 17
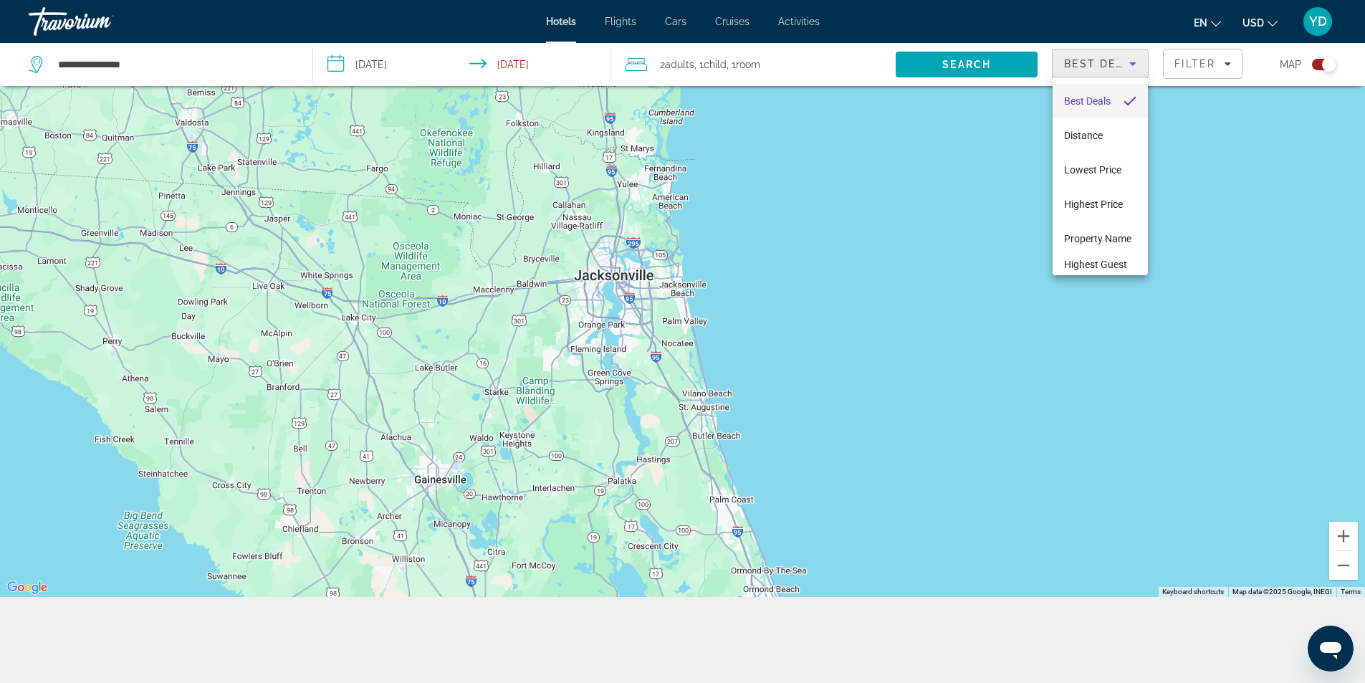
scroll to position [21, 0]
click at [561, 23] on div at bounding box center [682, 341] width 1365 height 683
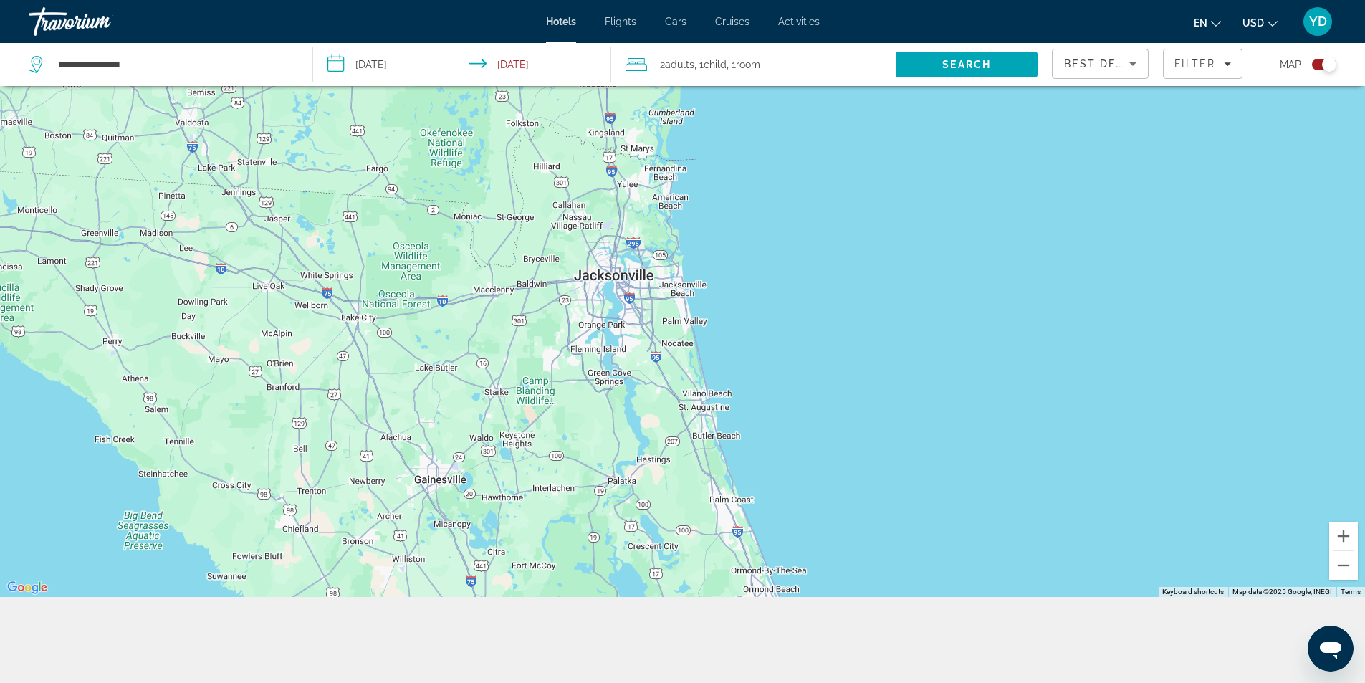
click at [561, 23] on span "Hotels" at bounding box center [561, 21] width 30 height 11
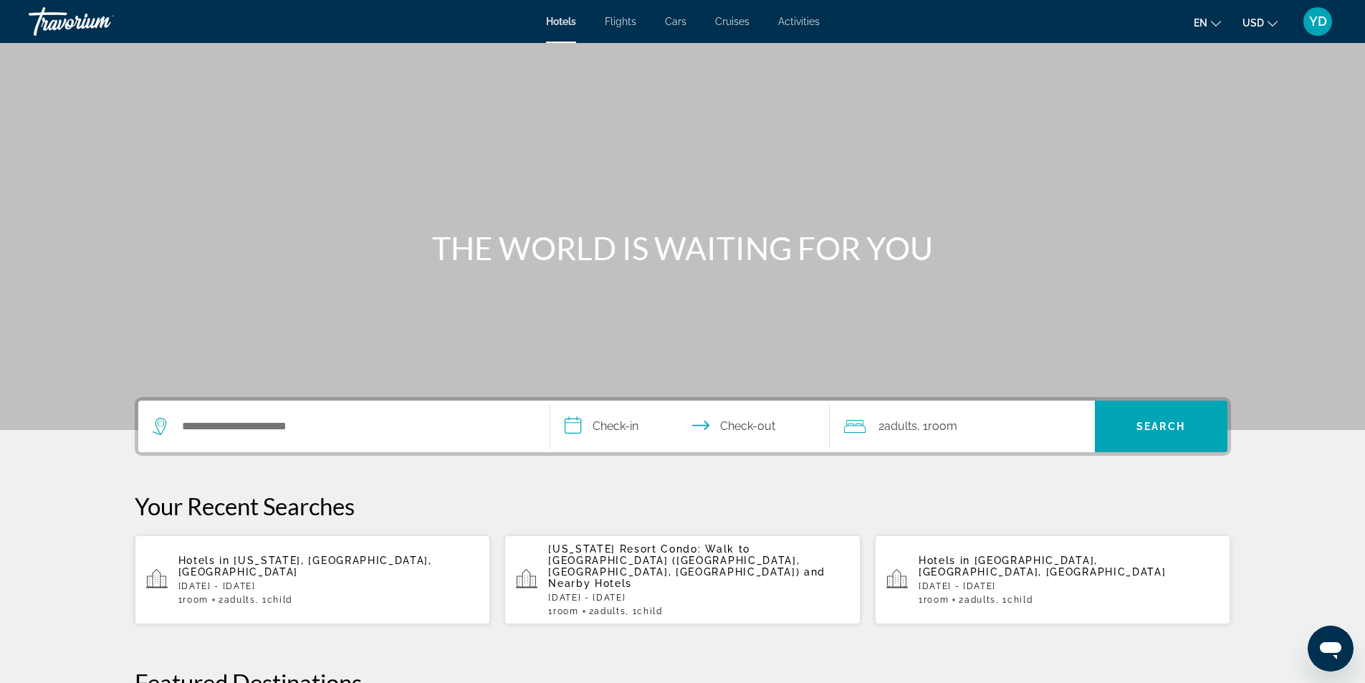
click at [383, 446] on div "Search widget" at bounding box center [344, 427] width 383 height 52
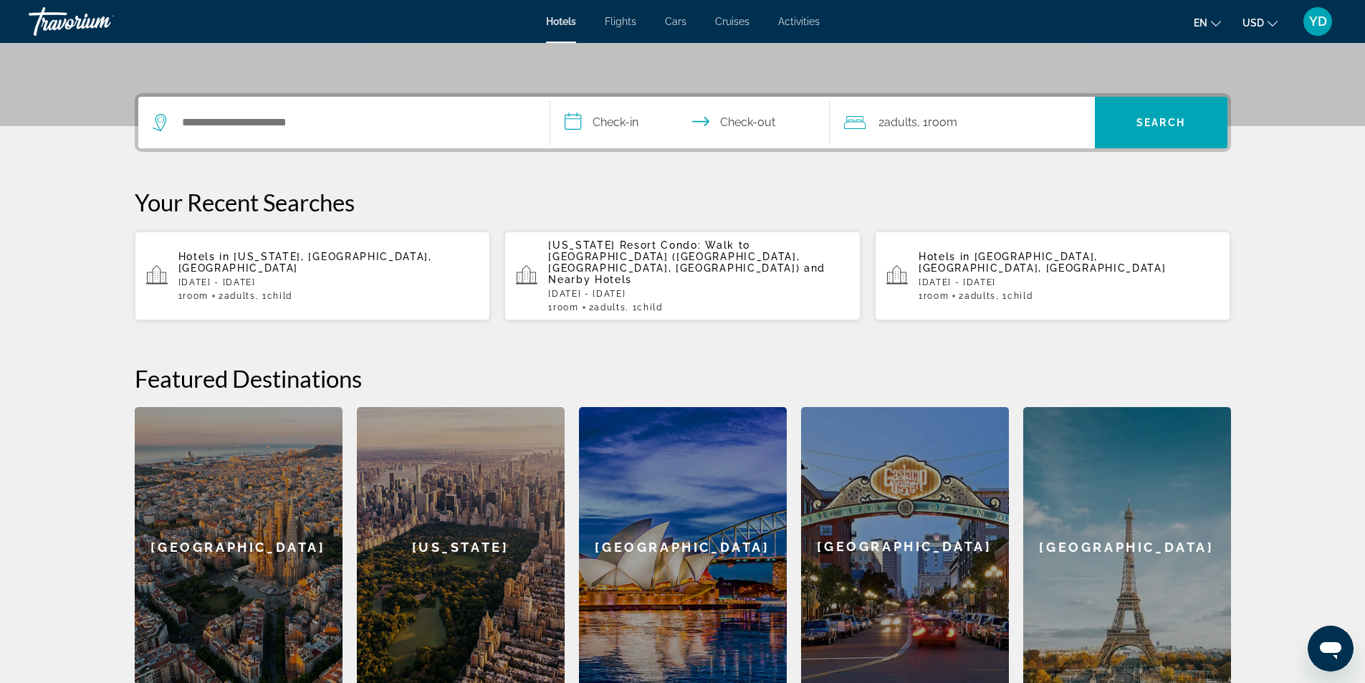
scroll to position [320, 0]
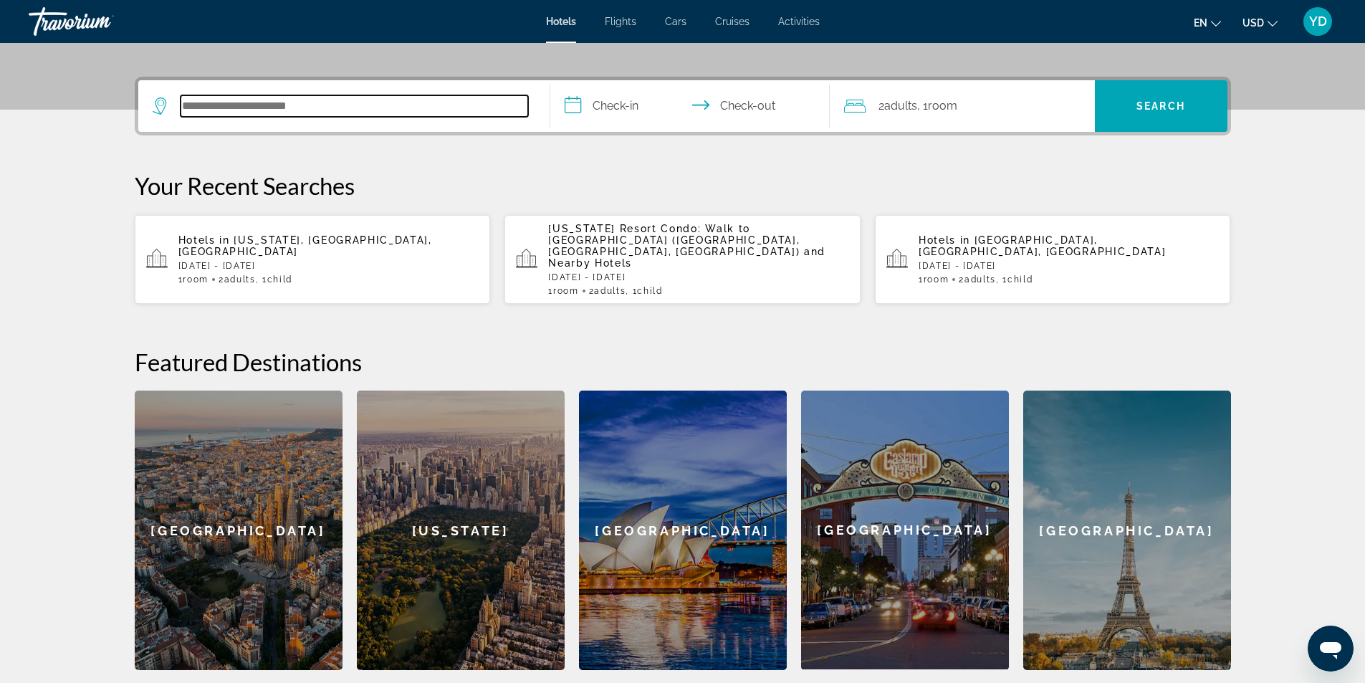
click at [446, 108] on input "Search hotel destination" at bounding box center [355, 105] width 348 height 21
click at [1273, 482] on section "**********" at bounding box center [682, 175] width 1365 height 990
click at [1270, 454] on section "**********" at bounding box center [682, 175] width 1365 height 990
click at [441, 103] on input "Search hotel destination" at bounding box center [355, 105] width 348 height 21
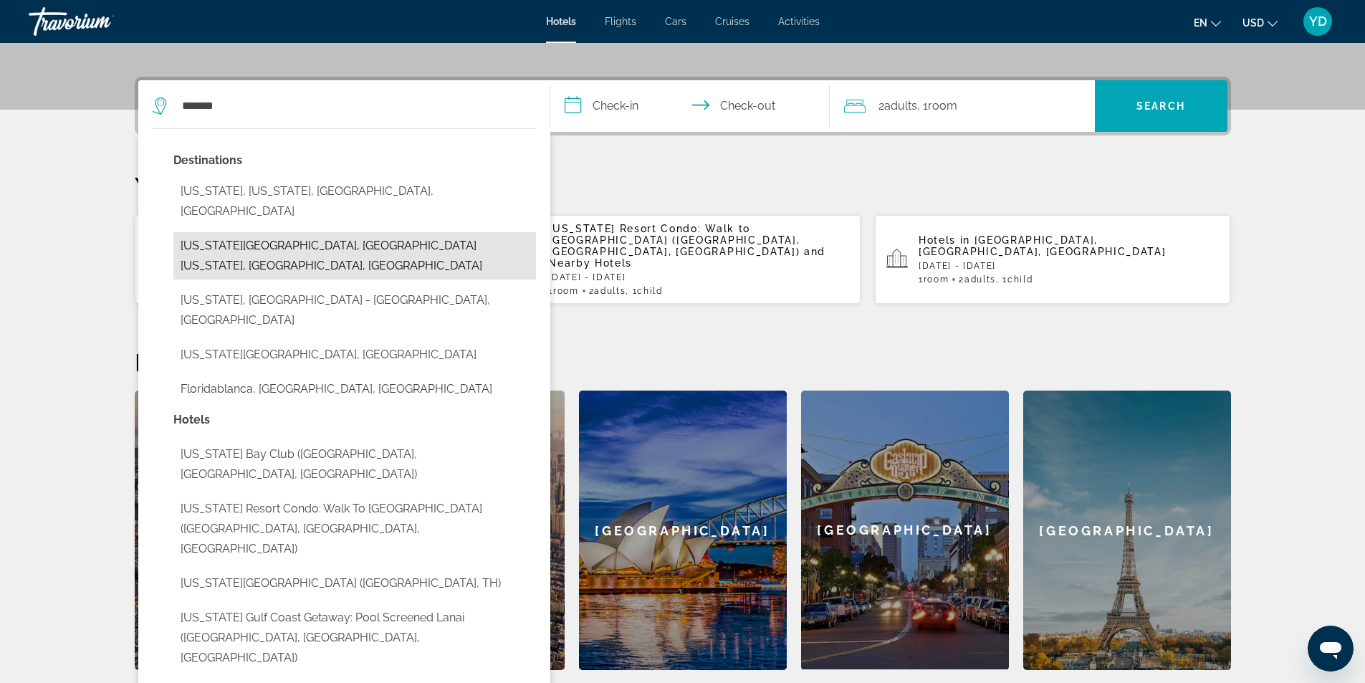
click at [323, 232] on button "[US_STATE][GEOGRAPHIC_DATA], [GEOGRAPHIC_DATA][US_STATE], [GEOGRAPHIC_DATA], [G…" at bounding box center [354, 255] width 363 height 47
type input "**********"
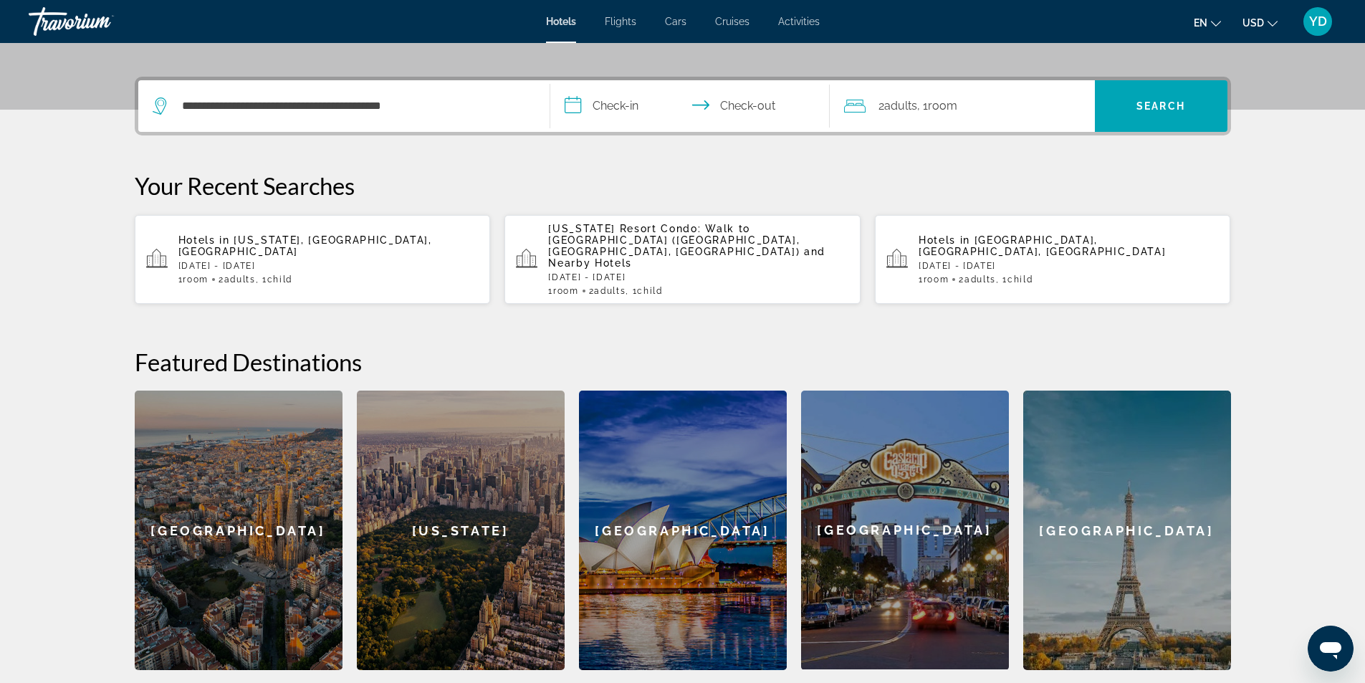
click at [656, 100] on input "**********" at bounding box center [692, 108] width 285 height 56
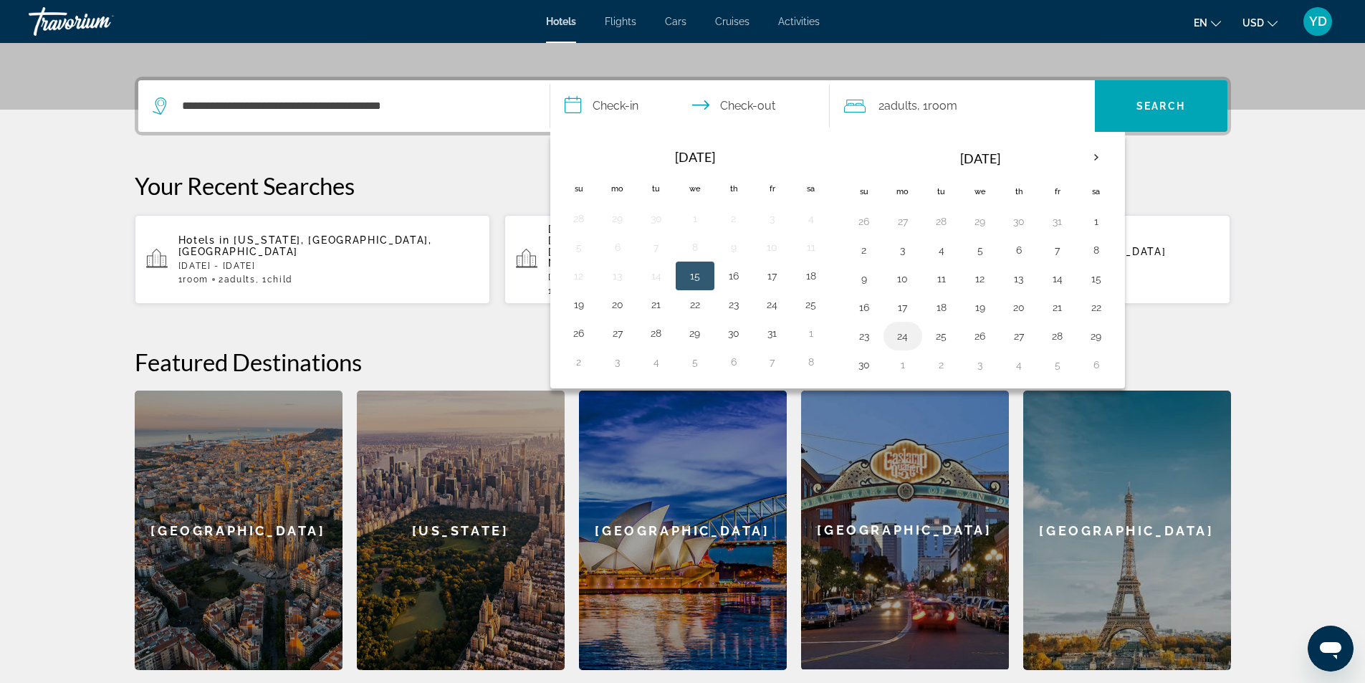
click at [906, 334] on button "24" at bounding box center [902, 336] width 23 height 20
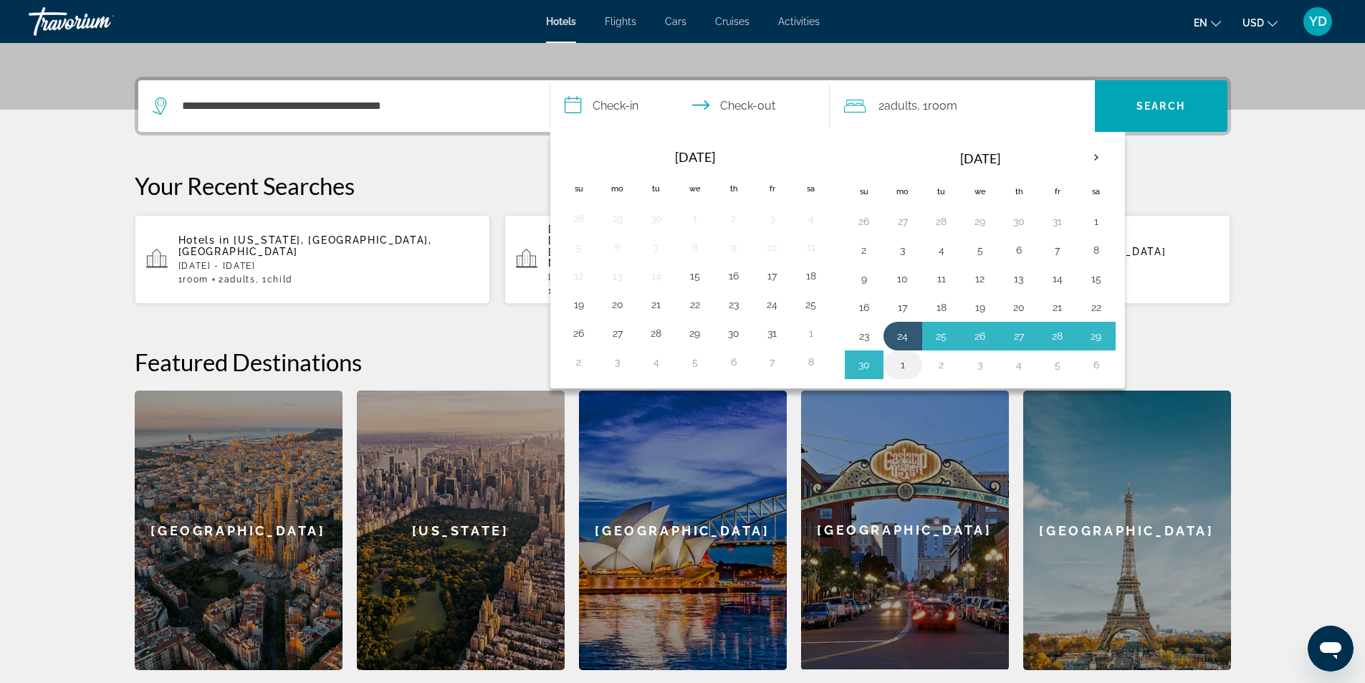
click at [905, 366] on button "1" at bounding box center [902, 365] width 23 height 20
type input "**********"
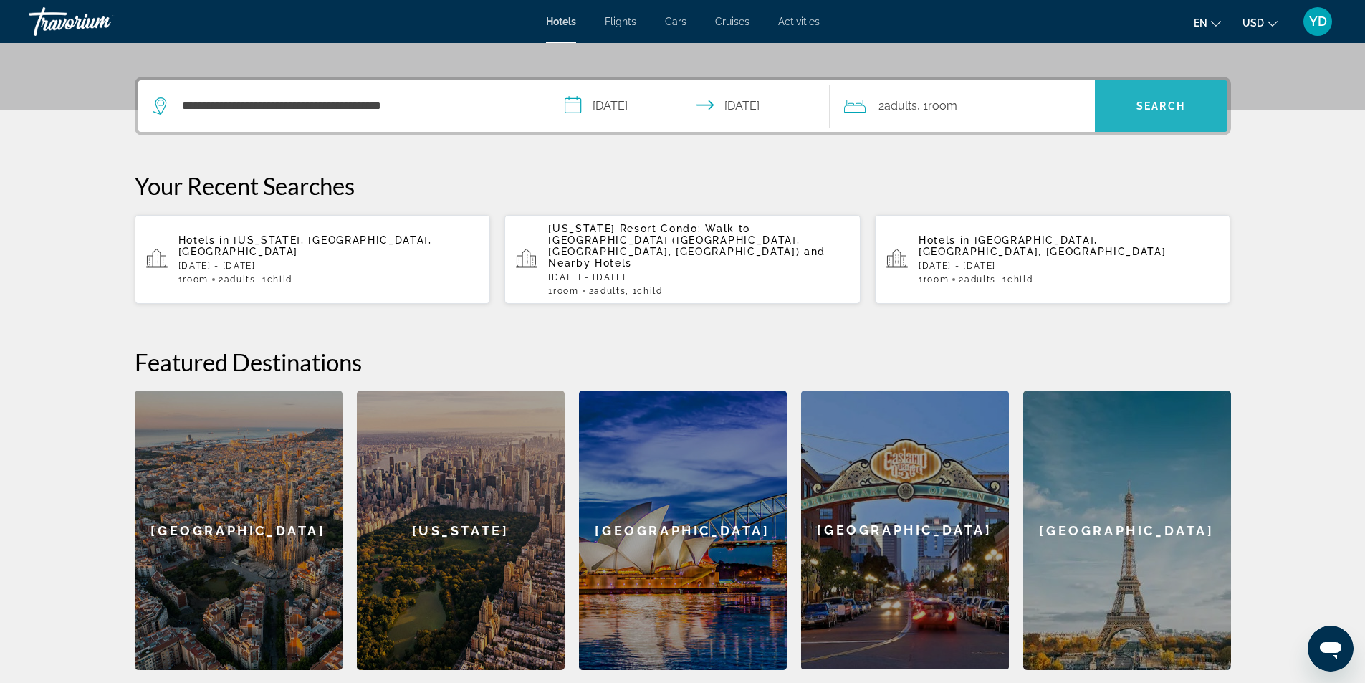
click at [1164, 98] on span "Search" at bounding box center [1161, 106] width 133 height 34
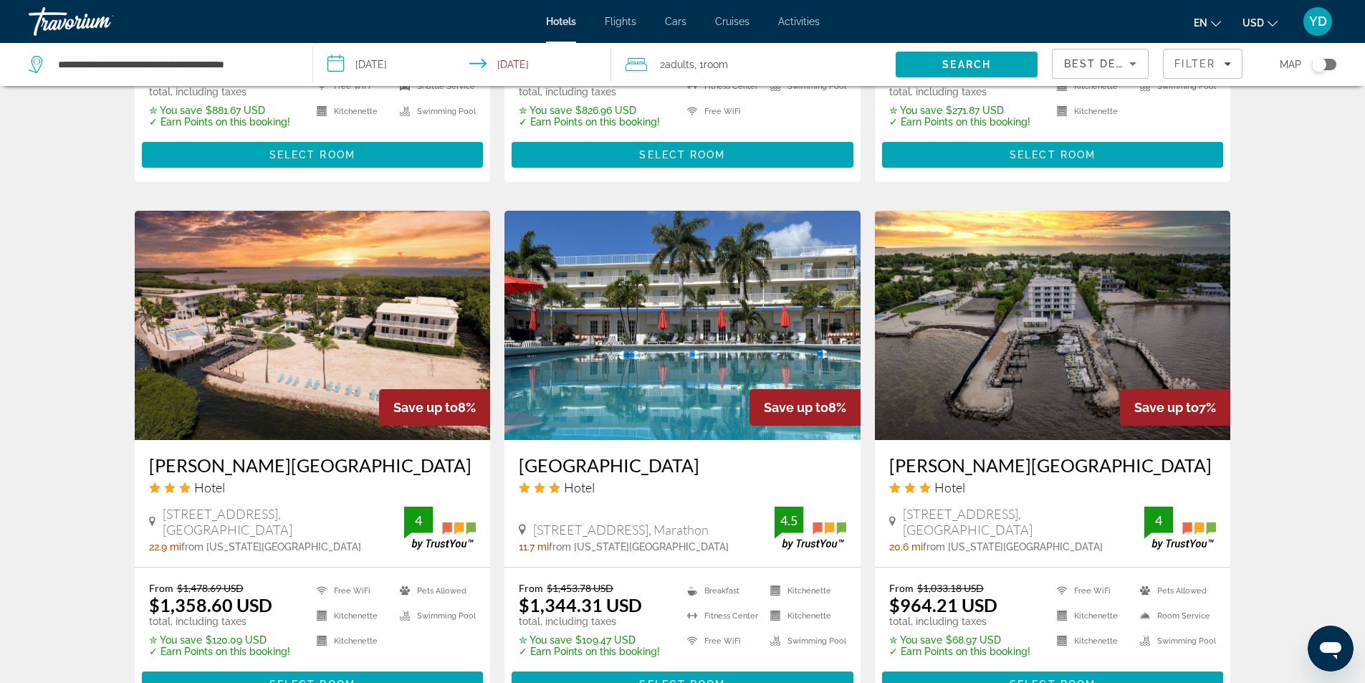
scroll to position [1003, 0]
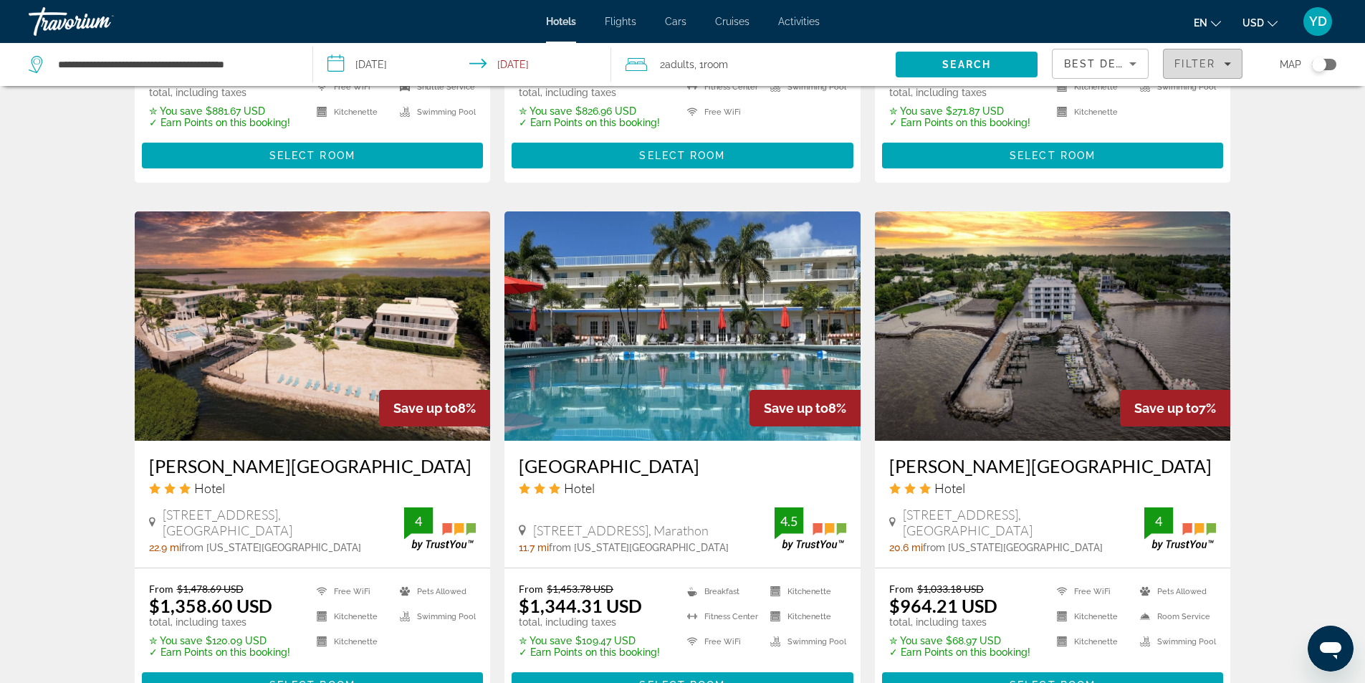
click at [1231, 68] on div "Filter" at bounding box center [1202, 63] width 57 height 11
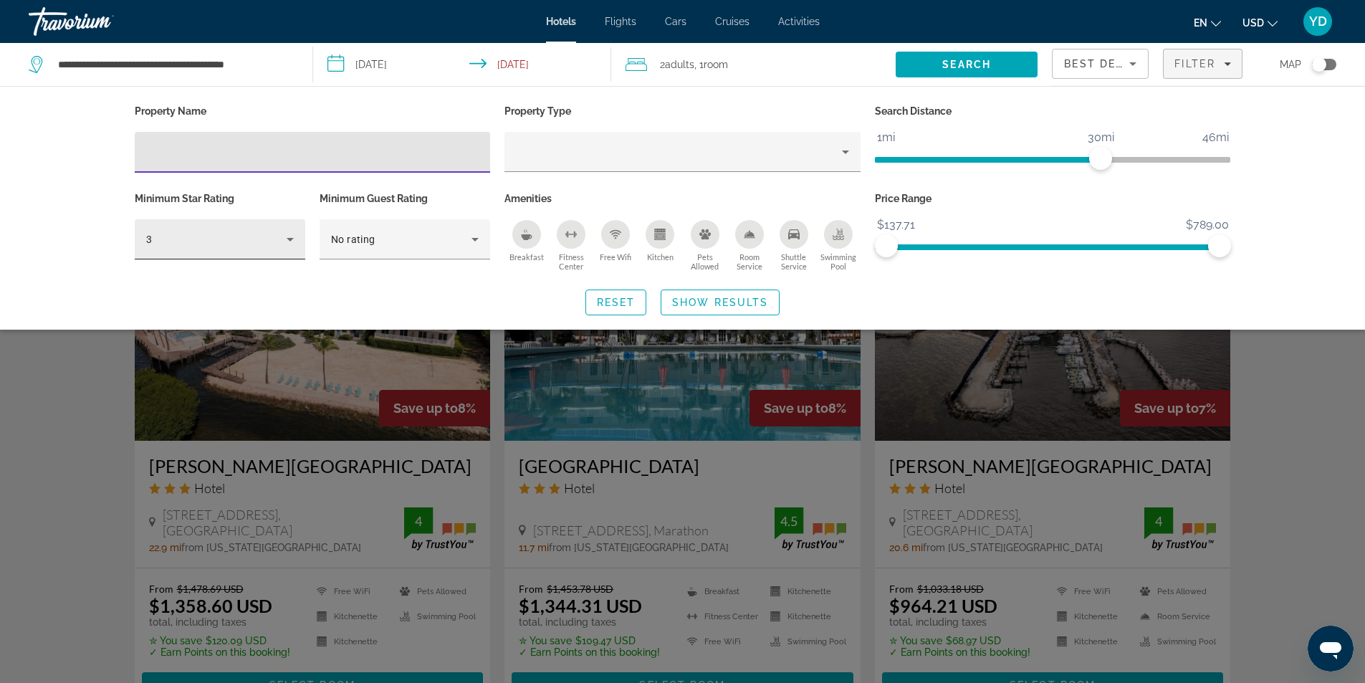
click at [291, 238] on icon "Hotel Filters" at bounding box center [290, 240] width 7 height 4
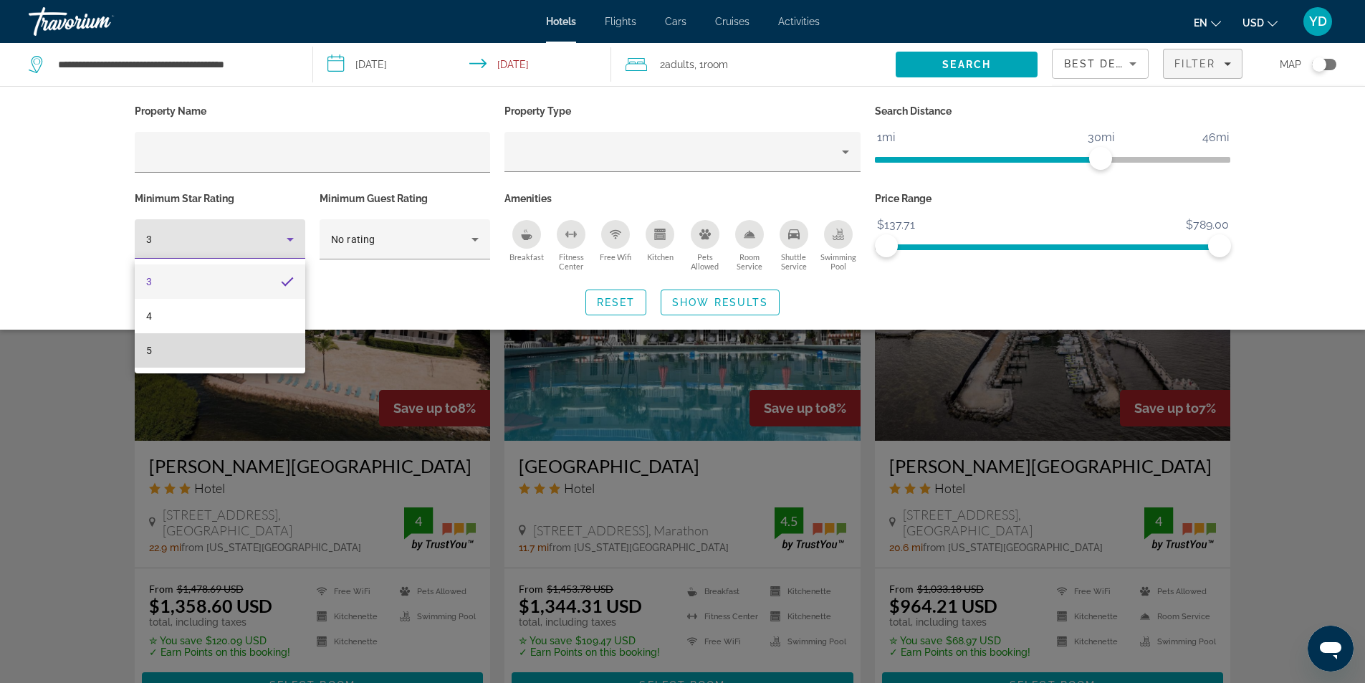
click at [171, 345] on mat-option "5" at bounding box center [220, 350] width 171 height 34
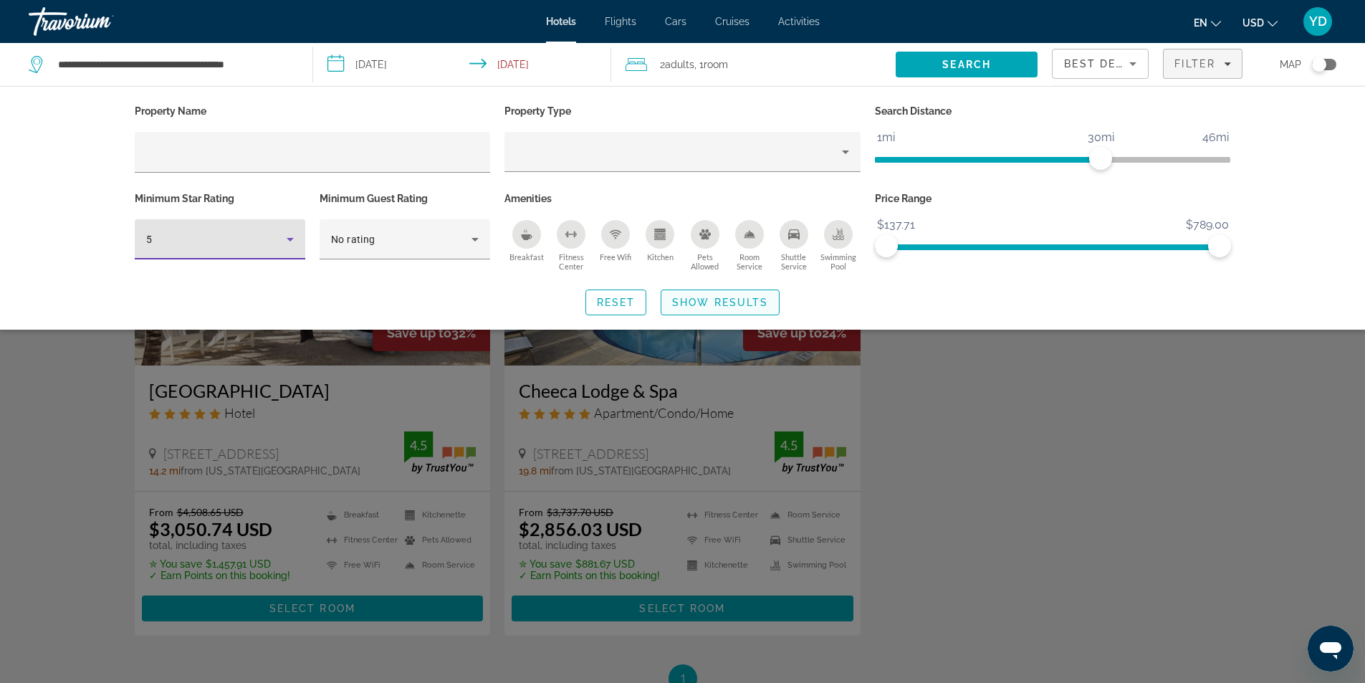
click at [696, 297] on span "Show Results" at bounding box center [720, 302] width 96 height 11
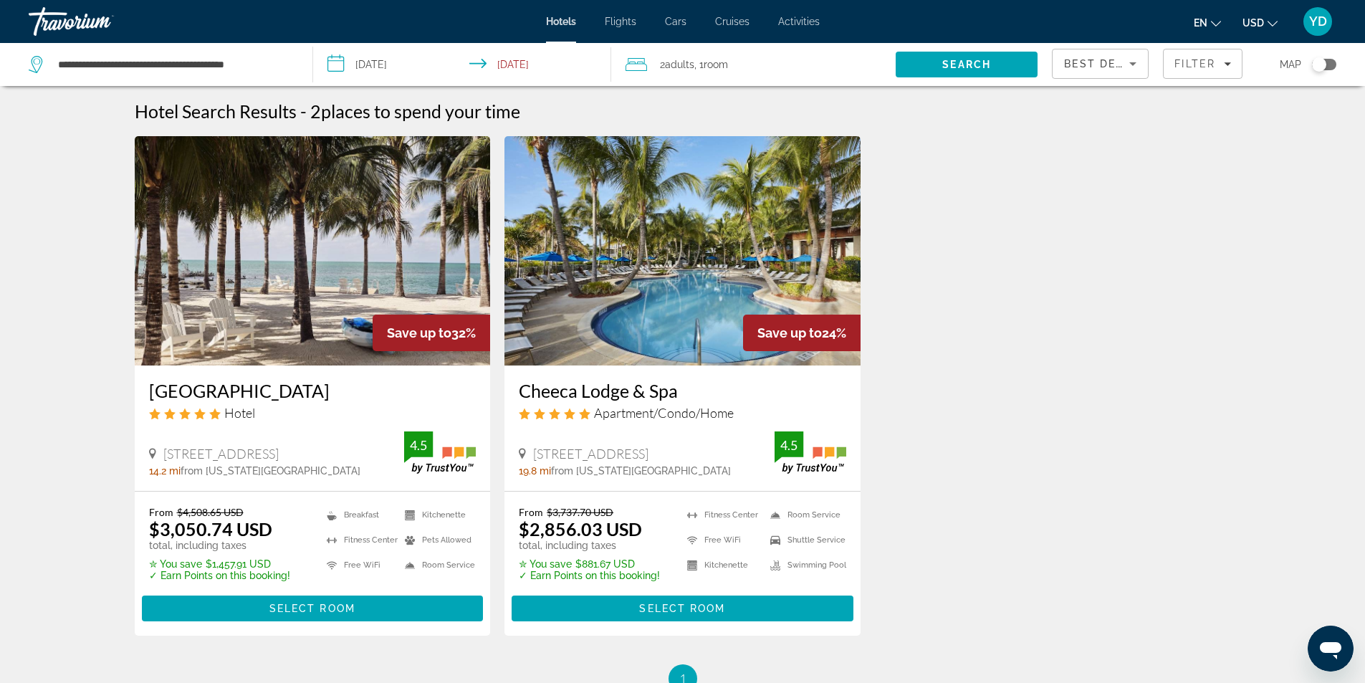
click at [674, 362] on img "Main content" at bounding box center [682, 250] width 356 height 229
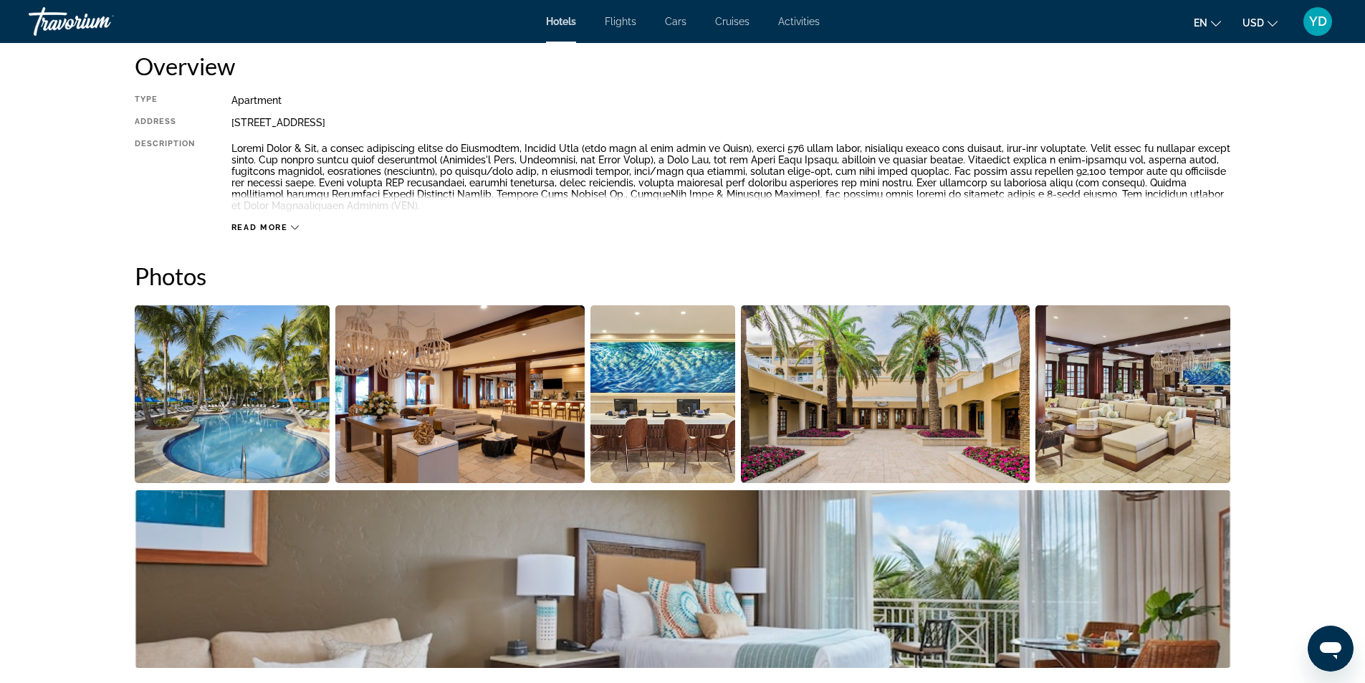
scroll to position [502, 0]
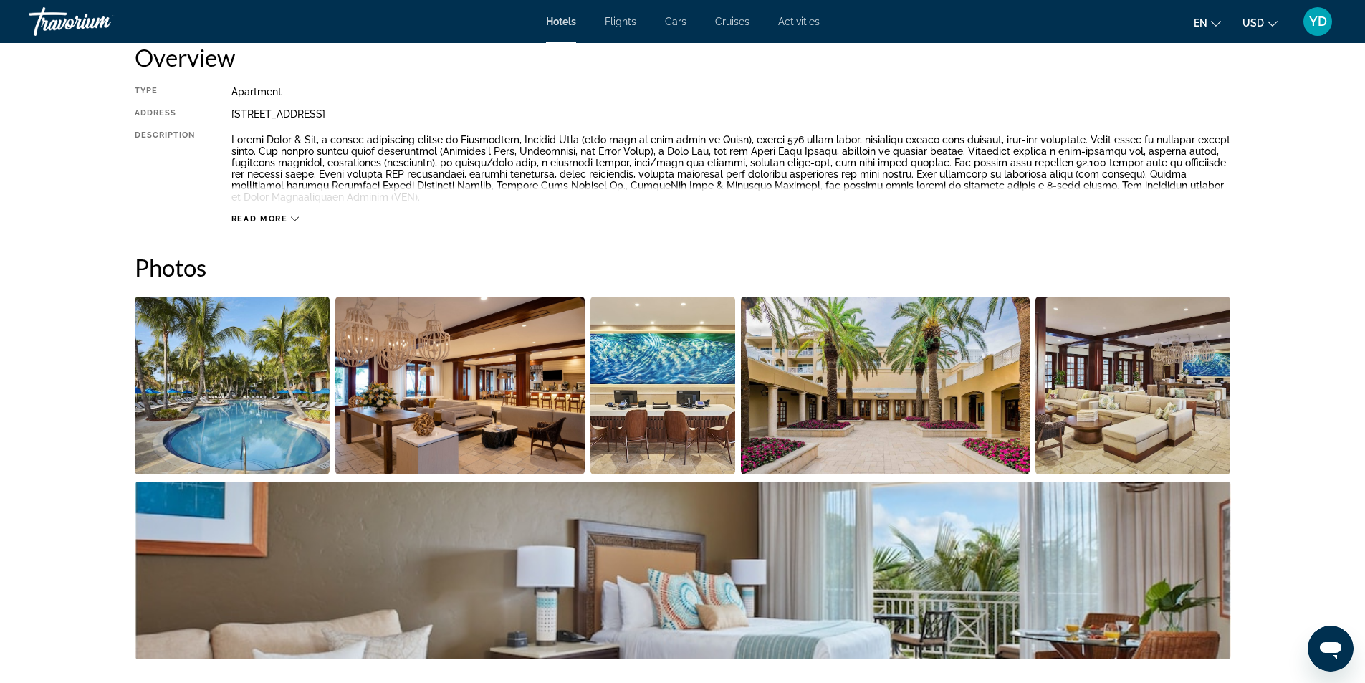
click at [277, 214] on span "Read more" at bounding box center [259, 218] width 57 height 9
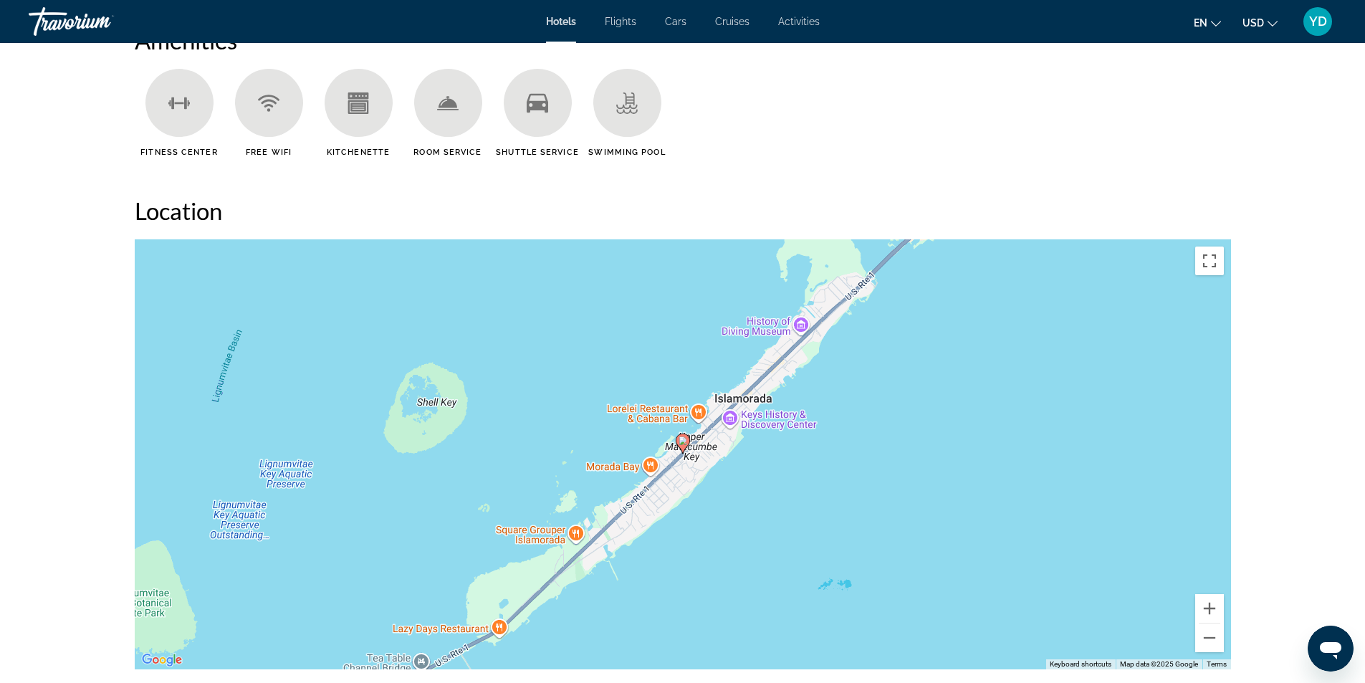
scroll to position [1290, 0]
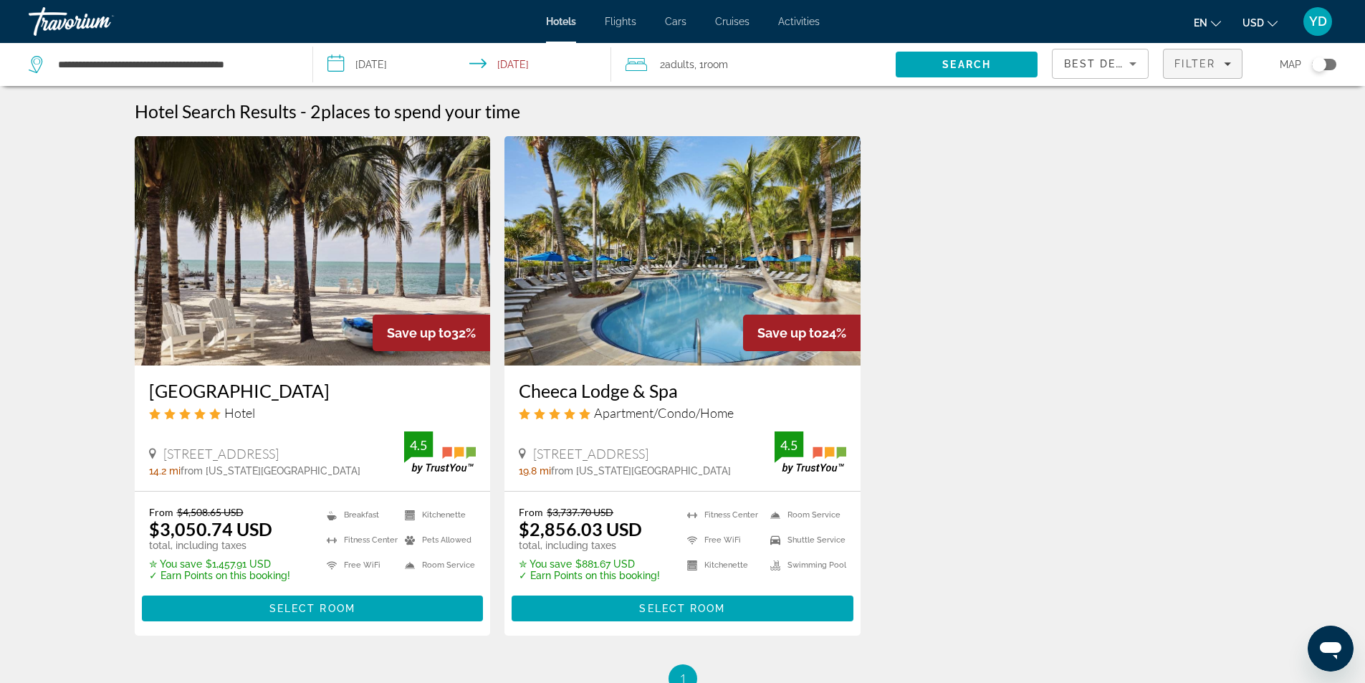
click at [1228, 65] on icon "Filters" at bounding box center [1228, 64] width 7 height 4
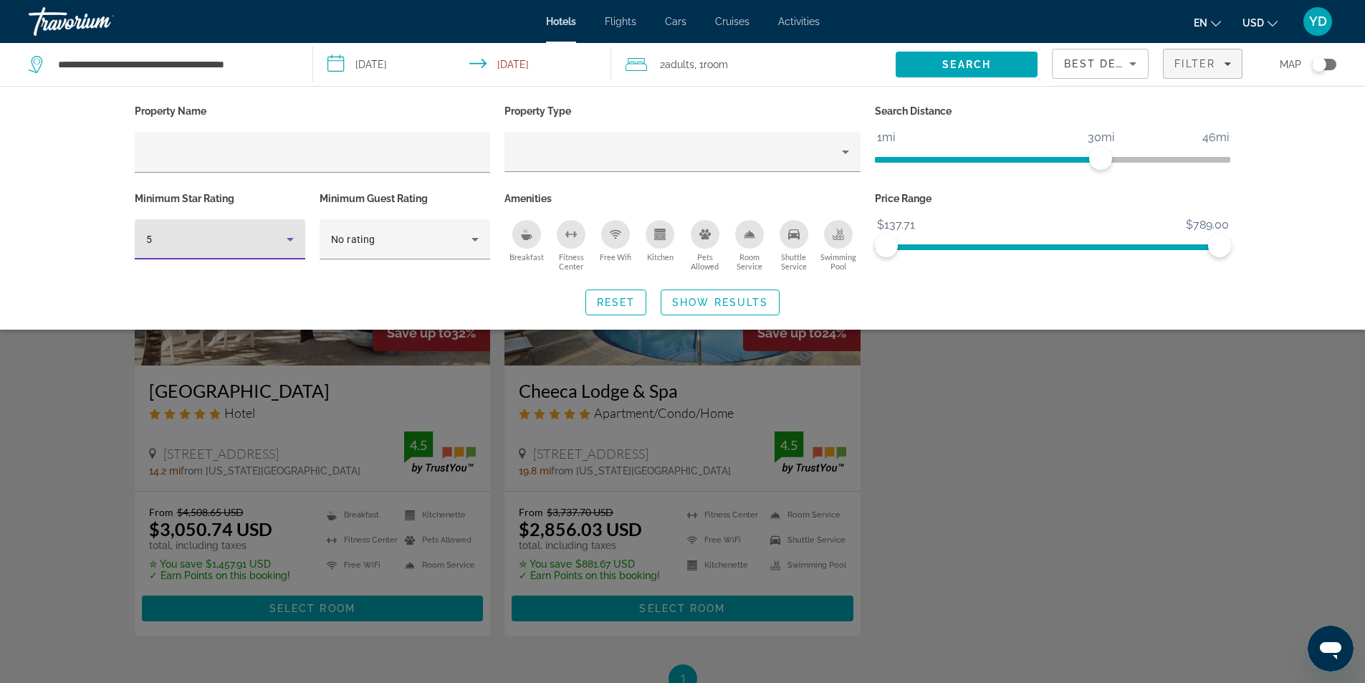
click at [290, 239] on icon "Hotel Filters" at bounding box center [290, 240] width 7 height 4
click at [163, 325] on mat-option "4" at bounding box center [220, 316] width 171 height 34
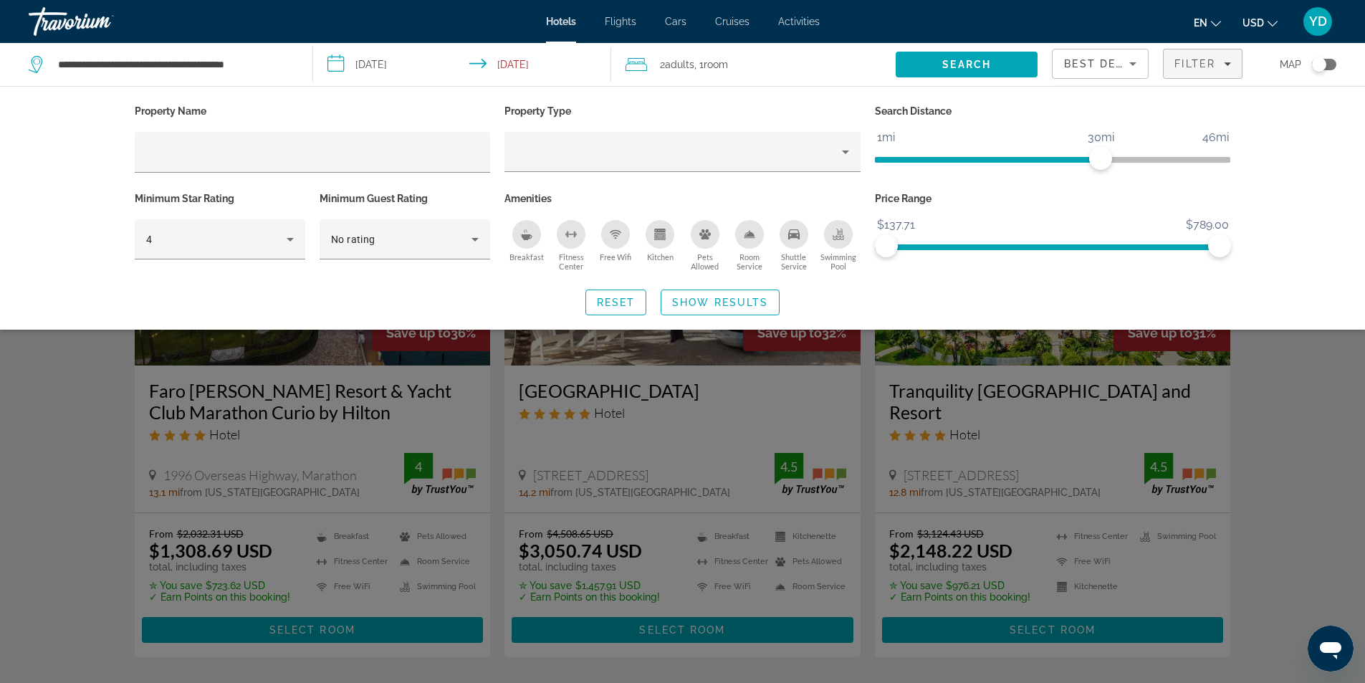
click at [1314, 557] on div "Search widget" at bounding box center [682, 449] width 1365 height 468
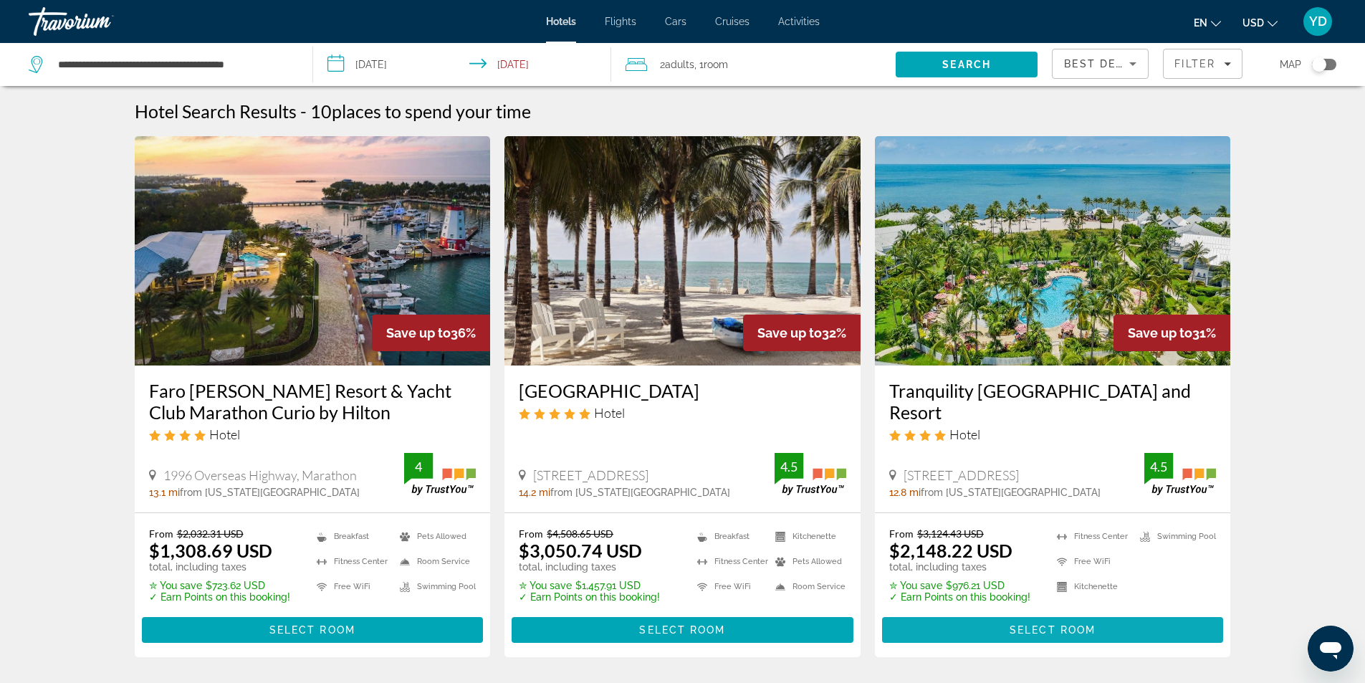
click at [1011, 625] on span "Select Room" at bounding box center [1053, 629] width 86 height 11
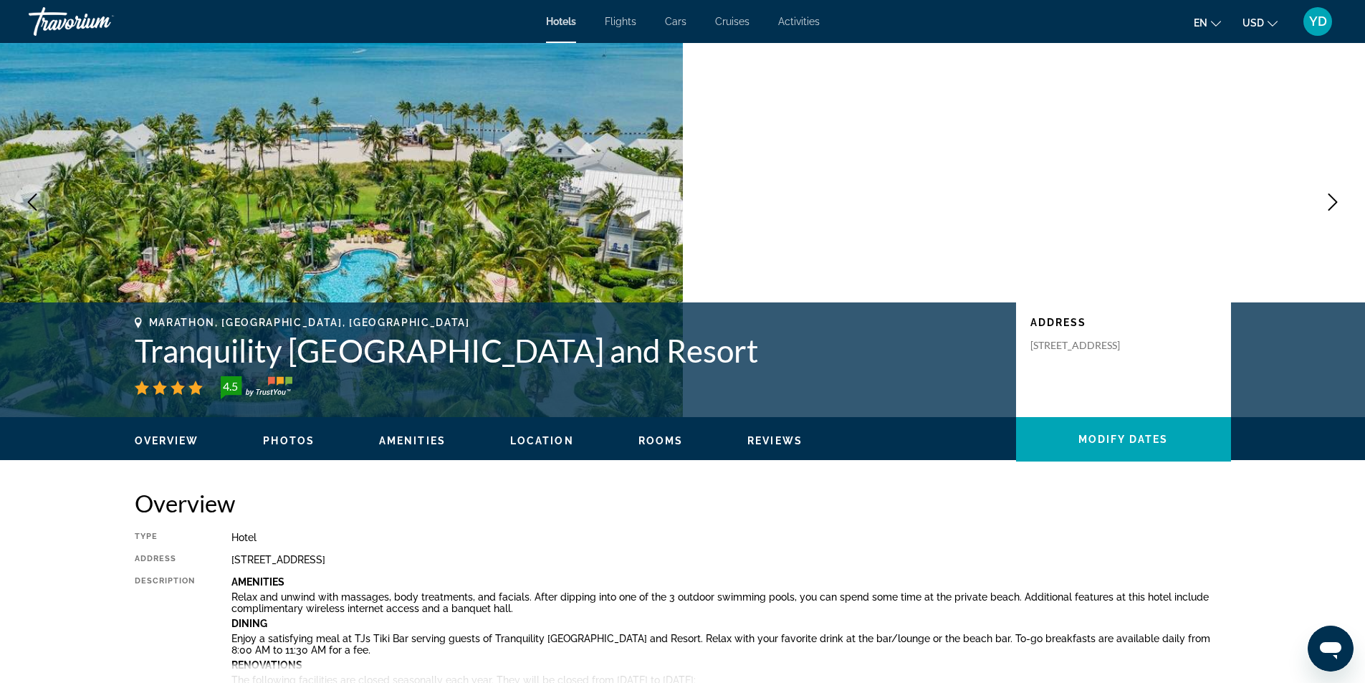
scroll to position [287, 0]
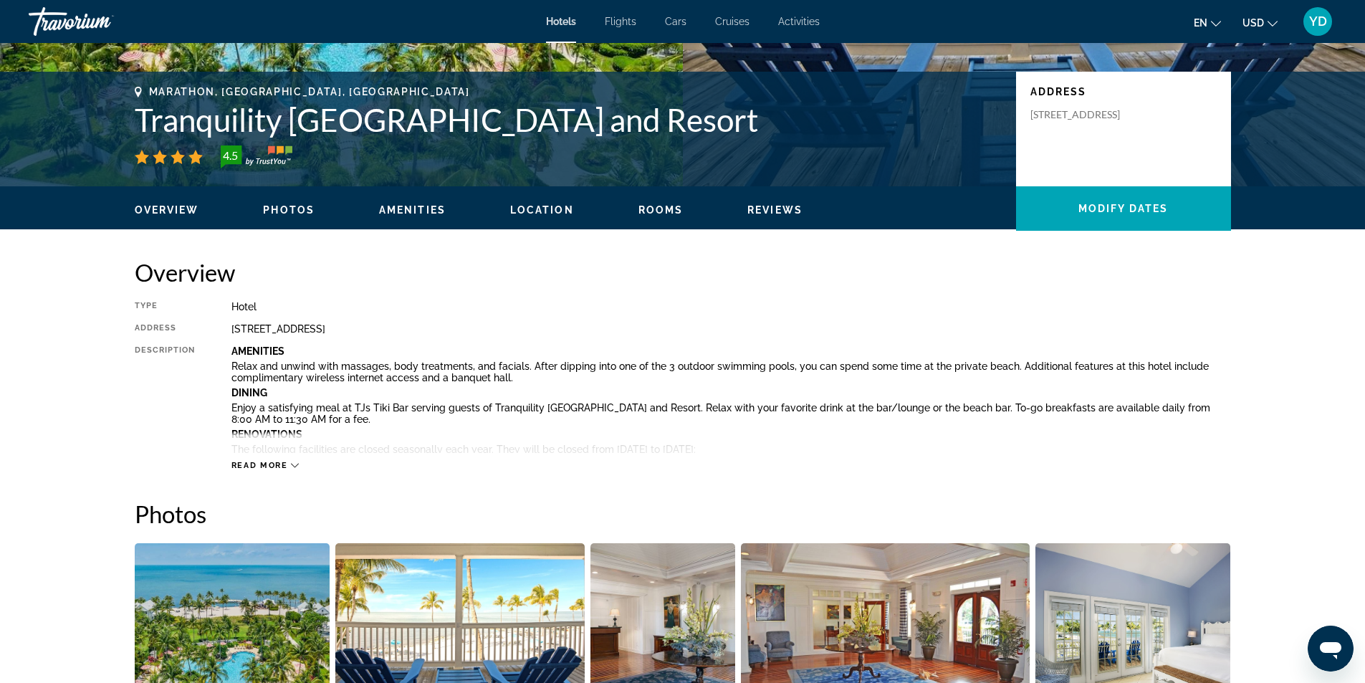
click at [283, 465] on span "Read more" at bounding box center [259, 465] width 57 height 9
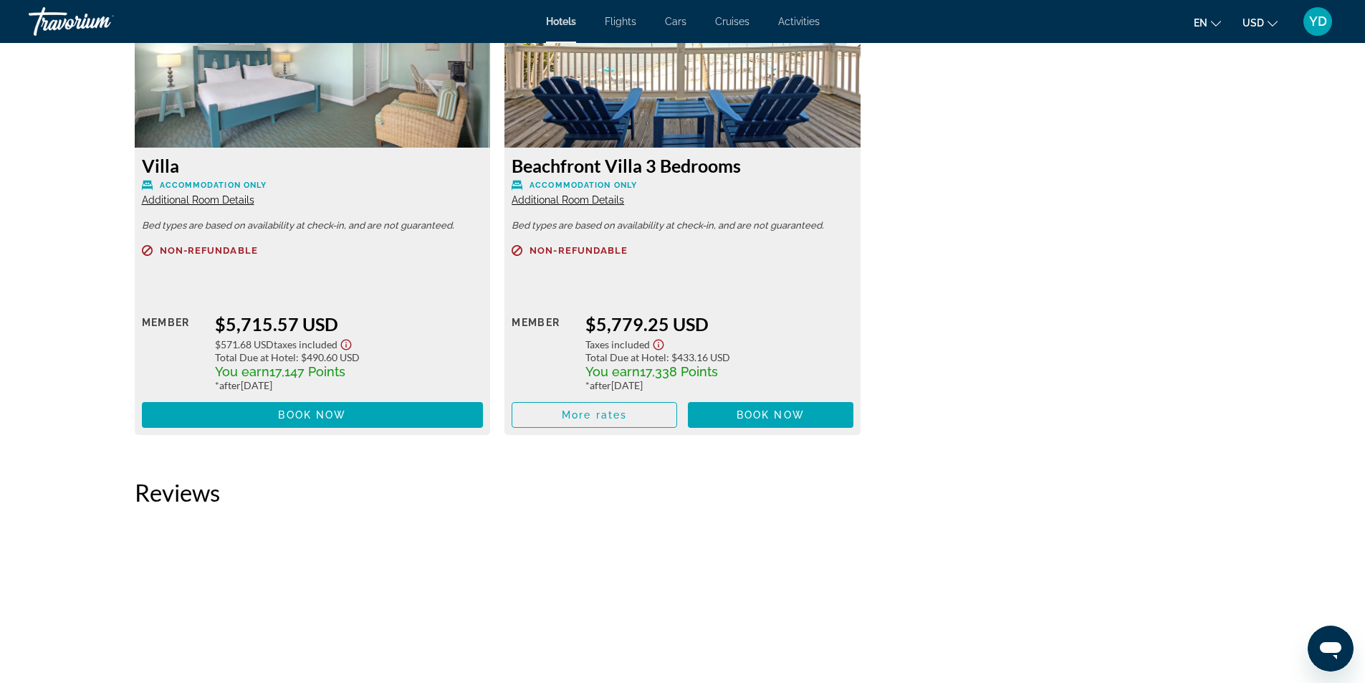
scroll to position [4301, 0]
